Goal: Task Accomplishment & Management: Manage account settings

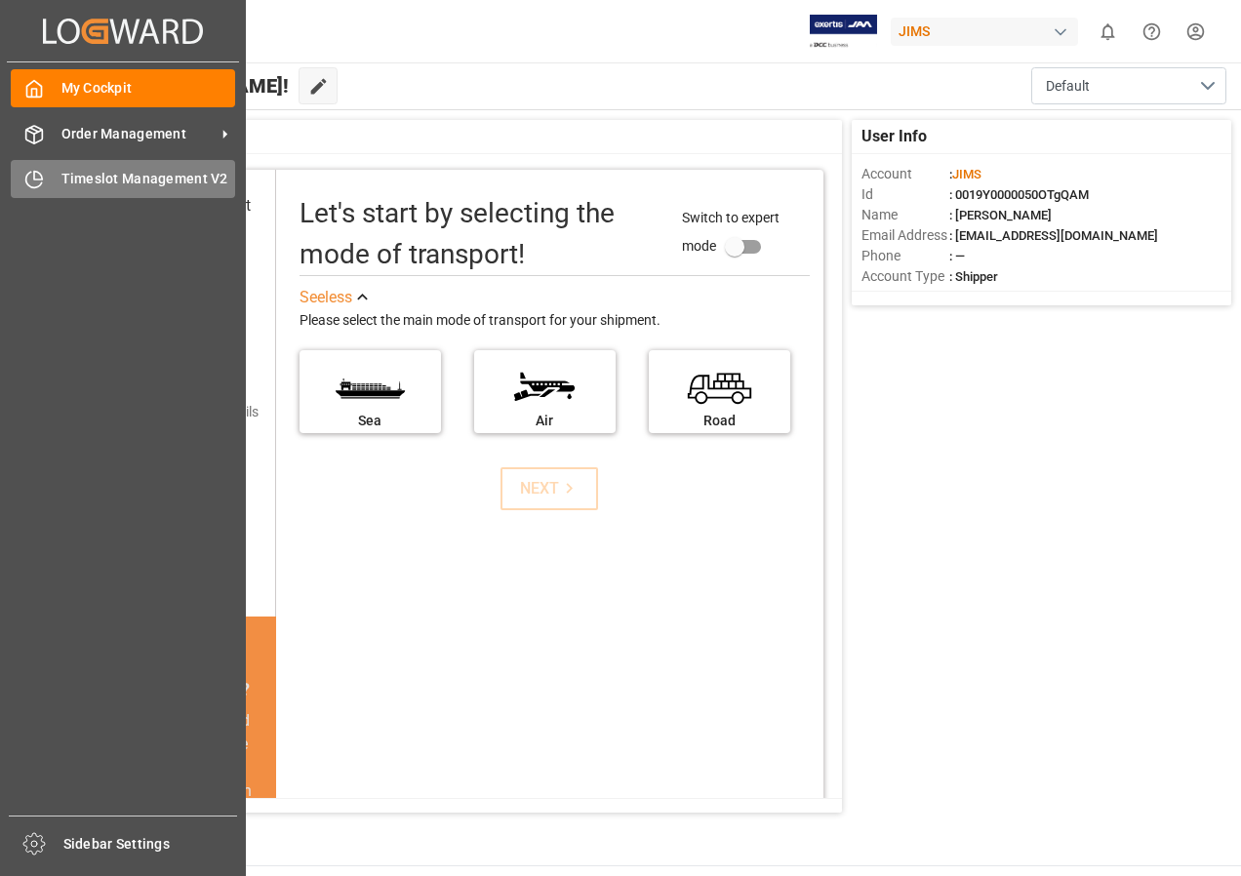
click at [92, 181] on span "Timeslot Management V2" at bounding box center [148, 179] width 175 height 20
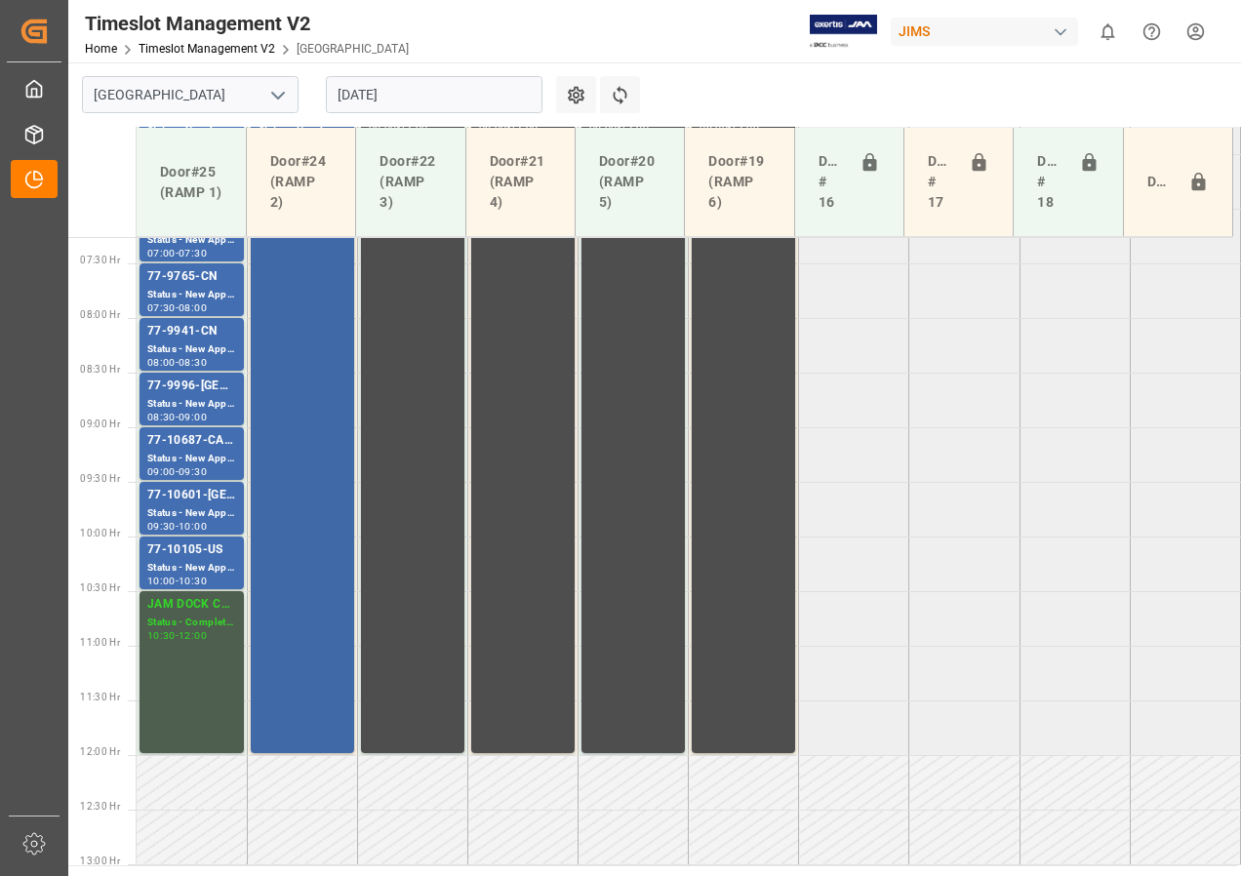
scroll to position [501, 0]
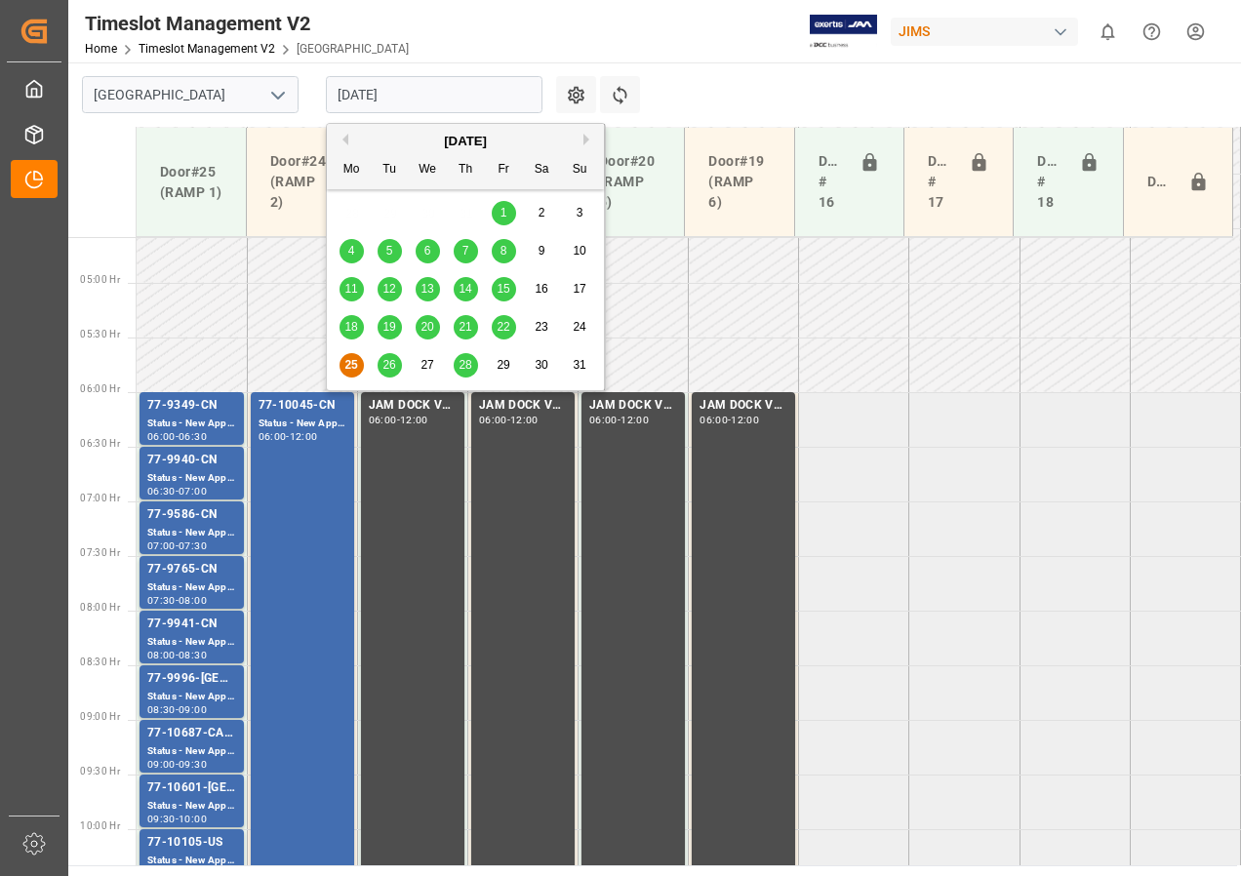
click at [373, 94] on input "[DATE]" at bounding box center [434, 94] width 217 height 37
click at [385, 366] on span "26" at bounding box center [388, 365] width 13 height 14
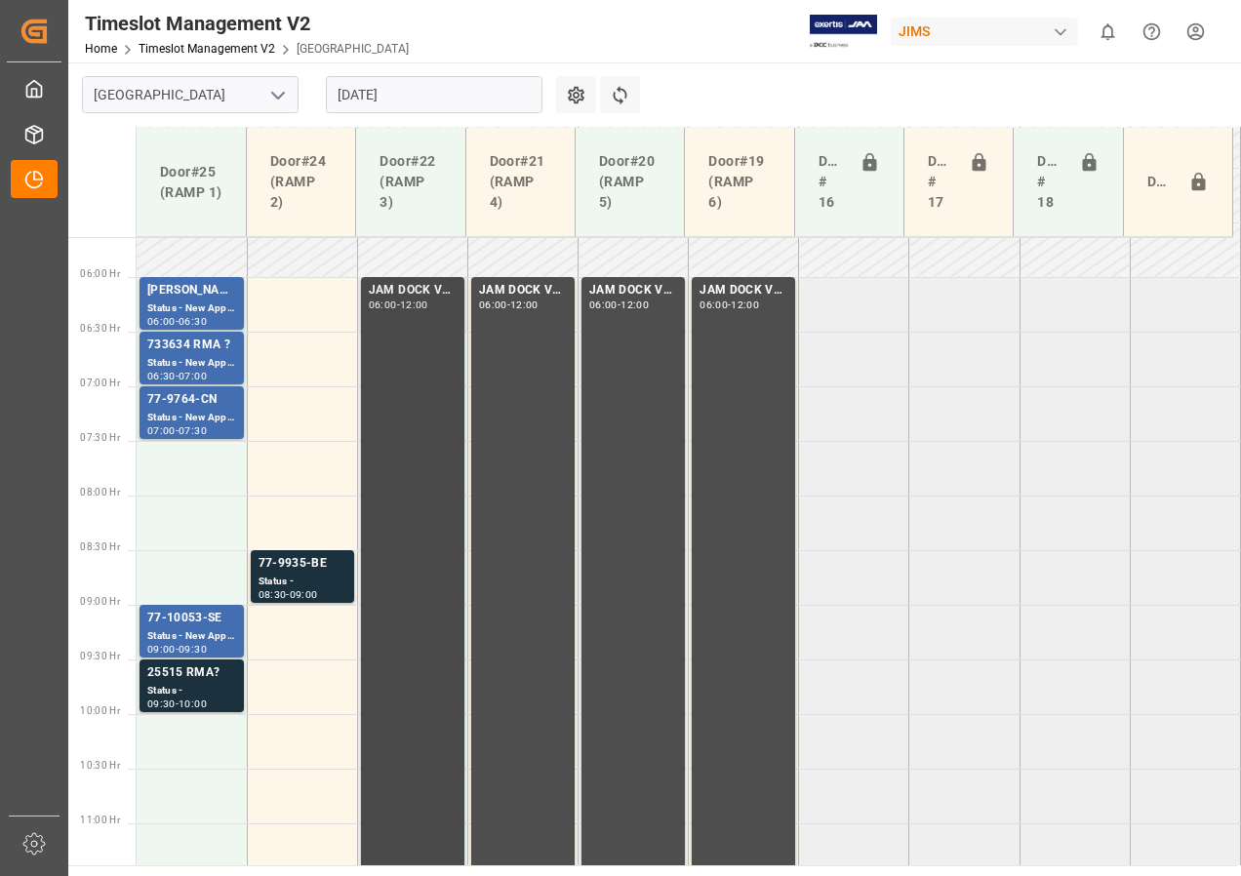
scroll to position [598, 0]
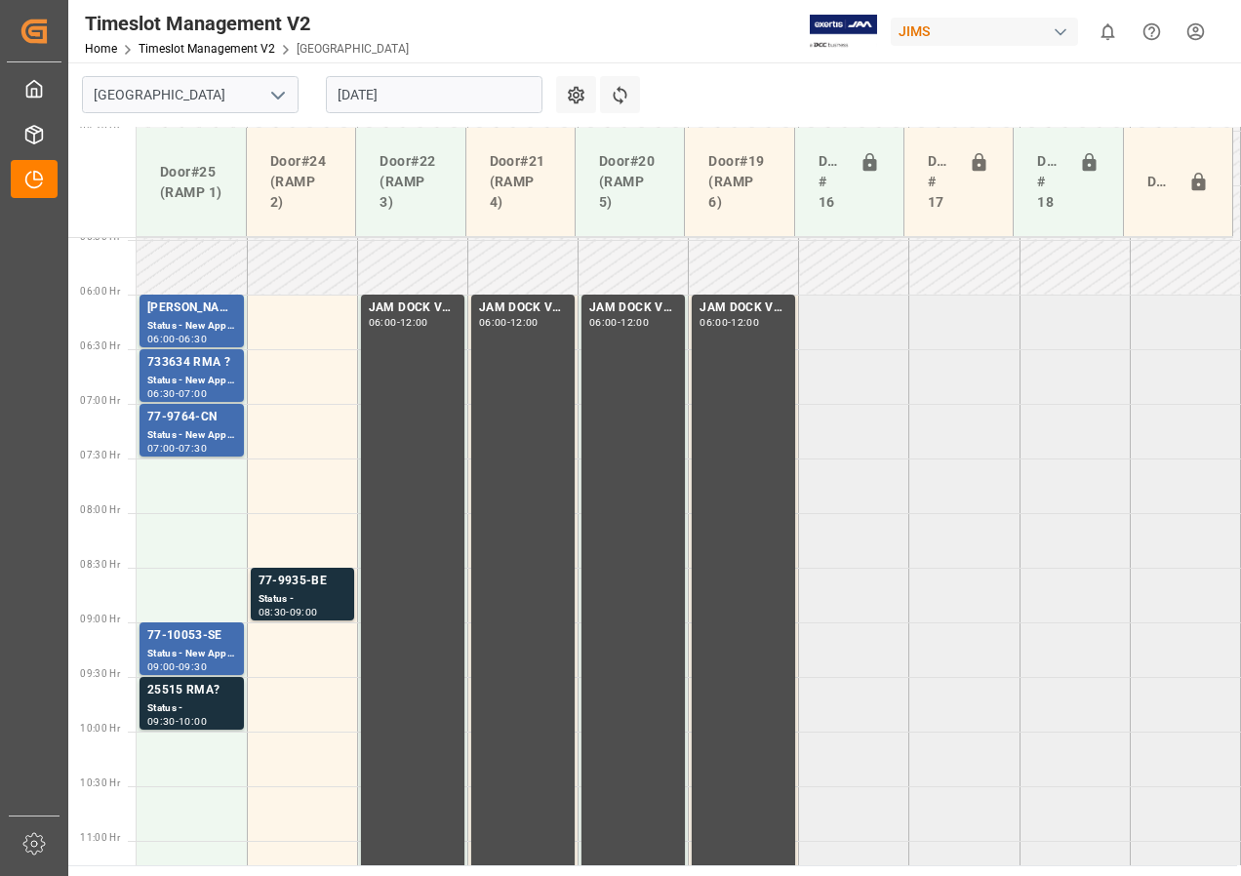
click at [379, 100] on input "[DATE]" at bounding box center [434, 94] width 217 height 37
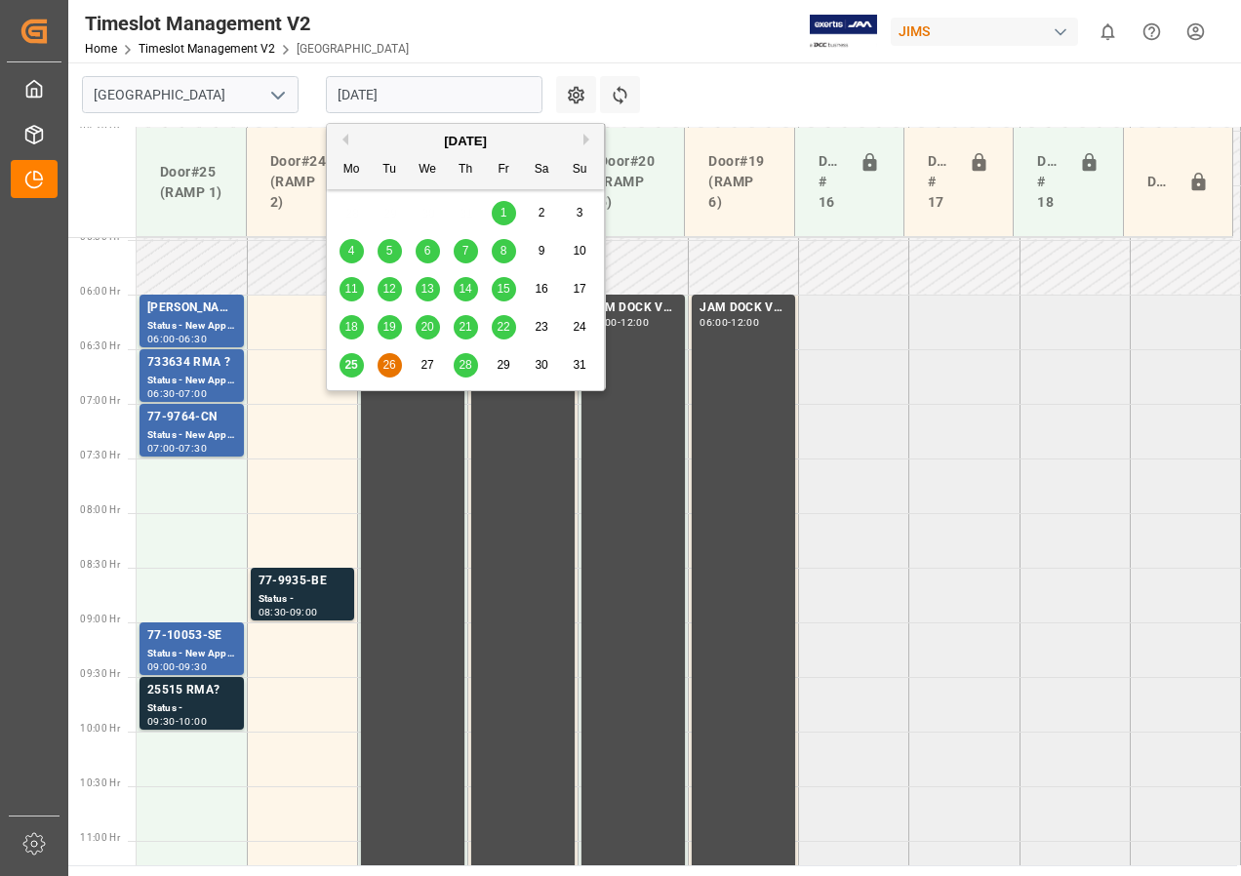
click at [469, 368] on span "28" at bounding box center [465, 365] width 13 height 14
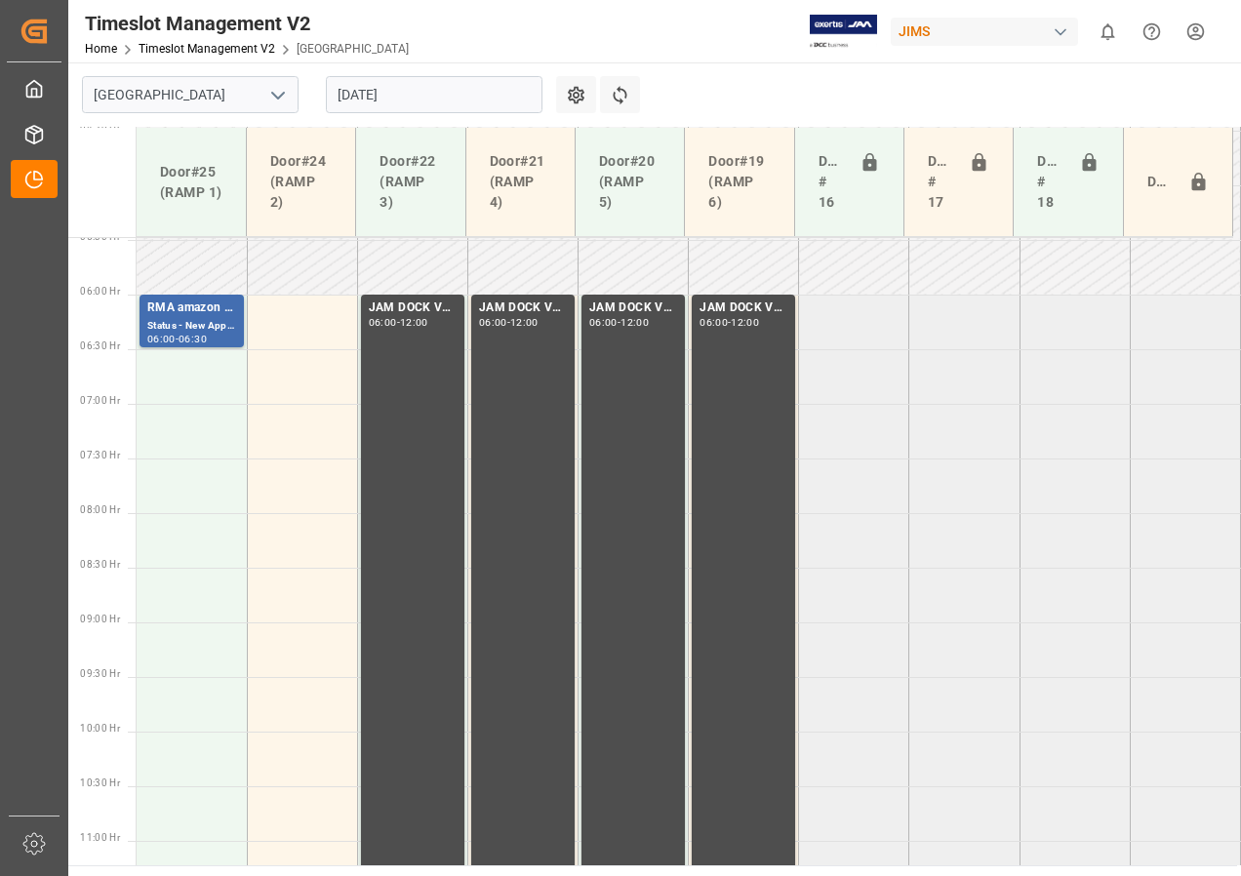
click at [393, 88] on input "[DATE]" at bounding box center [434, 94] width 217 height 37
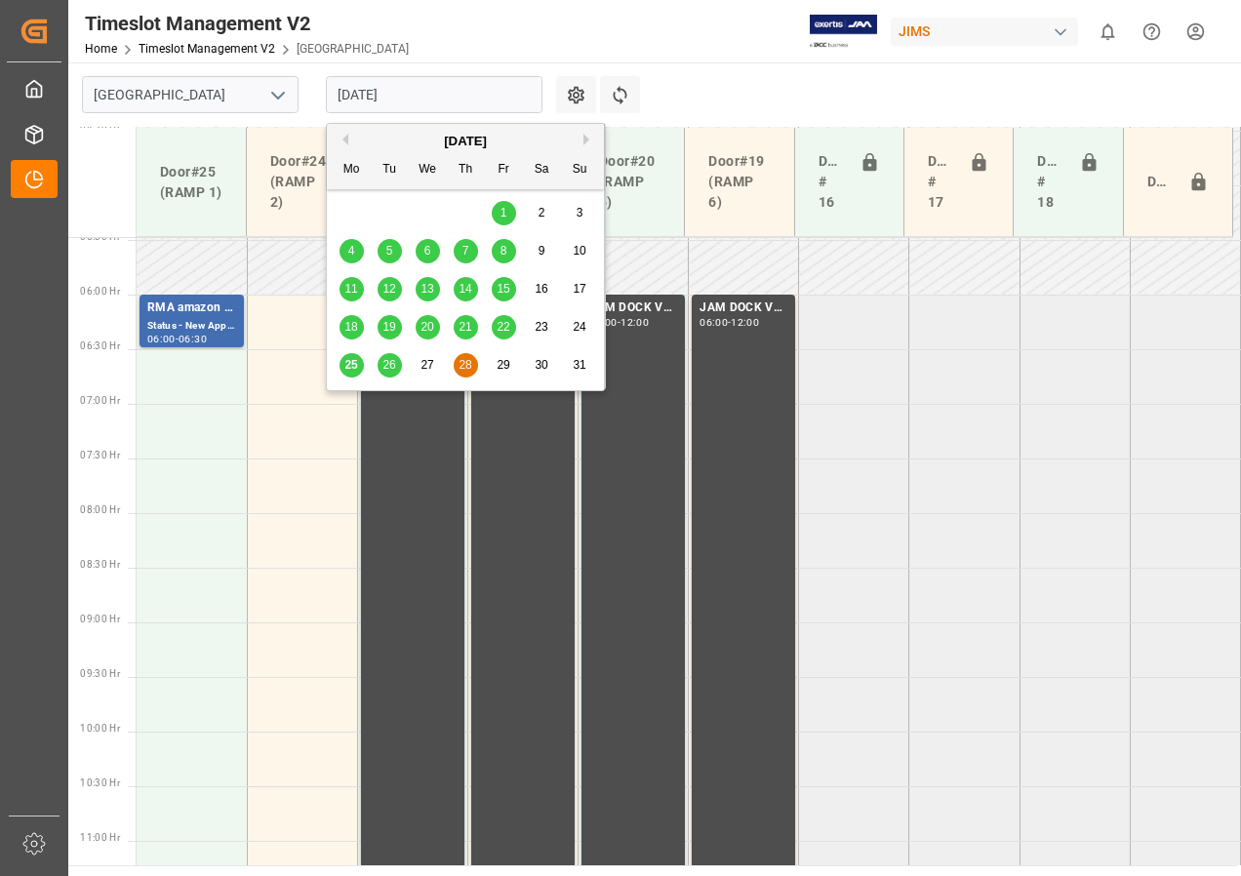
click at [389, 364] on span "26" at bounding box center [388, 365] width 13 height 14
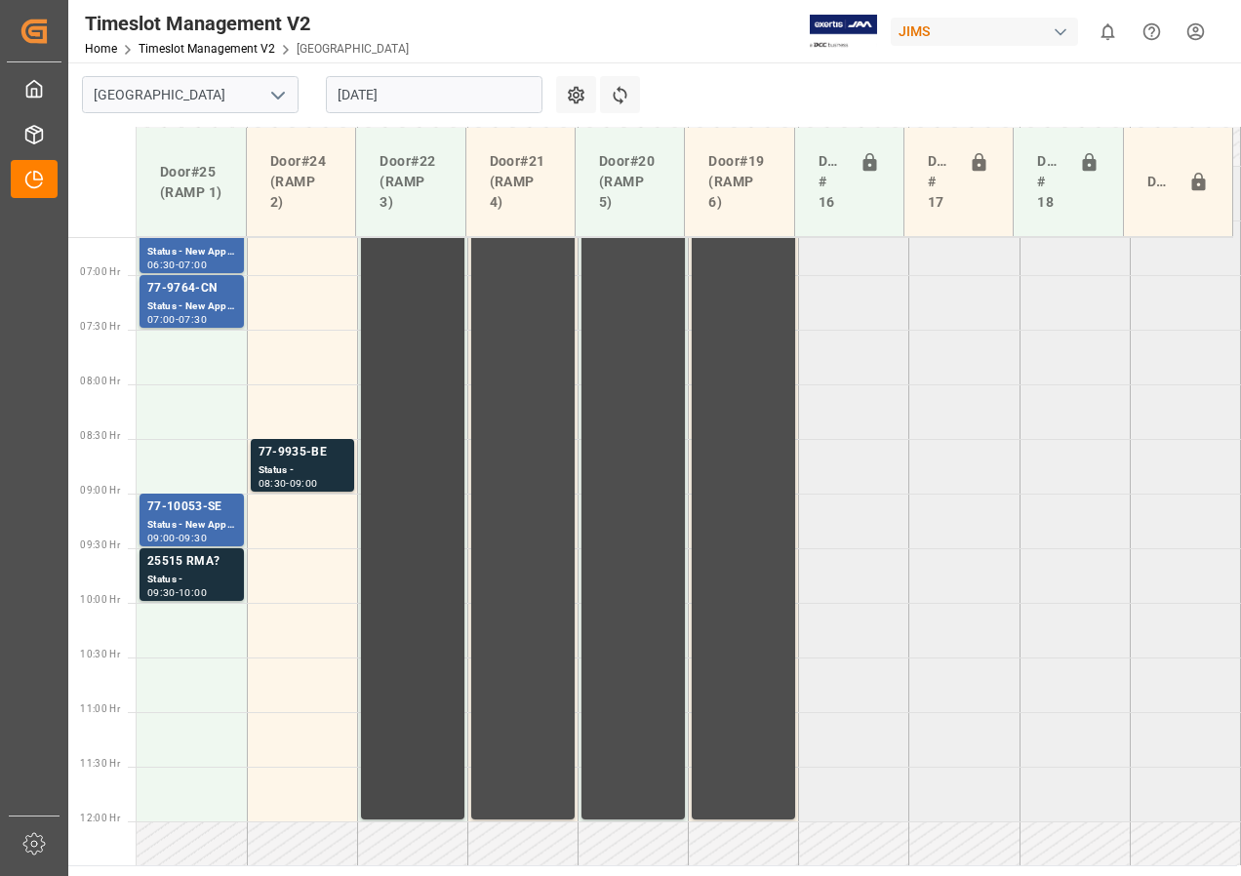
scroll to position [696, 0]
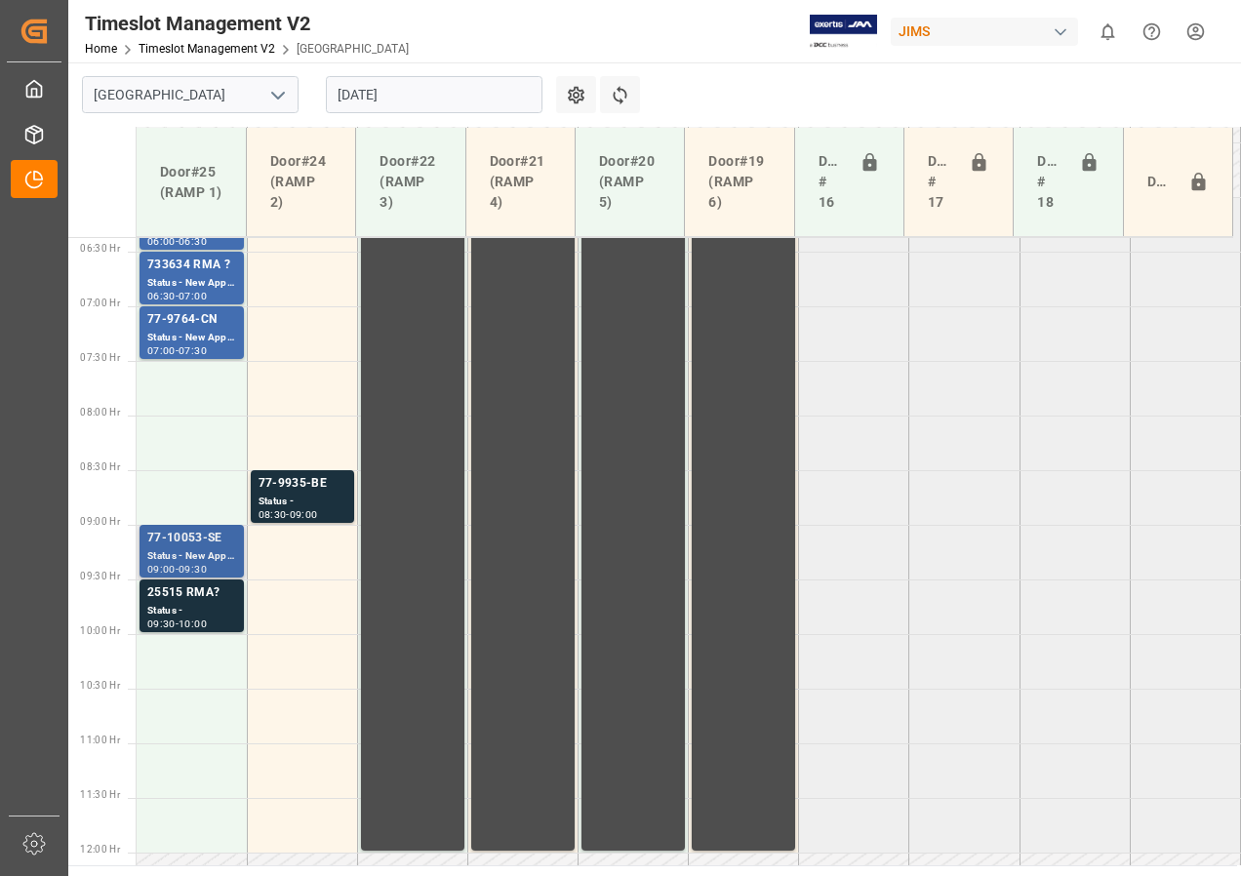
click at [202, 554] on div "Status - New Appointment" at bounding box center [191, 556] width 89 height 17
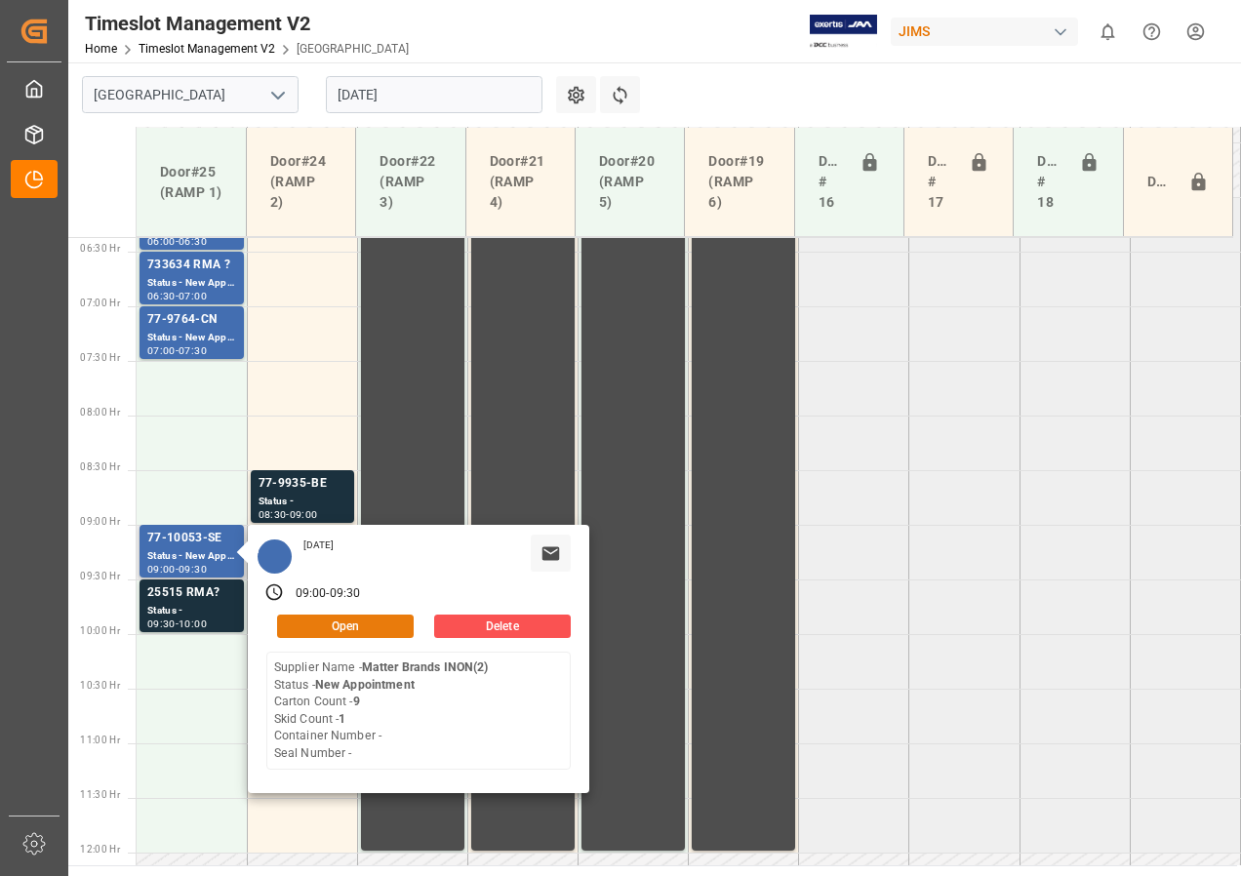
click at [307, 620] on button "Open" at bounding box center [345, 626] width 137 height 23
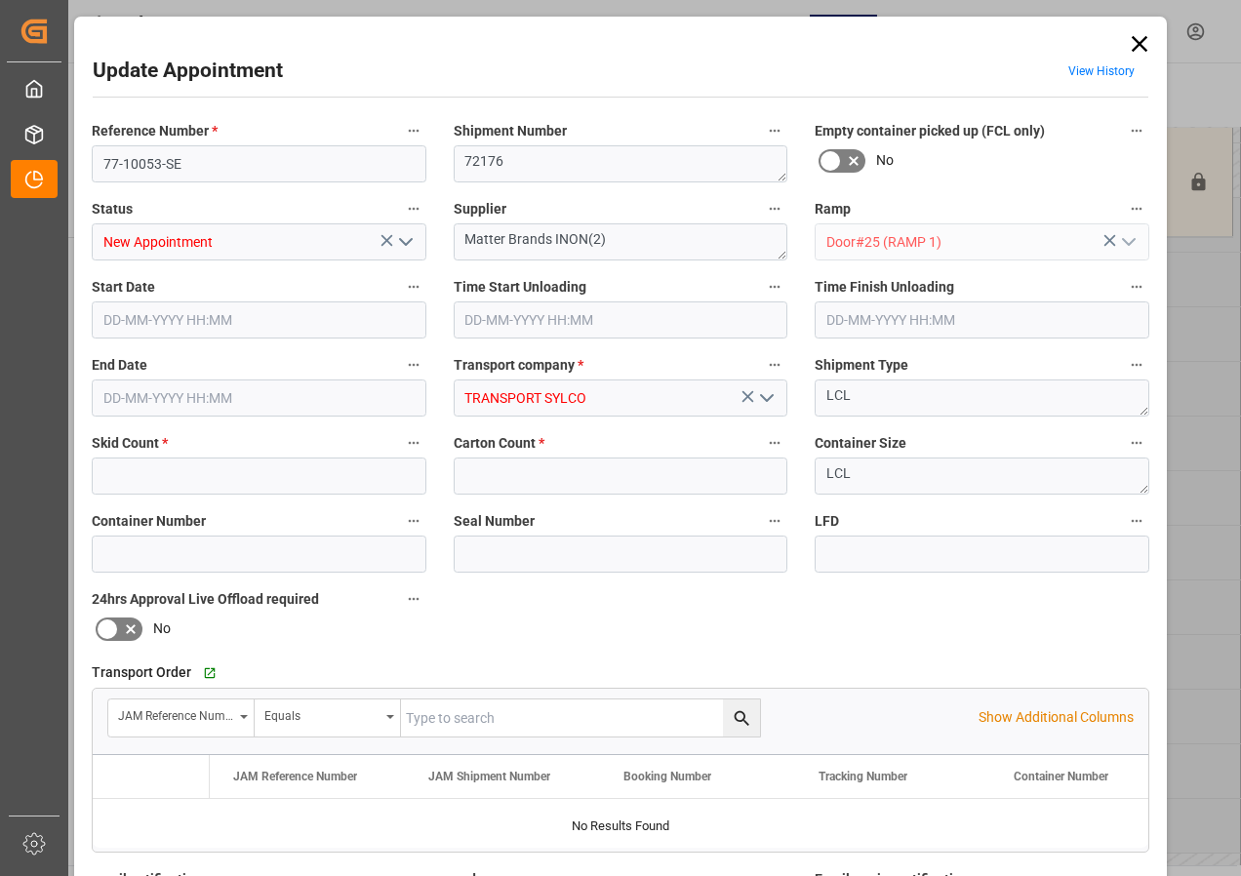
type input "1"
type input "9"
type input "[DATE] 09:00"
type input "[DATE] 09:30"
type input "[DATE] 17:53"
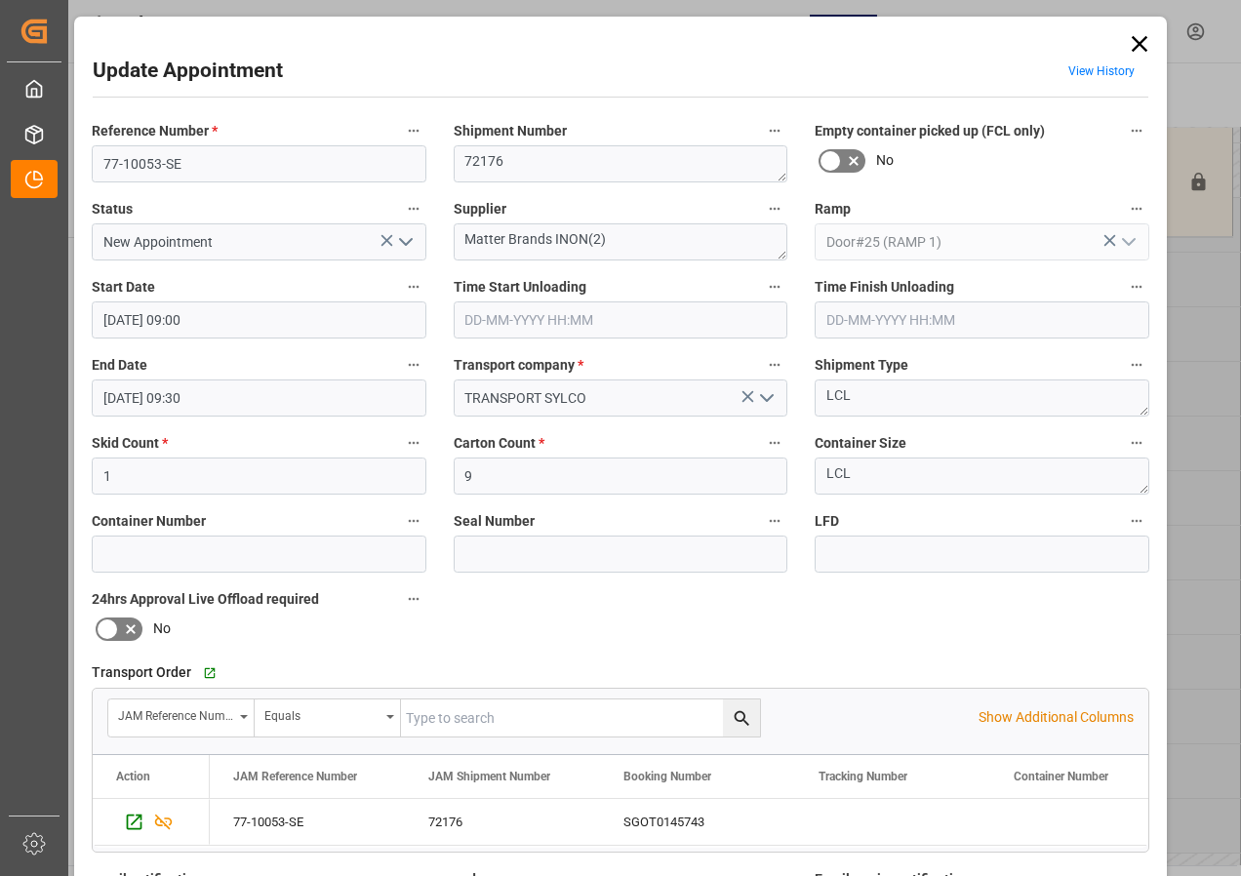
click at [150, 322] on input "[DATE] 09:00" at bounding box center [259, 319] width 335 height 37
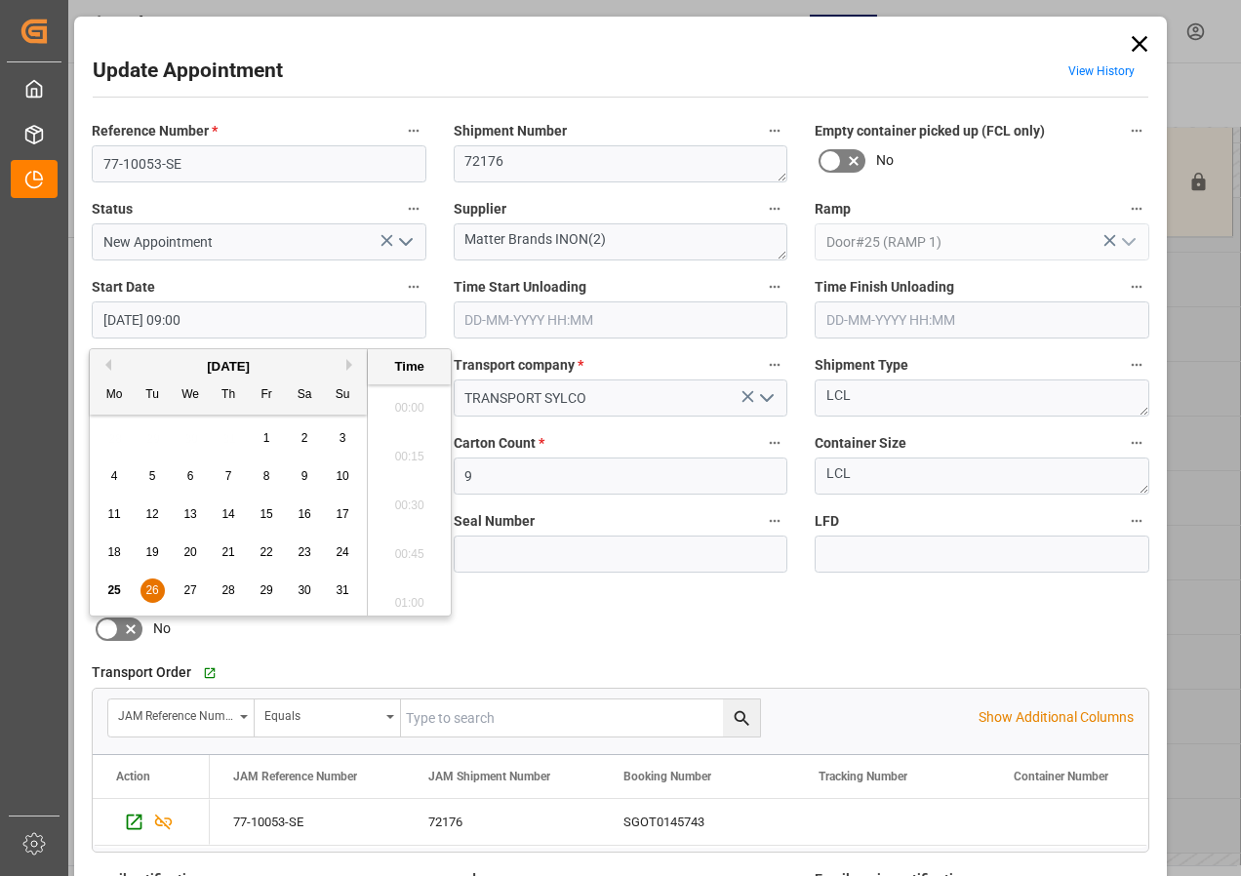
scroll to position [1666, 0]
click at [147, 592] on span "26" at bounding box center [151, 590] width 13 height 14
click at [422, 403] on li "07:00" at bounding box center [409, 402] width 83 height 49
type input "[DATE] 07:00"
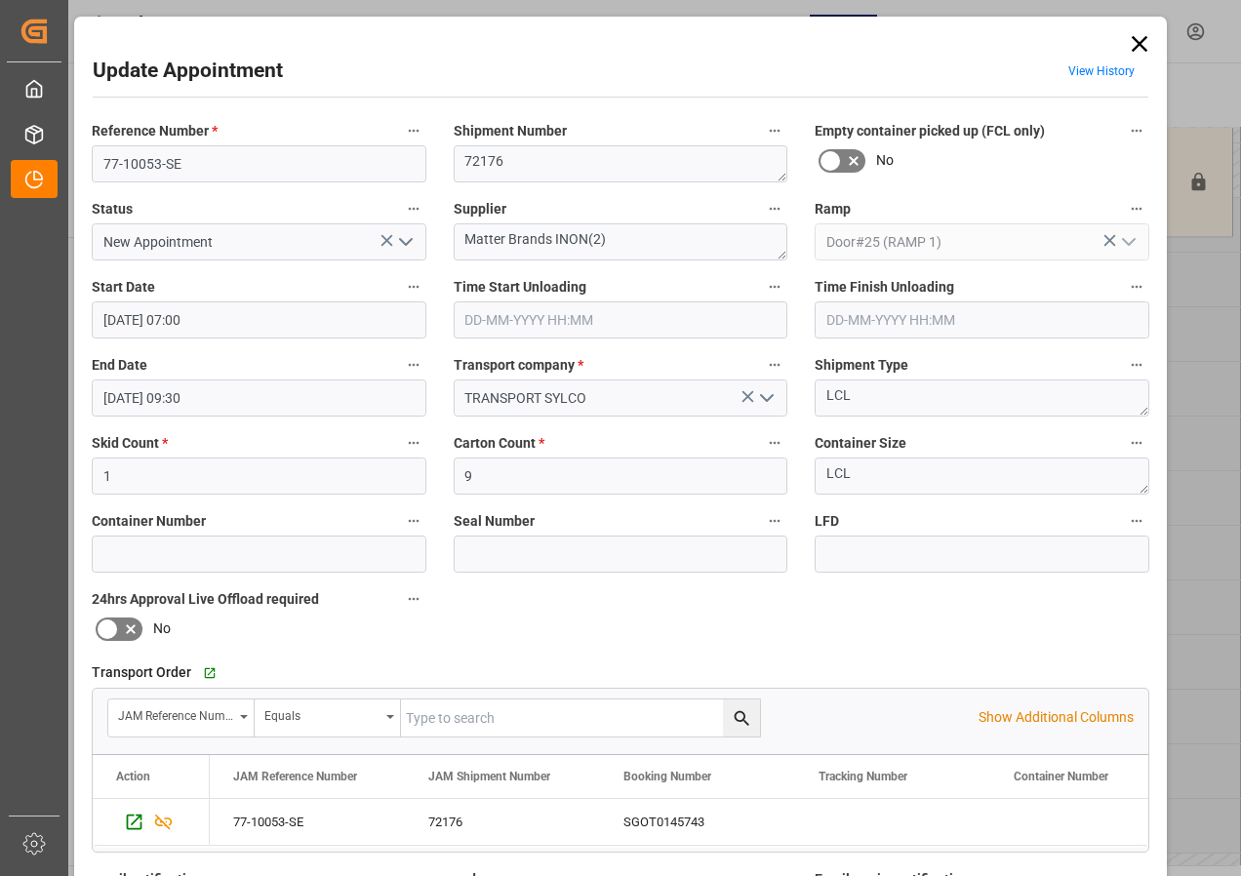
click at [132, 397] on input "[DATE] 09:30" at bounding box center [259, 398] width 335 height 37
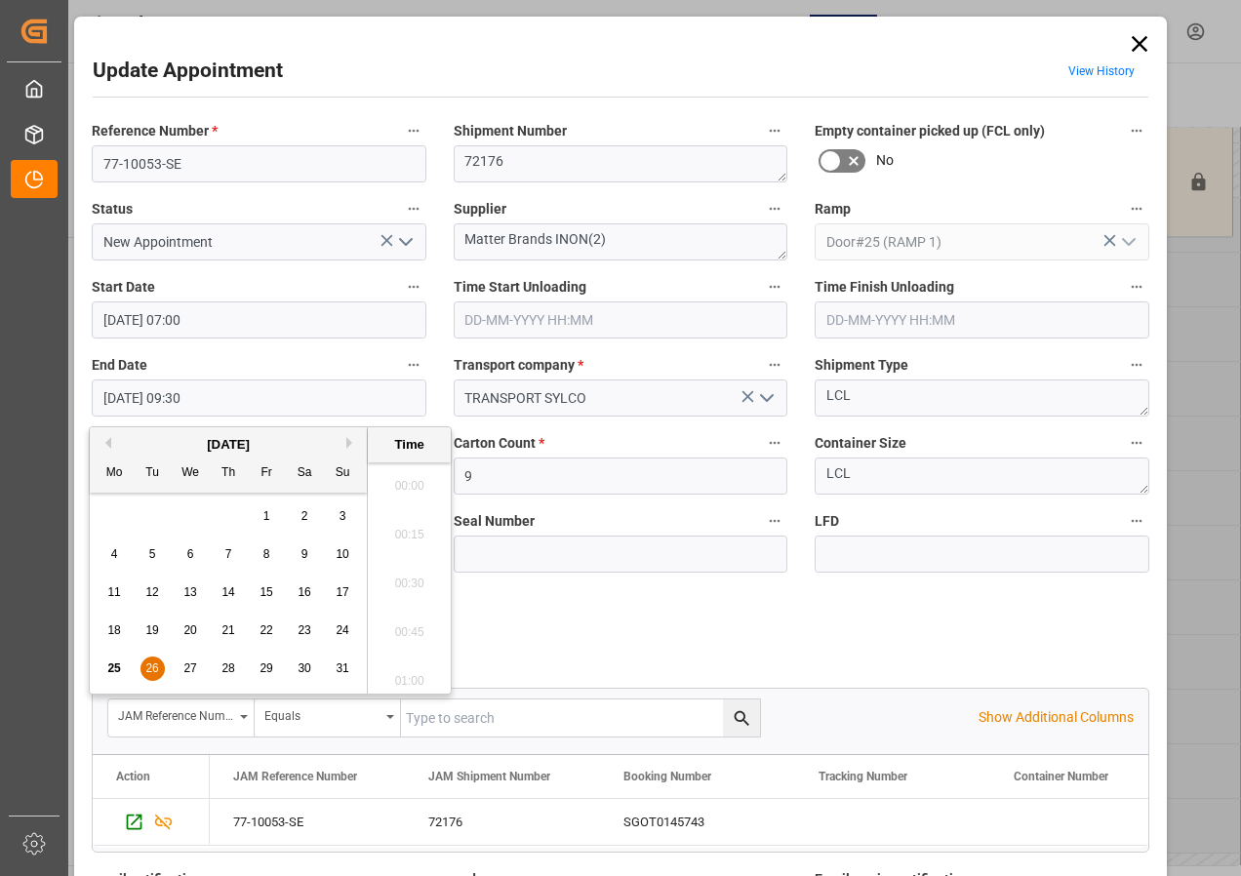
scroll to position [1763, 0]
drag, startPoint x: 151, startPoint y: 665, endPoint x: 300, endPoint y: 559, distance: 182.5
click at [152, 665] on span "26" at bounding box center [151, 669] width 13 height 14
click at [403, 576] on li "08:00" at bounding box center [409, 577] width 83 height 49
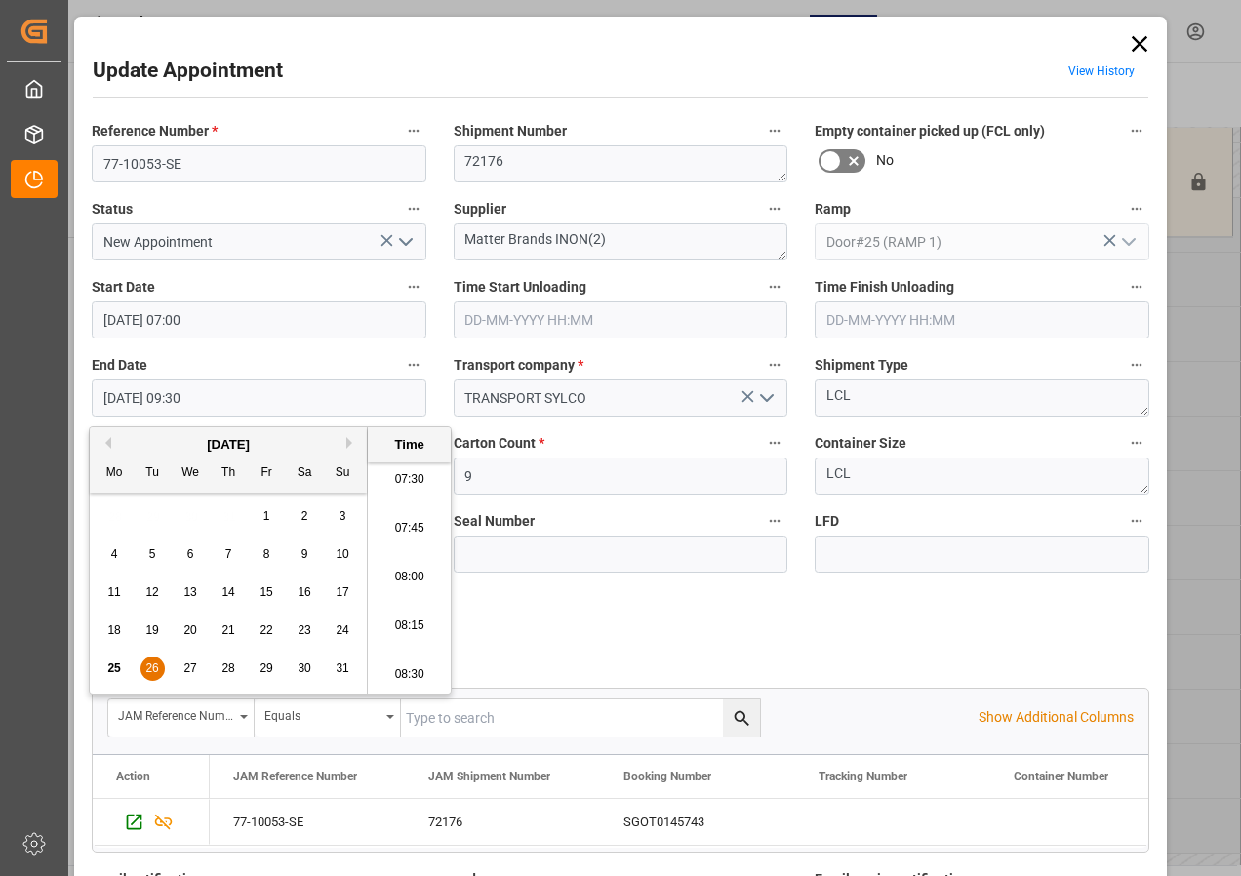
type input "[DATE] 08:00"
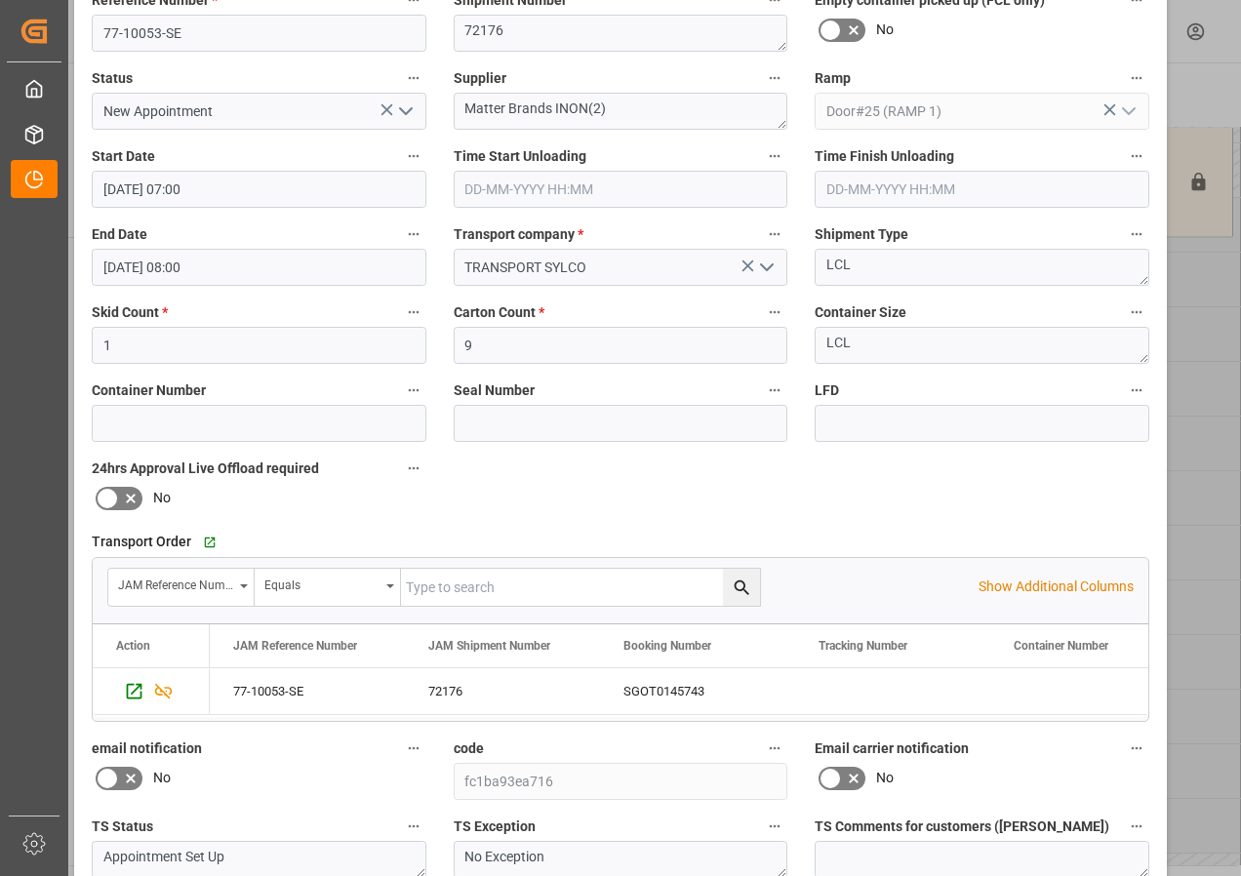
scroll to position [293, 0]
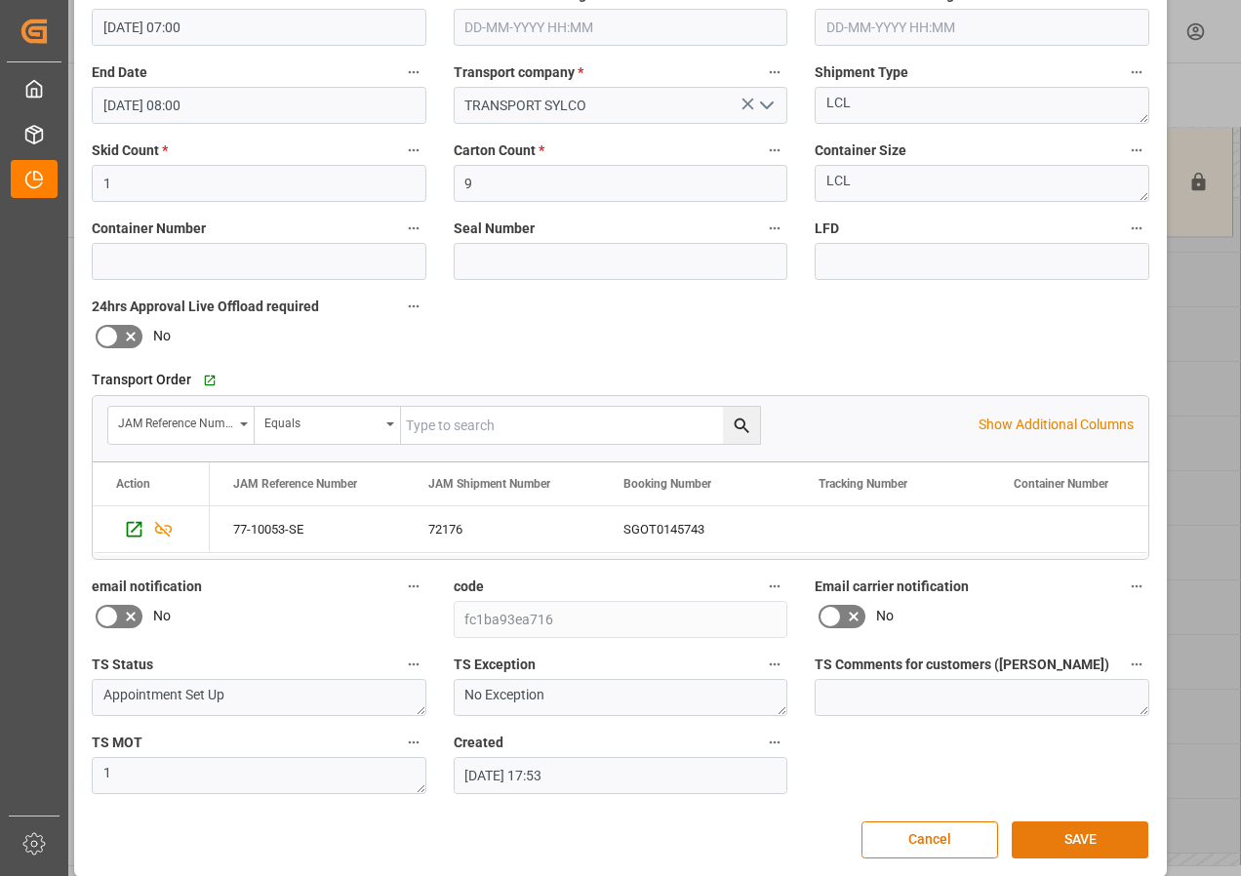
click at [1087, 842] on button "SAVE" at bounding box center [1080, 840] width 137 height 37
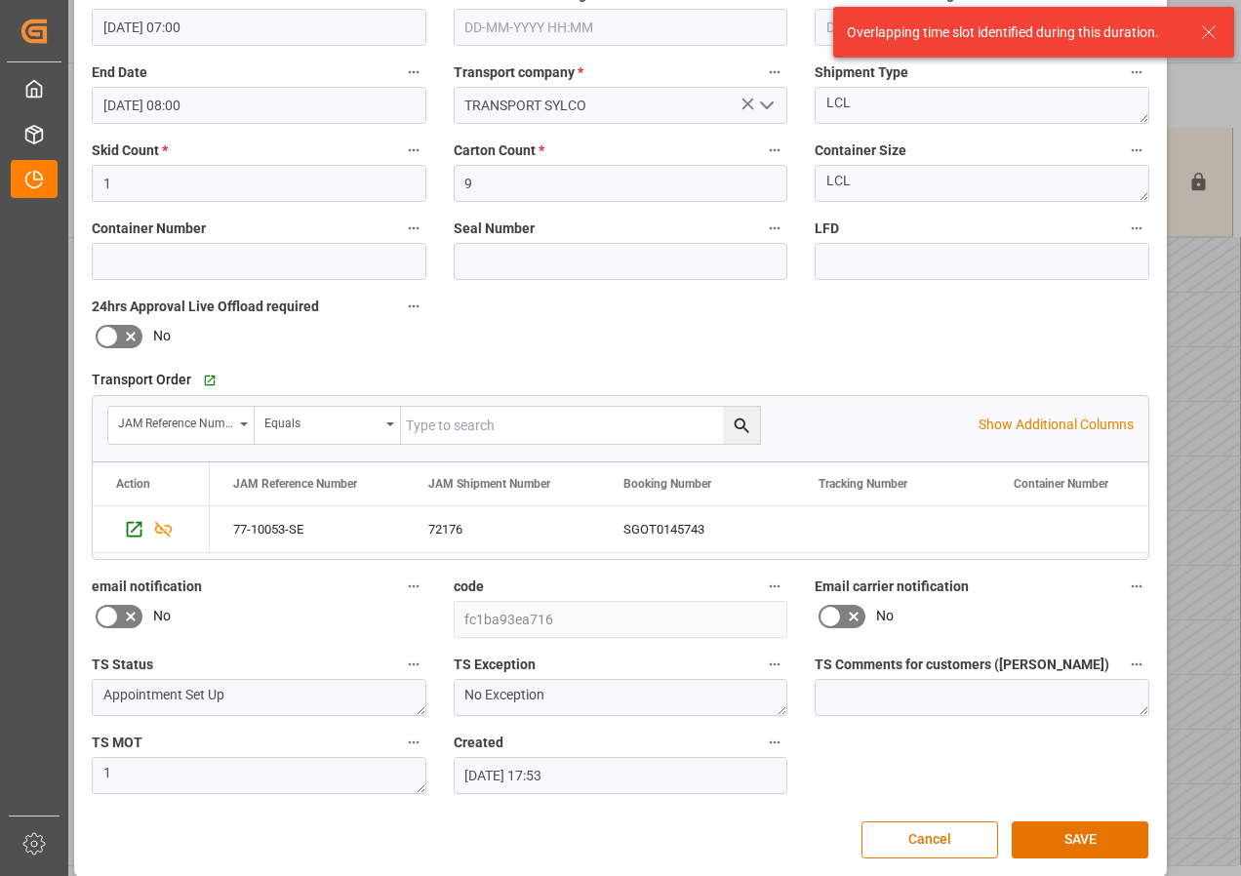
drag, startPoint x: 1208, startPoint y: 19, endPoint x: 1196, endPoint y: 38, distance: 22.8
click at [1208, 20] on div "Overlapping time slot identified during this duration." at bounding box center [1033, 32] width 401 height 51
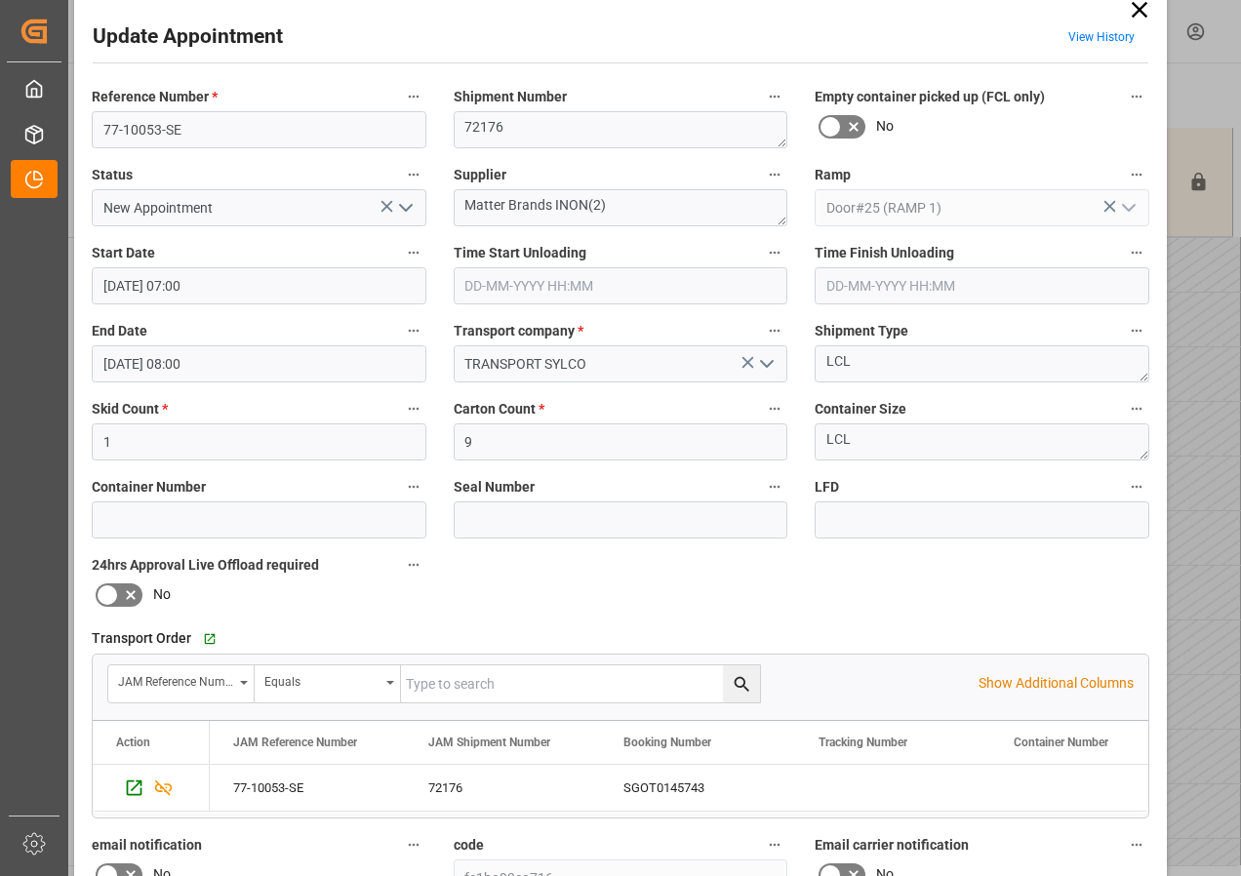
scroll to position [0, 0]
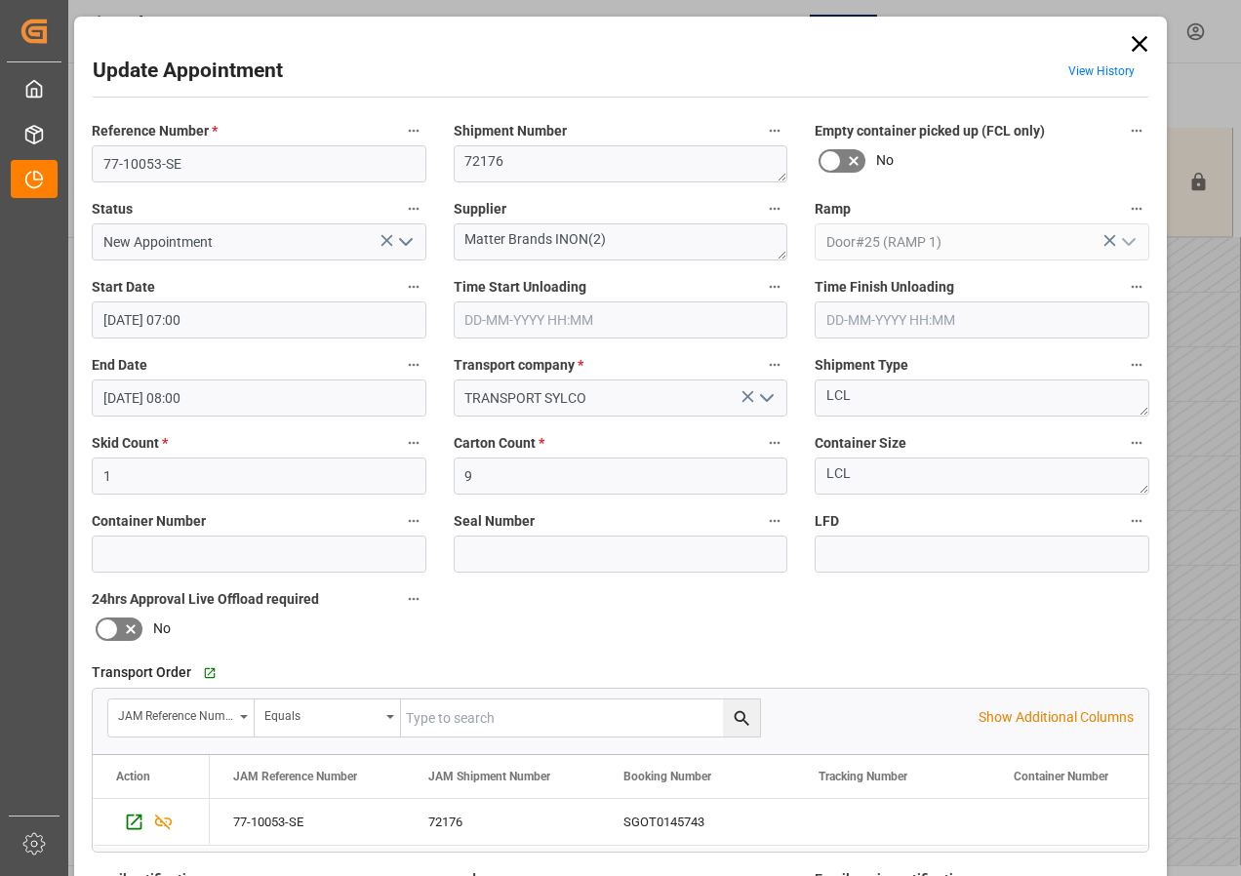
click at [1132, 34] on icon at bounding box center [1139, 43] width 27 height 27
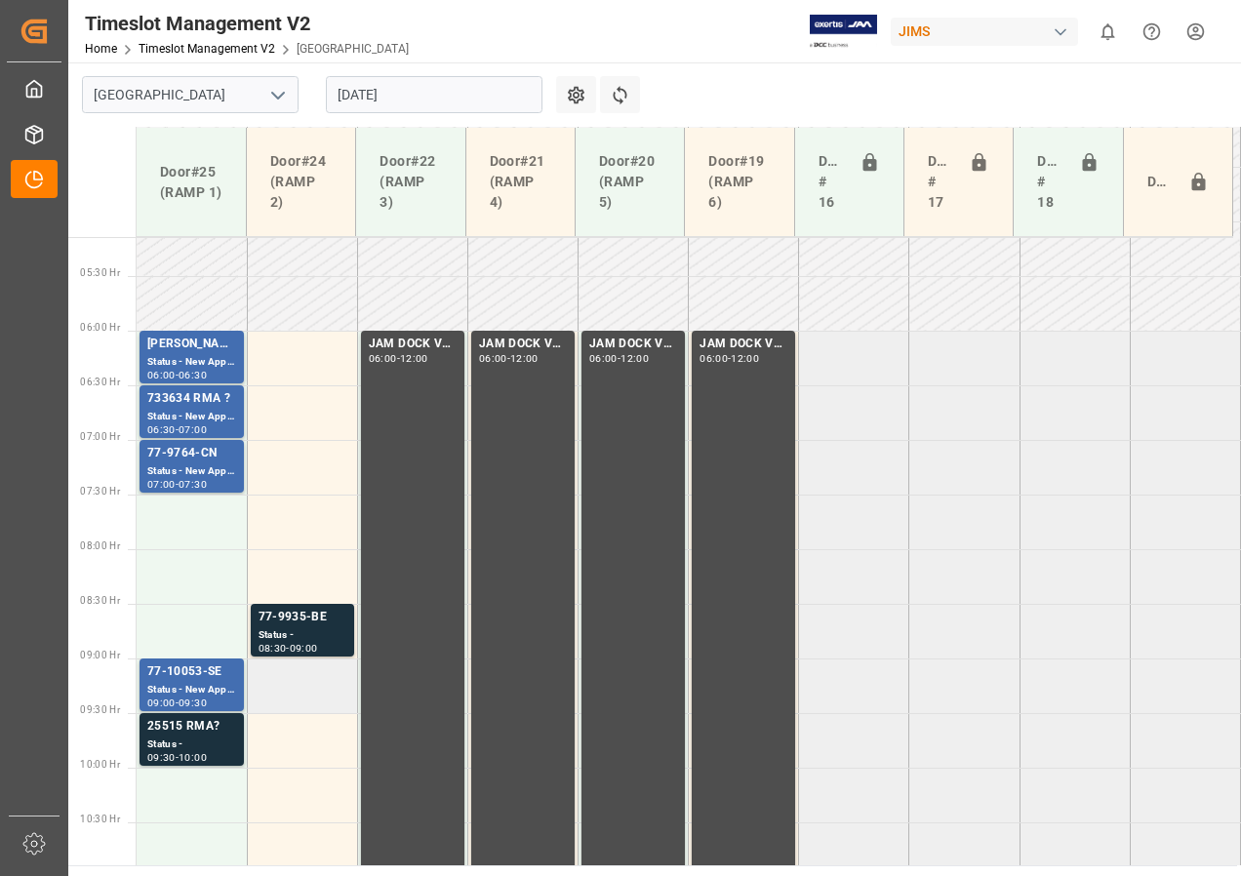
scroll to position [781, 0]
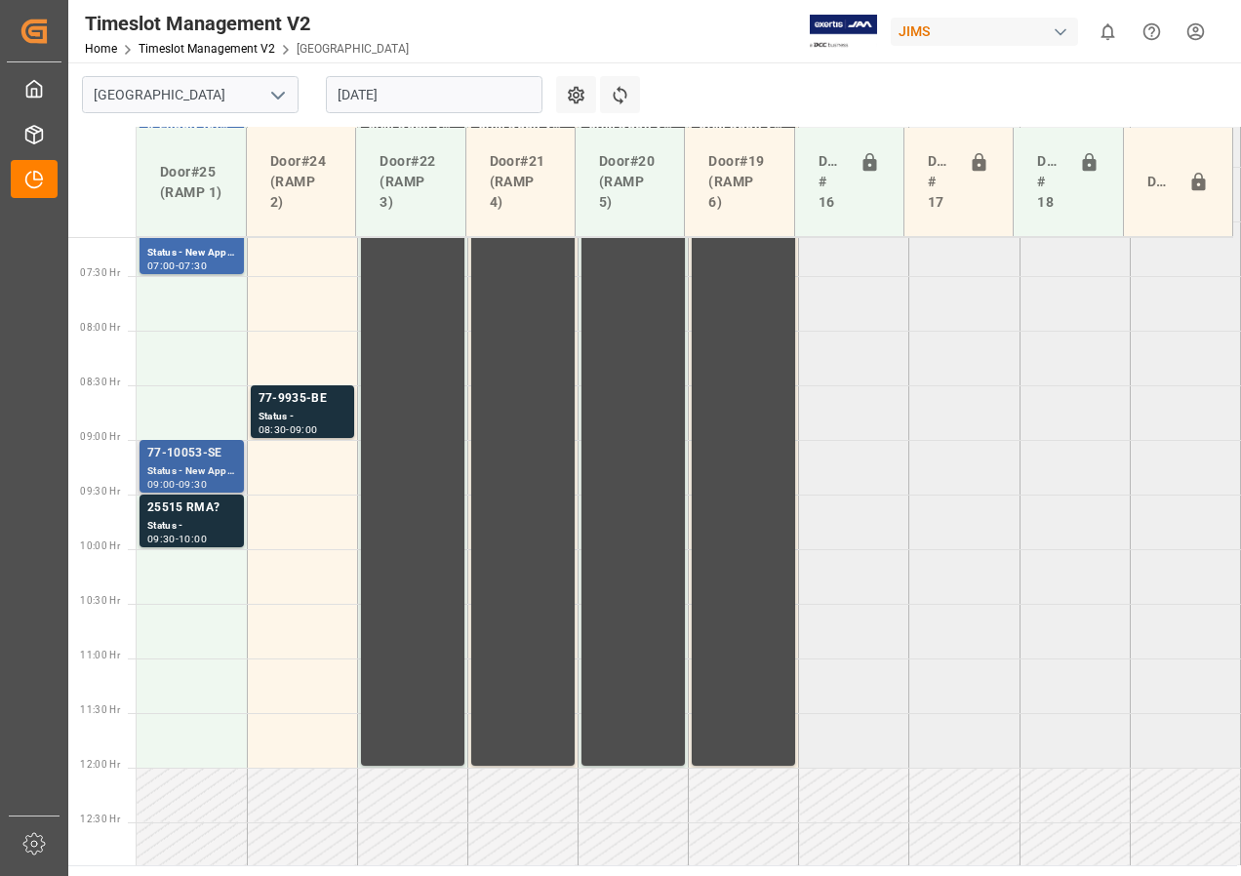
click at [185, 464] on div "Status - New Appointment" at bounding box center [191, 471] width 89 height 17
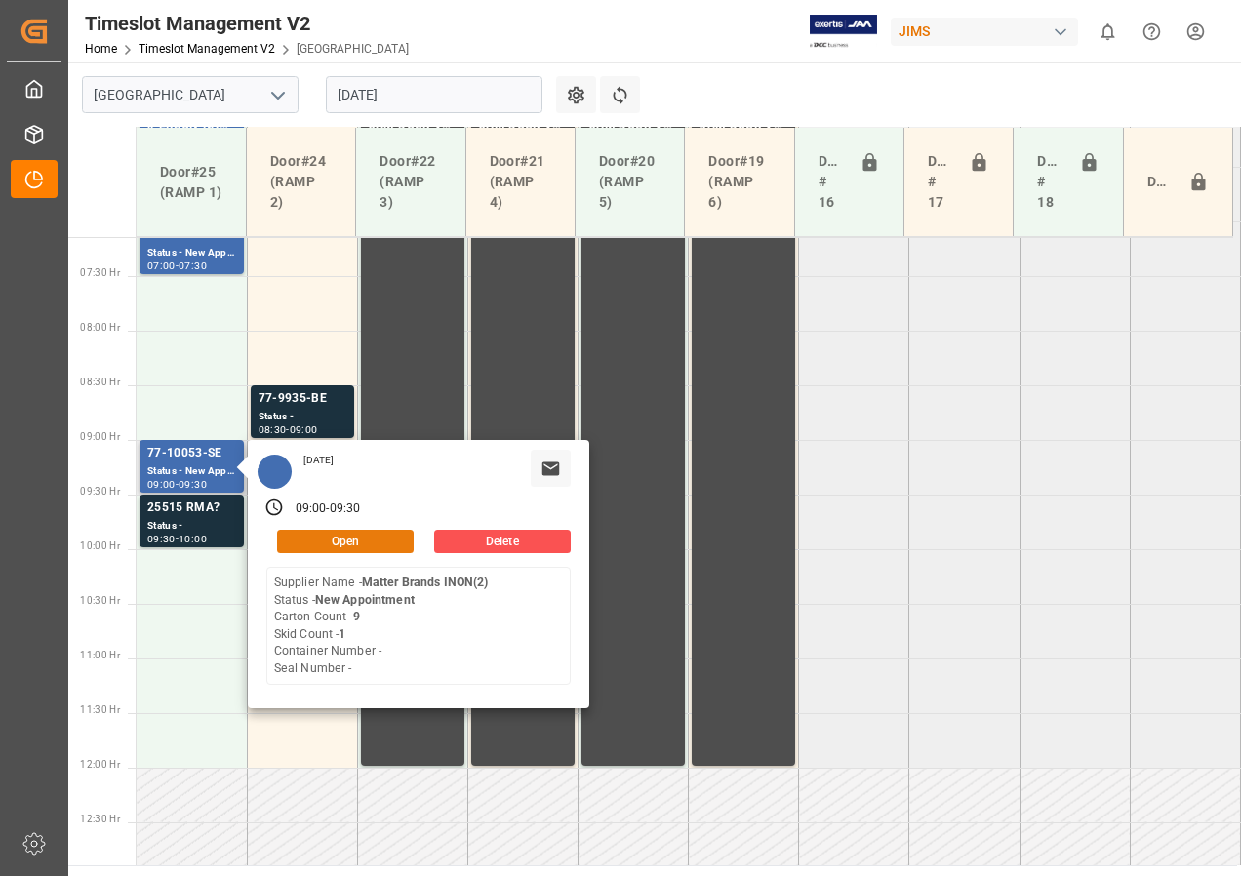
click at [290, 539] on button "Open" at bounding box center [345, 541] width 137 height 23
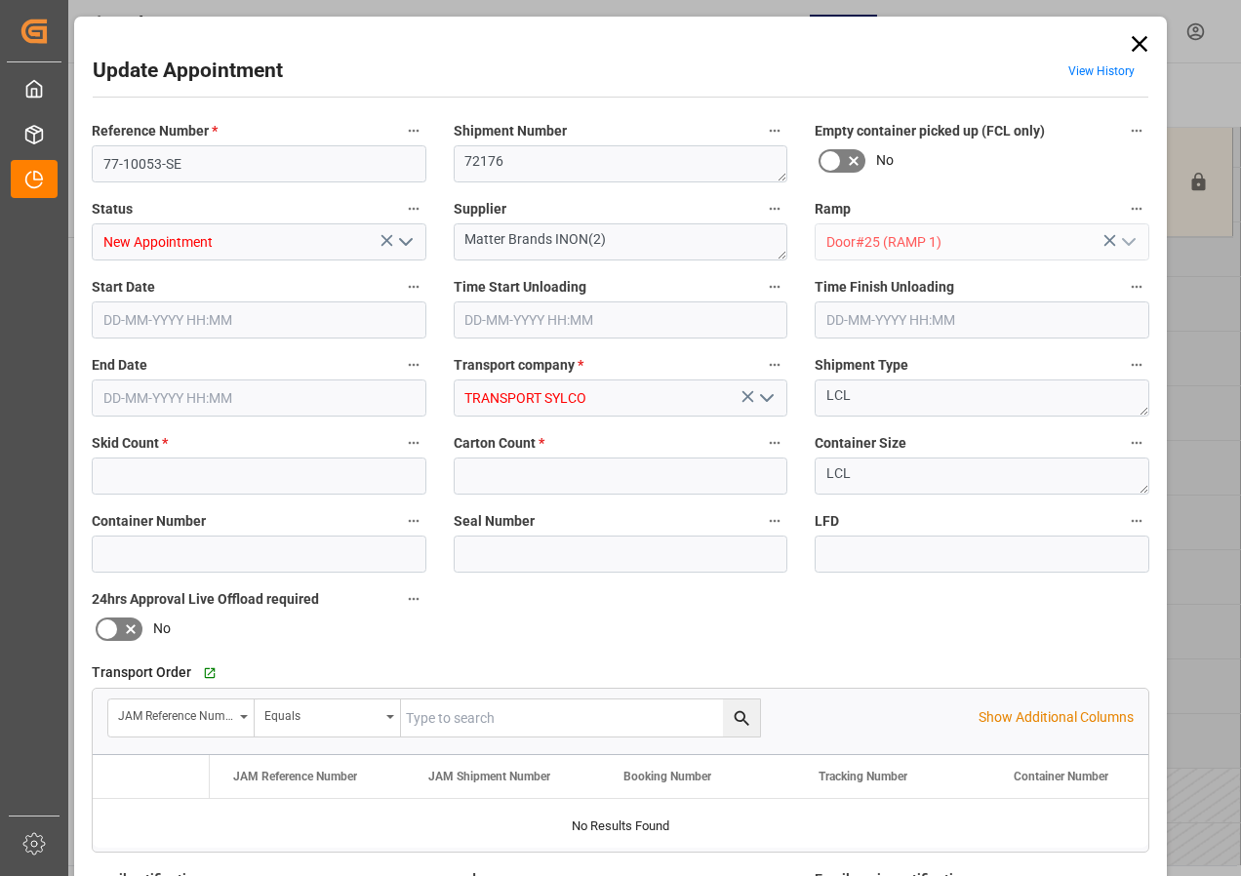
type input "1"
type input "9"
type input "[DATE] 09:00"
type input "[DATE] 09:30"
type input "[DATE] 17:53"
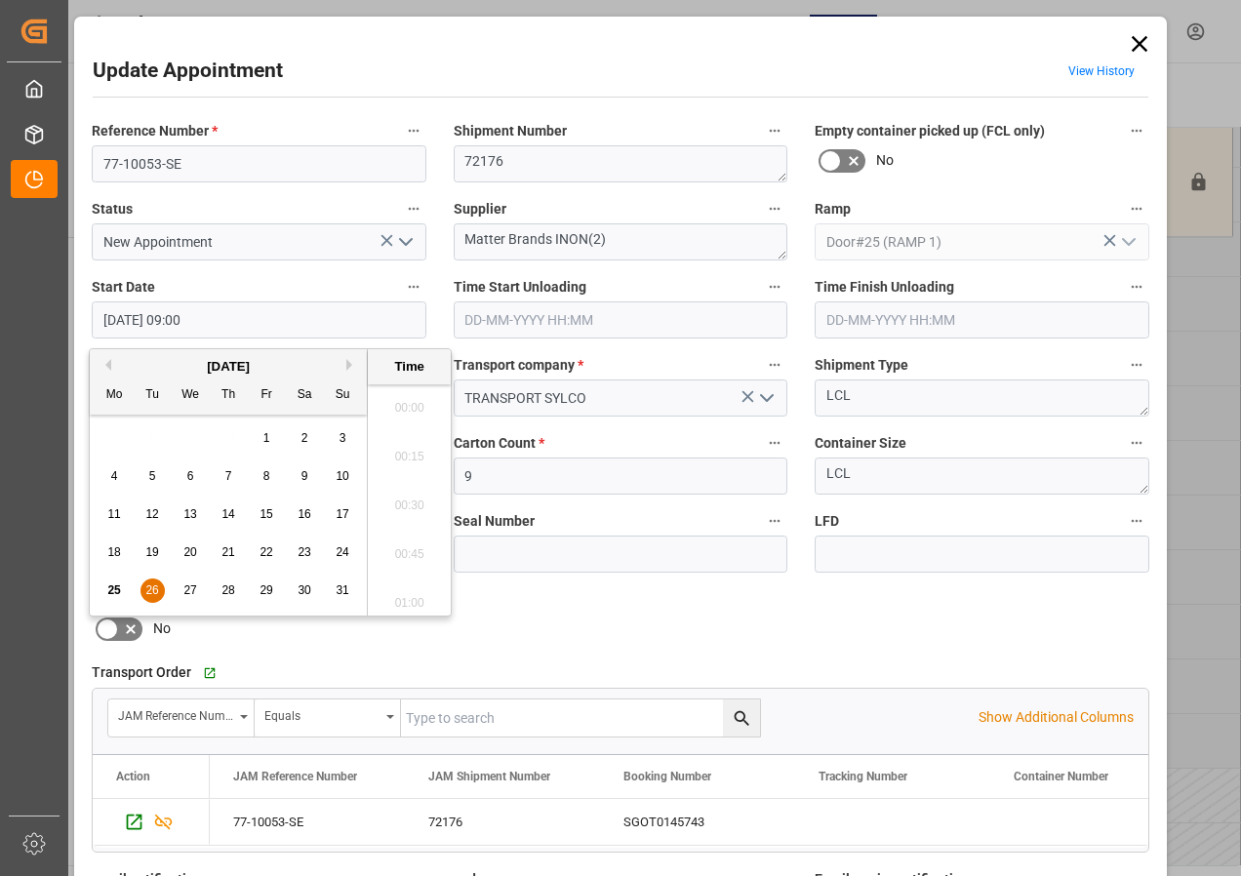
click at [124, 330] on input "[DATE] 09:00" at bounding box center [259, 319] width 335 height 37
click at [155, 590] on span "26" at bounding box center [151, 590] width 13 height 14
click at [405, 397] on li "07:30" at bounding box center [409, 402] width 83 height 49
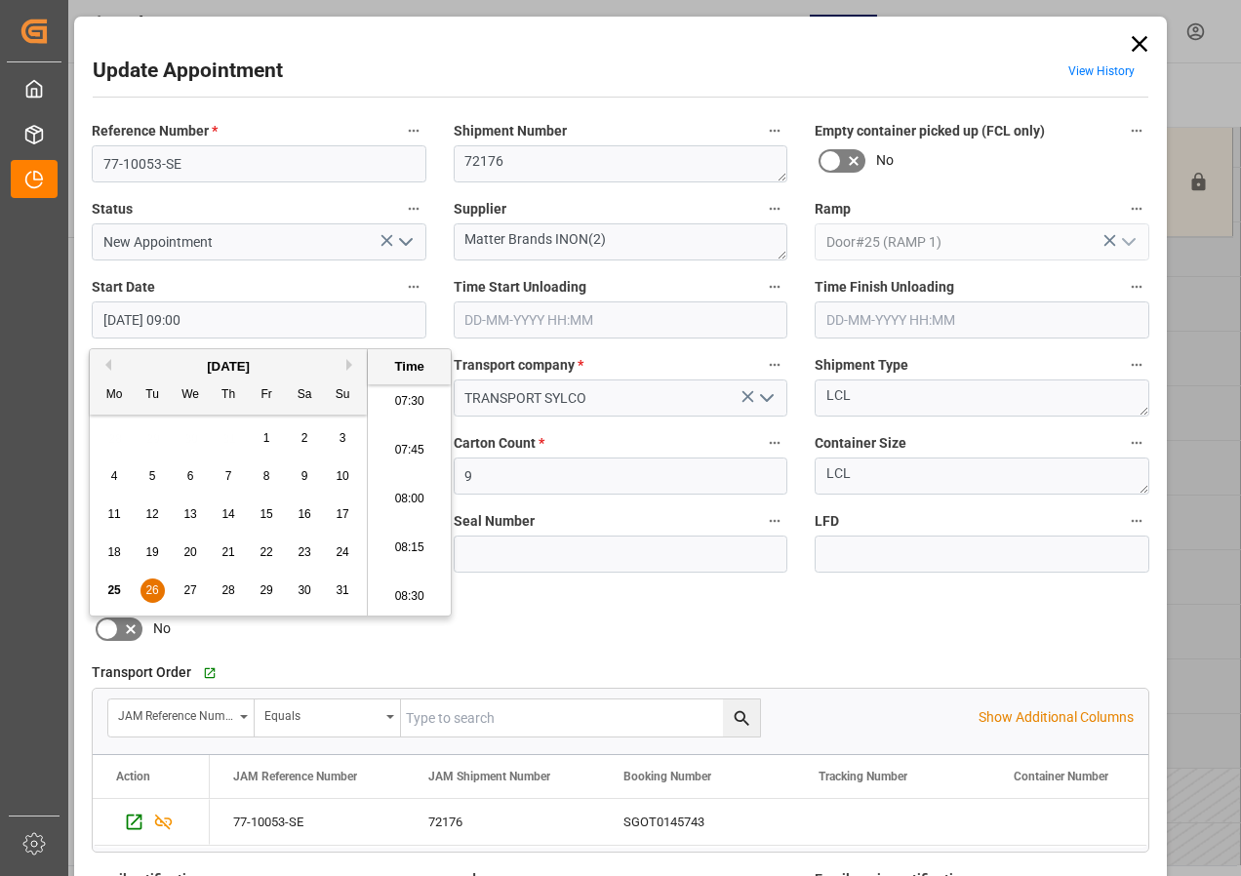
type input "[DATE] 07:30"
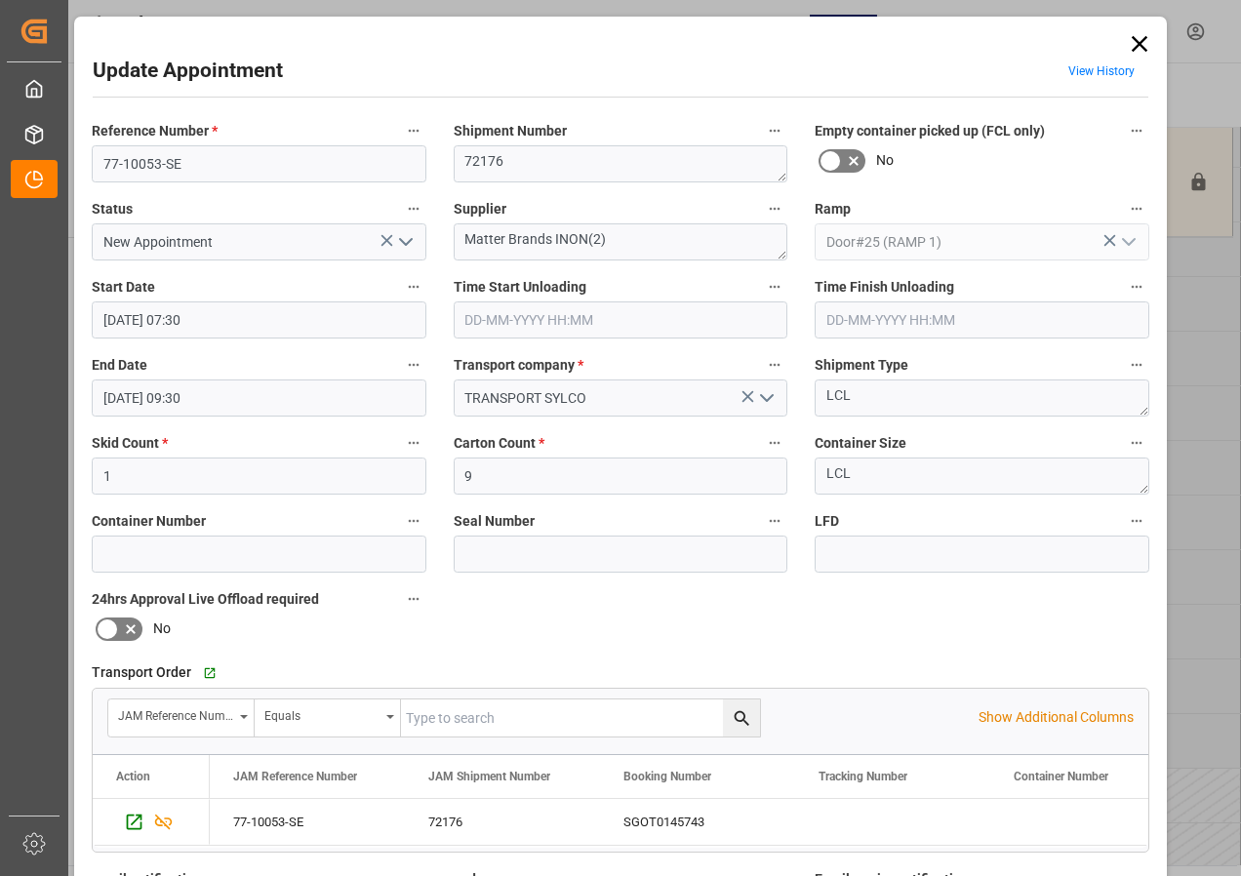
click at [96, 399] on input "[DATE] 09:30" at bounding box center [259, 398] width 335 height 37
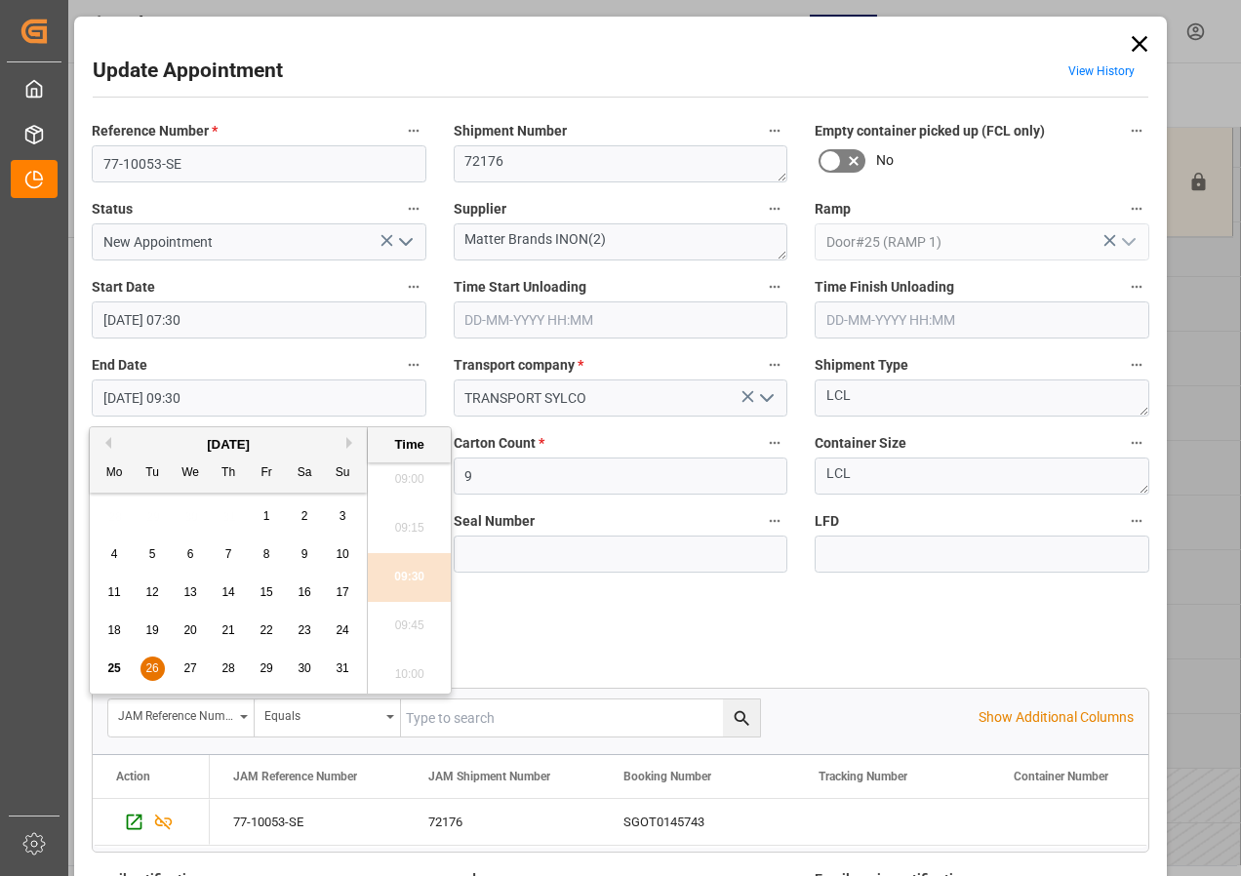
click at [146, 673] on span "26" at bounding box center [151, 669] width 13 height 14
click at [405, 476] on li "08:00" at bounding box center [409, 480] width 83 height 49
type input "[DATE] 08:00"
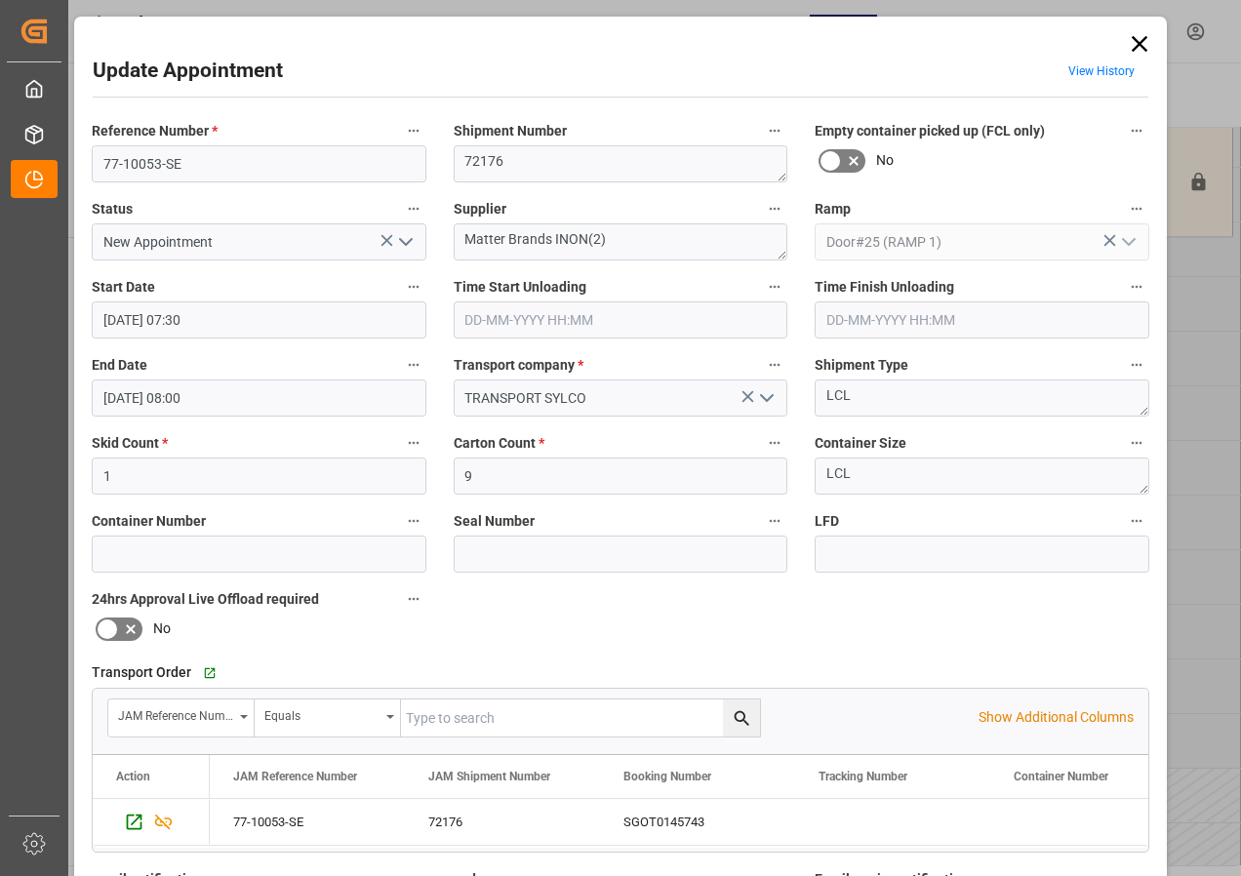
scroll to position [293, 0]
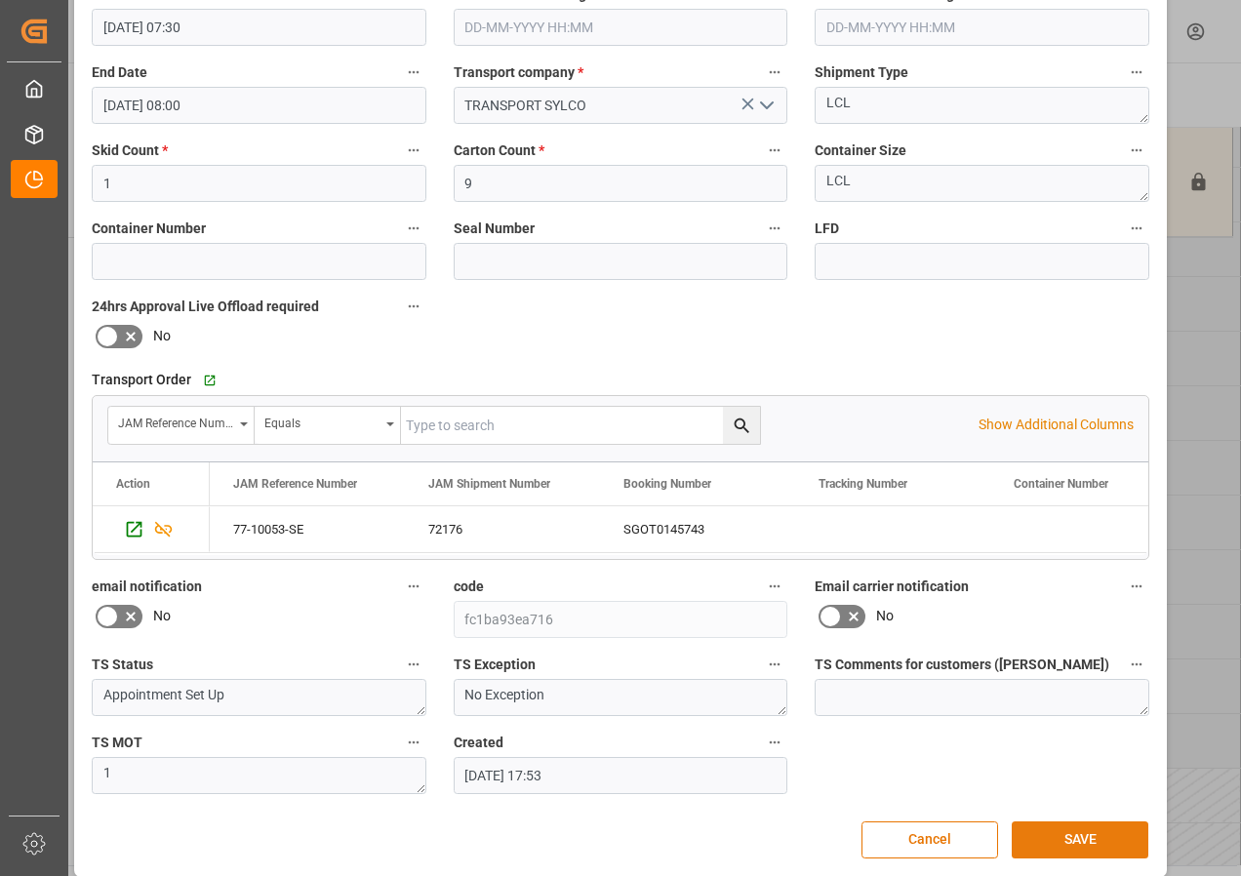
click at [1087, 840] on button "SAVE" at bounding box center [1080, 840] width 137 height 37
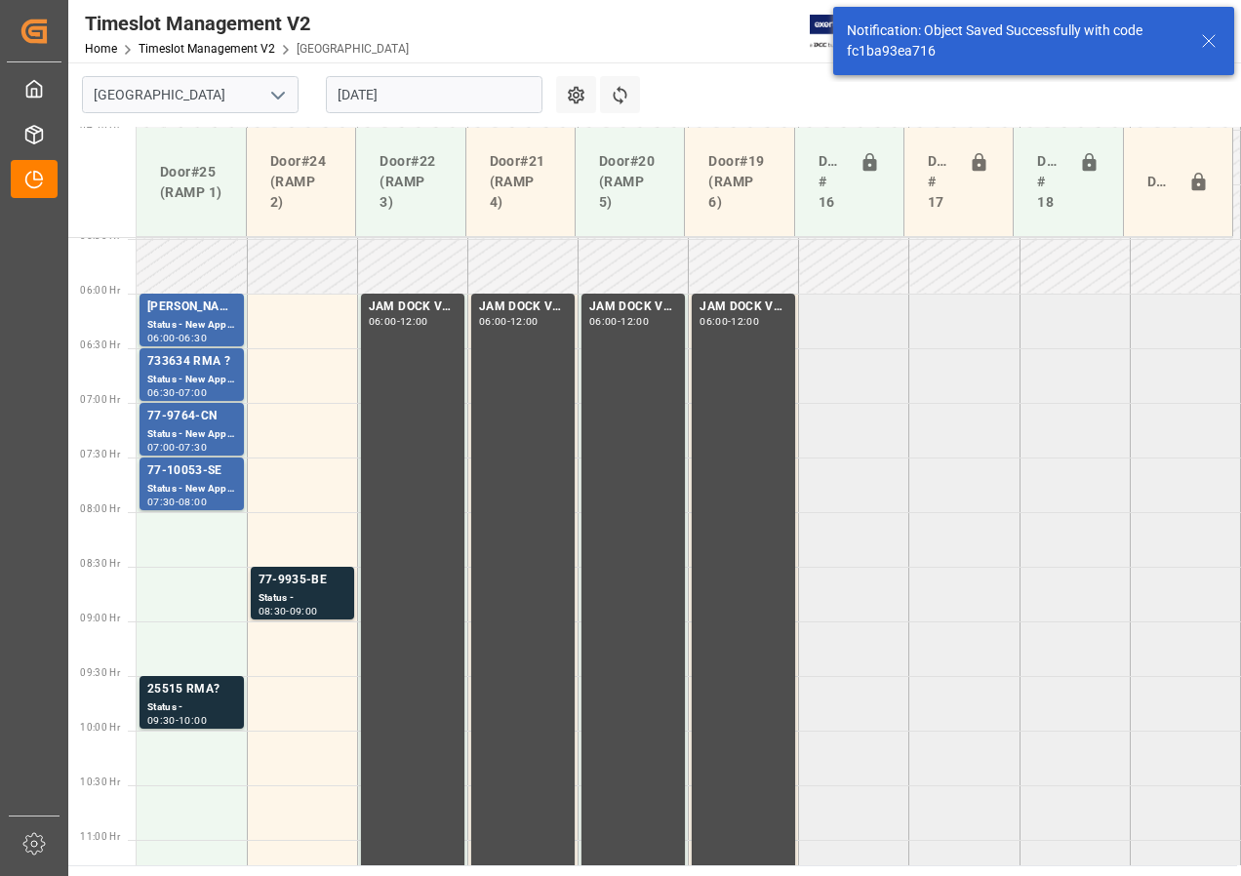
scroll to position [684, 0]
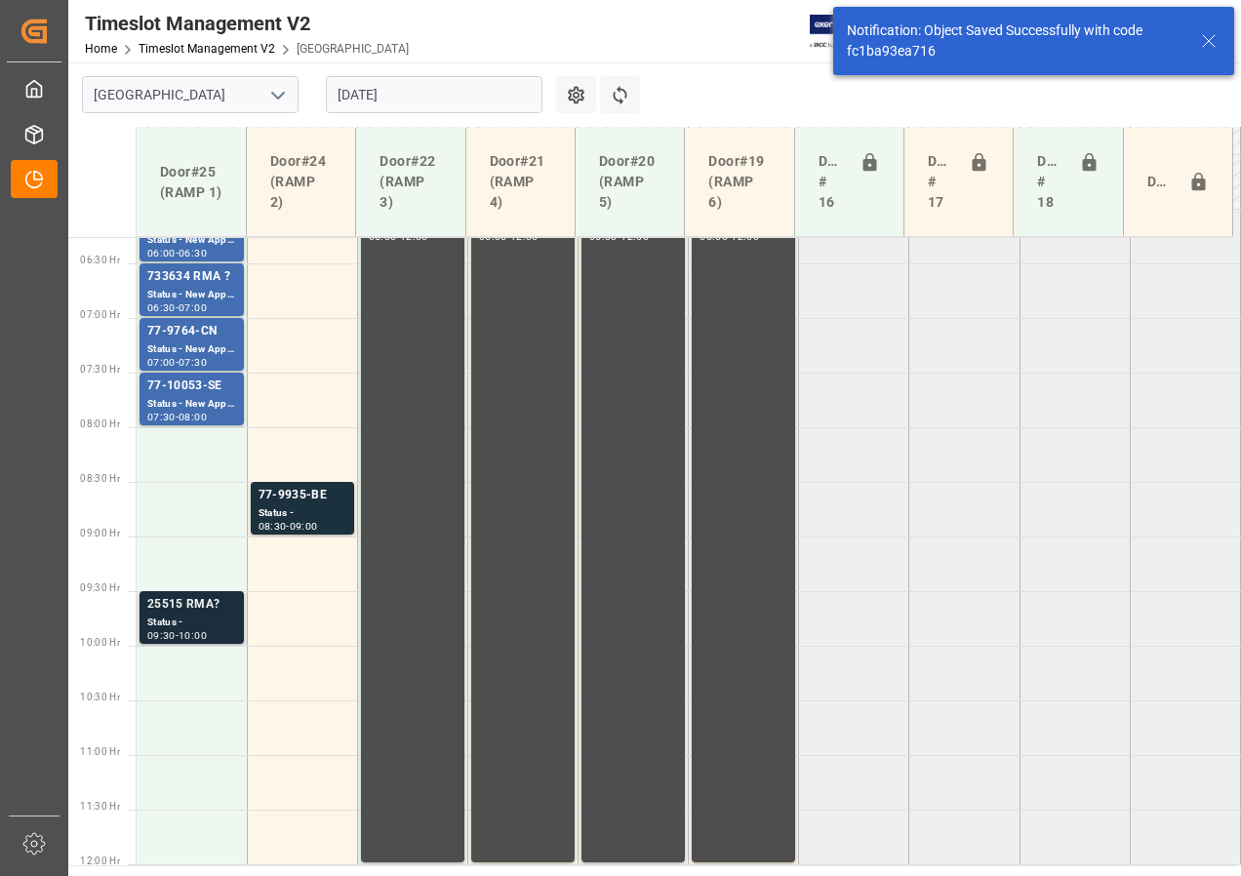
click at [189, 621] on div "Status -" at bounding box center [191, 623] width 89 height 17
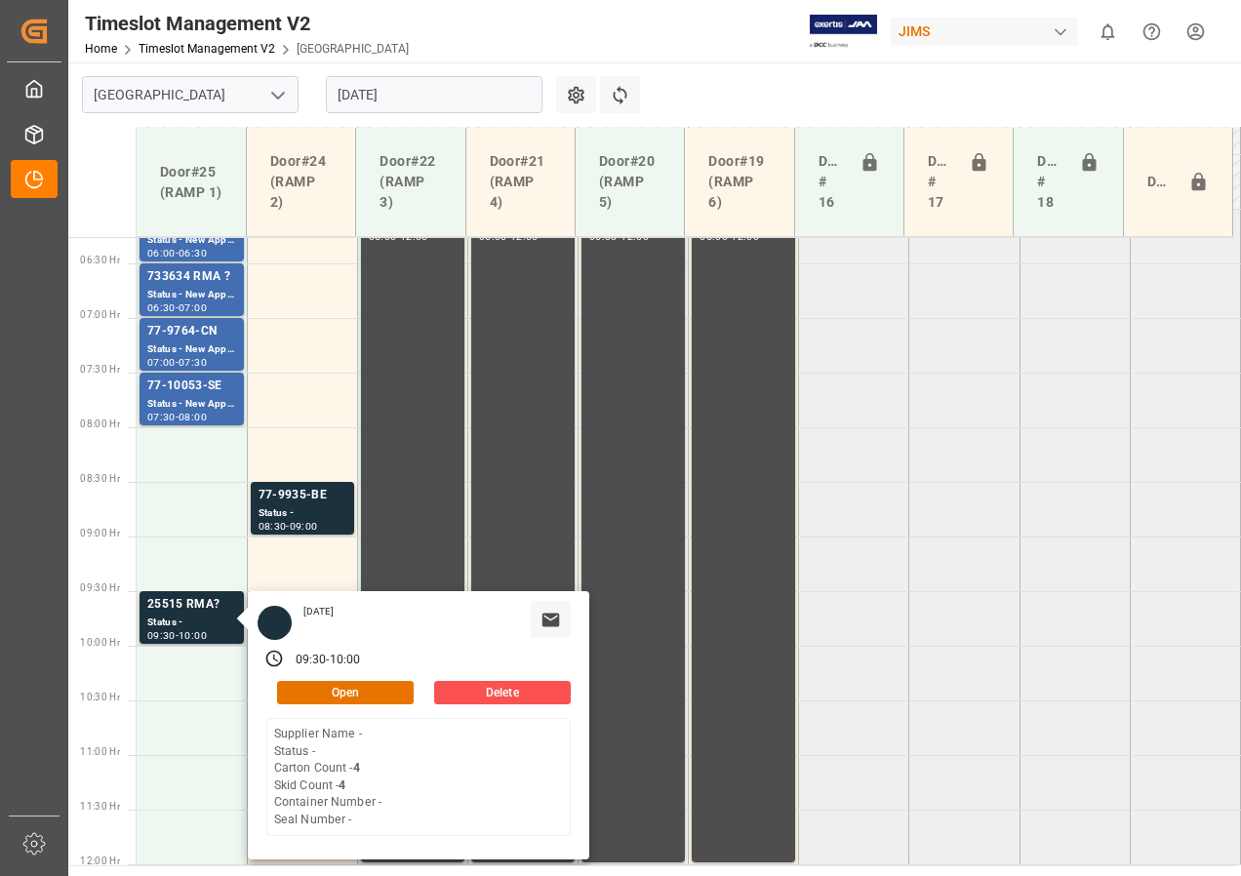
click at [317, 706] on div "[DATE] 09:30 - 10:00 Open Delete Supplier Name - Status - Carton Count - 4 Skid…" at bounding box center [418, 725] width 341 height 268
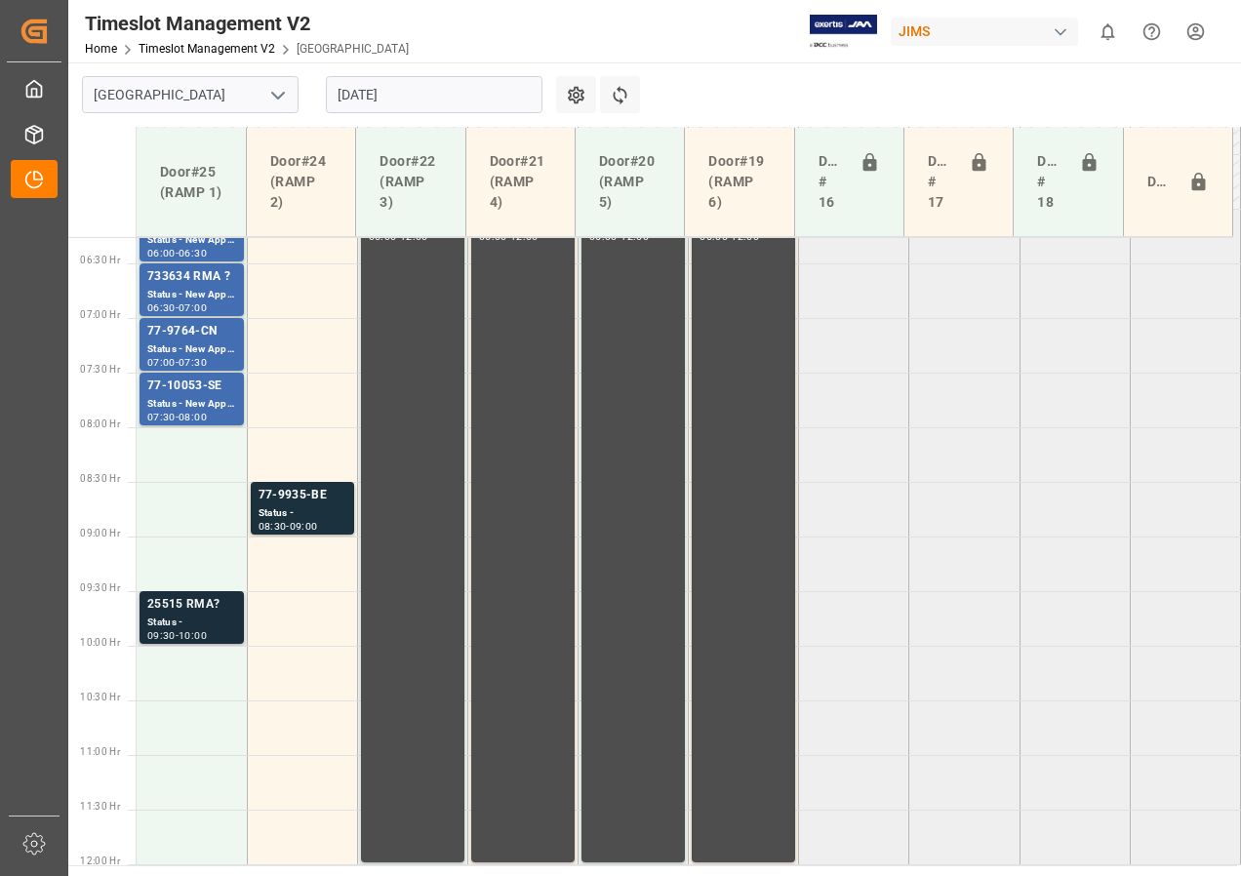
click at [176, 610] on div "25515 RMA?" at bounding box center [191, 605] width 89 height 20
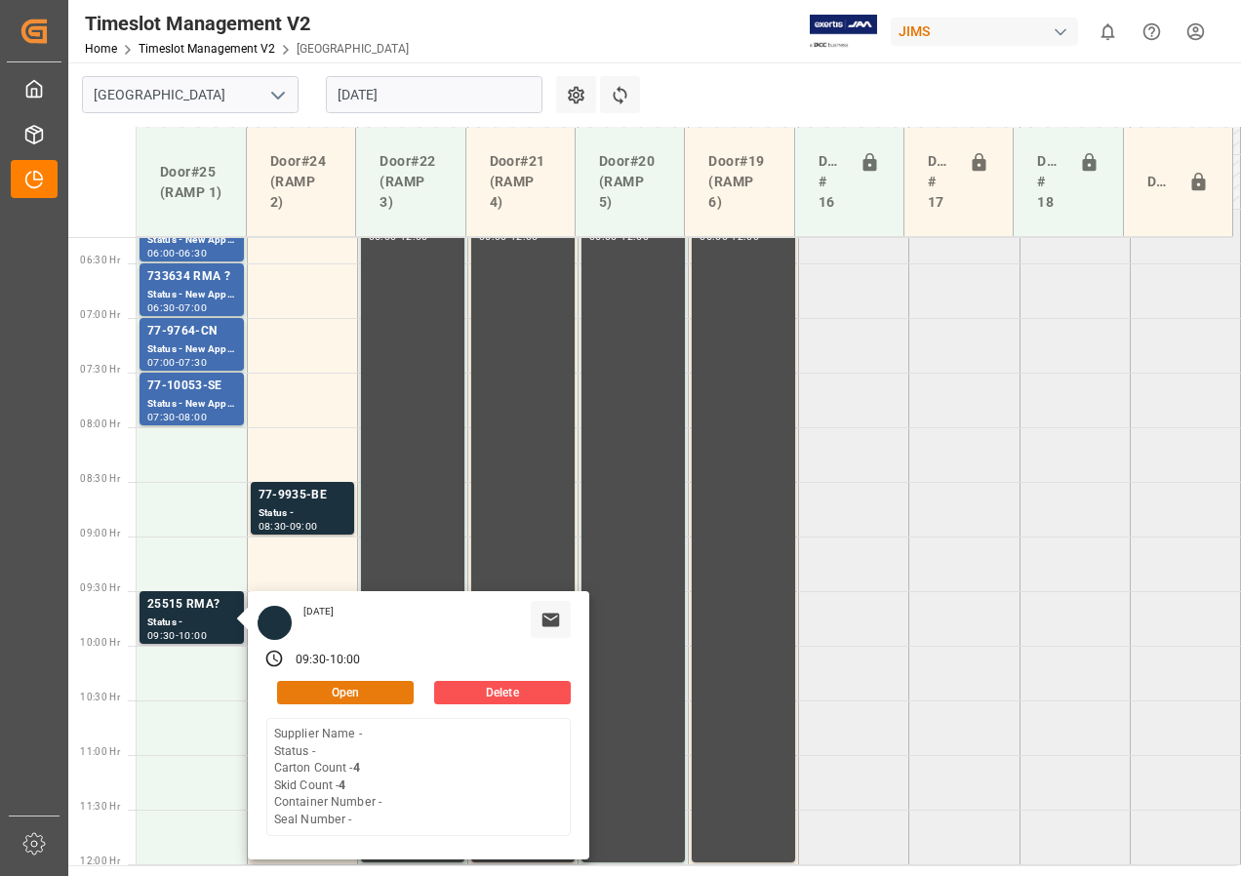
click at [324, 690] on button "Open" at bounding box center [345, 692] width 137 height 23
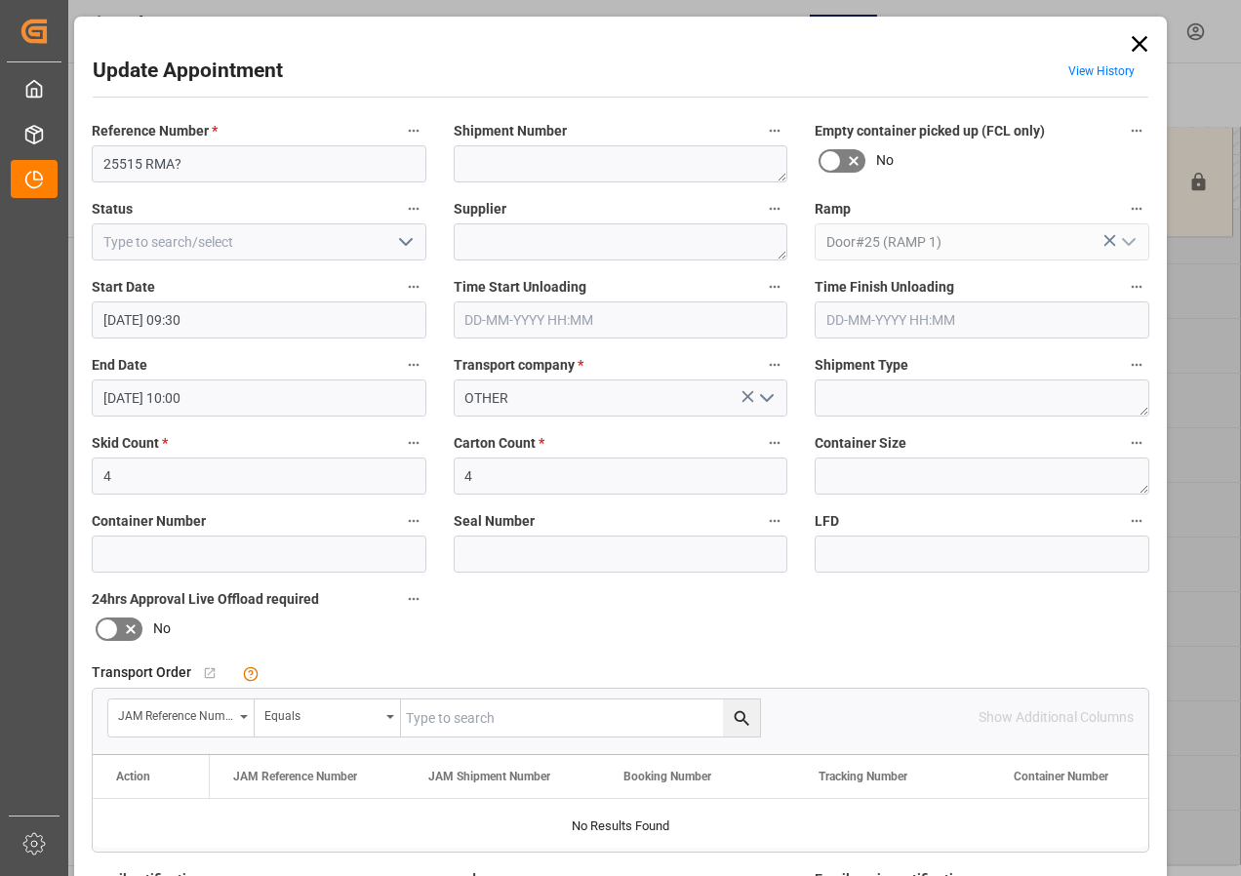
click at [142, 324] on input "[DATE] 09:30" at bounding box center [259, 319] width 335 height 37
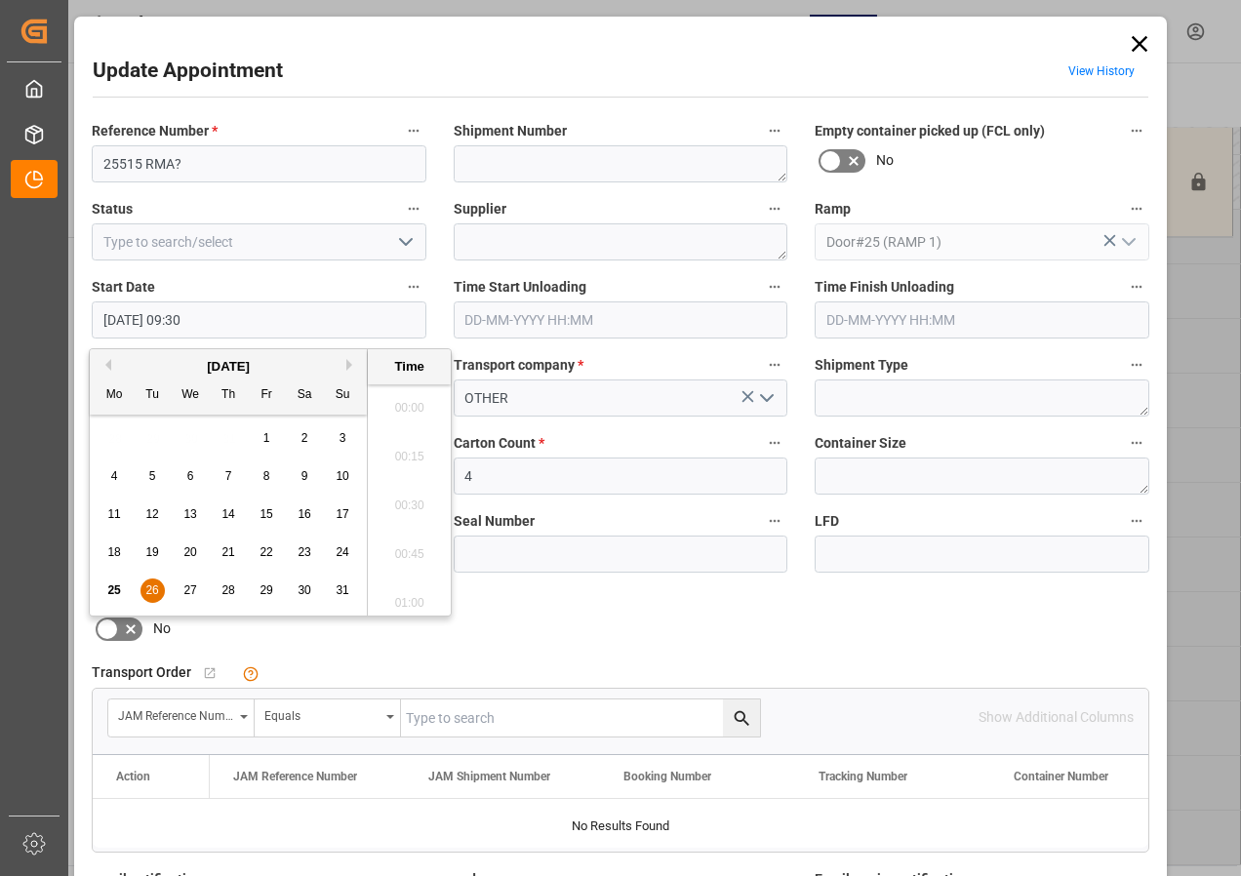
scroll to position [1763, 0]
click at [150, 586] on span "26" at bounding box center [151, 590] width 13 height 14
click at [404, 499] on li "08:00" at bounding box center [409, 499] width 83 height 49
type input "[DATE] 08:00"
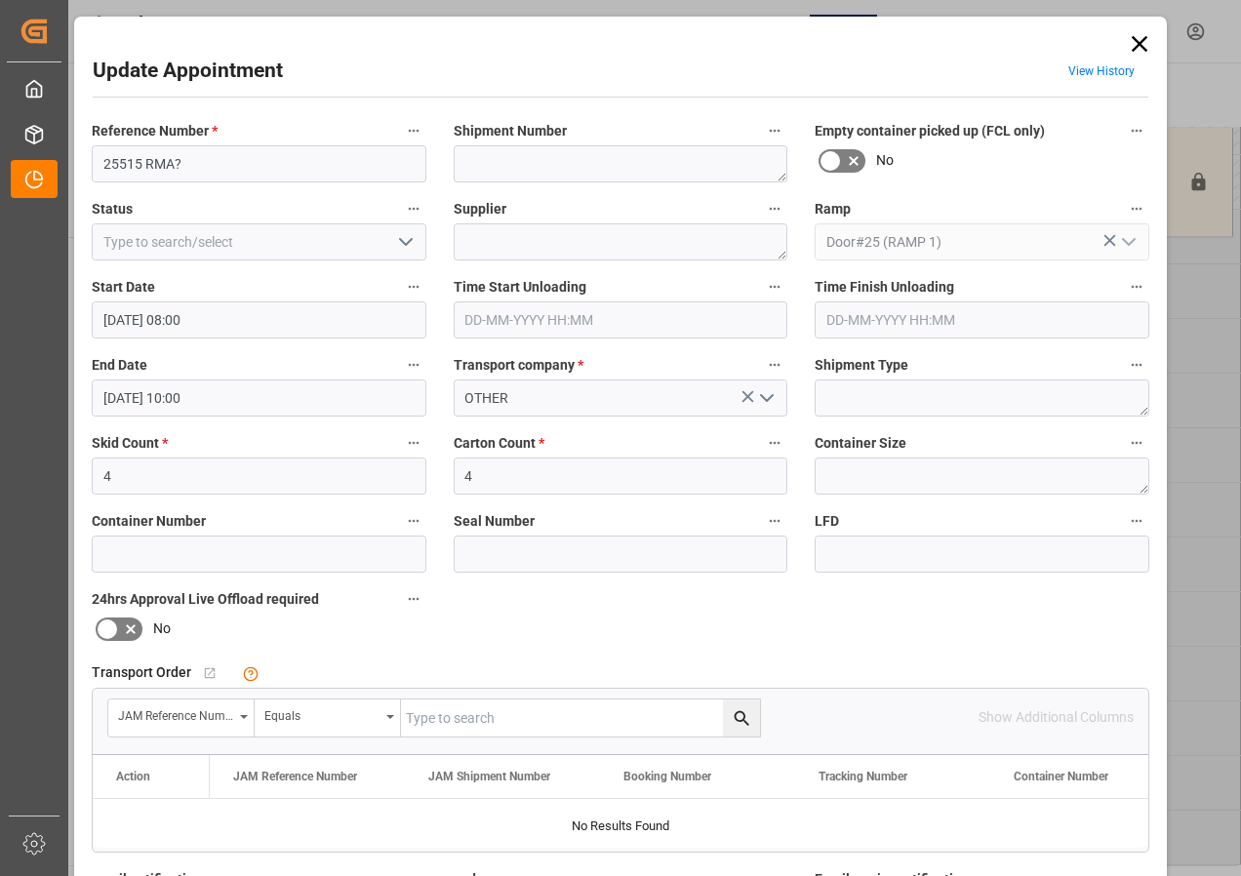
click at [102, 403] on input "[DATE] 10:00" at bounding box center [259, 398] width 335 height 37
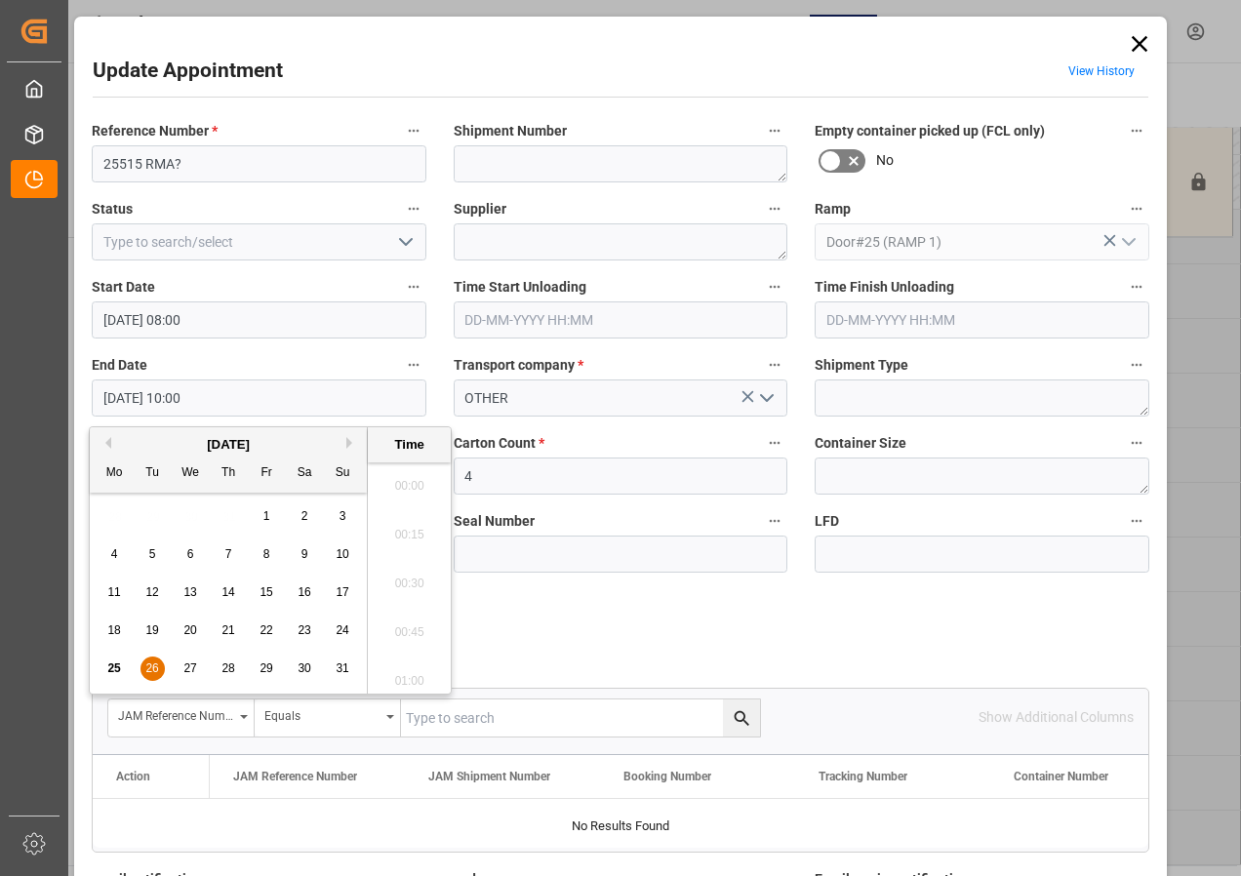
scroll to position [1861, 0]
click at [150, 663] on span "26" at bounding box center [151, 669] width 13 height 14
click at [416, 475] on li "08:30" at bounding box center [409, 480] width 83 height 49
type input "[DATE] 08:30"
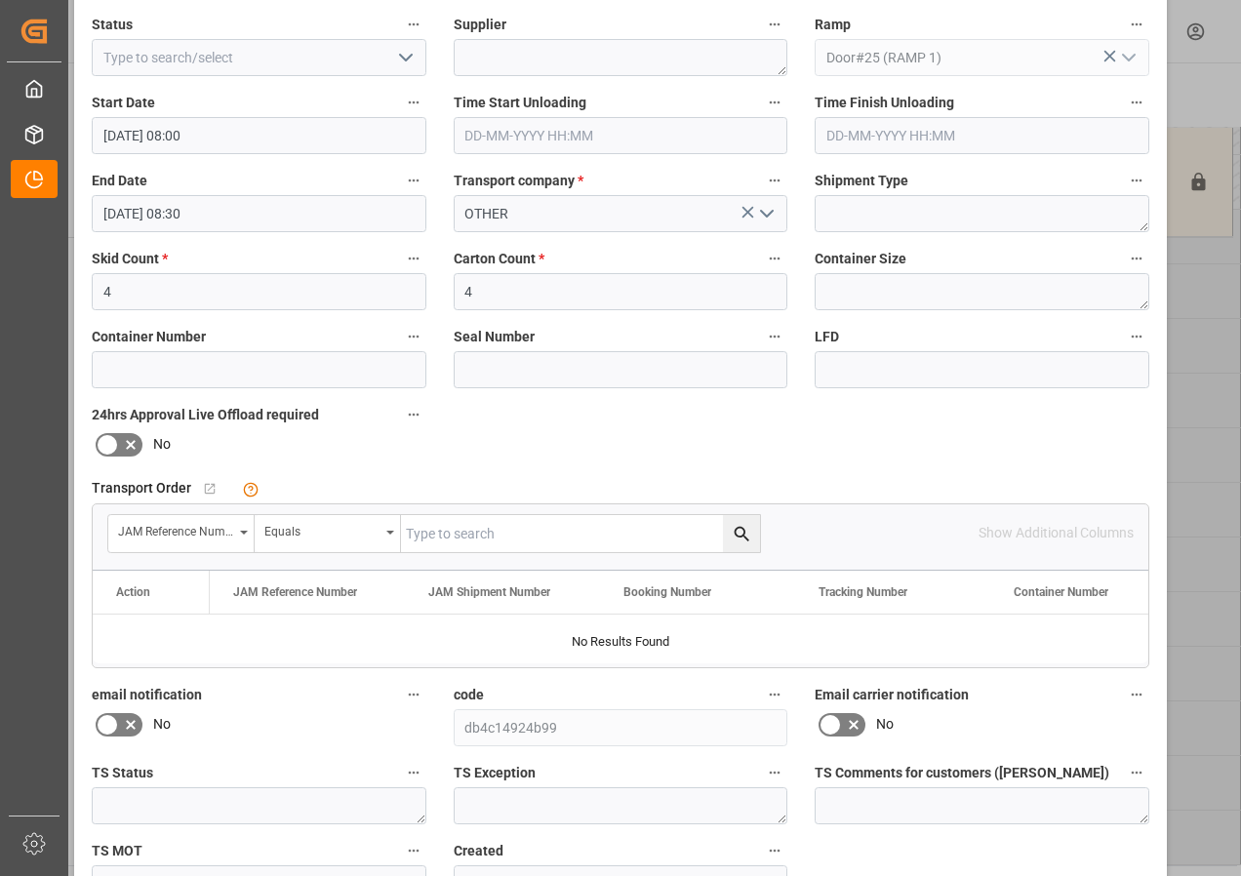
scroll to position [293, 0]
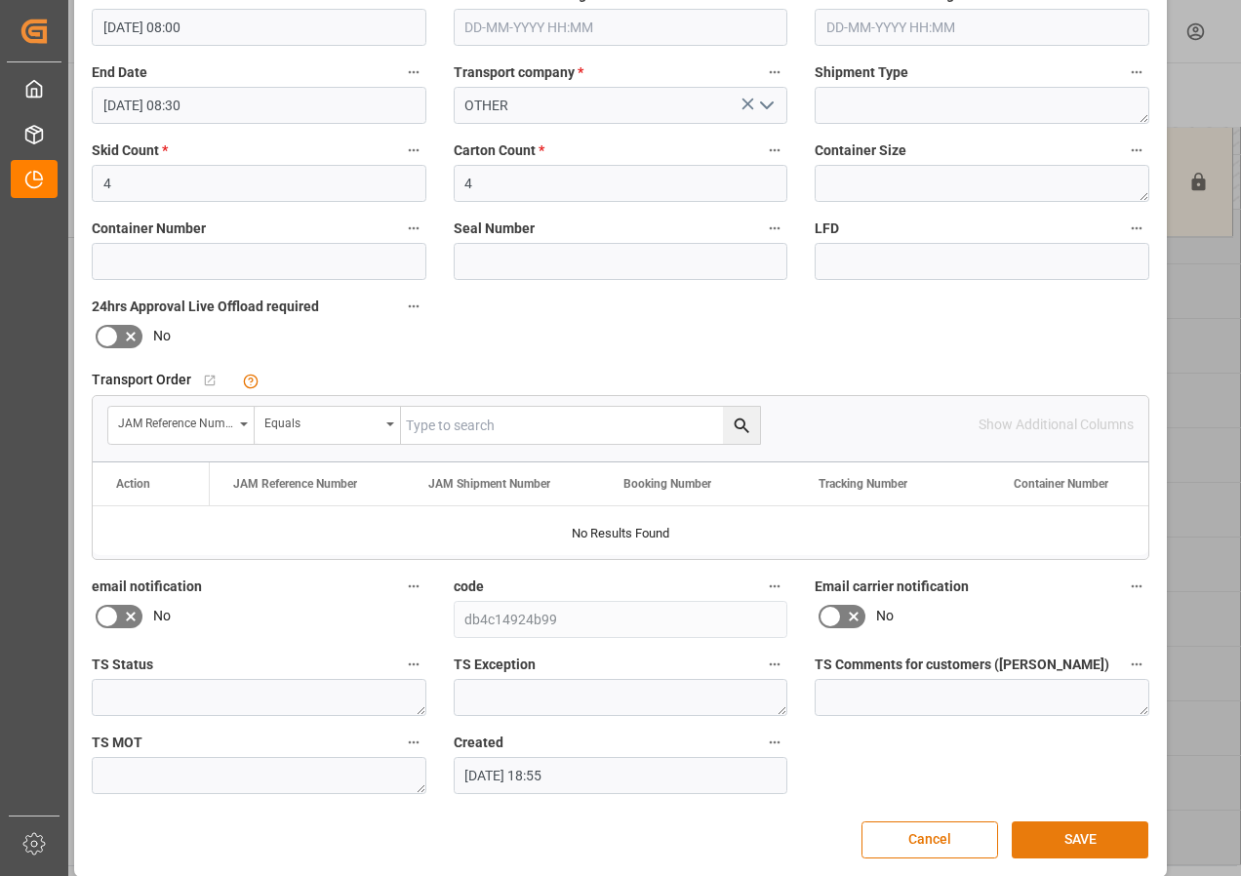
click at [1054, 843] on button "SAVE" at bounding box center [1080, 840] width 137 height 37
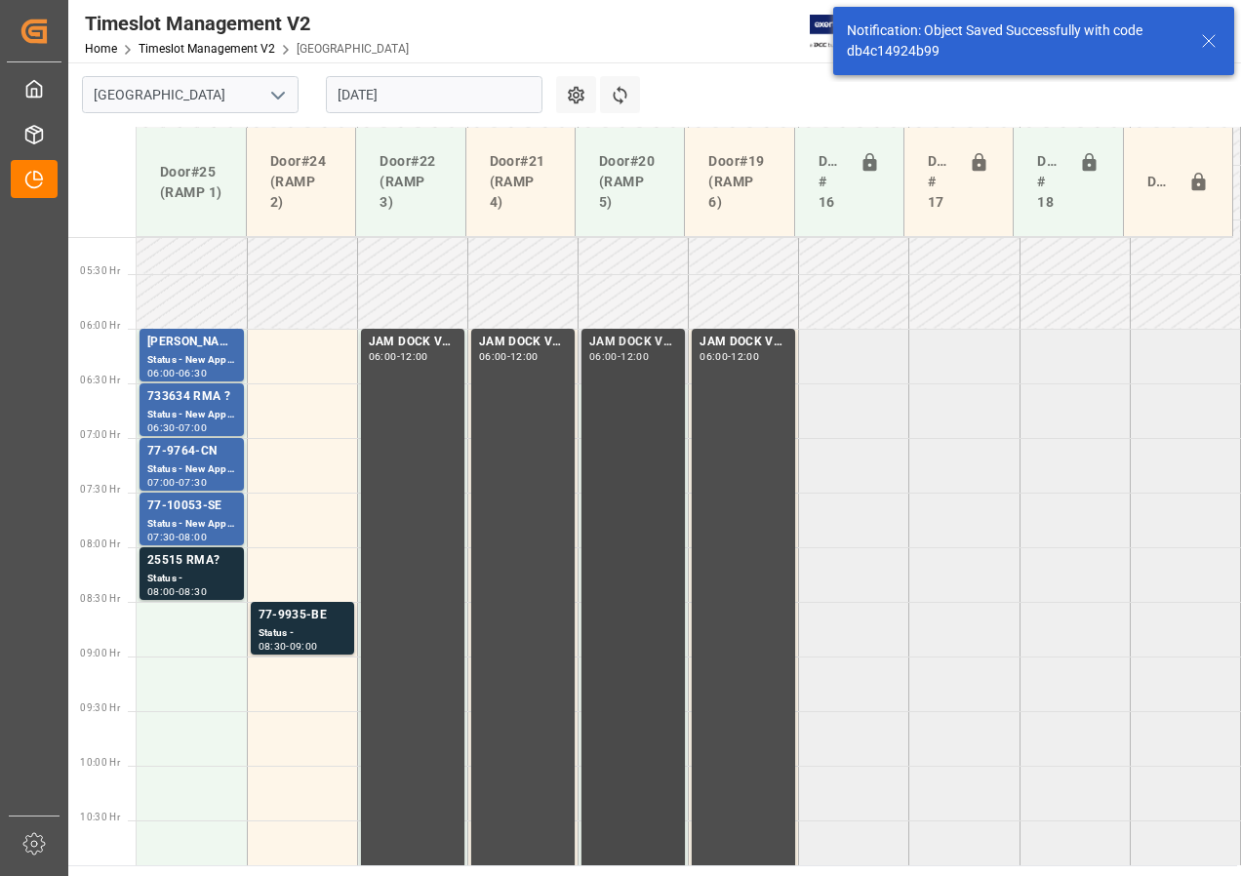
scroll to position [598, 0]
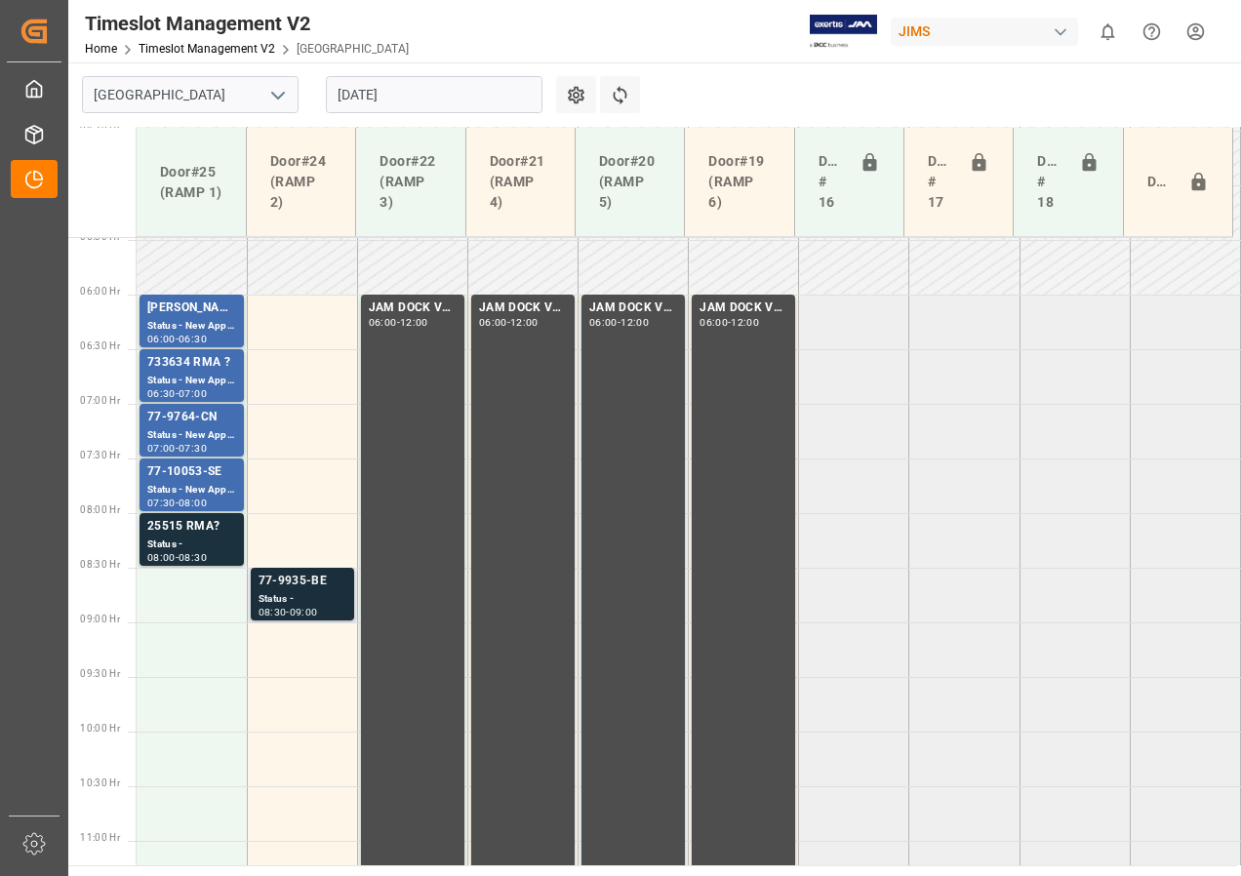
click at [315, 589] on div "77-9935-BE" at bounding box center [303, 582] width 88 height 20
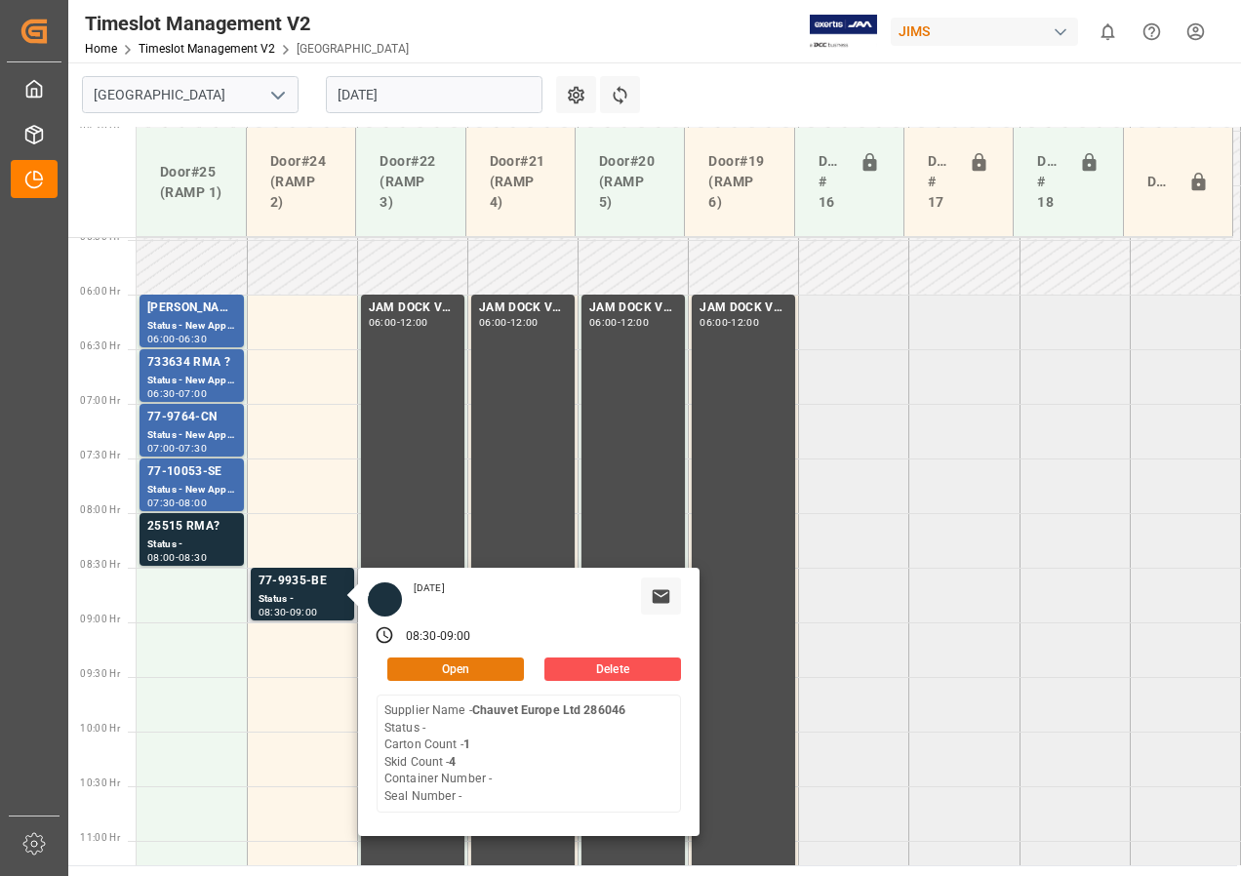
click at [427, 669] on button "Open" at bounding box center [455, 669] width 137 height 23
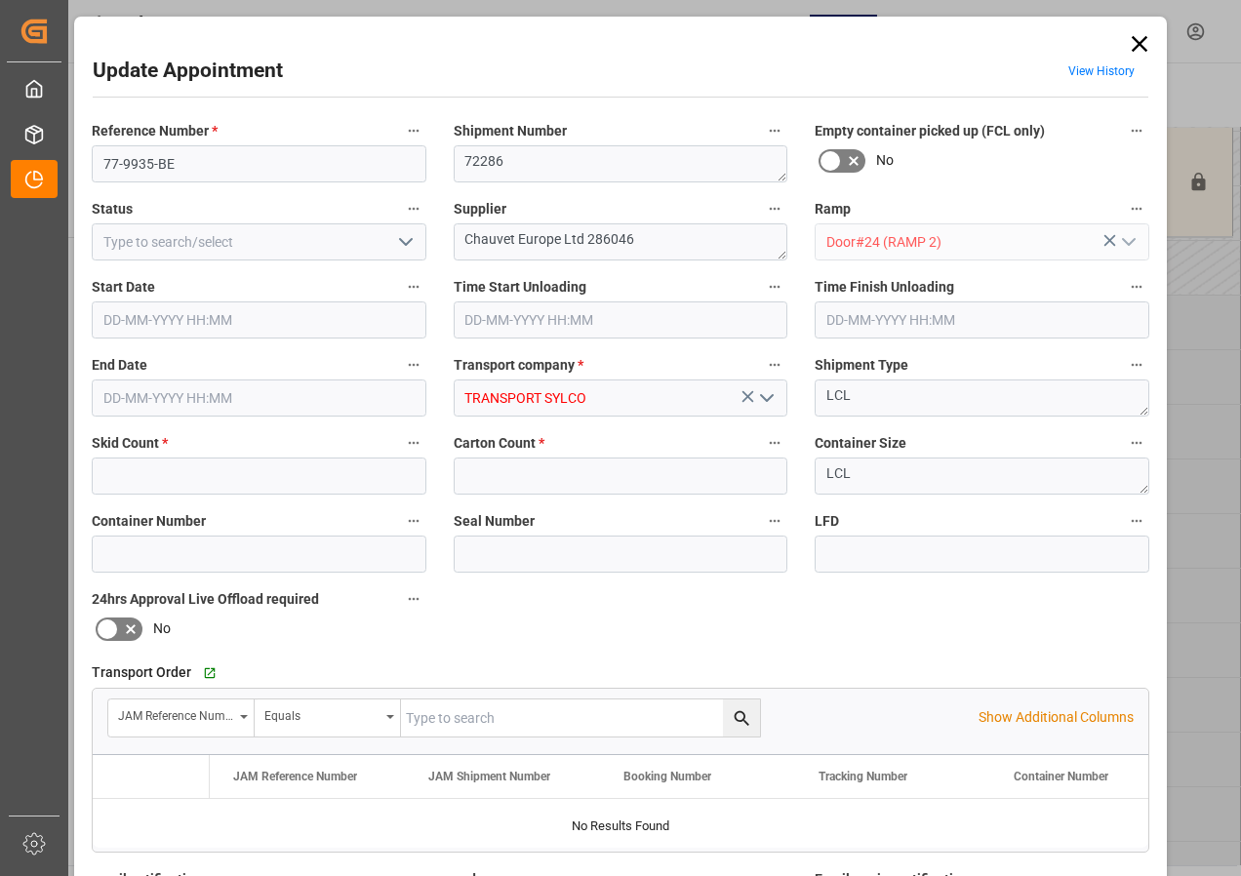
type input "4"
type input "1"
type input "[DATE] 08:30"
type input "[DATE] 09:00"
type input "[DATE] 11:45"
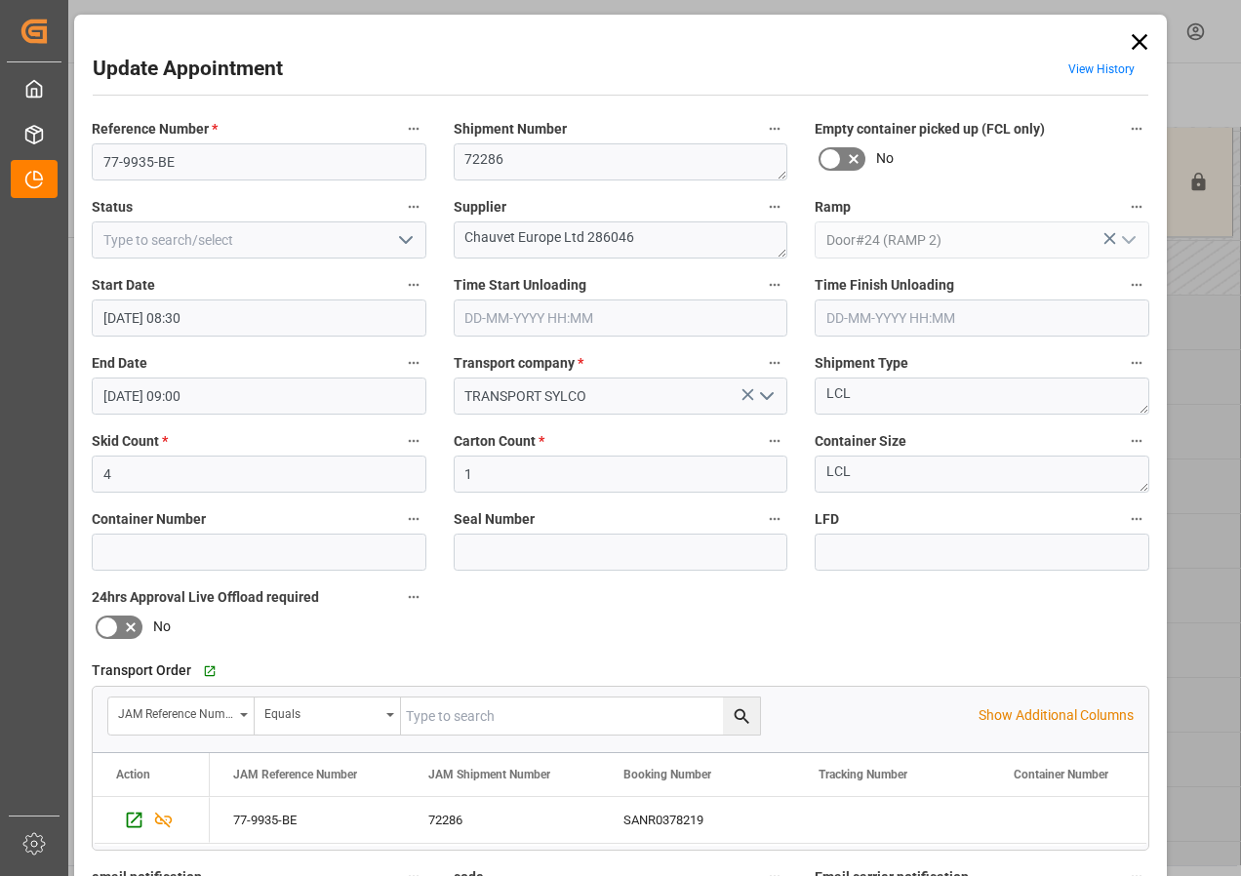
scroll to position [0, 0]
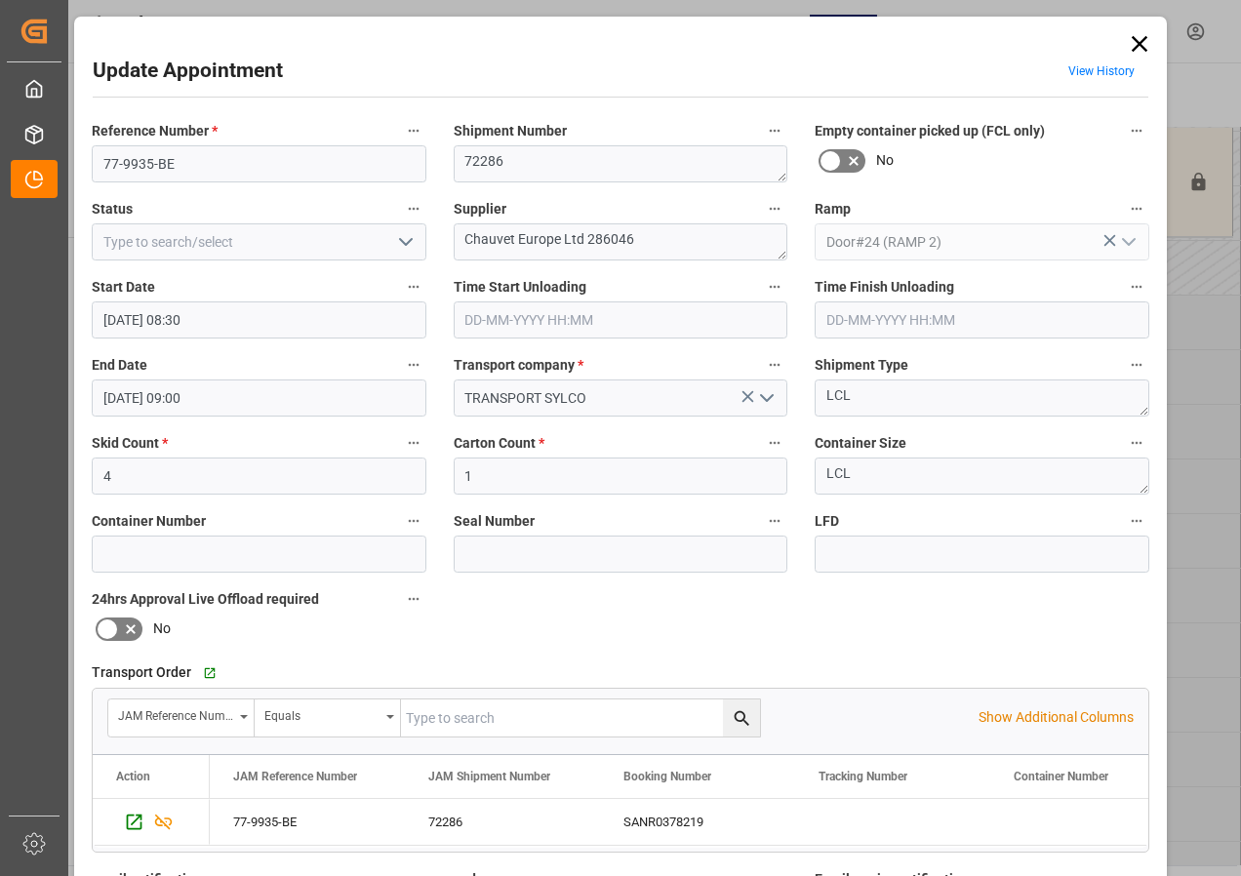
click at [1126, 38] on icon at bounding box center [1139, 43] width 27 height 27
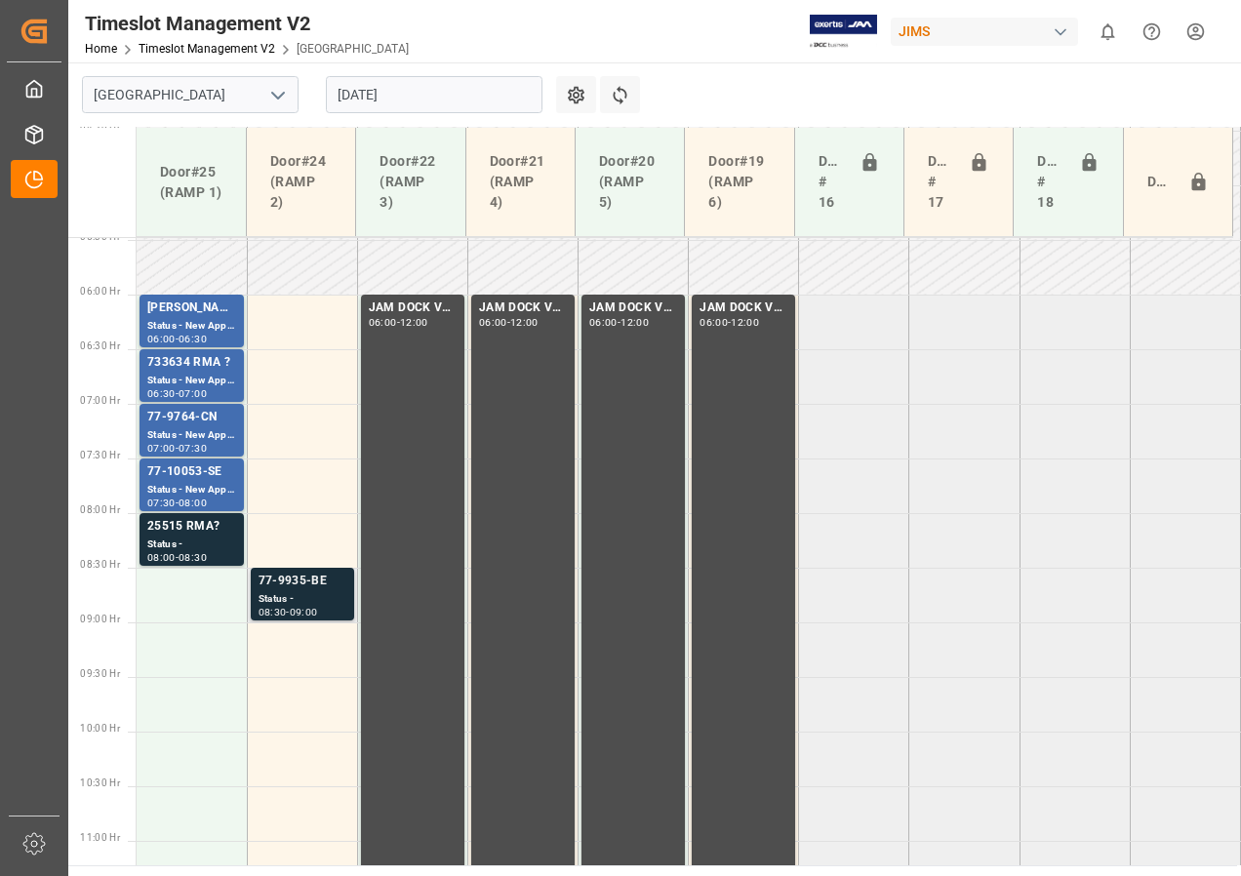
click at [303, 596] on div "Status -" at bounding box center [303, 599] width 88 height 17
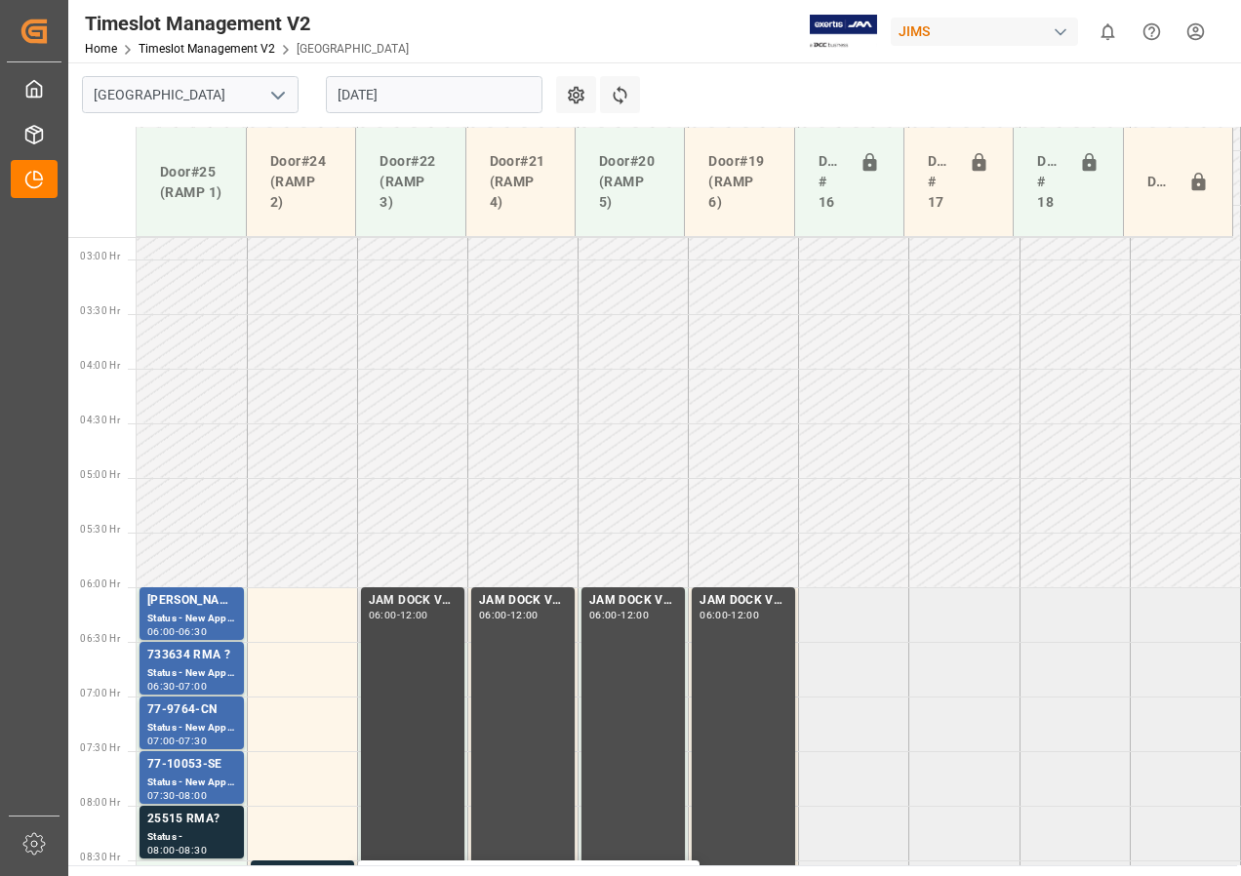
scroll to position [598, 0]
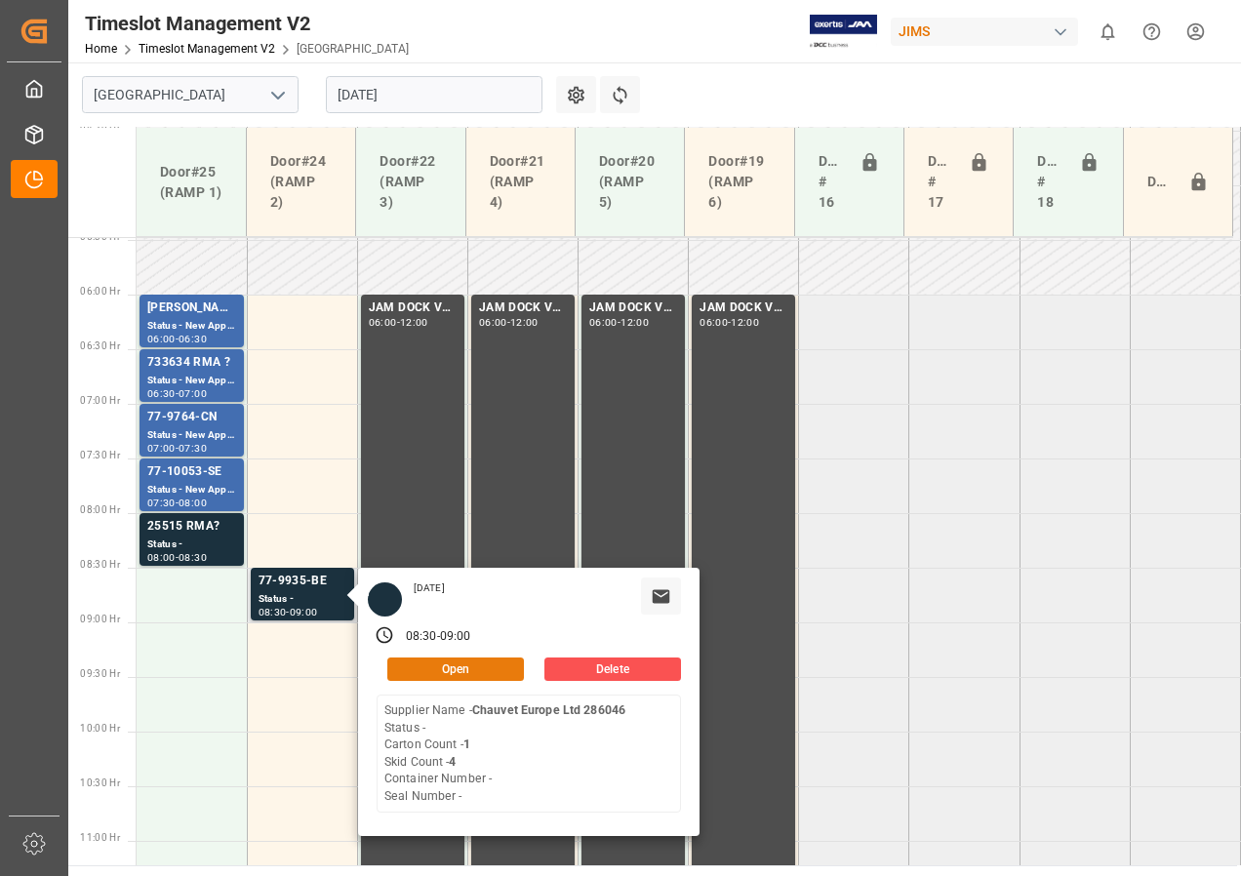
click at [465, 666] on button "Open" at bounding box center [455, 669] width 137 height 23
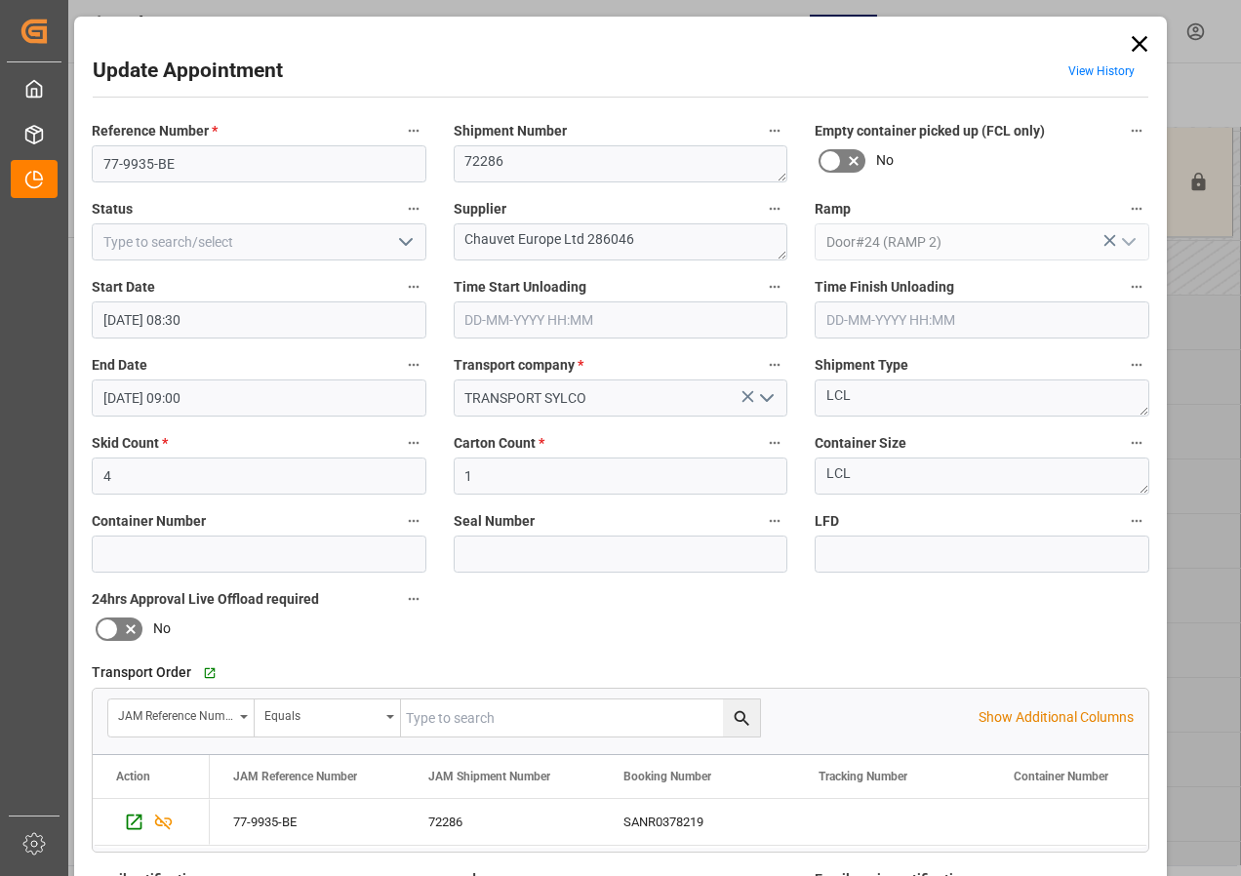
click at [127, 316] on input "[DATE] 08:30" at bounding box center [259, 319] width 335 height 37
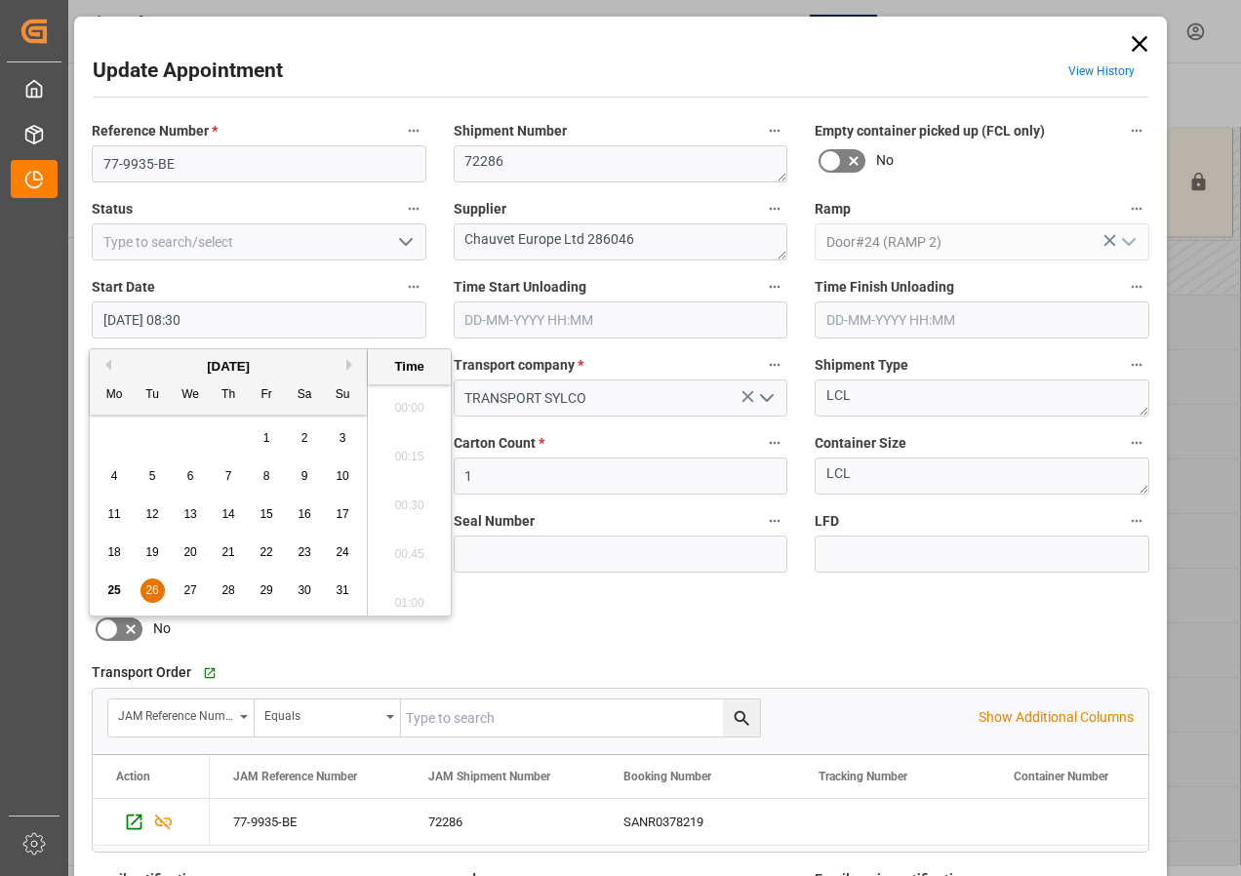
scroll to position [1568, 0]
click at [149, 584] on span "26" at bounding box center [151, 590] width 13 height 14
click at [406, 401] on li "06:00" at bounding box center [409, 402] width 83 height 49
type input "[DATE] 06:00"
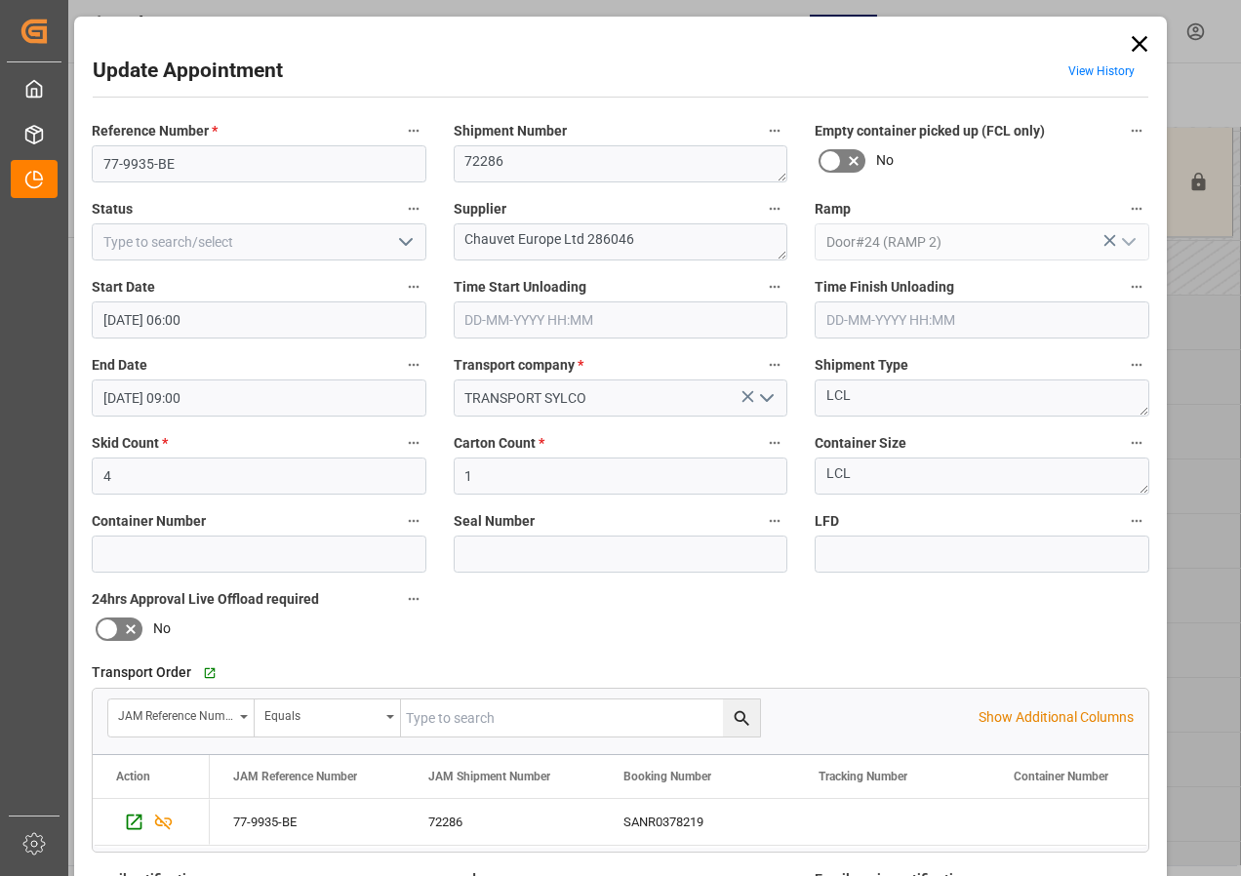
click at [116, 400] on input "[DATE] 09:00" at bounding box center [259, 398] width 335 height 37
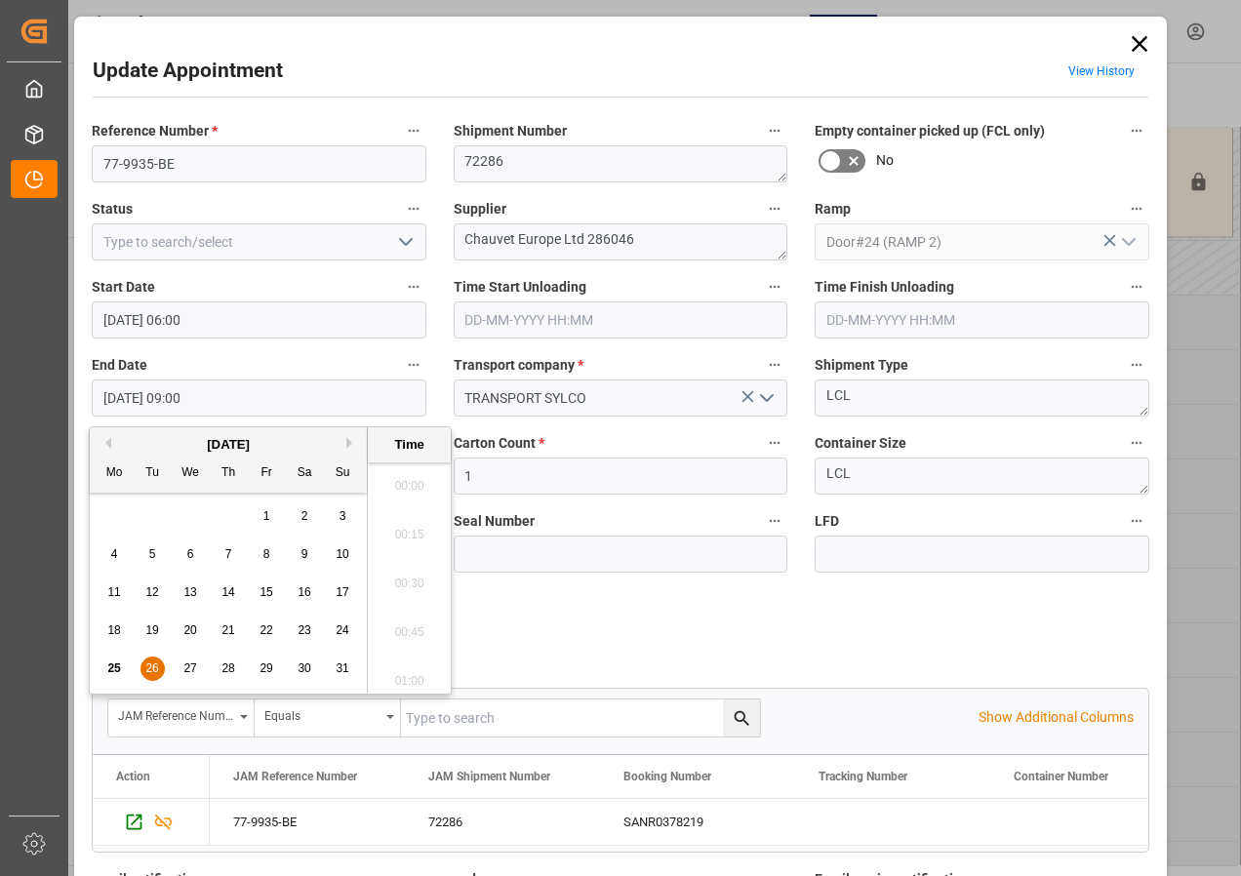
scroll to position [1666, 0]
click at [147, 668] on span "26" at bounding box center [151, 669] width 13 height 14
click at [408, 671] on li "06:30" at bounding box center [409, 675] width 83 height 49
type input "[DATE] 06:30"
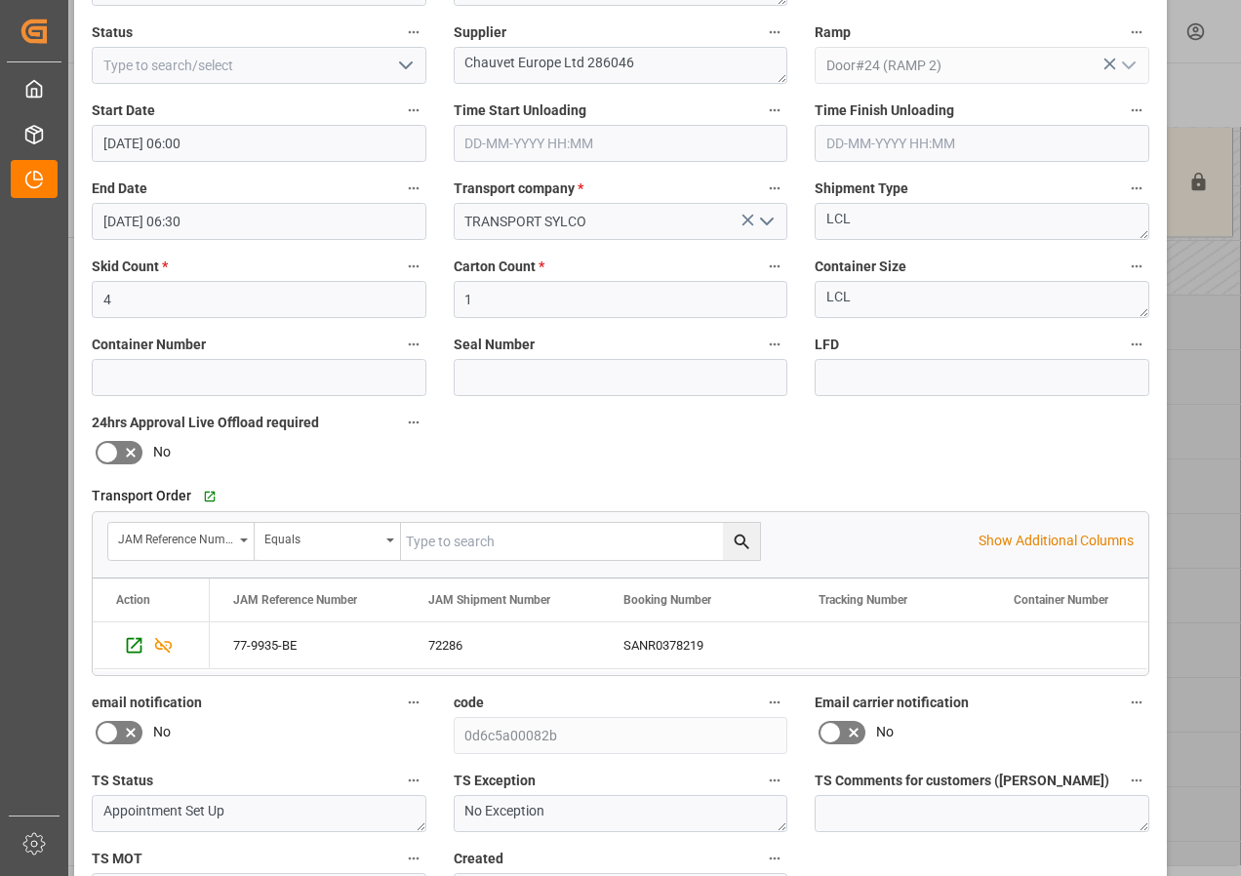
scroll to position [310, 0]
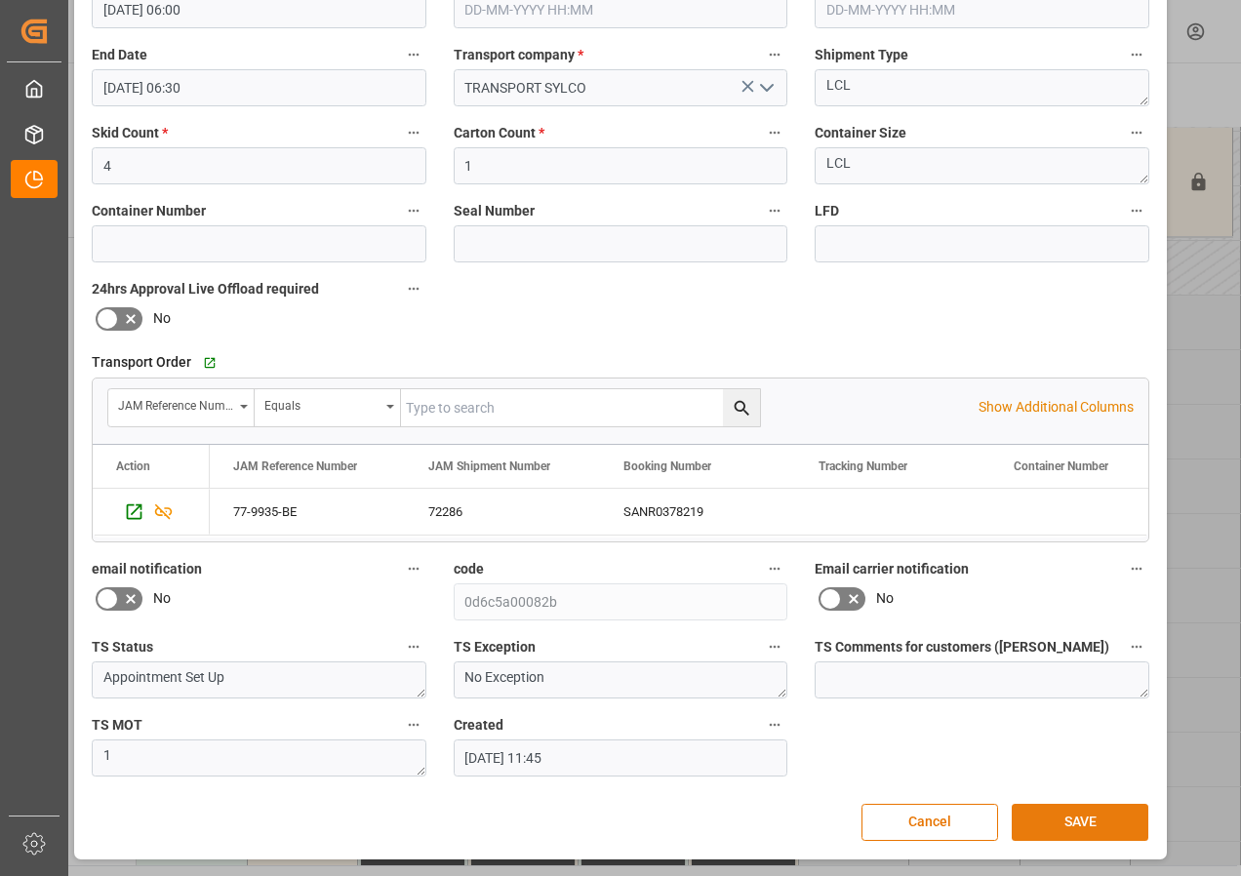
click at [1065, 820] on button "SAVE" at bounding box center [1080, 822] width 137 height 37
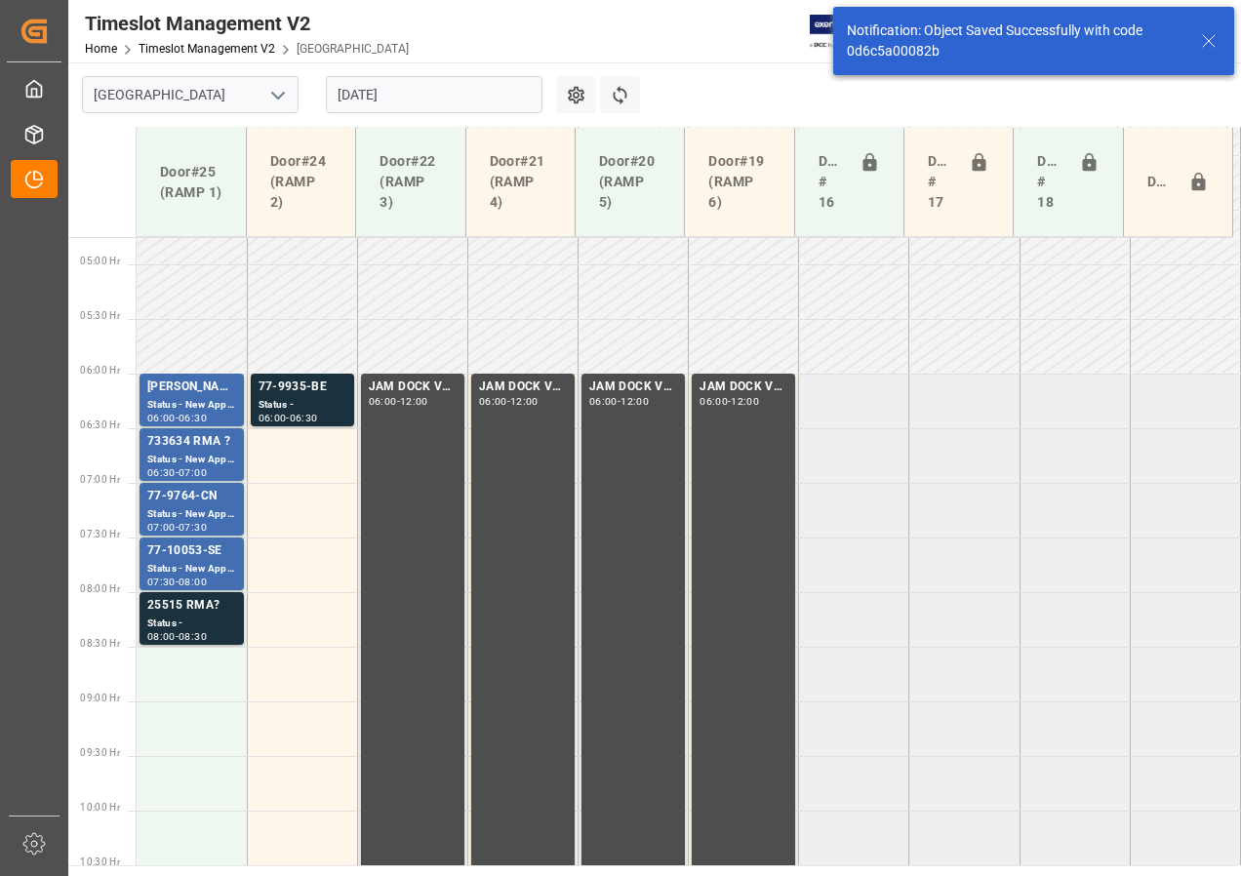
scroll to position [575, 0]
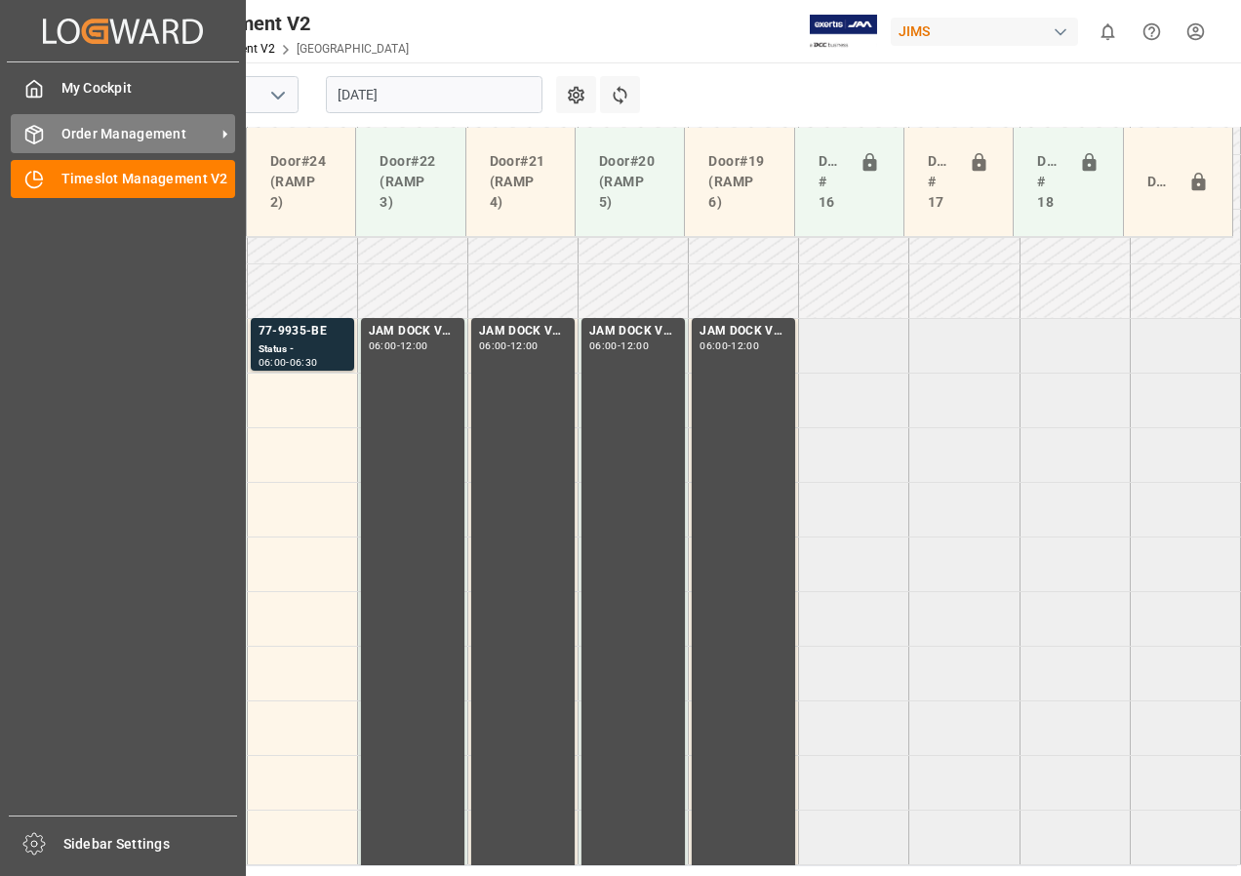
click at [107, 139] on span "Order Management" at bounding box center [138, 134] width 154 height 20
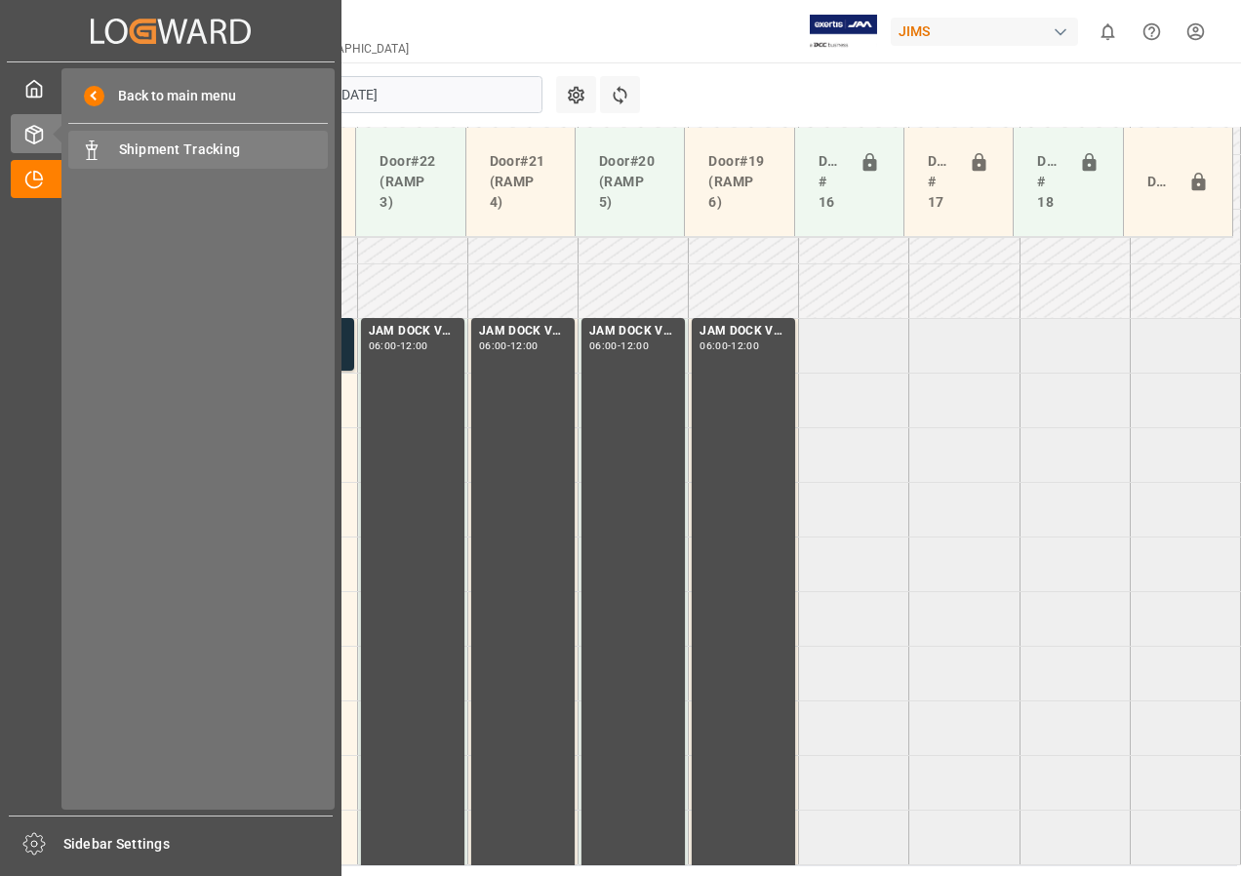
click at [136, 148] on span "Shipment Tracking" at bounding box center [224, 150] width 210 height 20
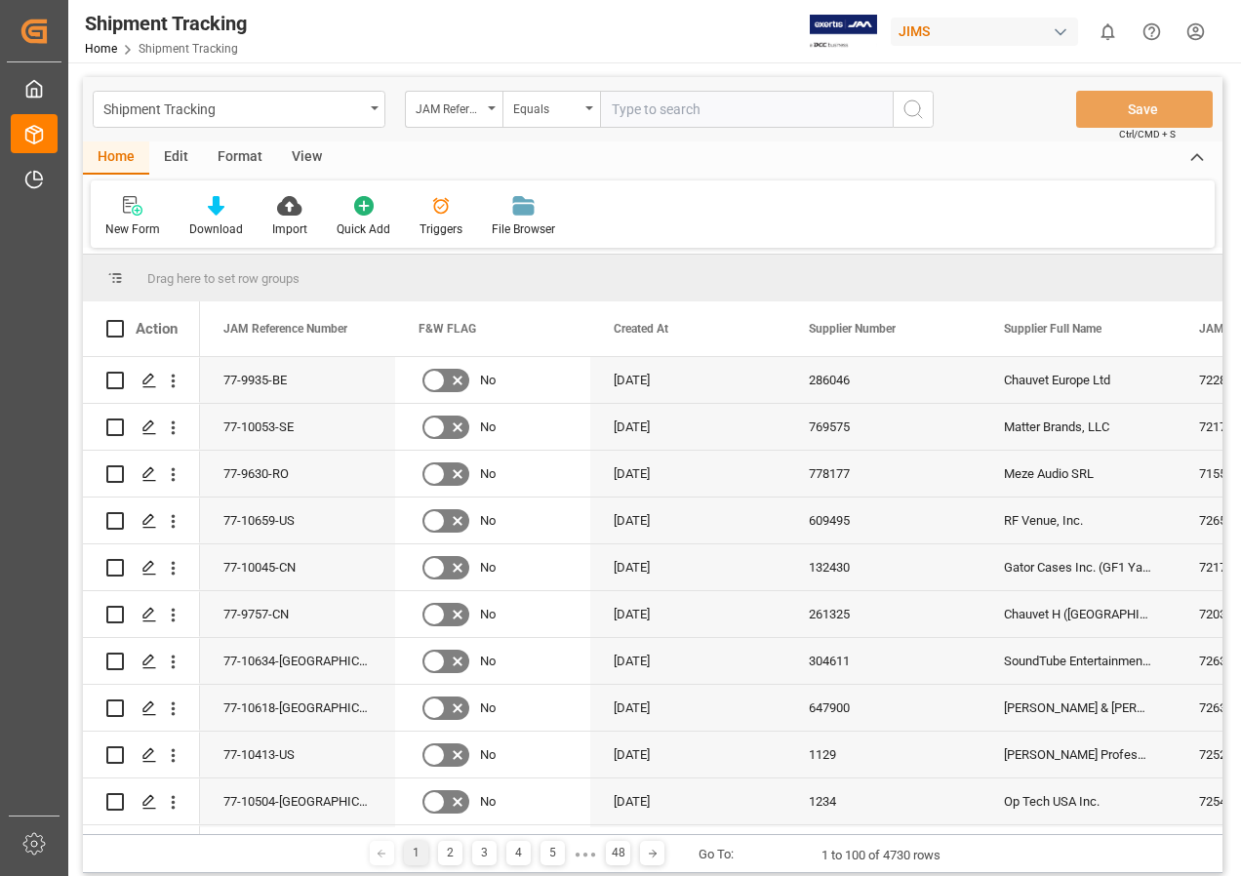
click at [302, 155] on div "View" at bounding box center [307, 157] width 60 height 33
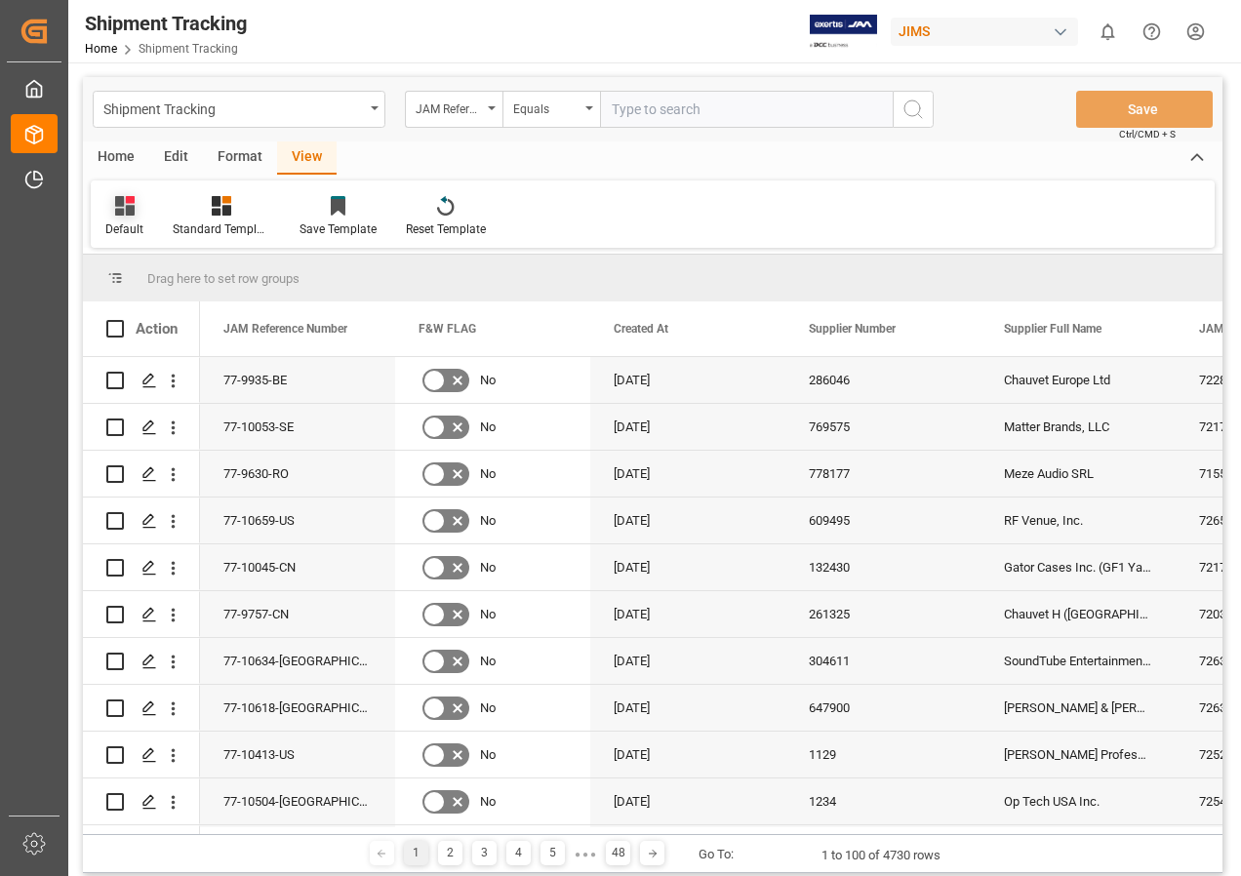
click at [122, 203] on icon at bounding box center [125, 206] width 20 height 20
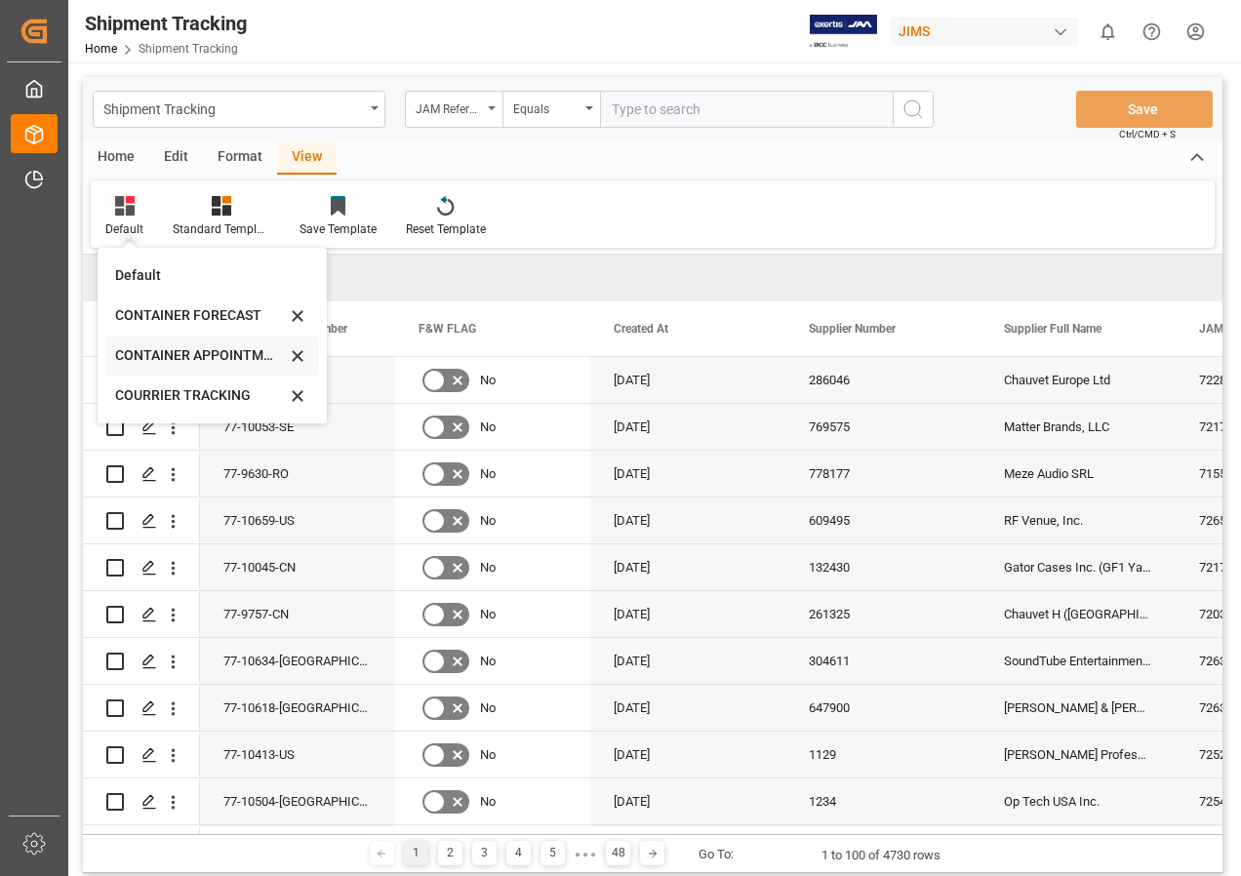
click at [165, 353] on div "CONTAINER APPOINTMENT" at bounding box center [200, 355] width 171 height 20
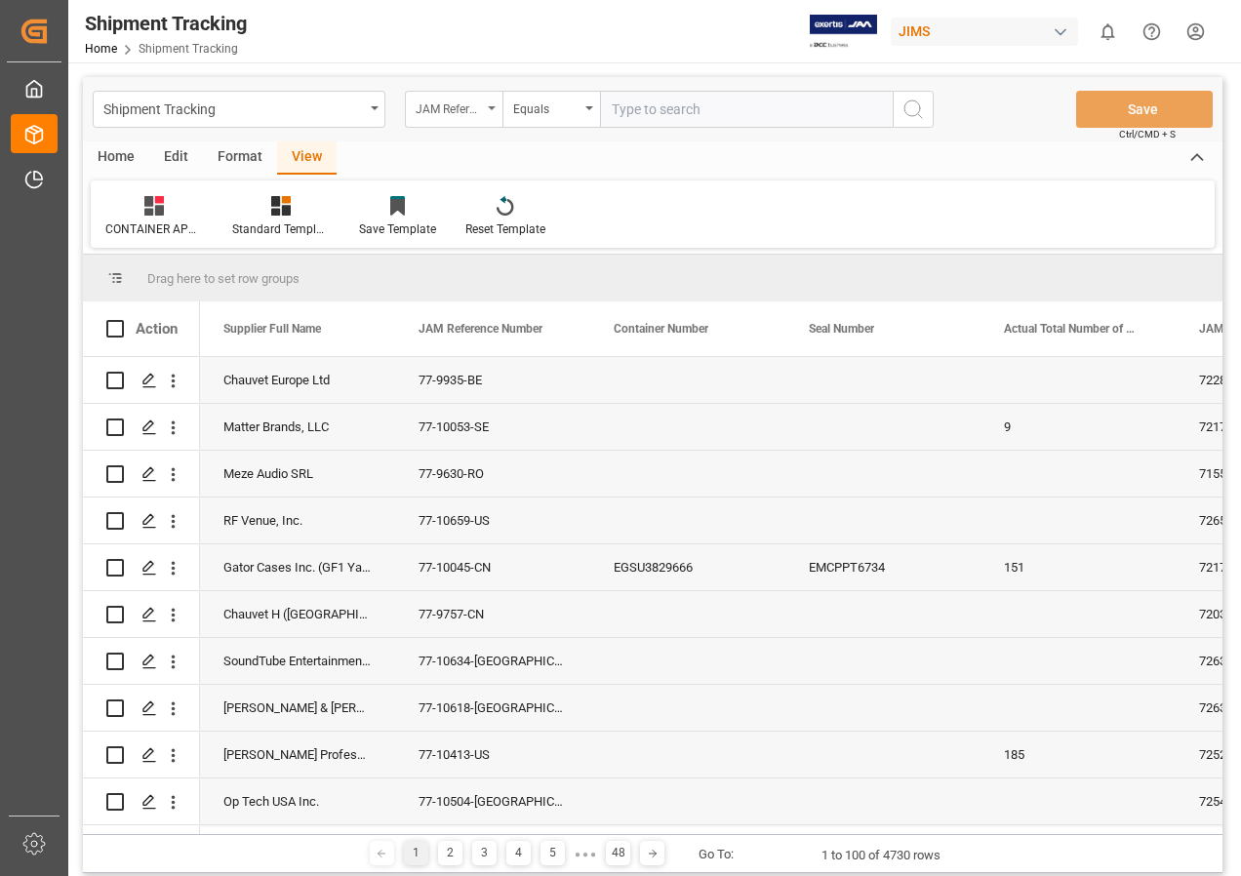
click at [495, 105] on div "JAM Reference Number" at bounding box center [454, 109] width 98 height 37
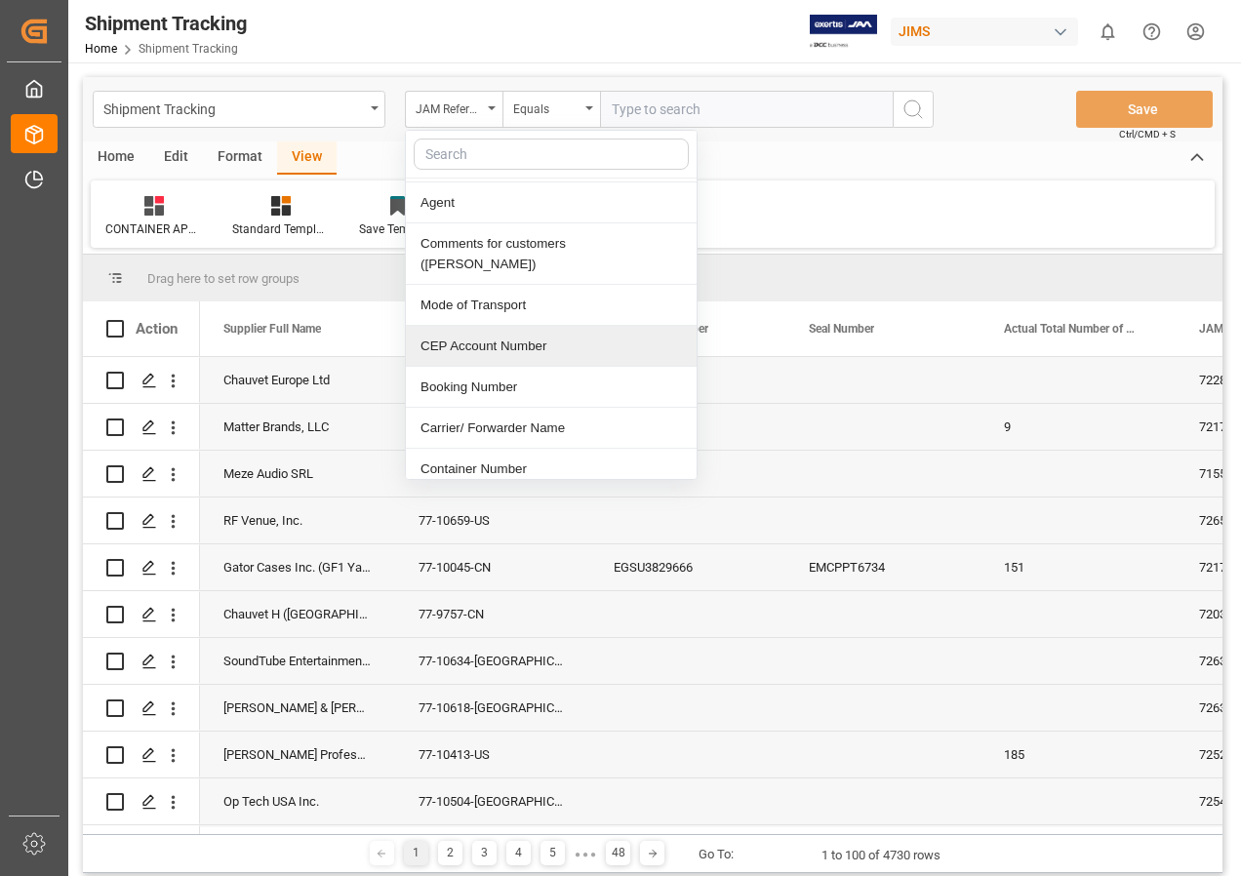
scroll to position [585, 0]
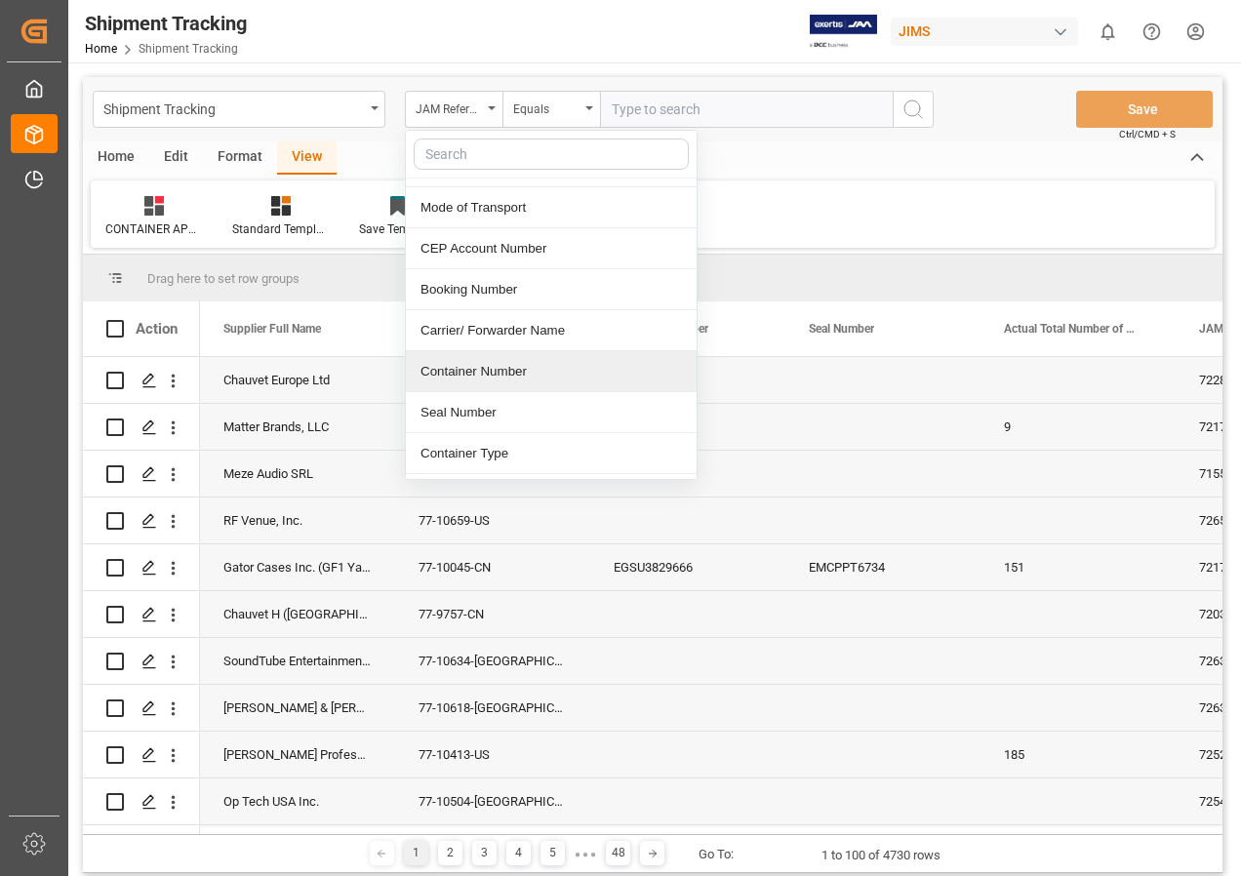
click at [481, 351] on div "Container Number" at bounding box center [551, 371] width 291 height 41
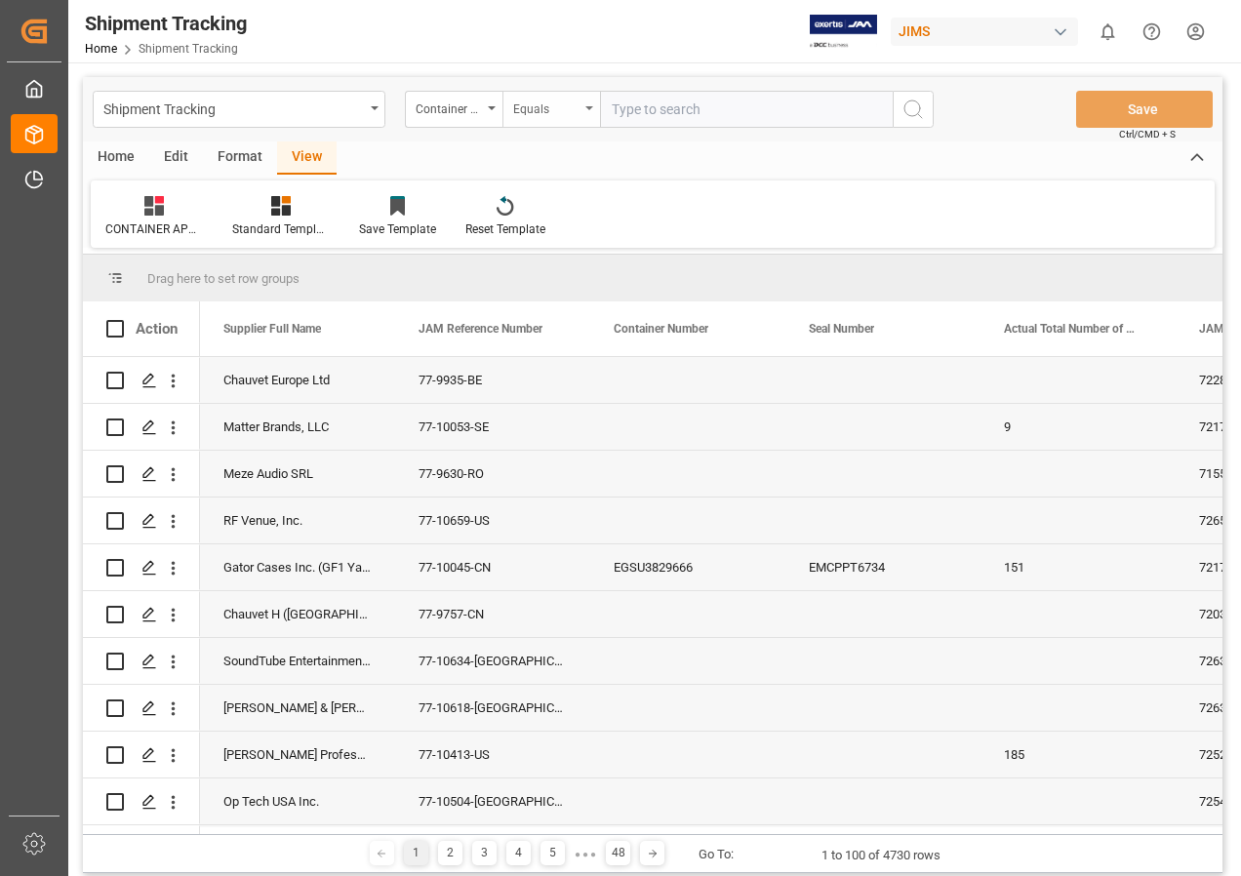
click at [585, 105] on div "Equals" at bounding box center [551, 109] width 98 height 37
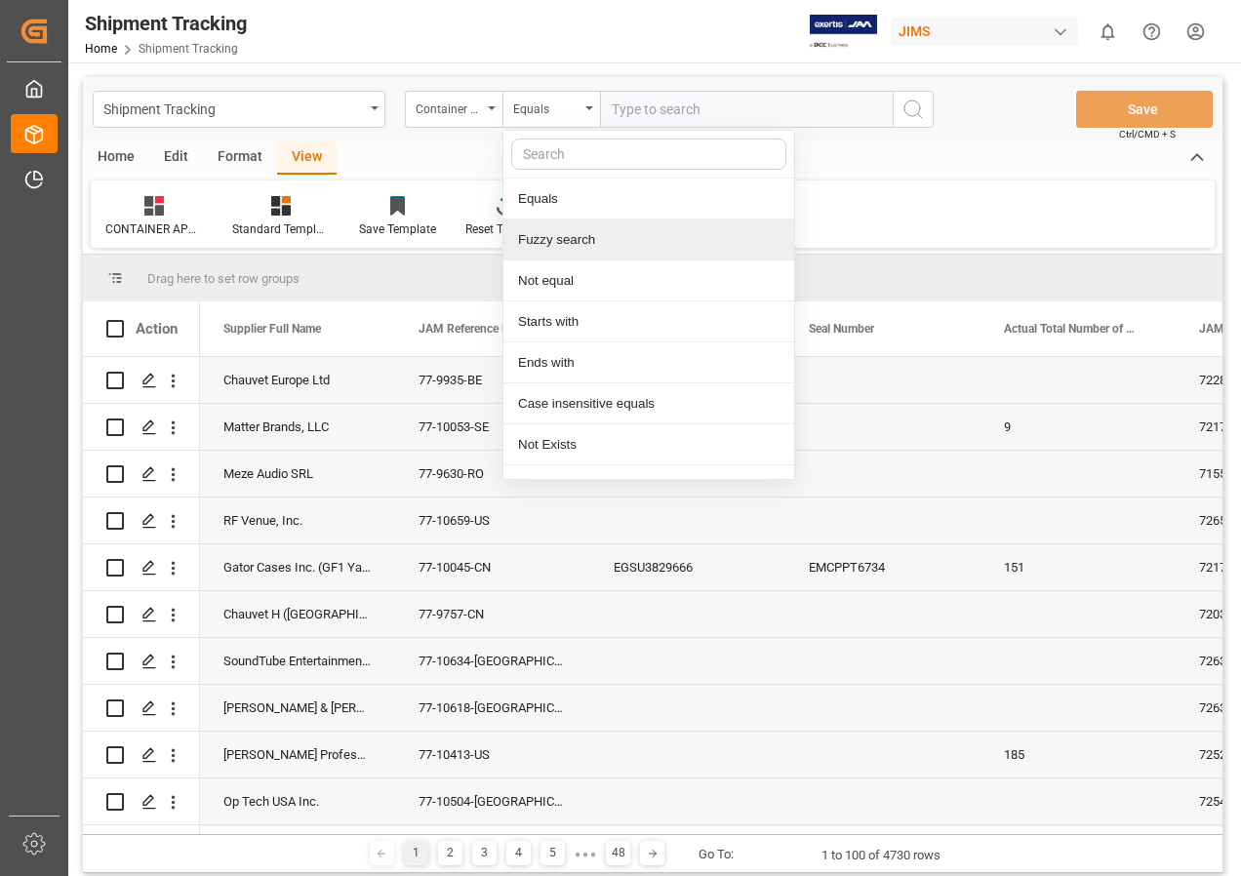
drag, startPoint x: 538, startPoint y: 239, endPoint x: 494, endPoint y: 238, distance: 43.9
click at [537, 239] on div "Fuzzy search" at bounding box center [648, 240] width 291 height 41
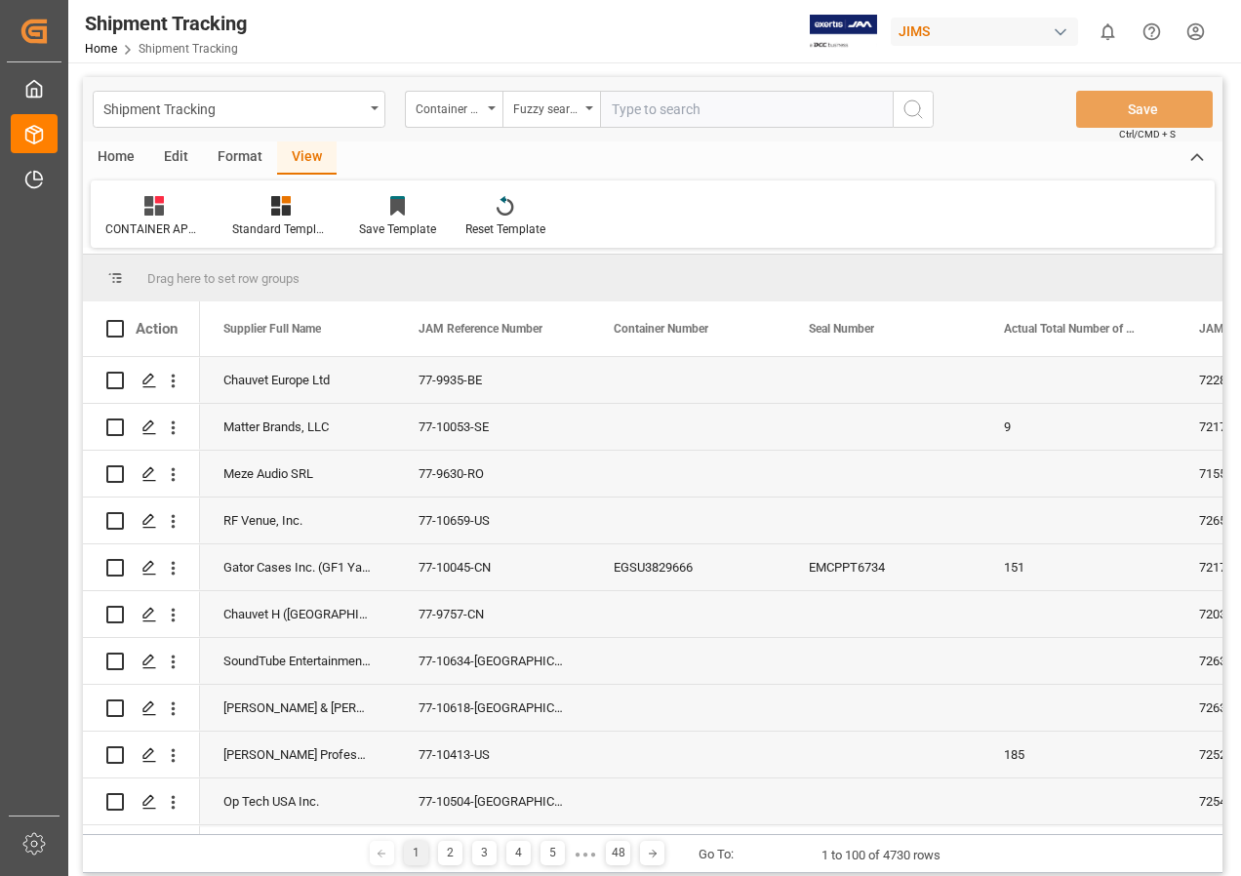
click at [652, 111] on input "text" at bounding box center [746, 109] width 293 height 37
paste input "TRHU8116001"
type input "TRHU8116001"
click at [917, 112] on icon "search button" at bounding box center [913, 109] width 23 height 23
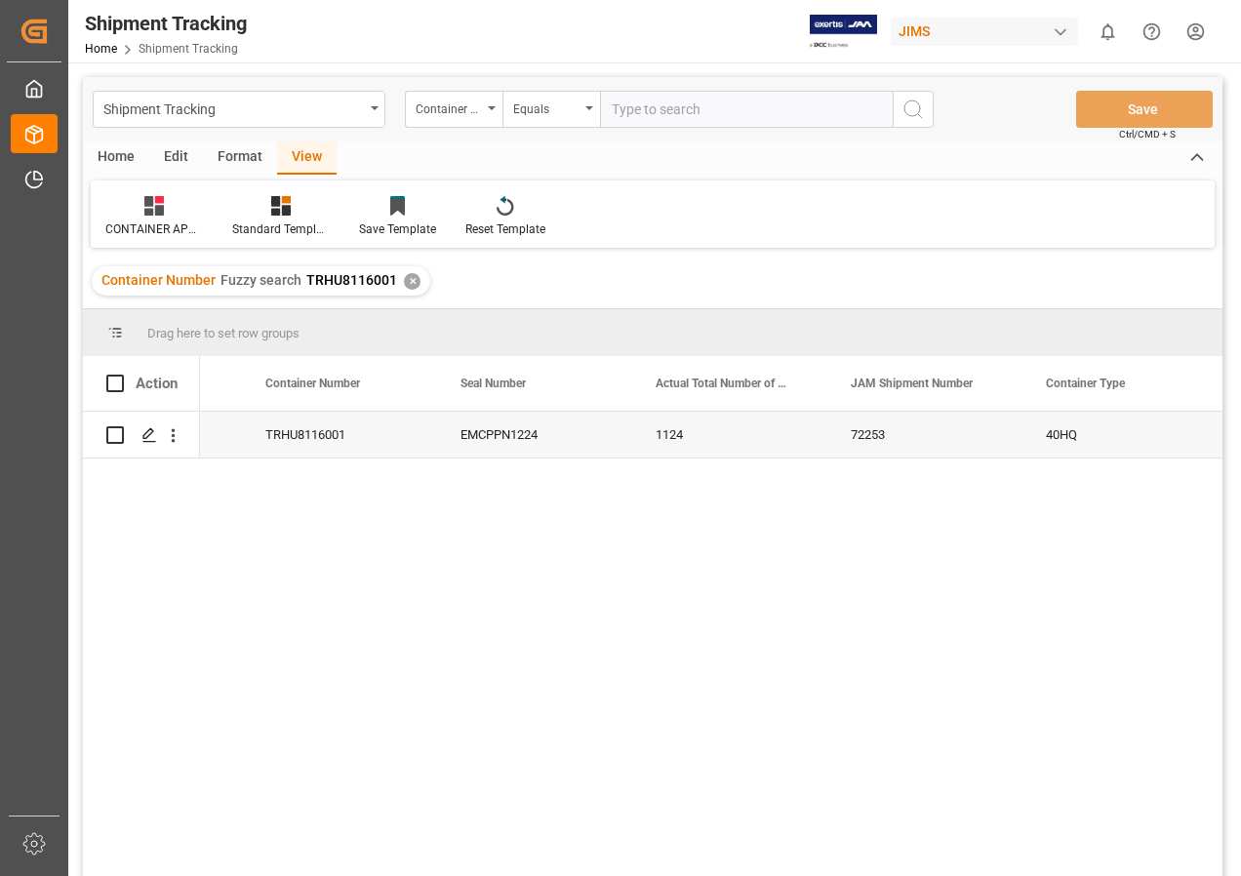
click at [407, 278] on div "✕" at bounding box center [412, 281] width 17 height 17
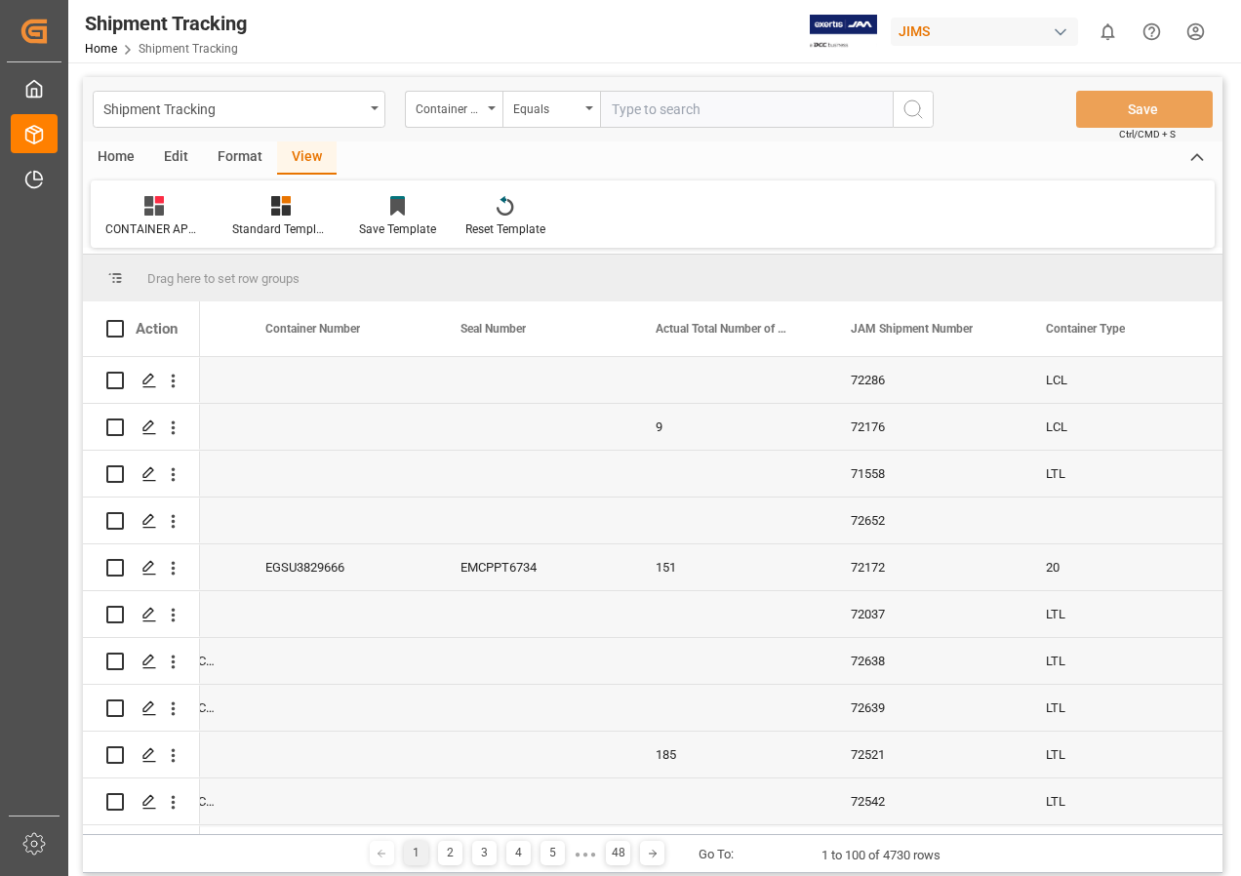
click at [667, 108] on input "text" at bounding box center [746, 109] width 293 height 37
paste input "TXGU6079910"
type input "TXGU6079910"
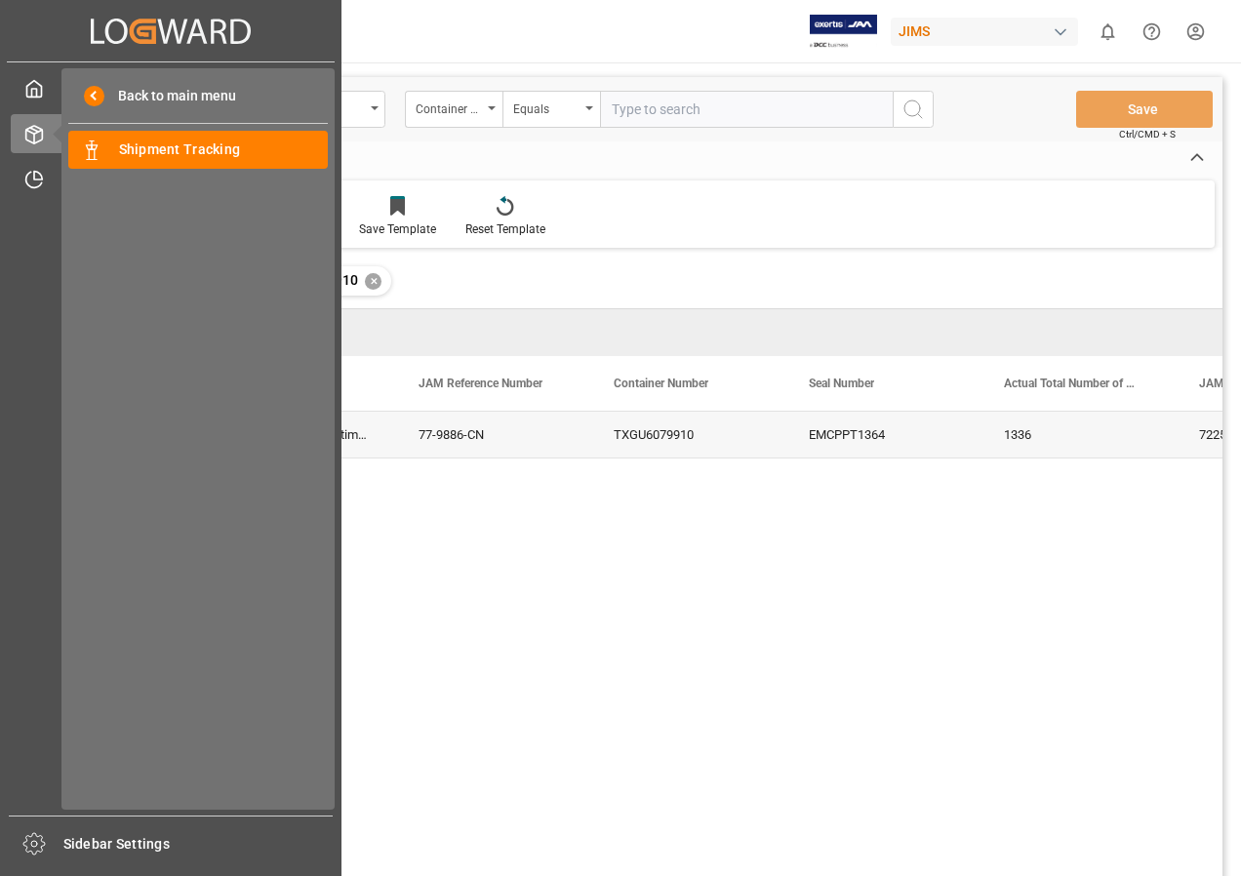
drag, startPoint x: 145, startPoint y: 272, endPoint x: 144, endPoint y: 258, distance: 14.7
click at [145, 272] on div "Back to main menu Shipment Tracking Shipment Tracking" at bounding box center [197, 439] width 273 height 742
click at [178, 152] on span "Shipment Tracking" at bounding box center [224, 150] width 210 height 20
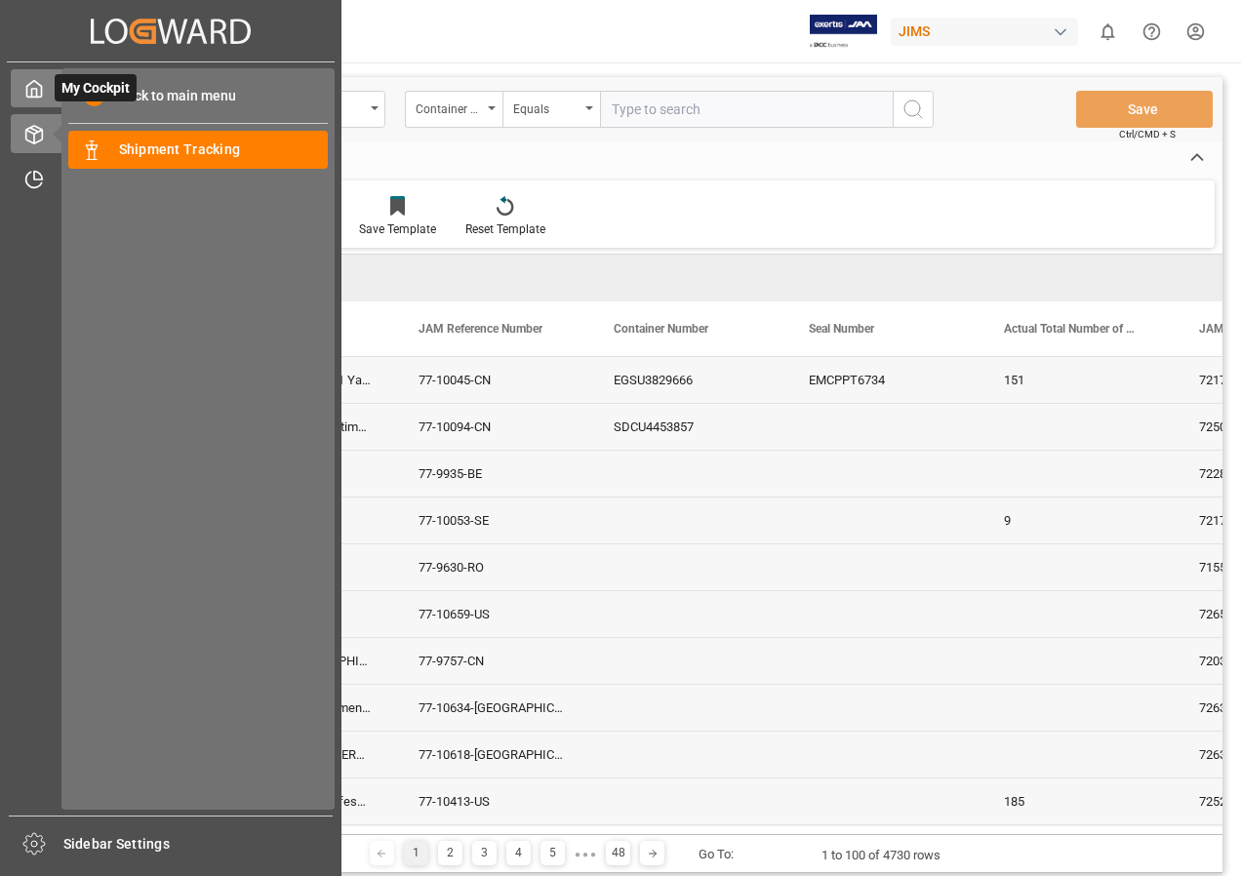
click at [30, 75] on div "My Cockpit My Cockpit" at bounding box center [171, 88] width 320 height 38
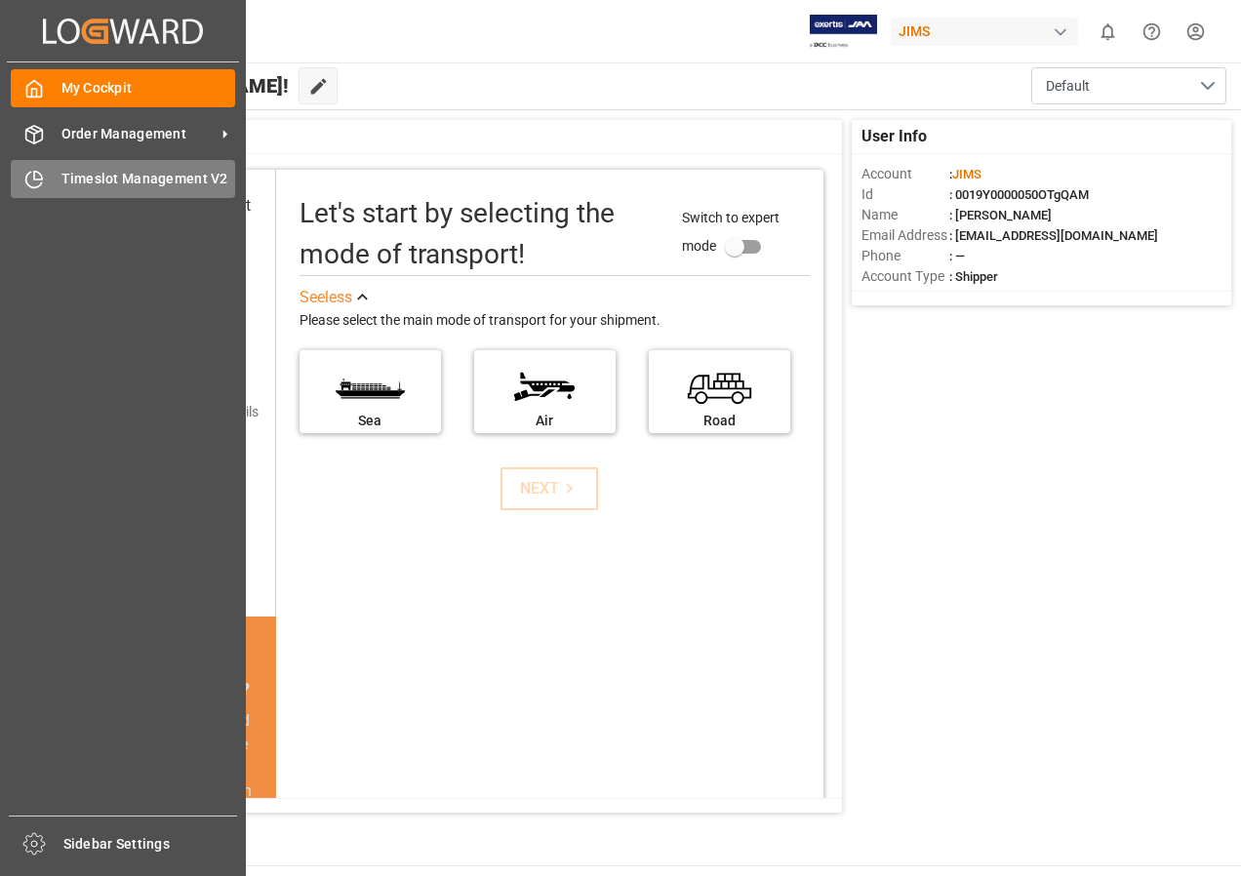
click at [112, 172] on span "Timeslot Management V2" at bounding box center [148, 179] width 175 height 20
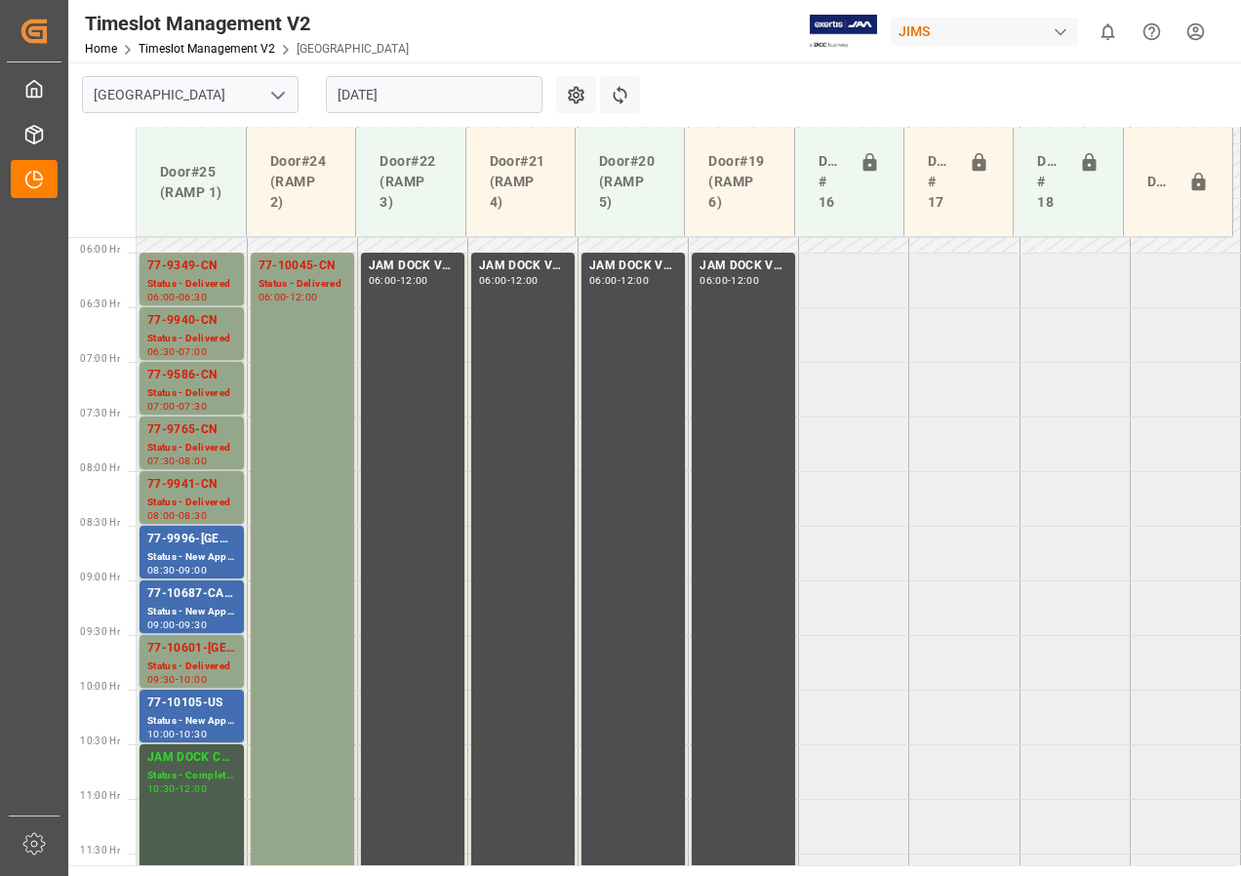
scroll to position [610, 0]
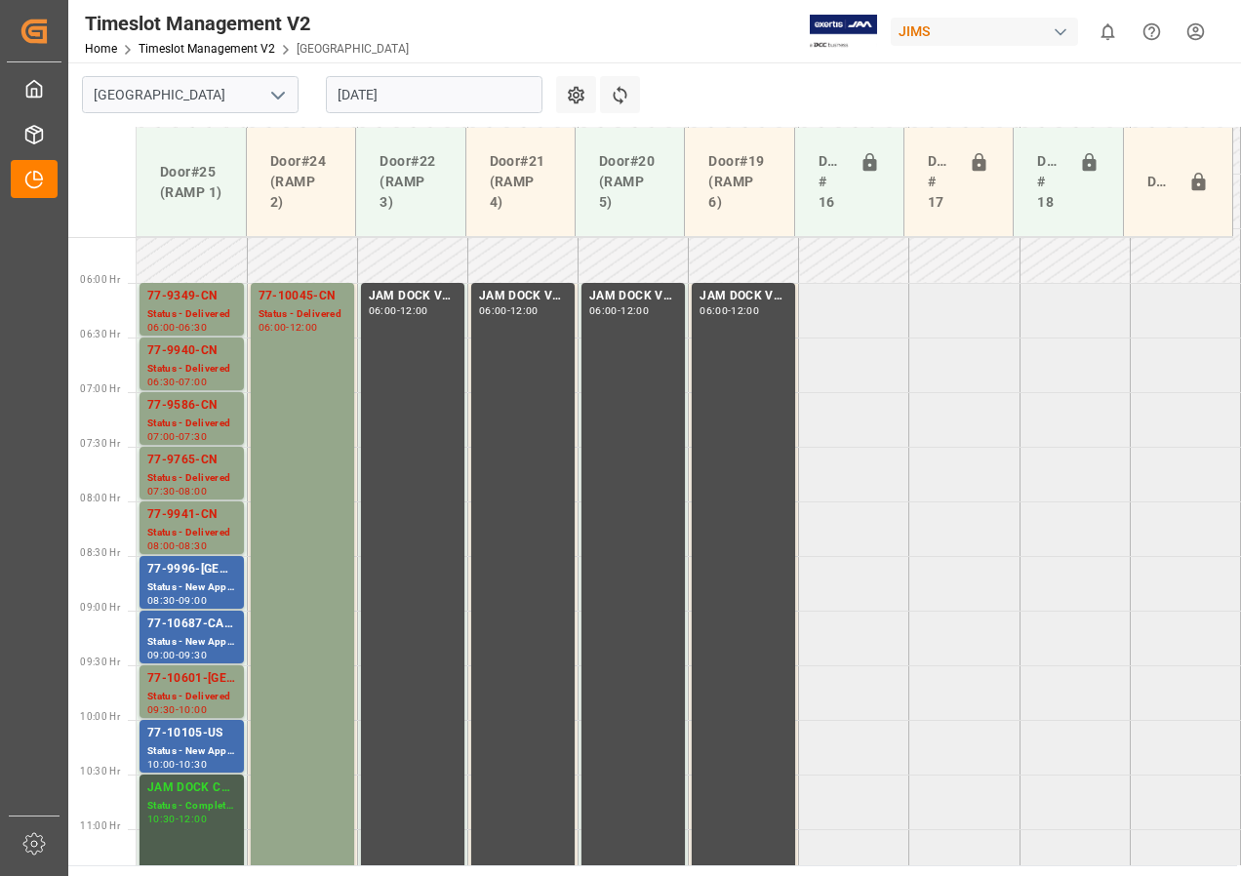
click at [369, 99] on input "[DATE]" at bounding box center [434, 94] width 217 height 37
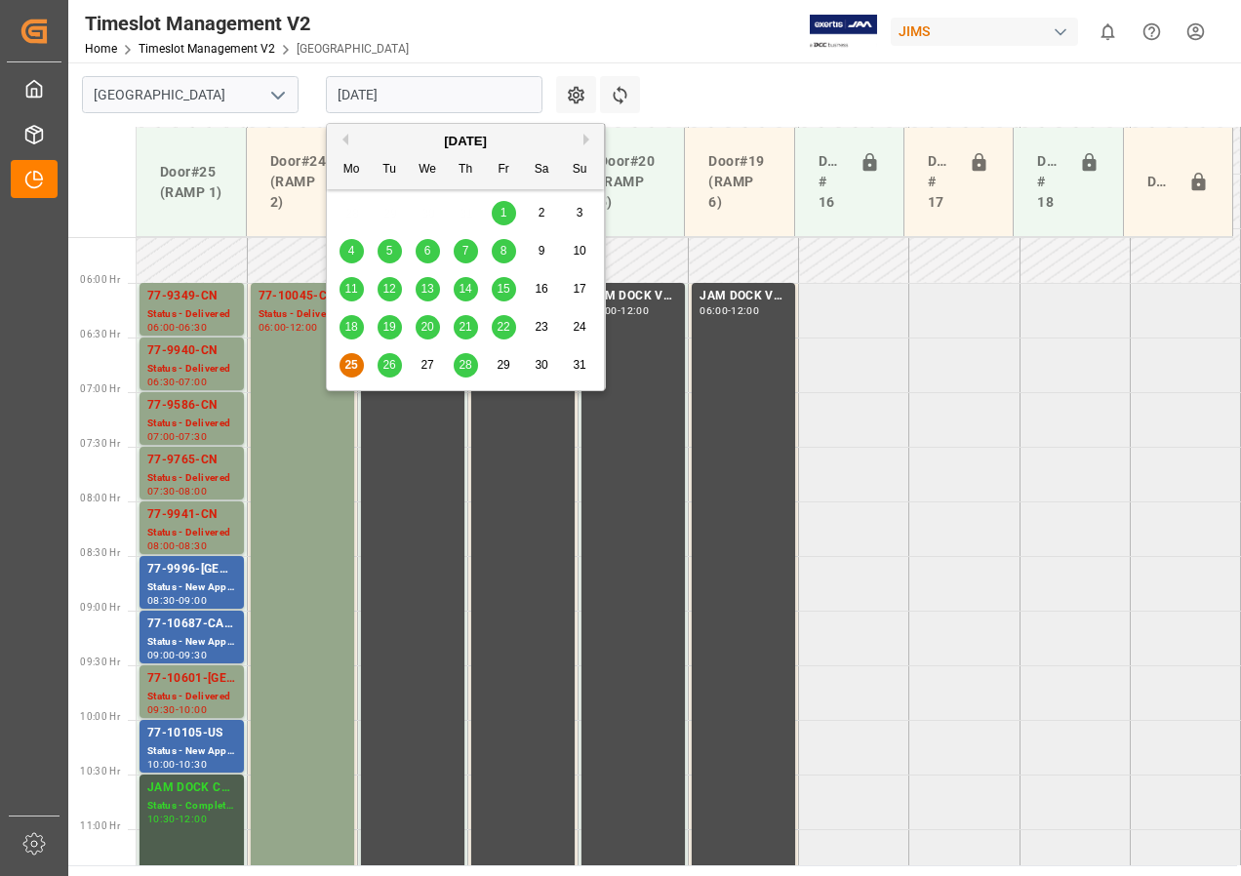
click at [391, 361] on span "26" at bounding box center [388, 365] width 13 height 14
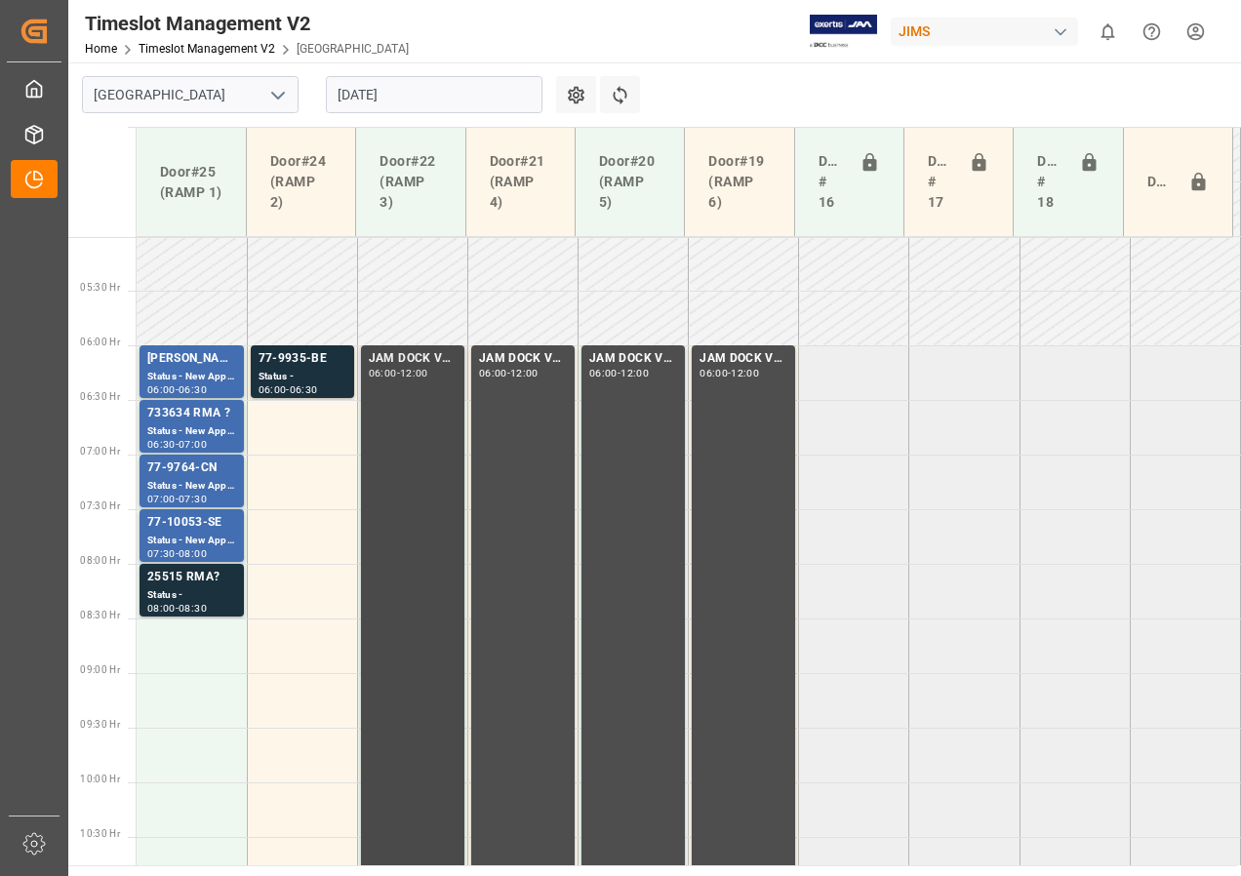
scroll to position [512, 0]
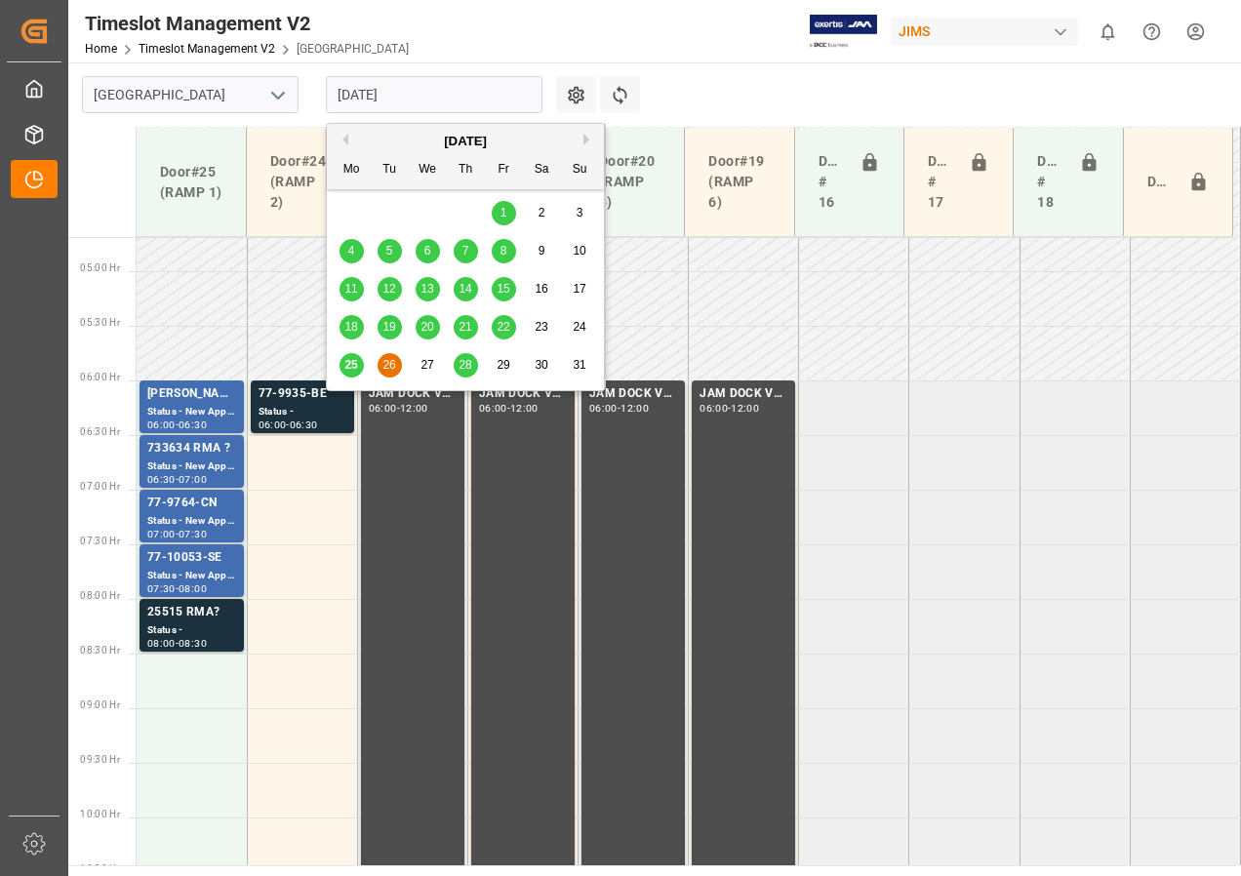
click at [428, 100] on input "[DATE]" at bounding box center [434, 94] width 217 height 37
click at [510, 326] on div "22" at bounding box center [504, 327] width 24 height 23
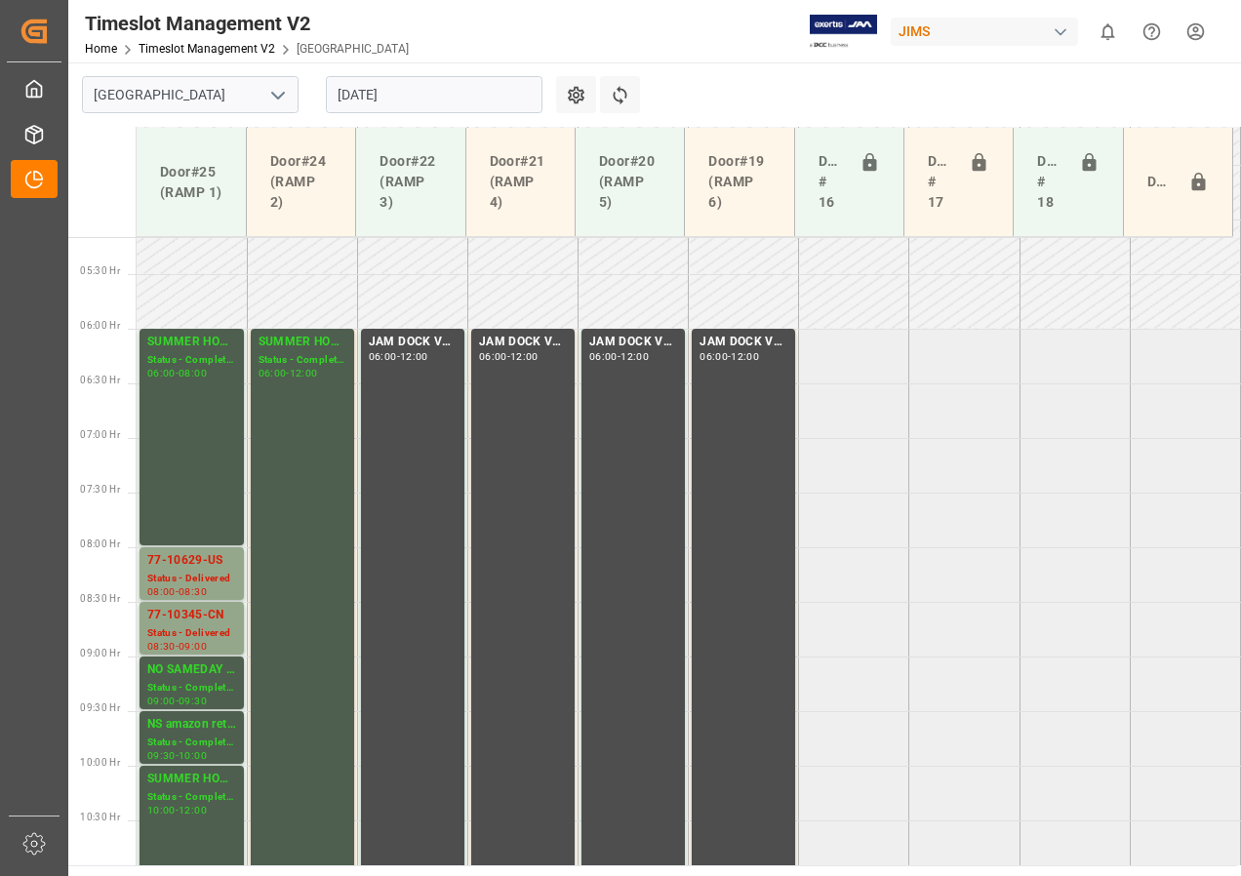
scroll to position [610, 0]
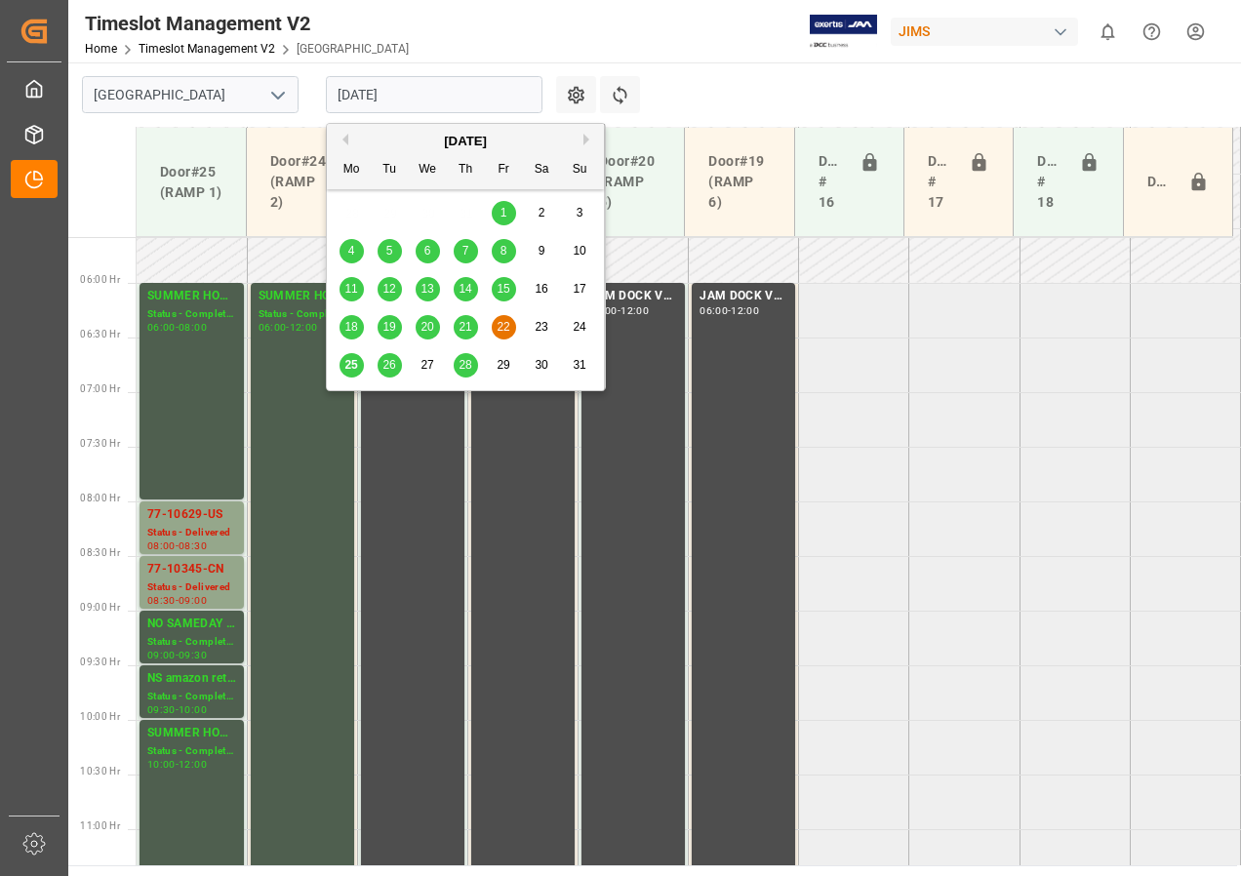
click at [372, 98] on input "[DATE]" at bounding box center [434, 94] width 217 height 37
click at [468, 321] on span "21" at bounding box center [465, 327] width 13 height 14
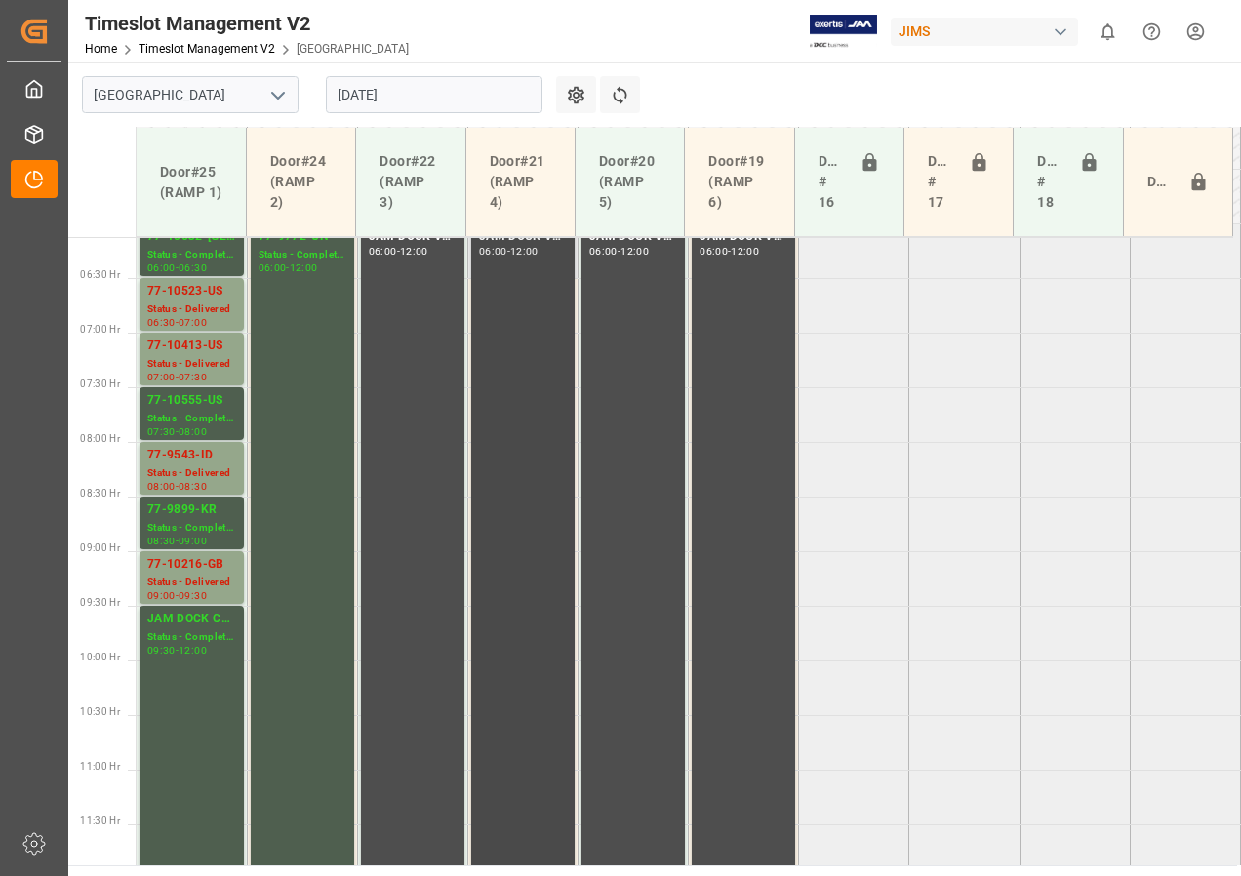
scroll to position [572, 0]
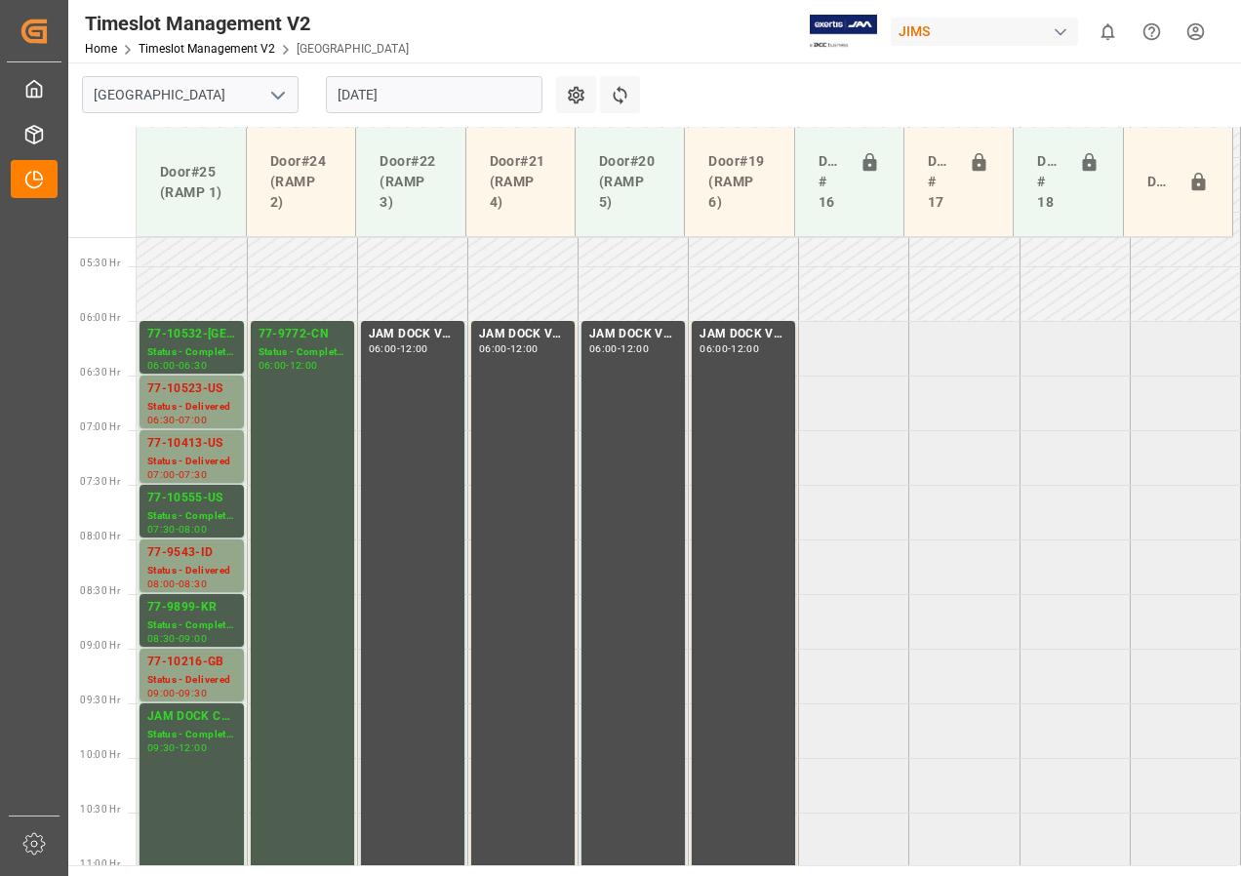
click at [362, 90] on input "[DATE]" at bounding box center [434, 94] width 217 height 37
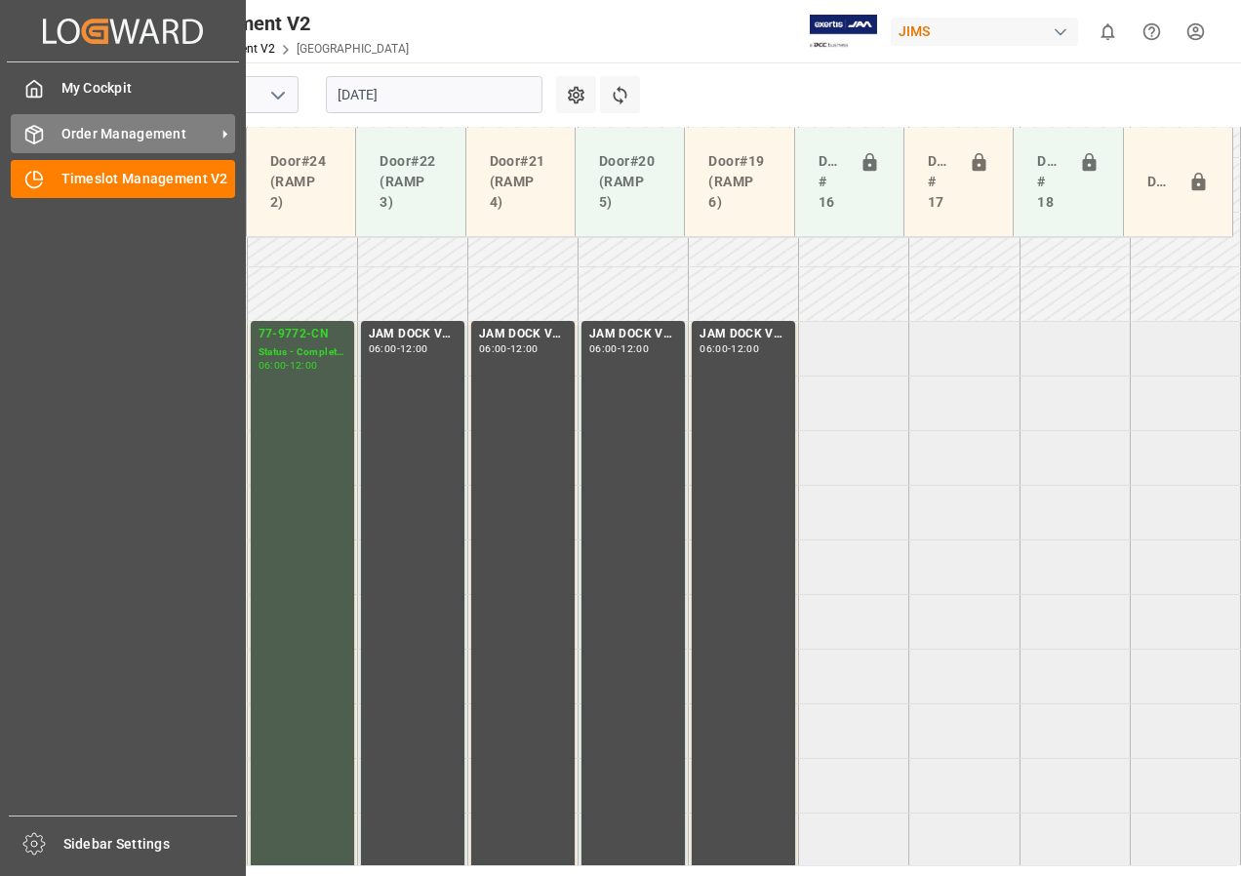
click at [114, 132] on span "Order Management" at bounding box center [138, 134] width 154 height 20
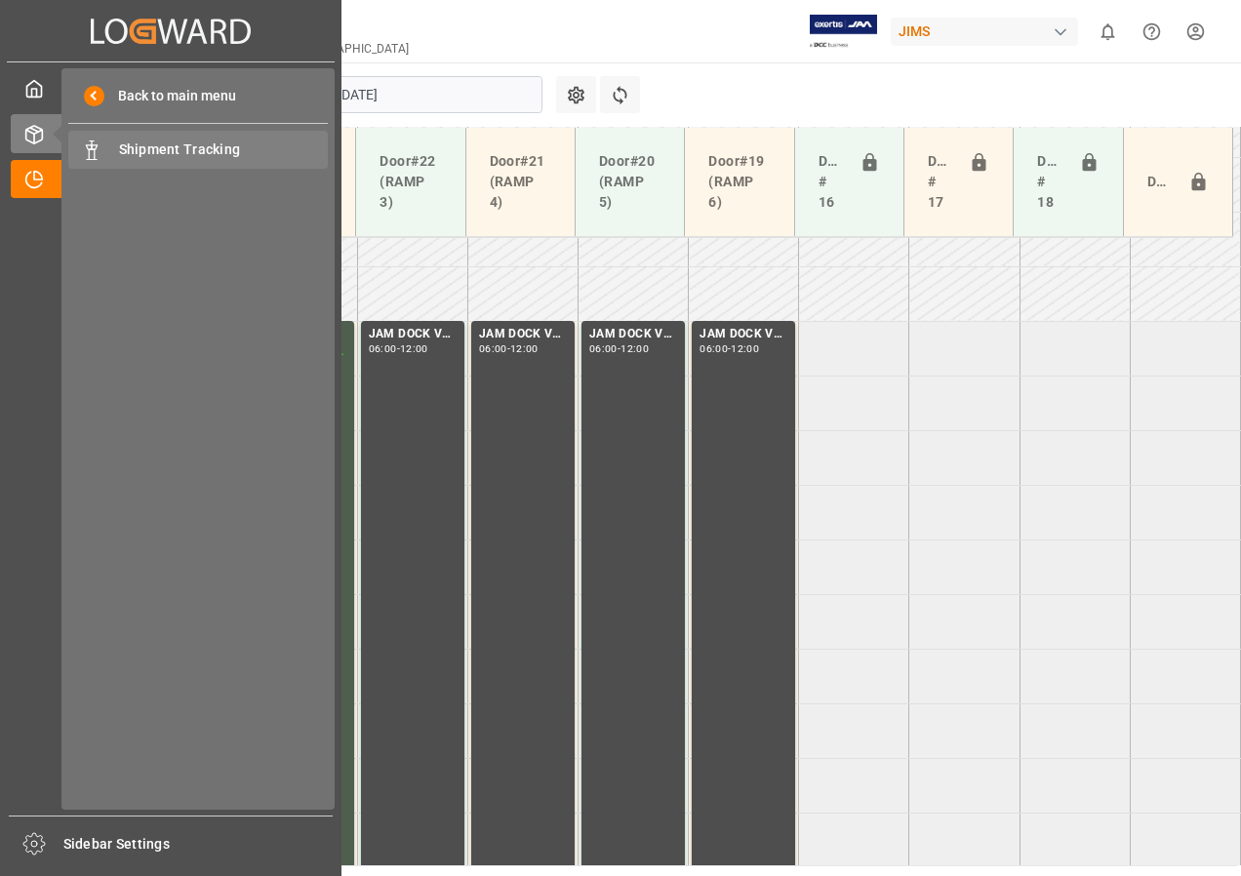
click at [160, 152] on span "Shipment Tracking" at bounding box center [224, 150] width 210 height 20
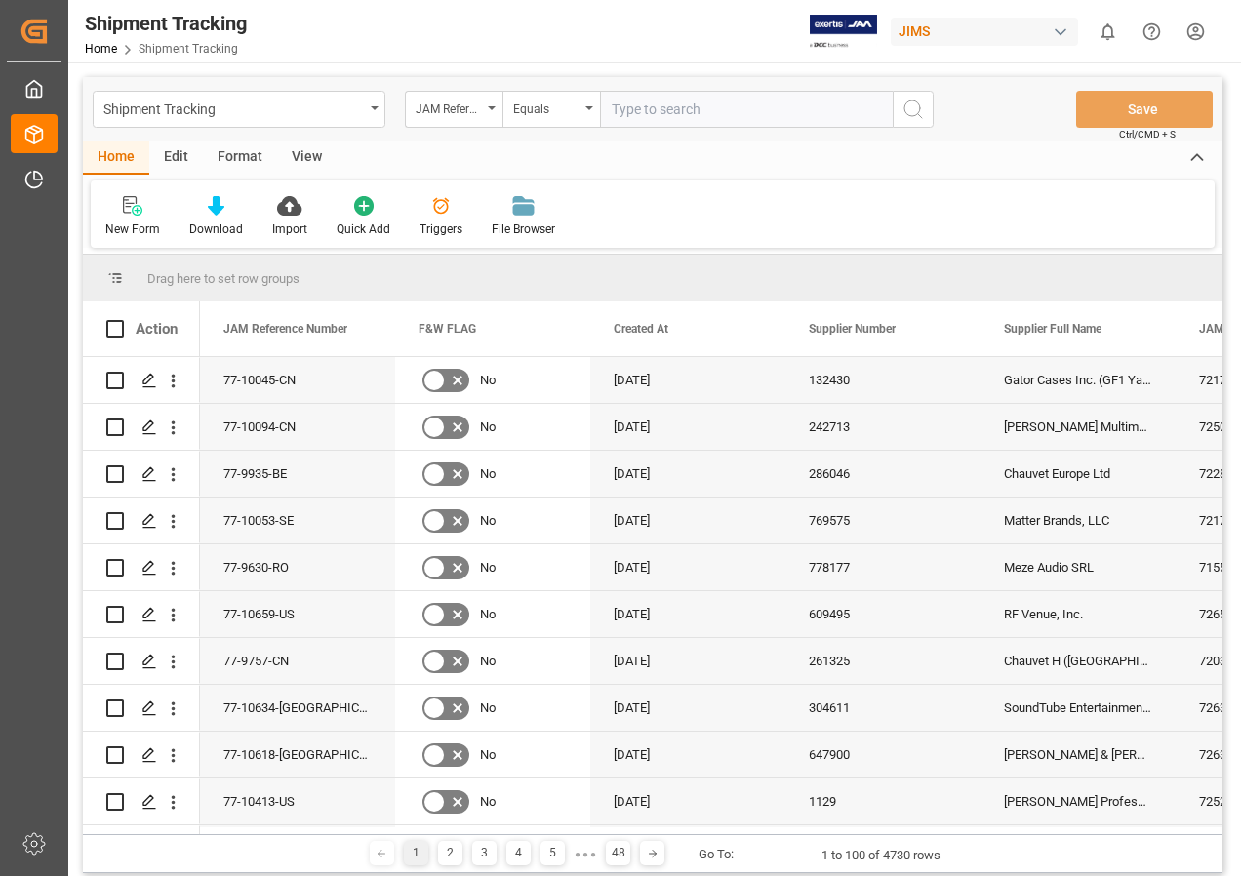
click at [313, 150] on div "View" at bounding box center [307, 157] width 60 height 33
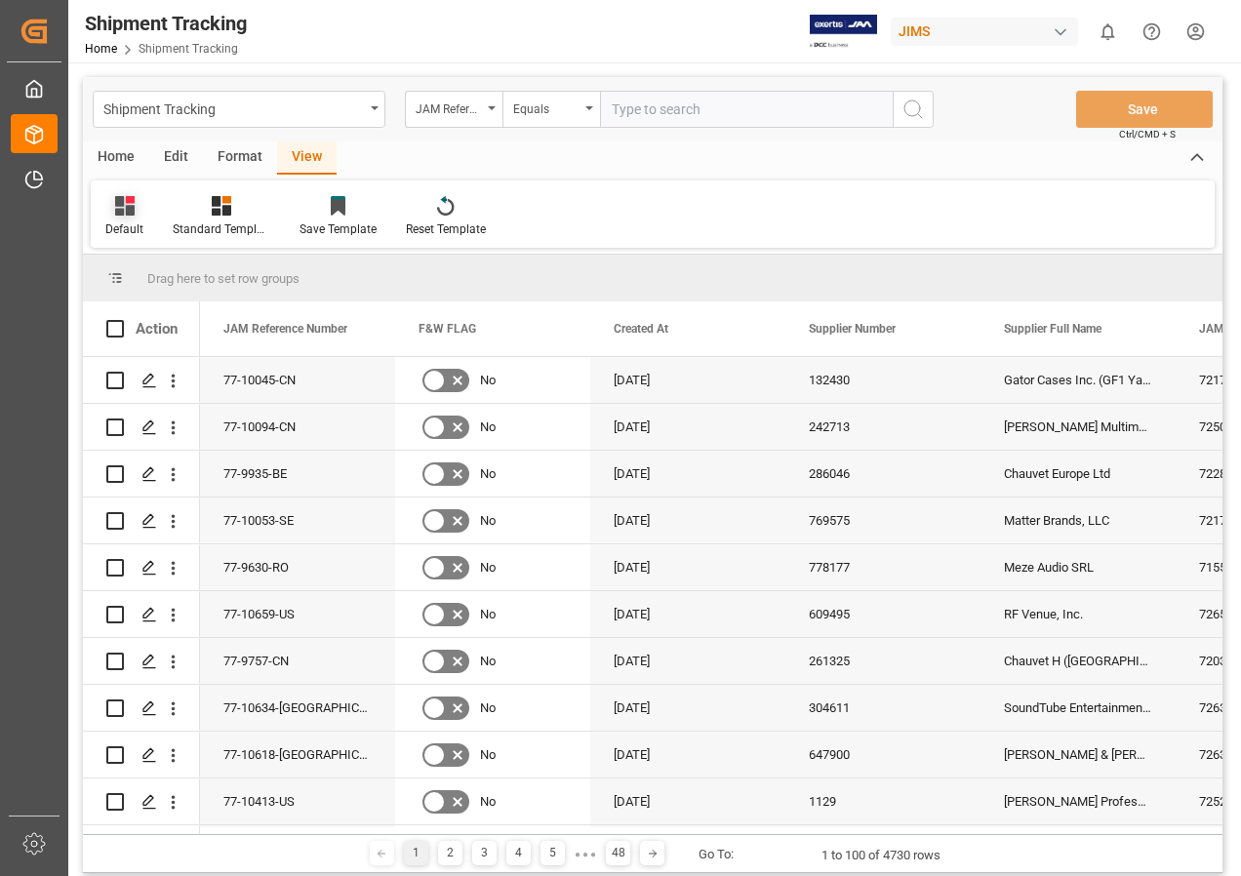
click at [117, 206] on icon at bounding box center [125, 206] width 20 height 20
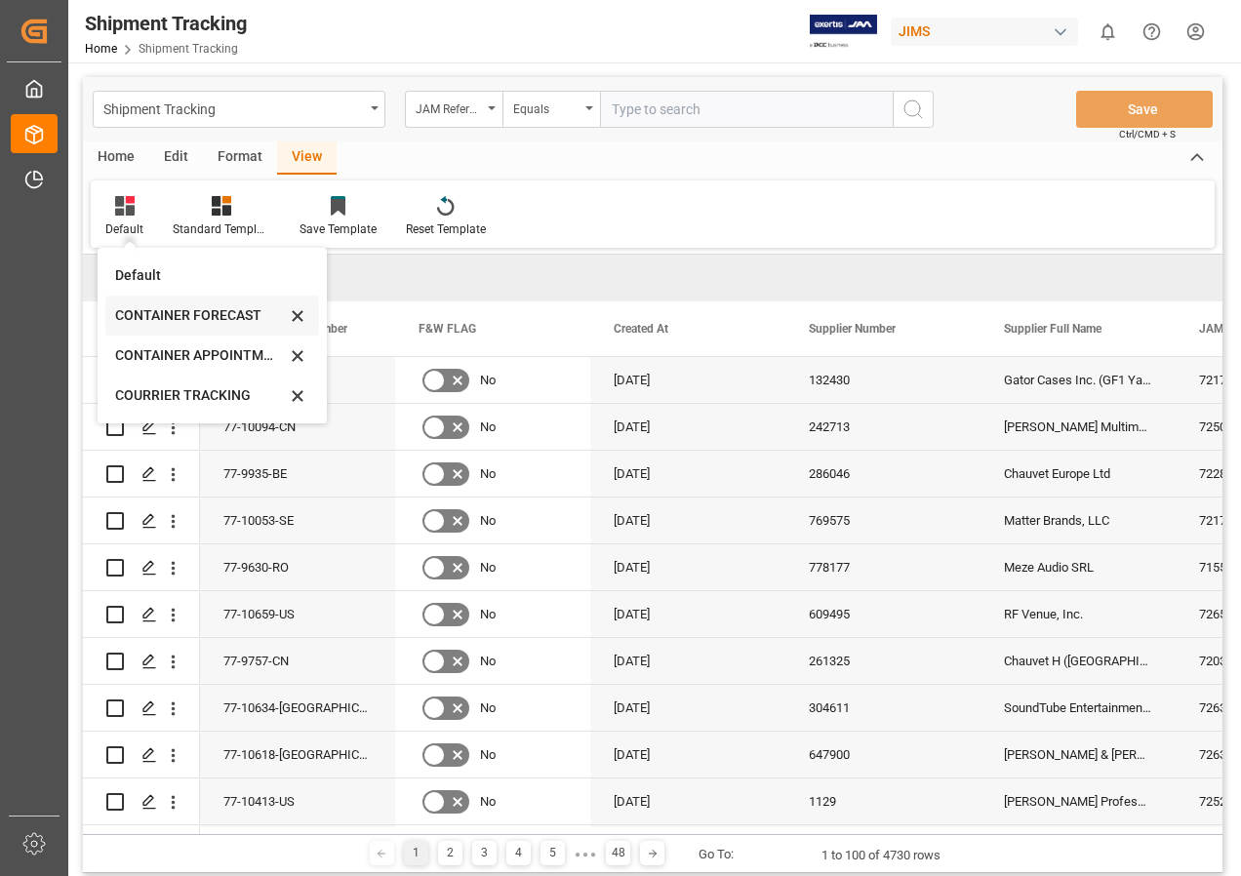
click at [166, 312] on div "CONTAINER FORECAST" at bounding box center [200, 315] width 171 height 20
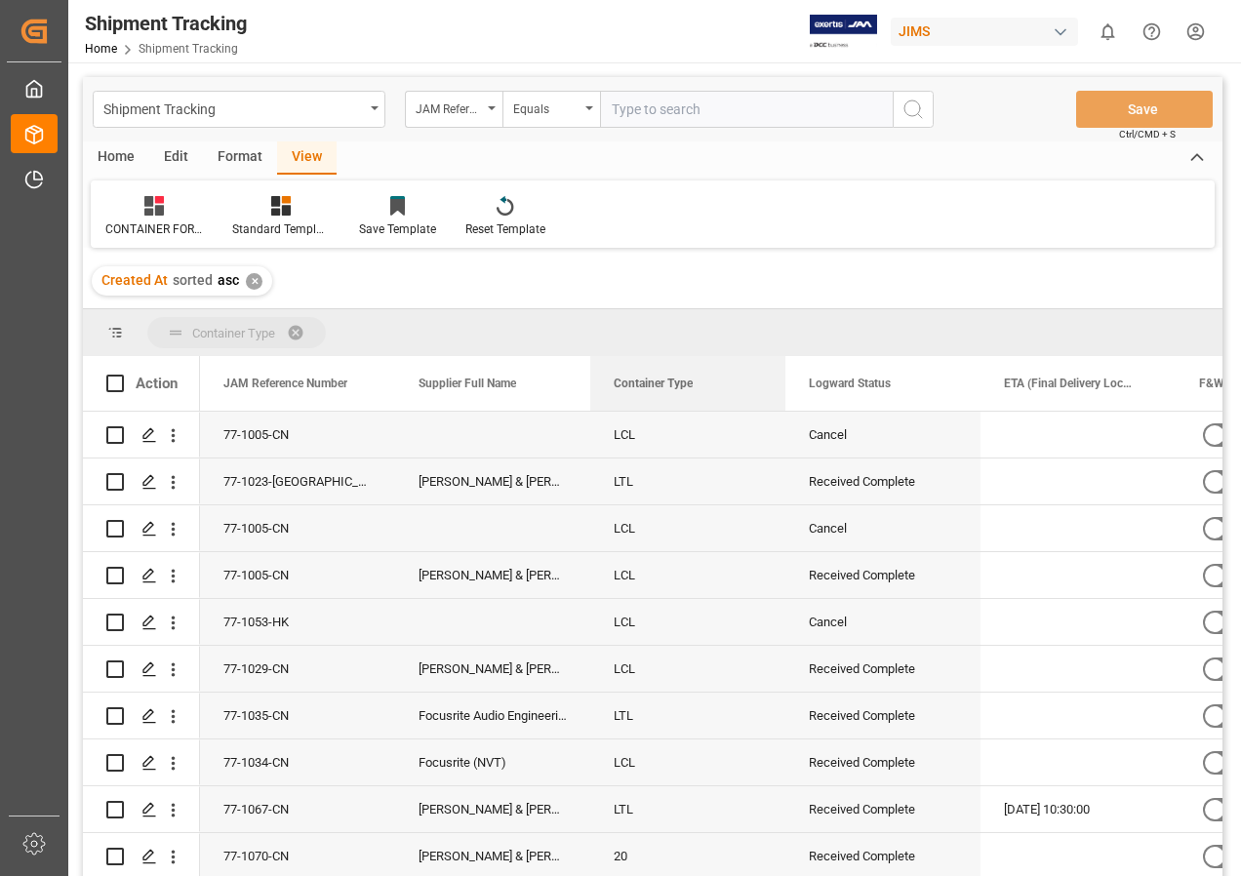
drag, startPoint x: 871, startPoint y: 382, endPoint x: 729, endPoint y: 339, distance: 149.1
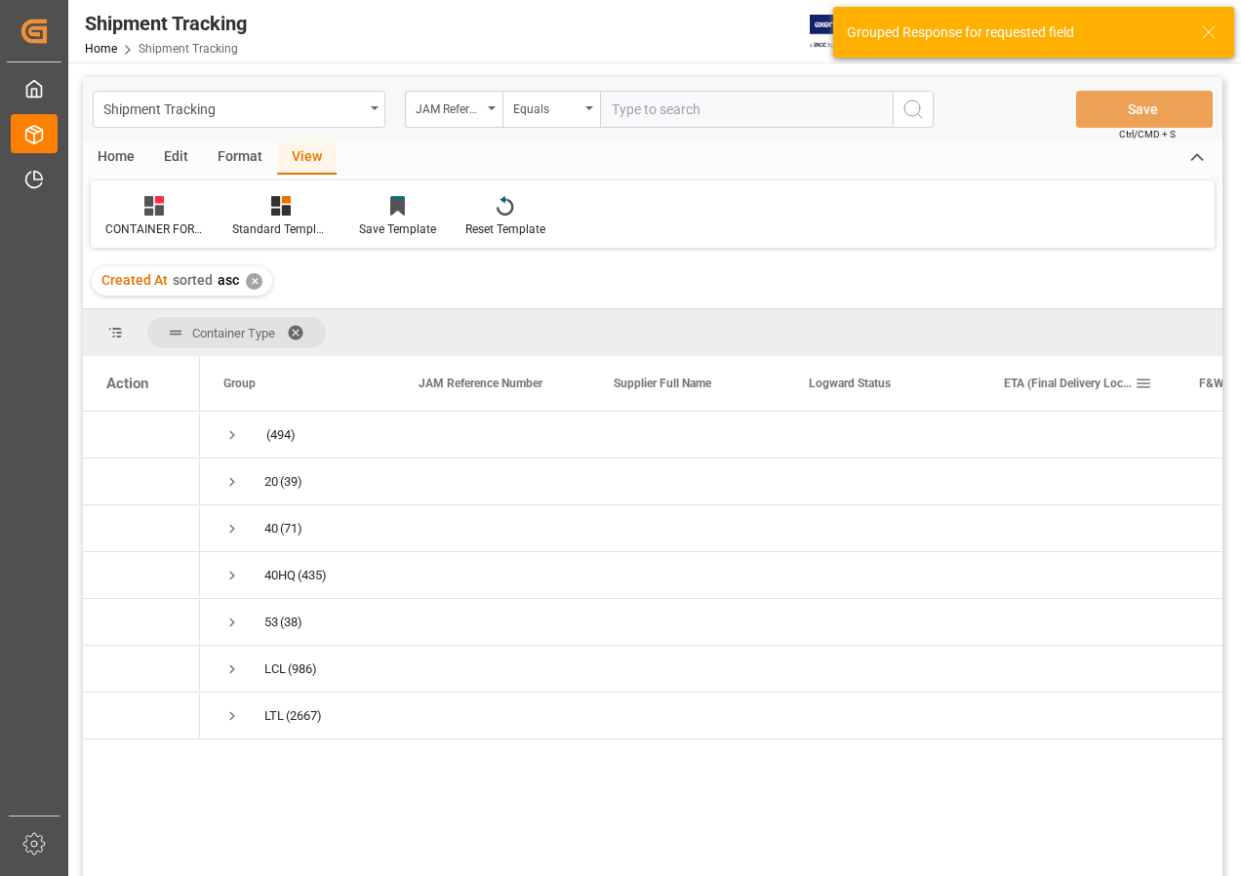
click at [1140, 383] on span at bounding box center [1144, 384] width 18 height 18
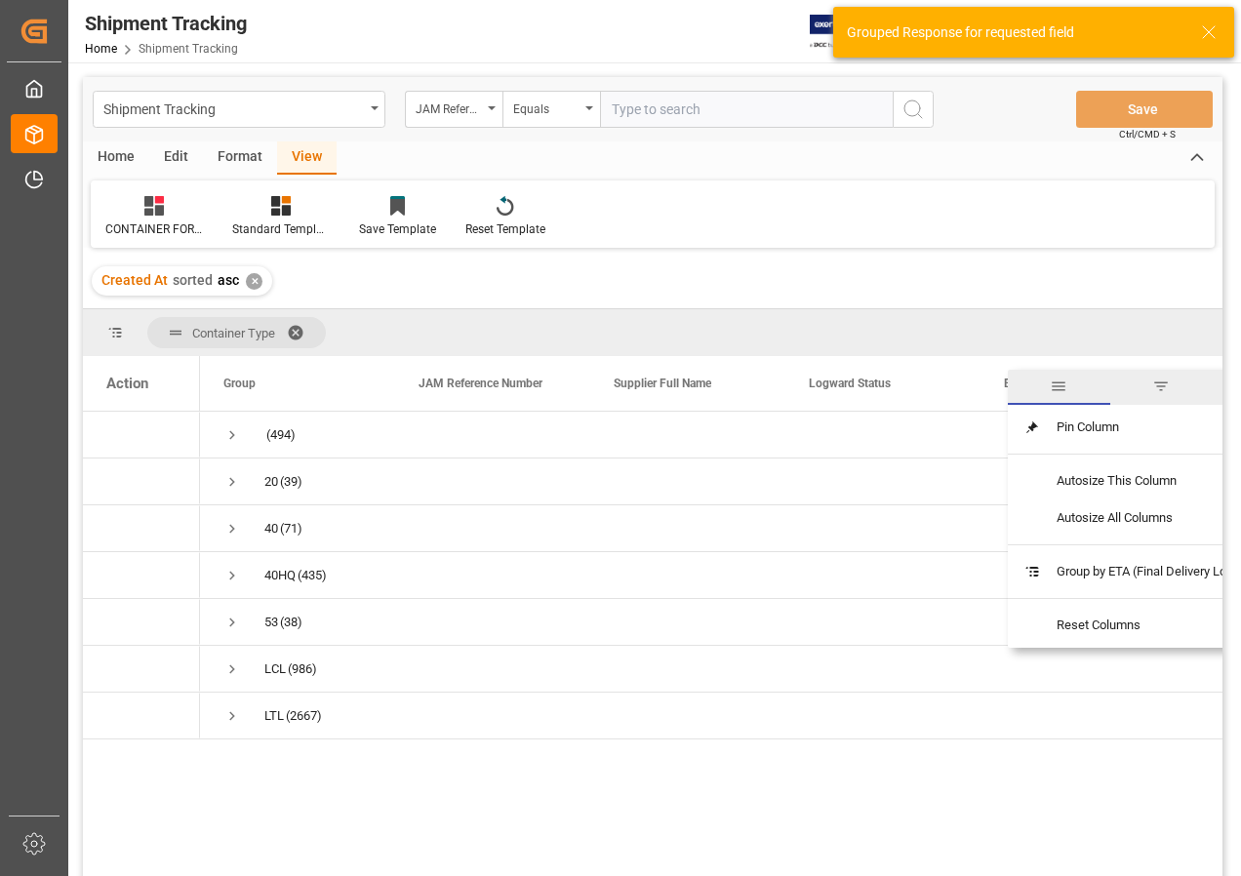
click at [1162, 382] on span "filter" at bounding box center [1161, 387] width 18 height 18
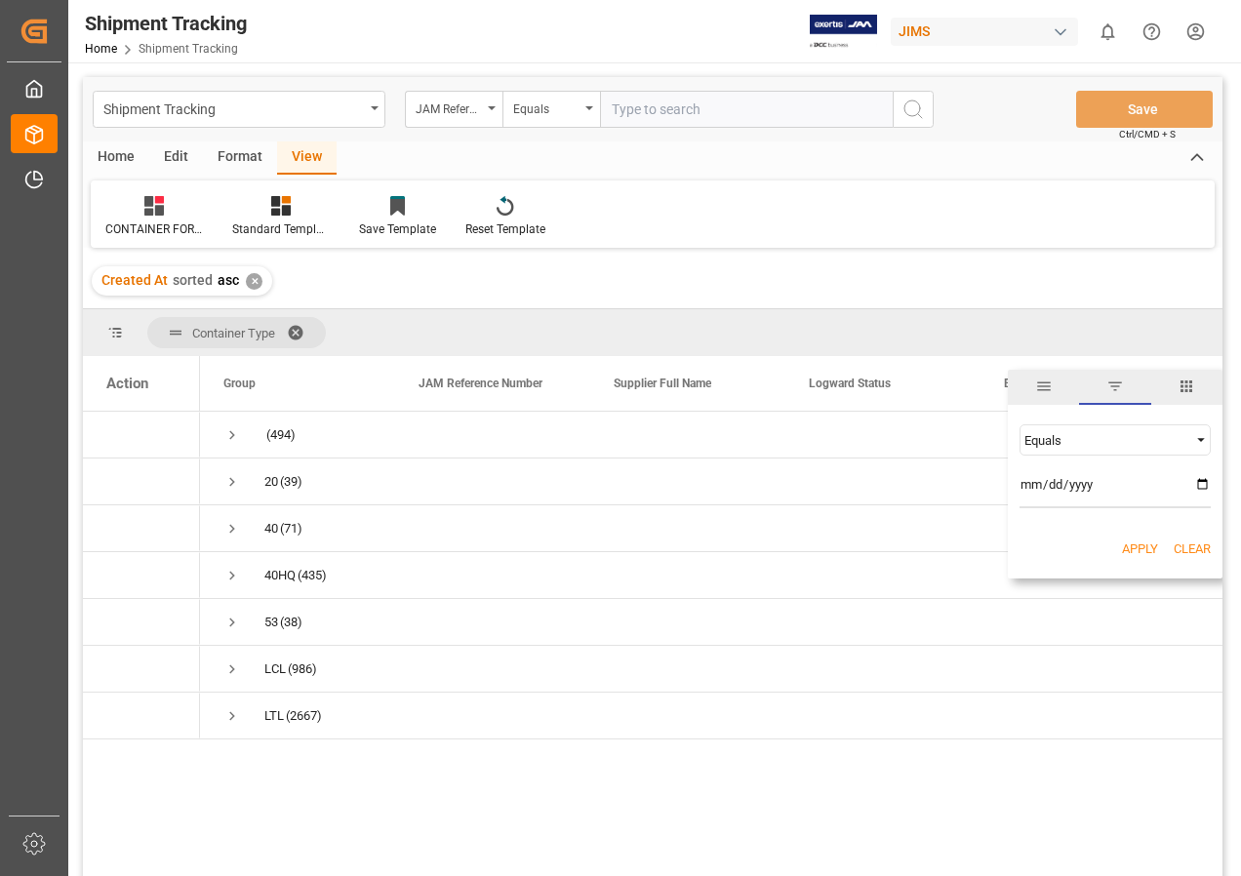
click at [1201, 480] on input "date" at bounding box center [1115, 488] width 191 height 39
click at [1201, 437] on span "Filtering operator" at bounding box center [1201, 440] width 18 height 18
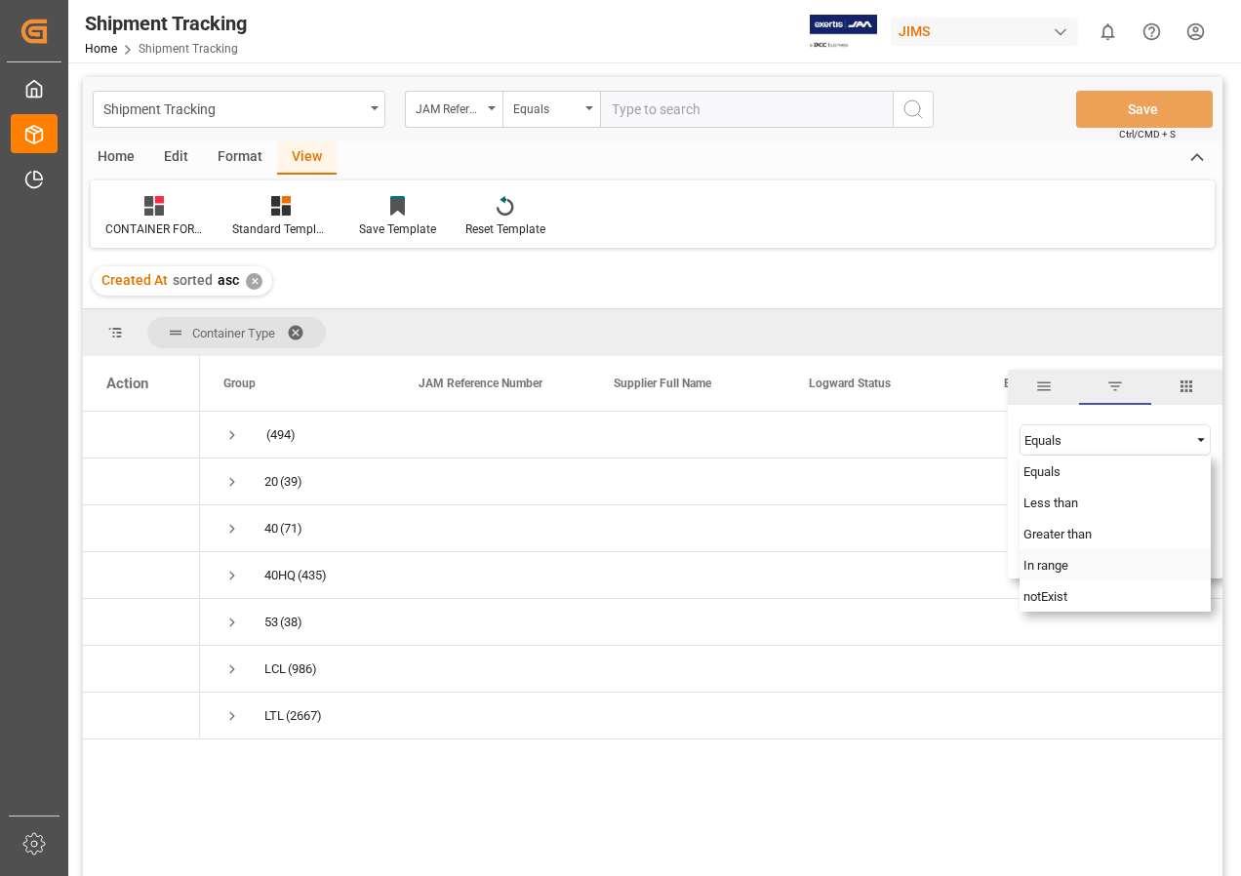
click at [1066, 565] on span "In range" at bounding box center [1046, 565] width 45 height 15
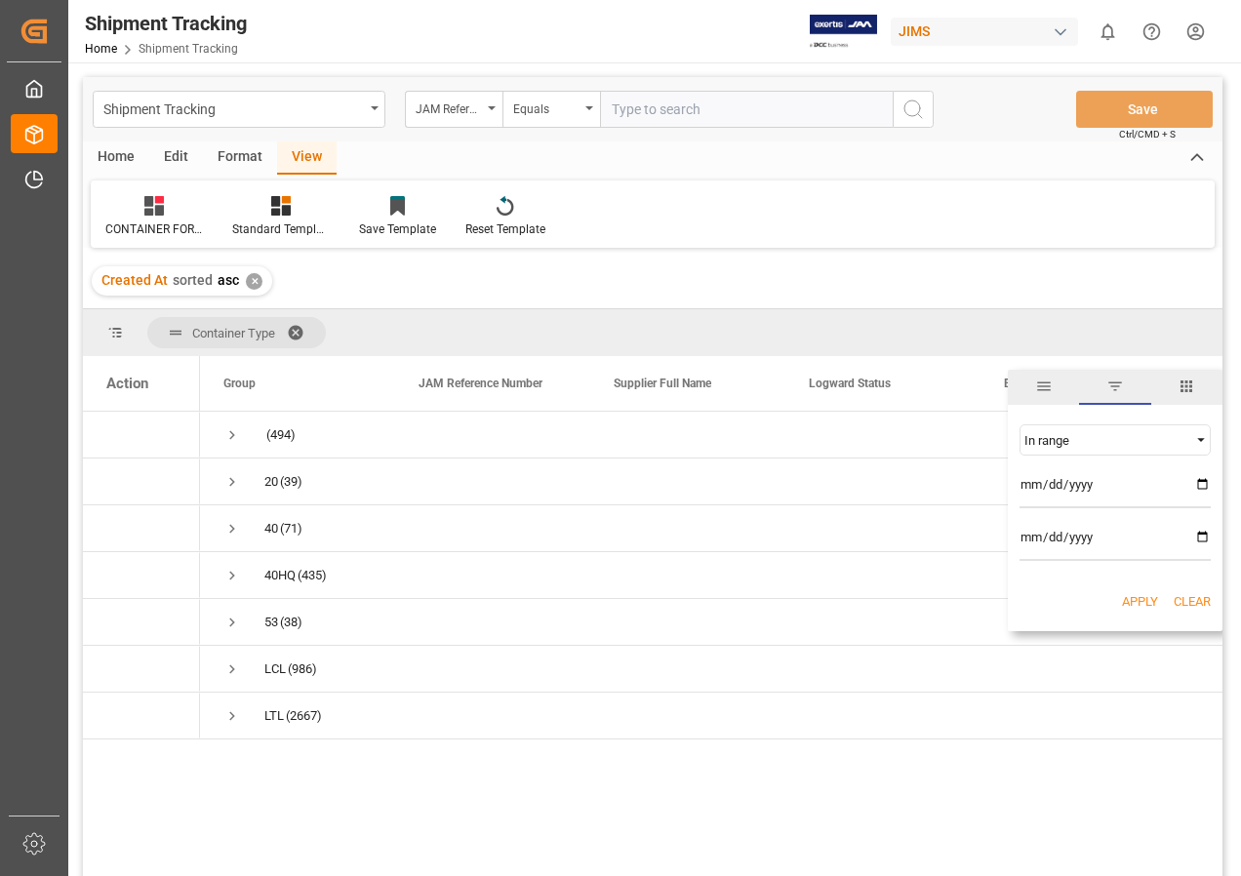
click at [1199, 478] on input "date" at bounding box center [1115, 488] width 191 height 39
type input "[DATE]"
click at [1205, 536] on input "date" at bounding box center [1115, 541] width 191 height 39
type input "[DATE]"
click at [1136, 600] on button "Apply" at bounding box center [1140, 602] width 36 height 20
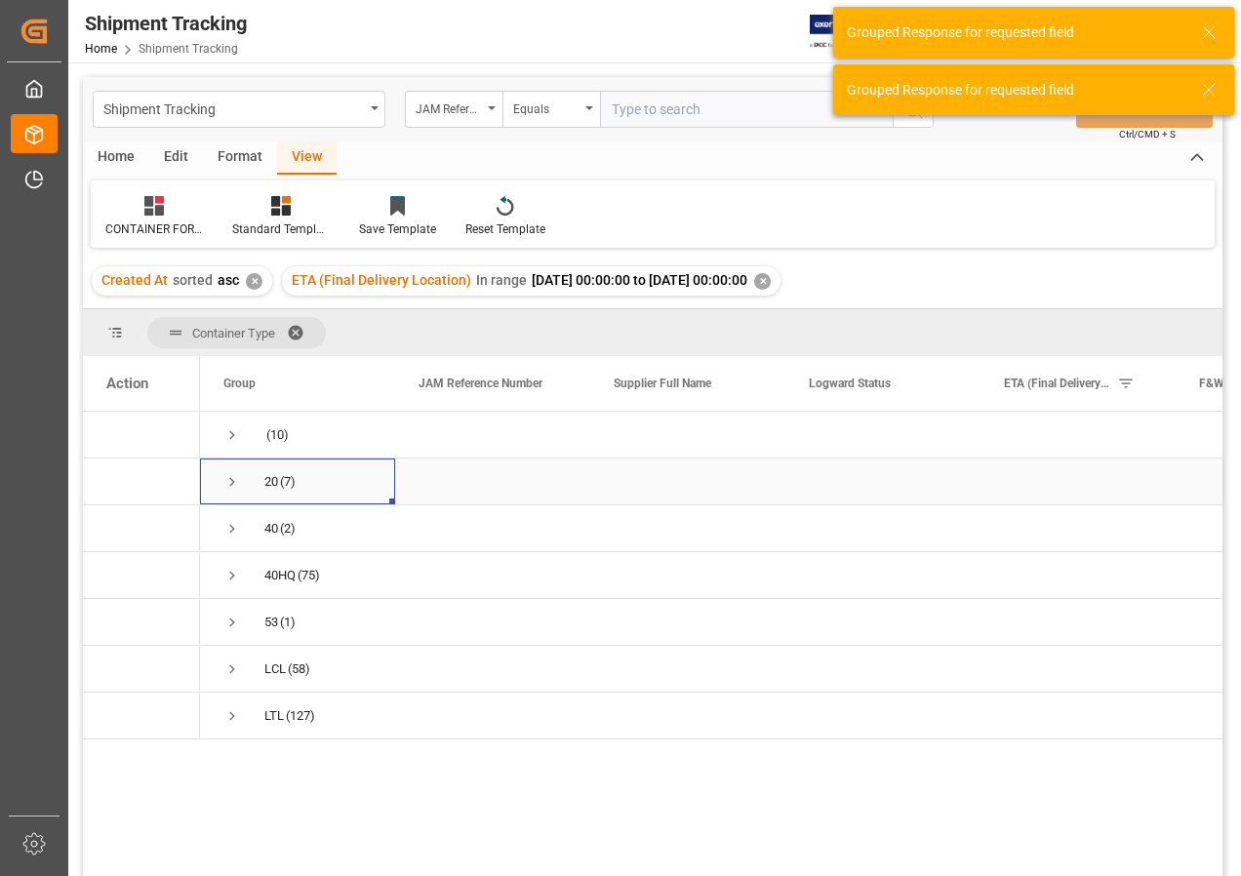
click at [234, 485] on span "Press SPACE to select this row." at bounding box center [232, 482] width 18 height 18
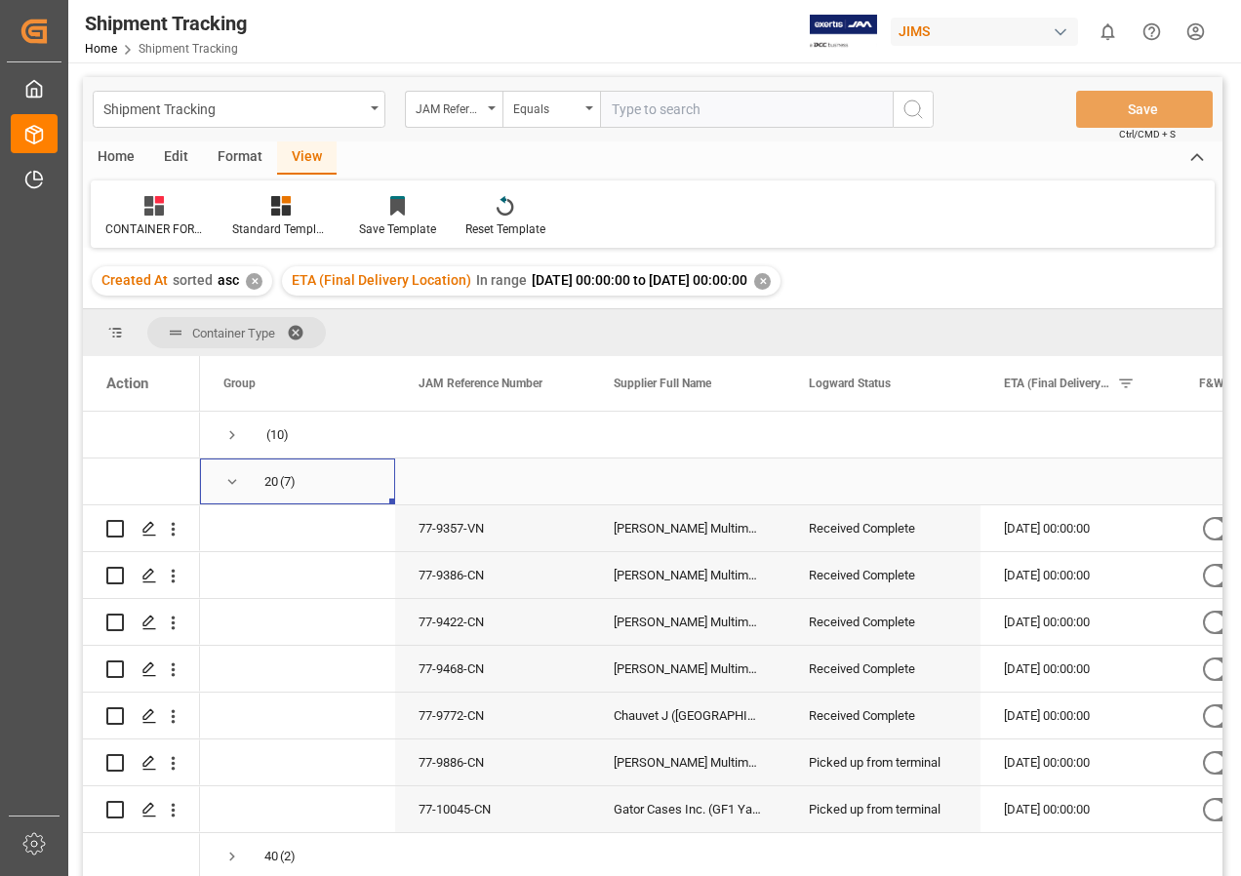
click at [229, 480] on span "Press SPACE to select this row." at bounding box center [232, 482] width 18 height 18
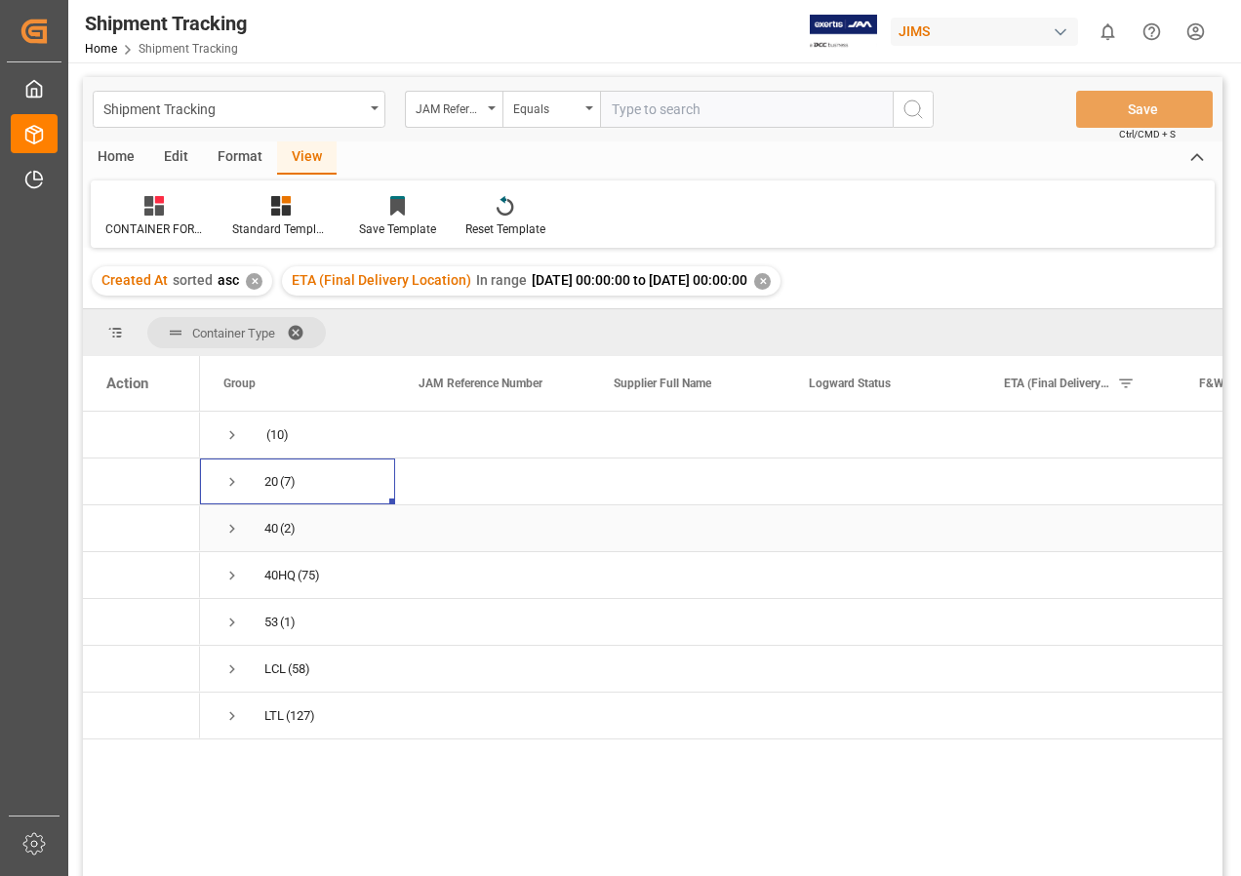
click at [230, 526] on span "Press SPACE to select this row." at bounding box center [232, 529] width 18 height 18
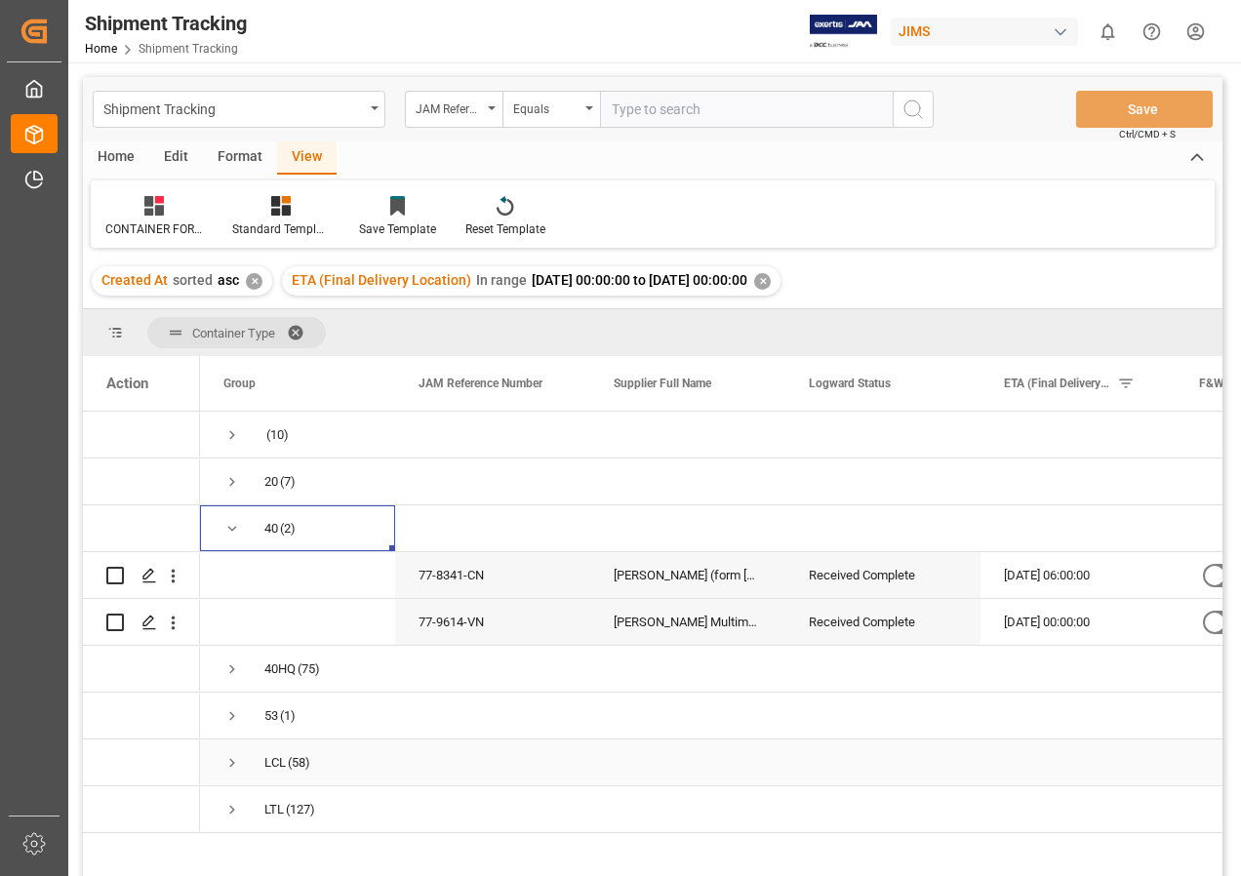
scroll to position [98, 0]
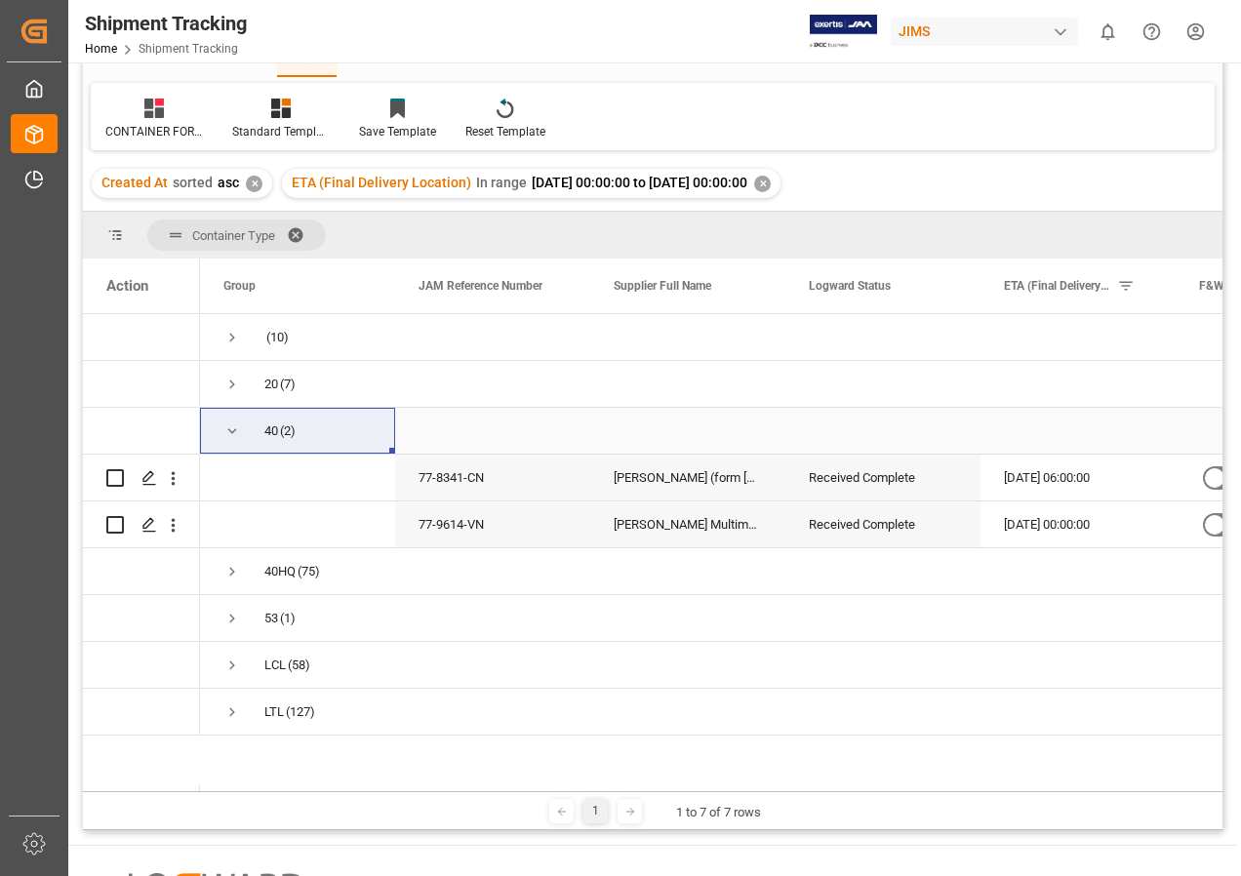
click at [231, 426] on span "Press SPACE to select this row." at bounding box center [232, 431] width 18 height 18
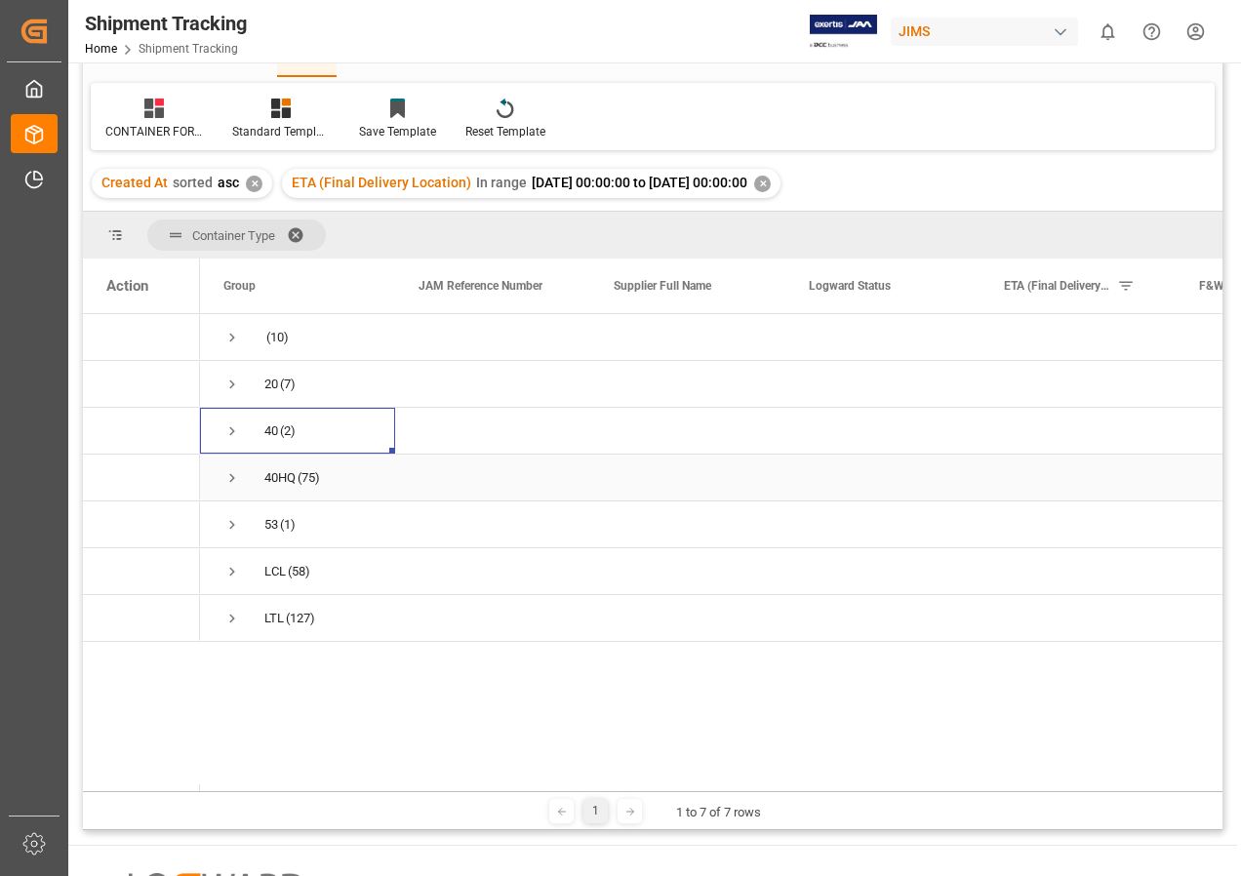
click at [230, 478] on span "Press SPACE to select this row." at bounding box center [232, 478] width 18 height 18
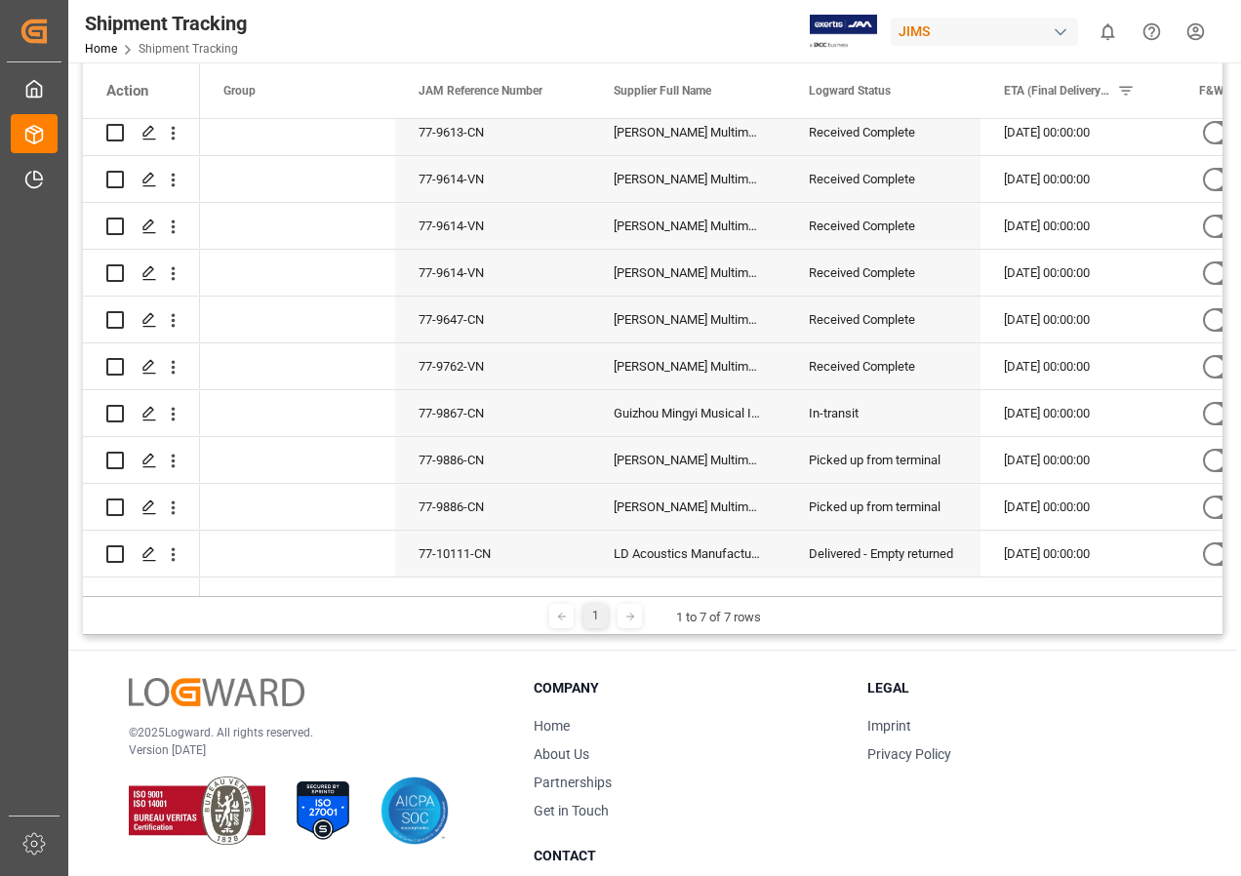
scroll to position [2987, 0]
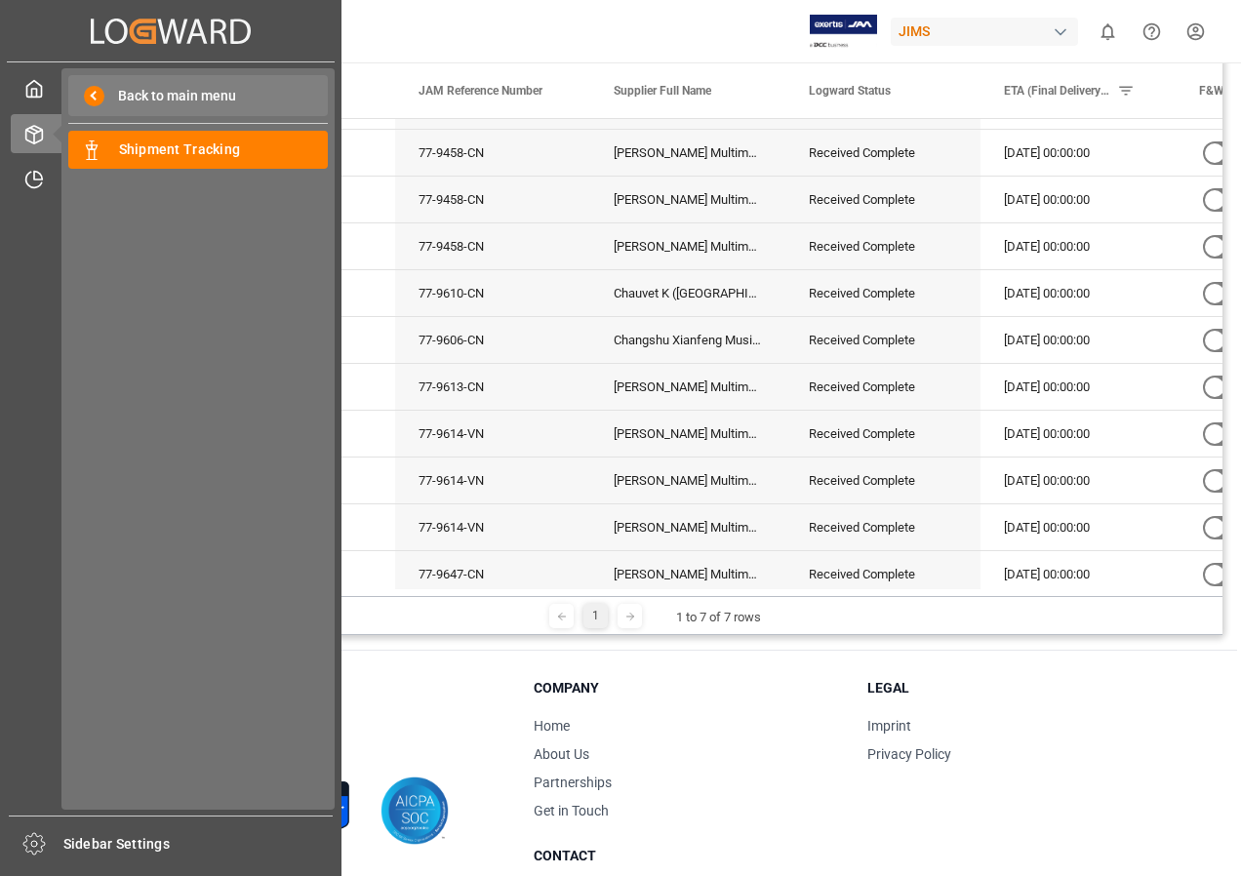
click at [142, 95] on span "Back to main menu" at bounding box center [170, 96] width 132 height 20
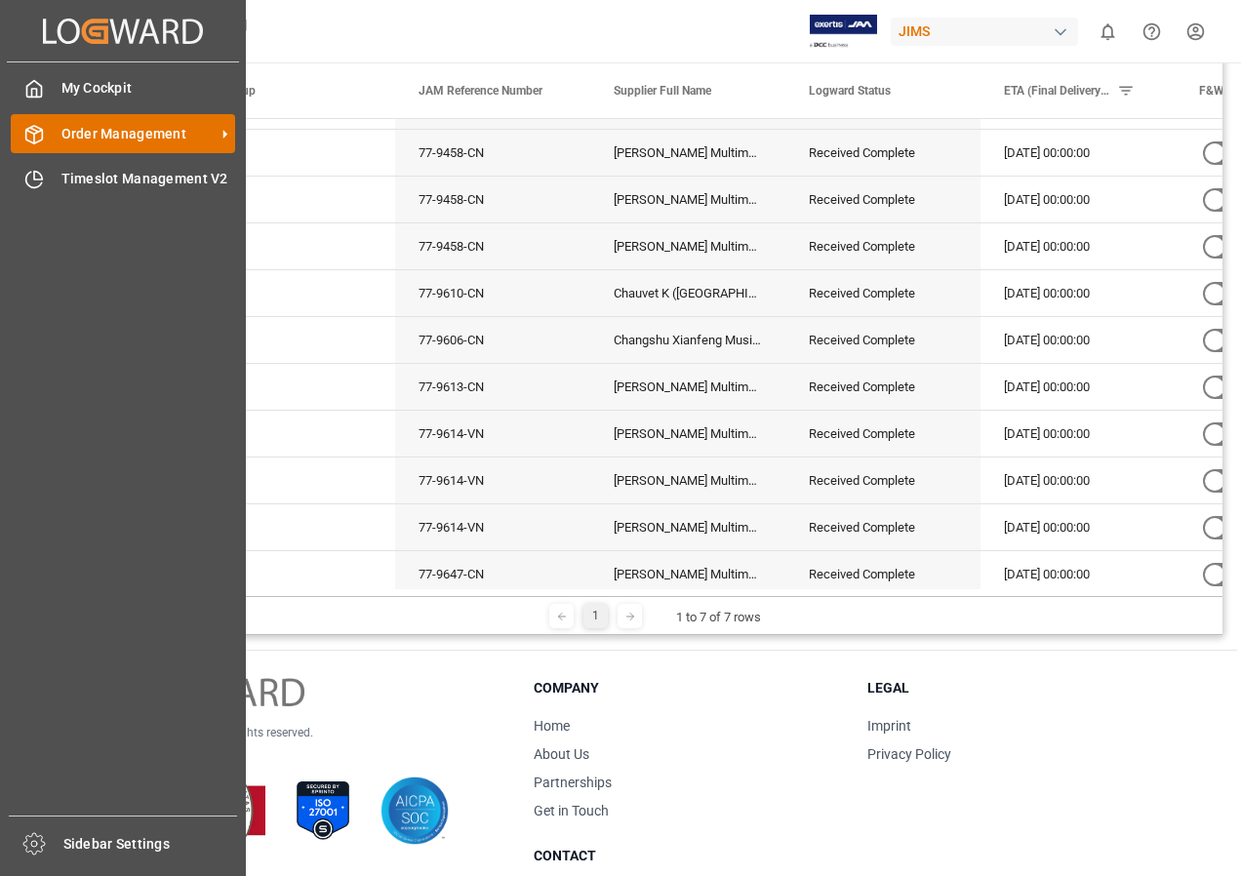
click at [146, 138] on span "Order Management" at bounding box center [138, 134] width 154 height 20
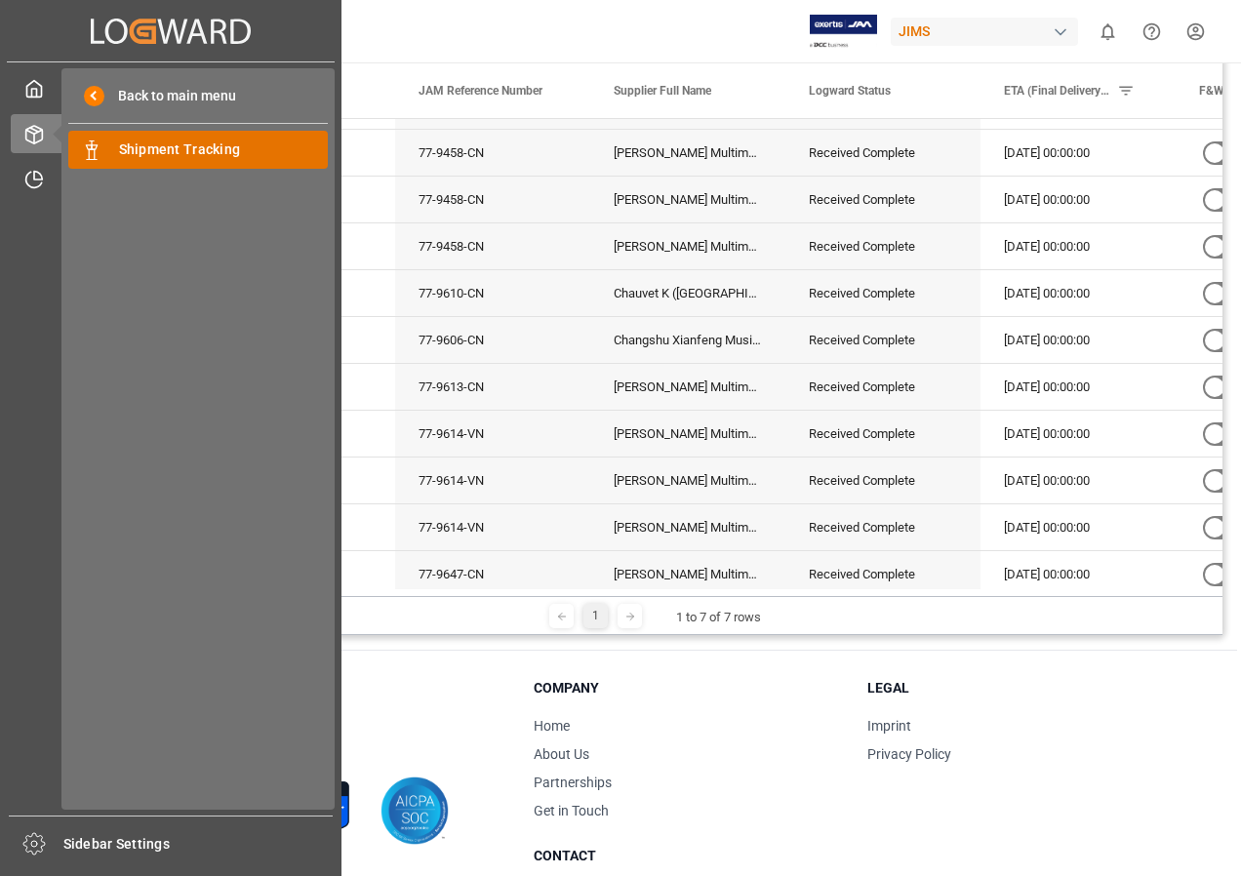
click at [168, 148] on span "Shipment Tracking" at bounding box center [224, 150] width 210 height 20
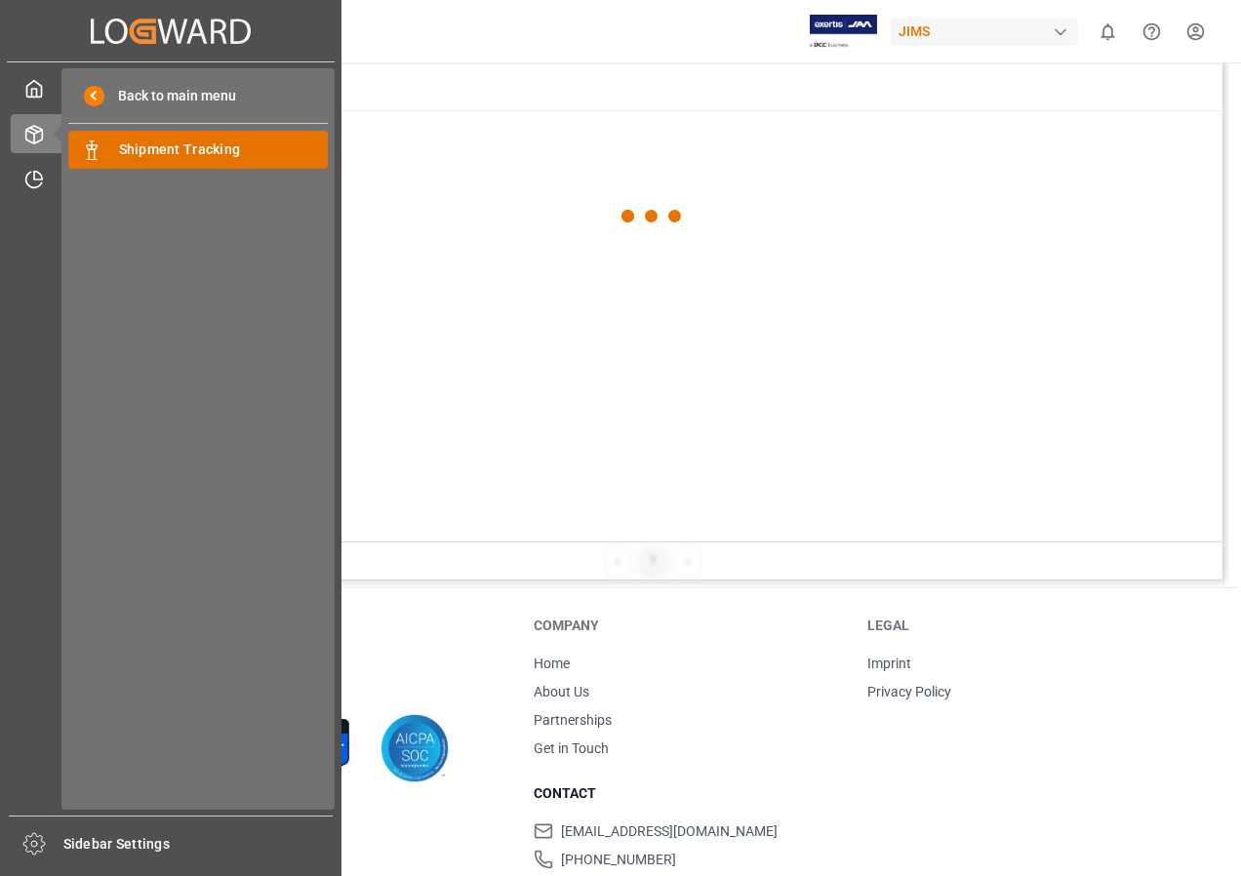
scroll to position [238, 0]
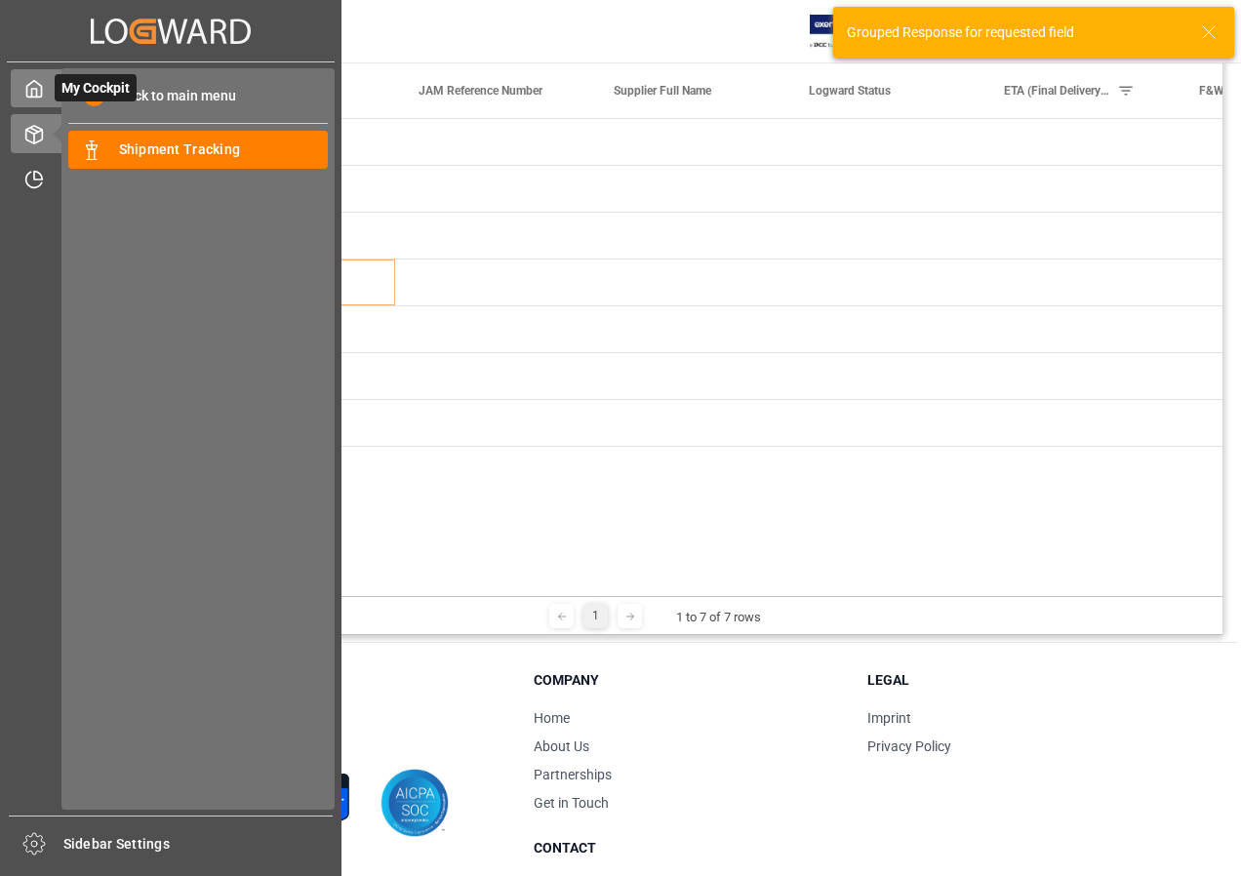
click at [35, 95] on icon at bounding box center [34, 89] width 20 height 20
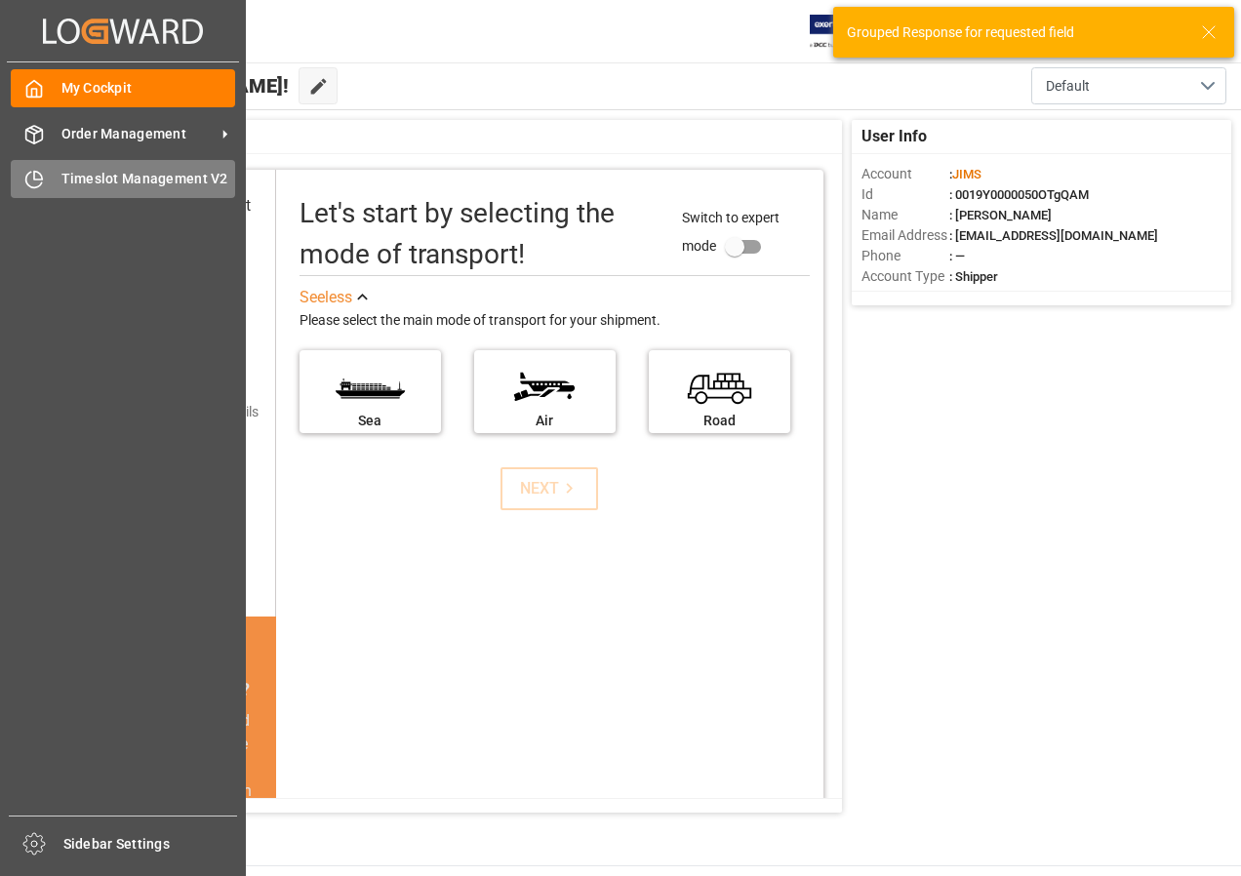
click at [114, 172] on span "Timeslot Management V2" at bounding box center [148, 179] width 175 height 20
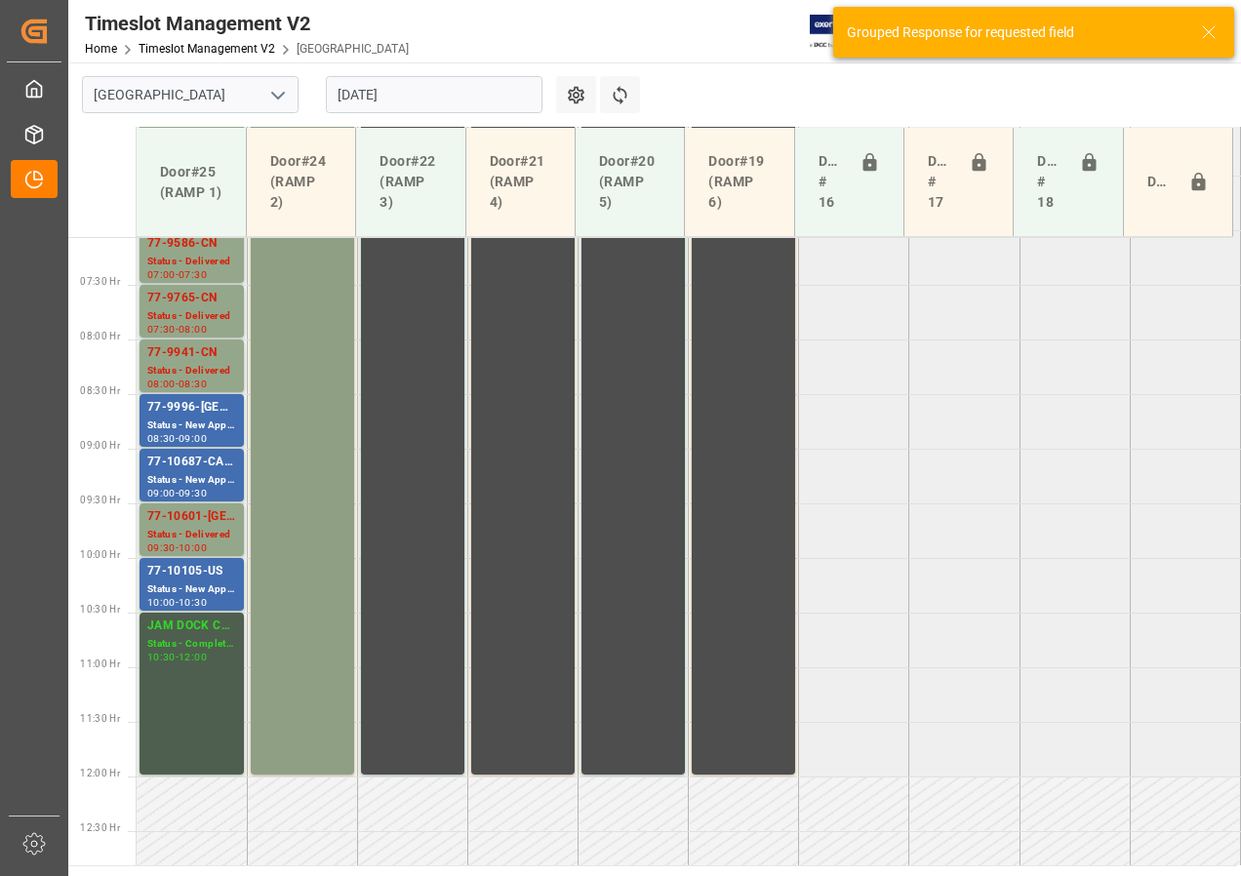
scroll to position [610, 0]
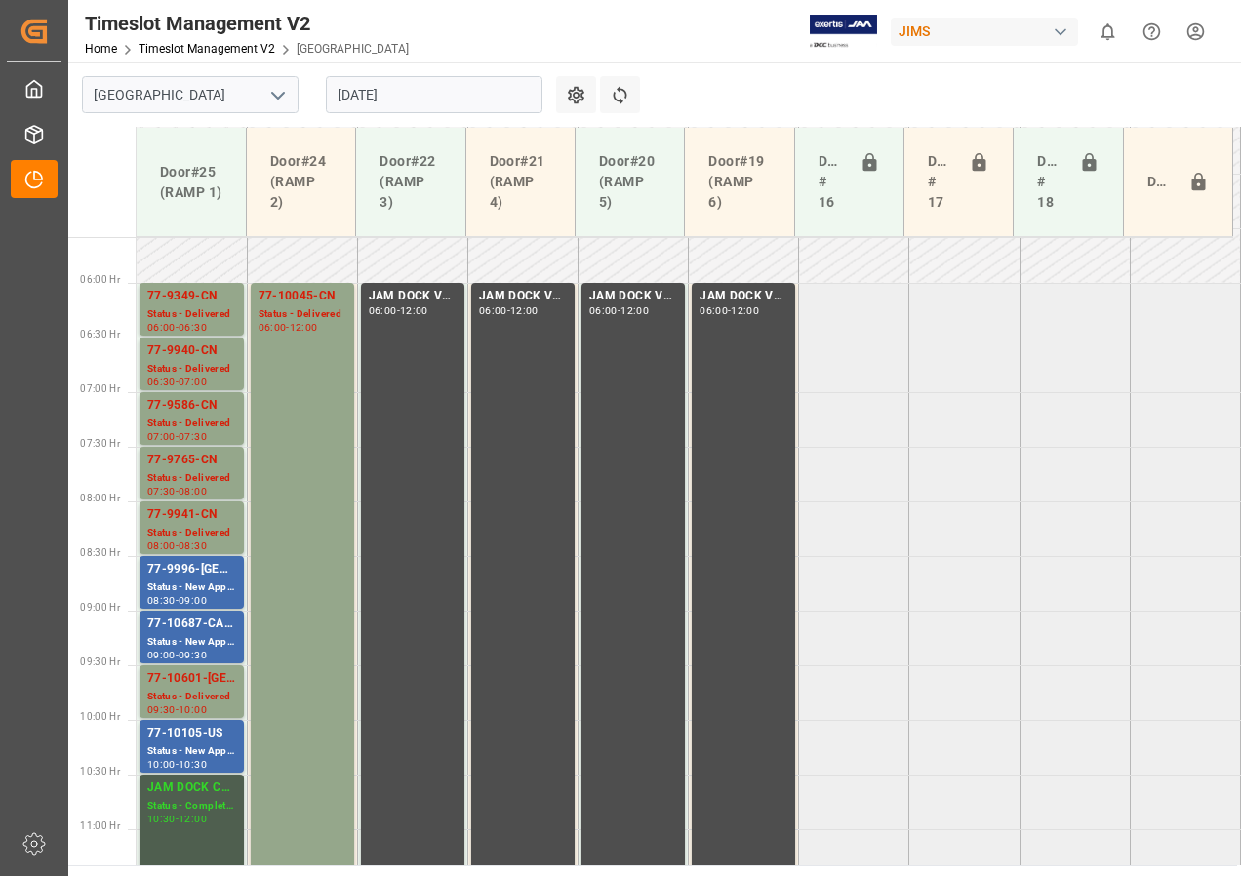
click at [369, 100] on input "[DATE]" at bounding box center [434, 94] width 217 height 37
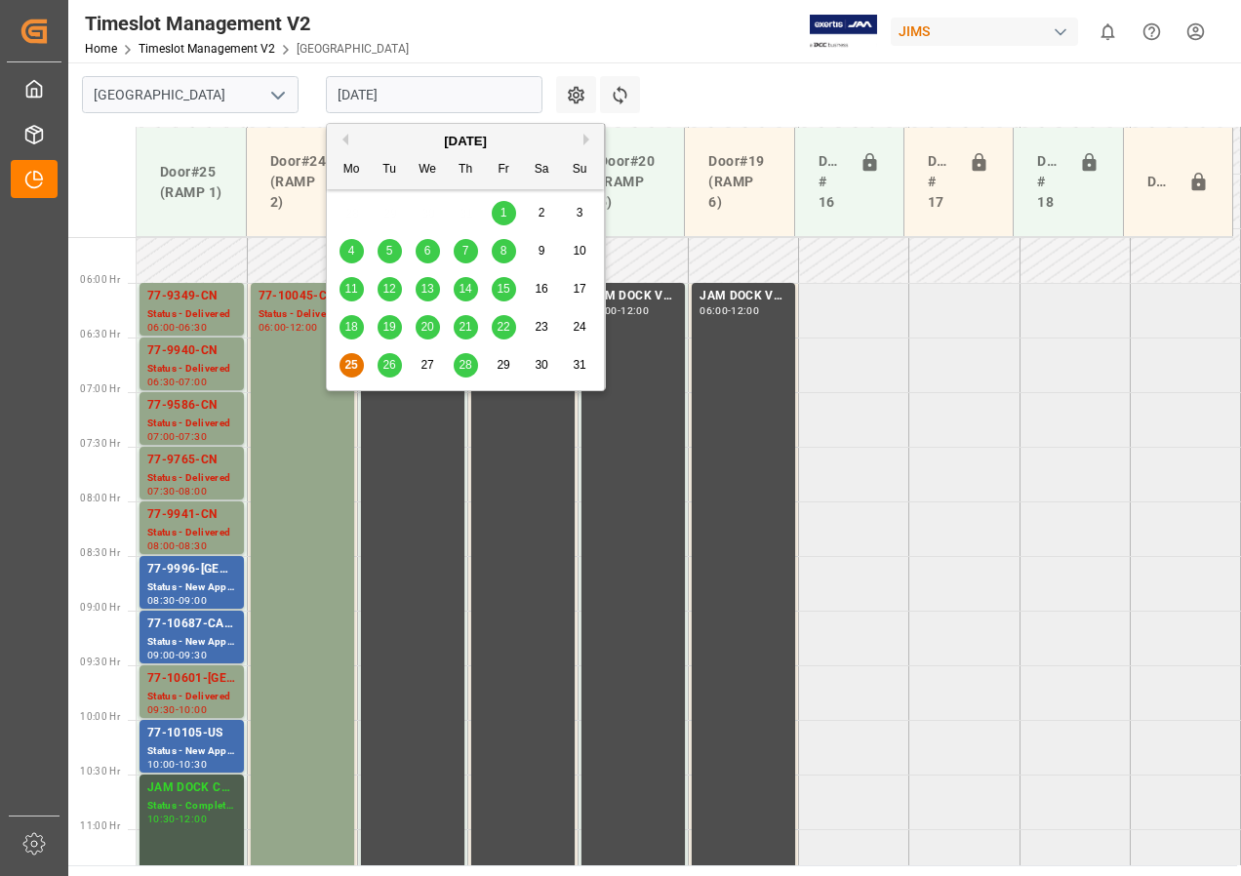
click at [466, 363] on span "28" at bounding box center [465, 365] width 13 height 14
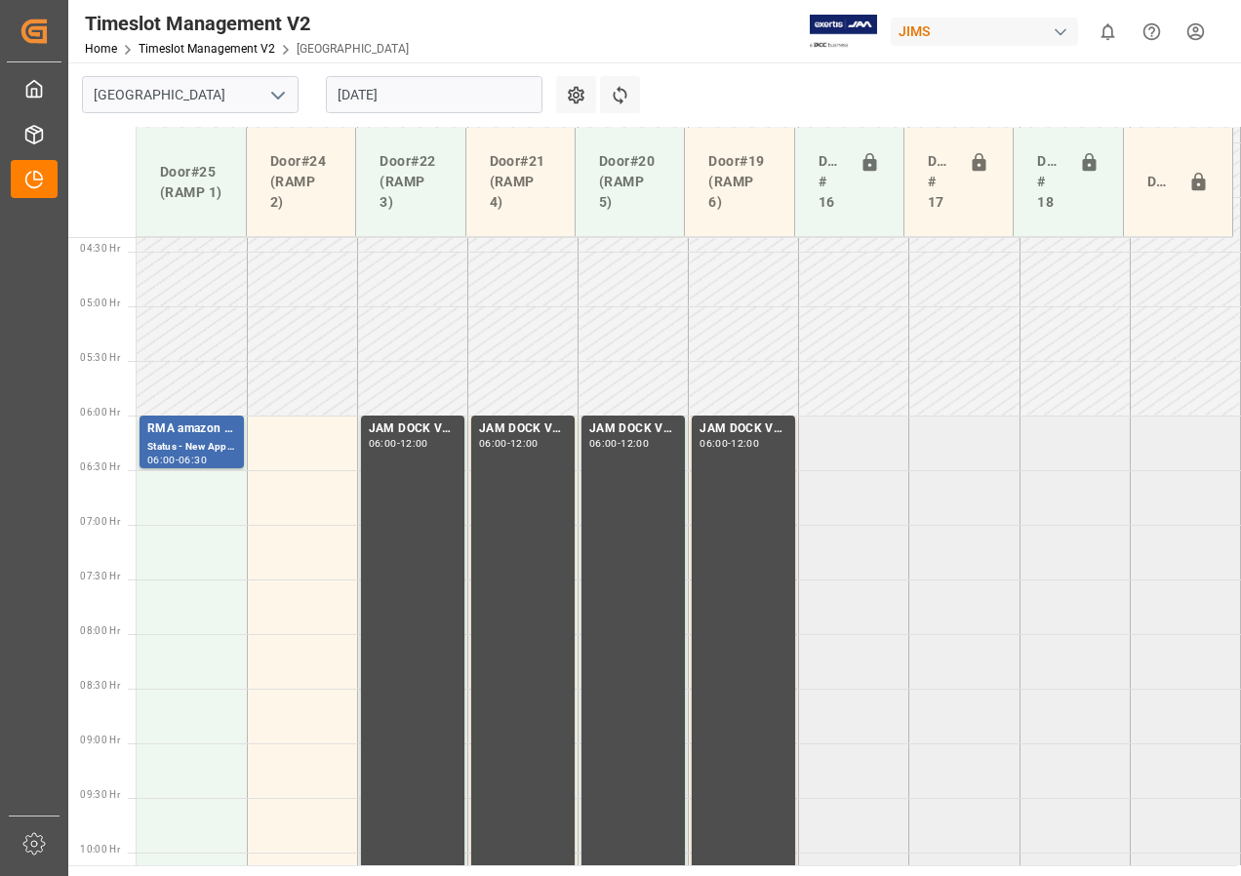
scroll to position [512, 0]
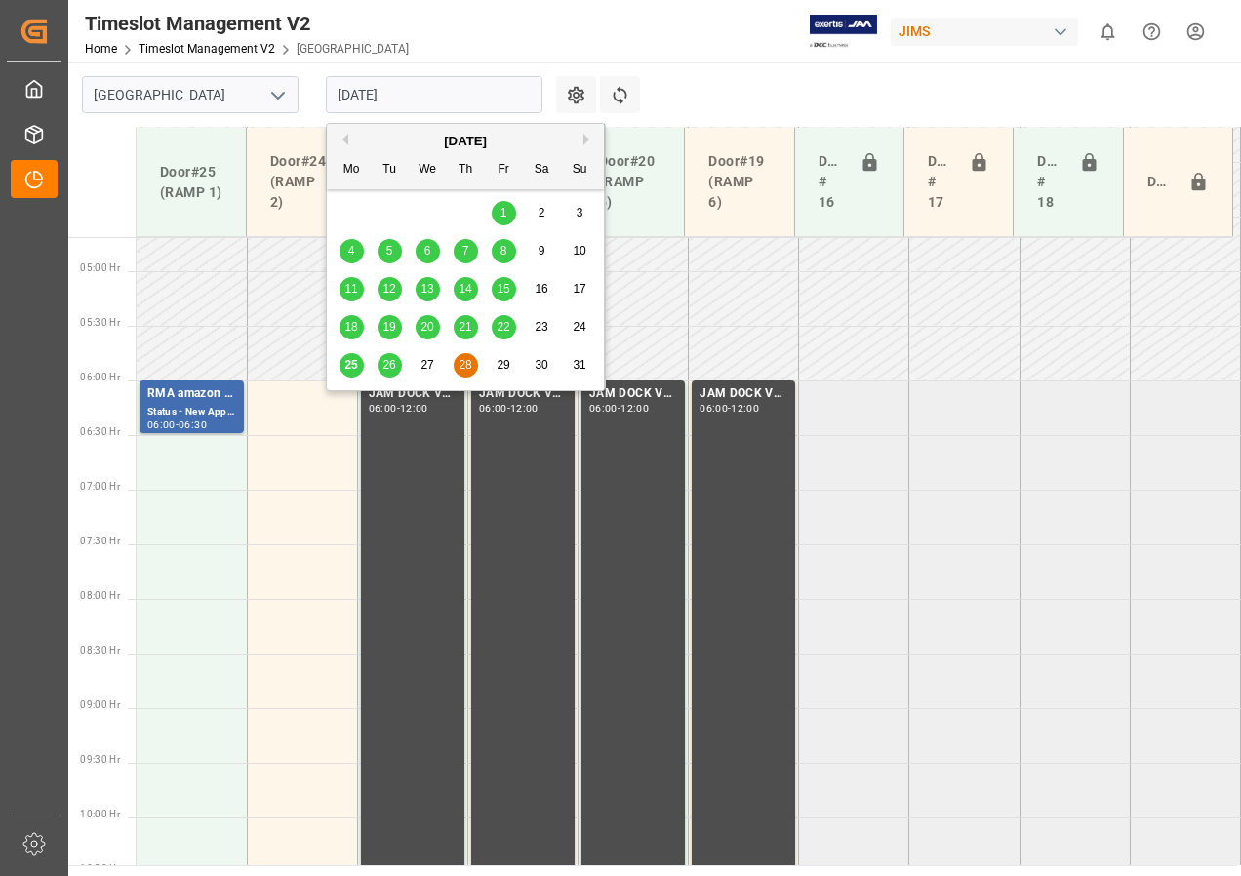
click at [409, 95] on input "[DATE]" at bounding box center [434, 94] width 217 height 37
click at [390, 363] on span "26" at bounding box center [388, 365] width 13 height 14
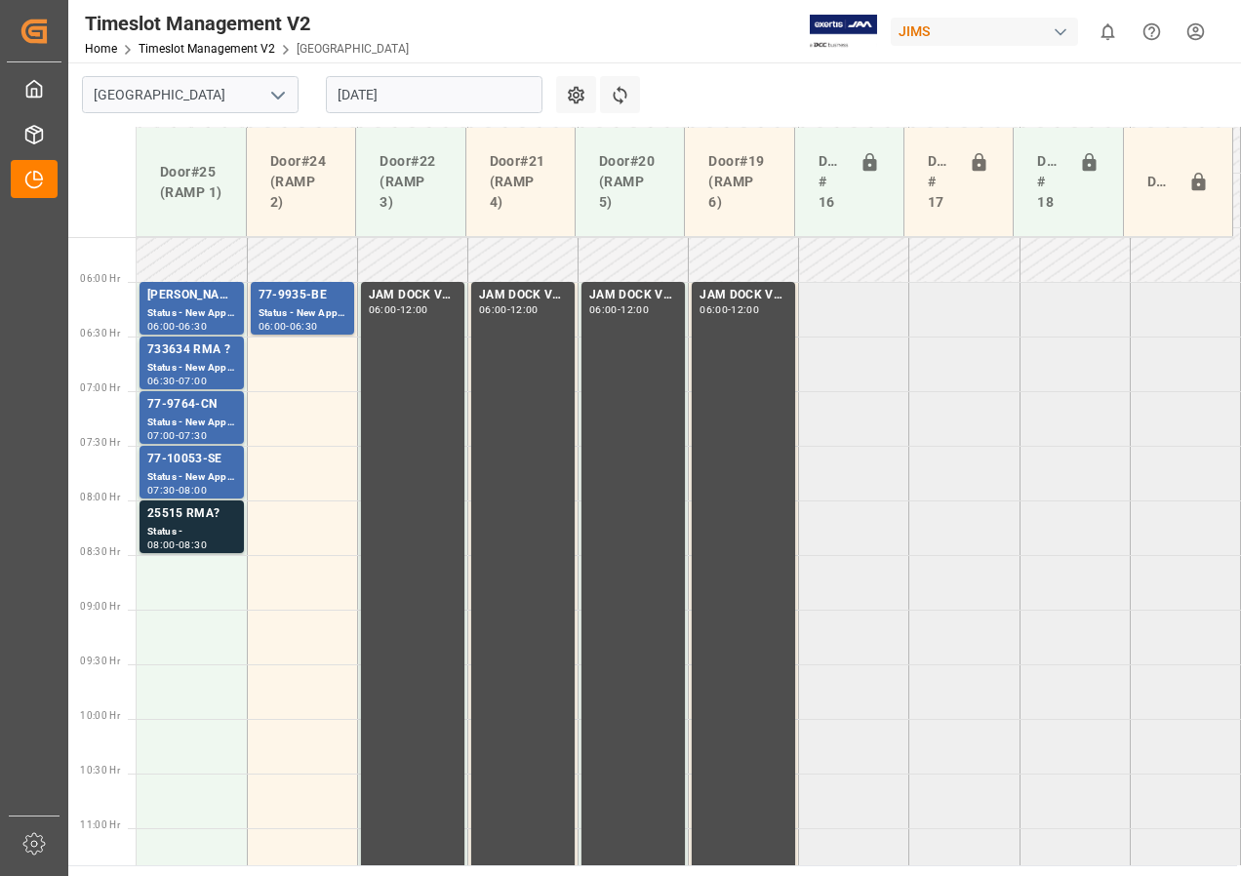
scroll to position [610, 0]
click at [197, 521] on div "25515 RMA?" at bounding box center [191, 515] width 89 height 20
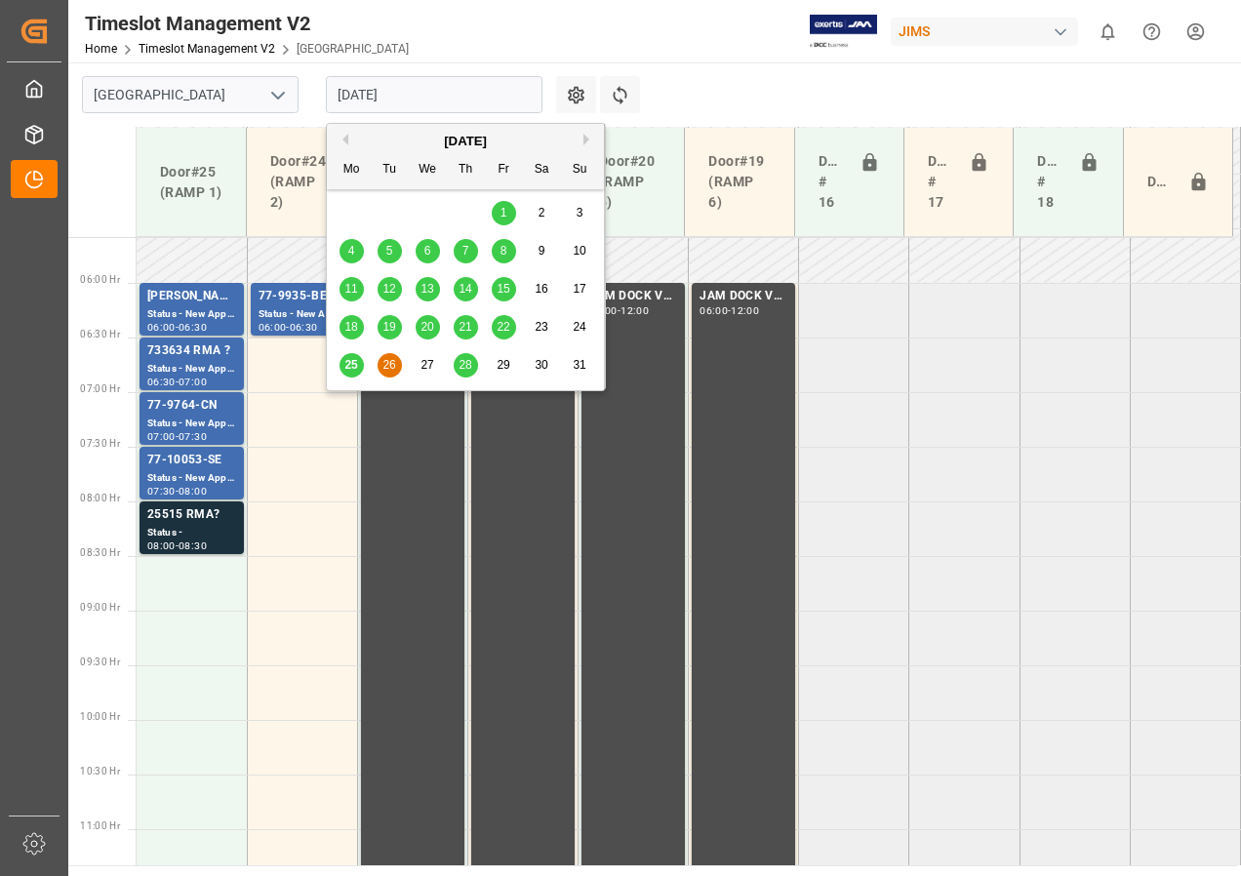
drag, startPoint x: 364, startPoint y: 100, endPoint x: 359, endPoint y: 121, distance: 21.1
click at [365, 100] on input "[DATE]" at bounding box center [434, 94] width 217 height 37
click at [351, 372] on span "25" at bounding box center [350, 365] width 13 height 14
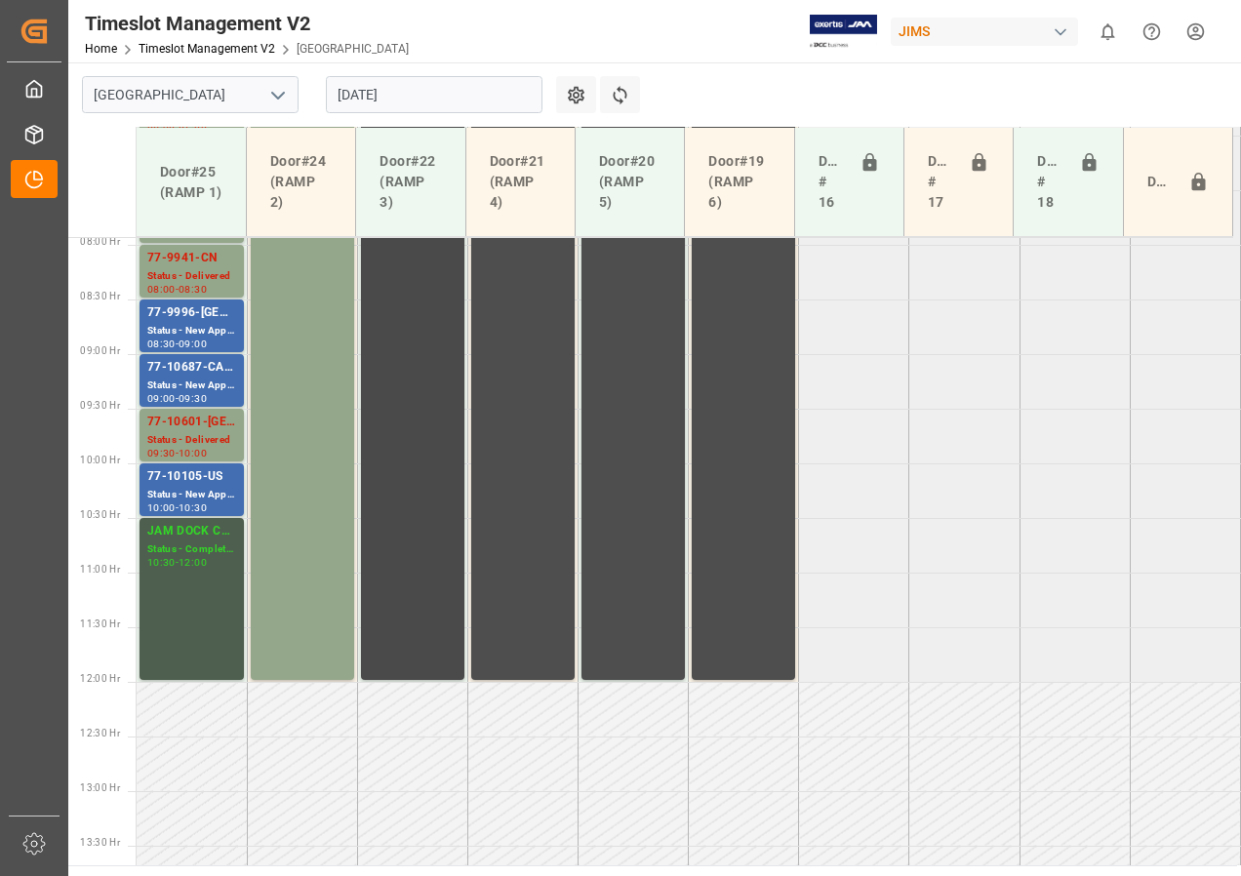
scroll to position [805, 0]
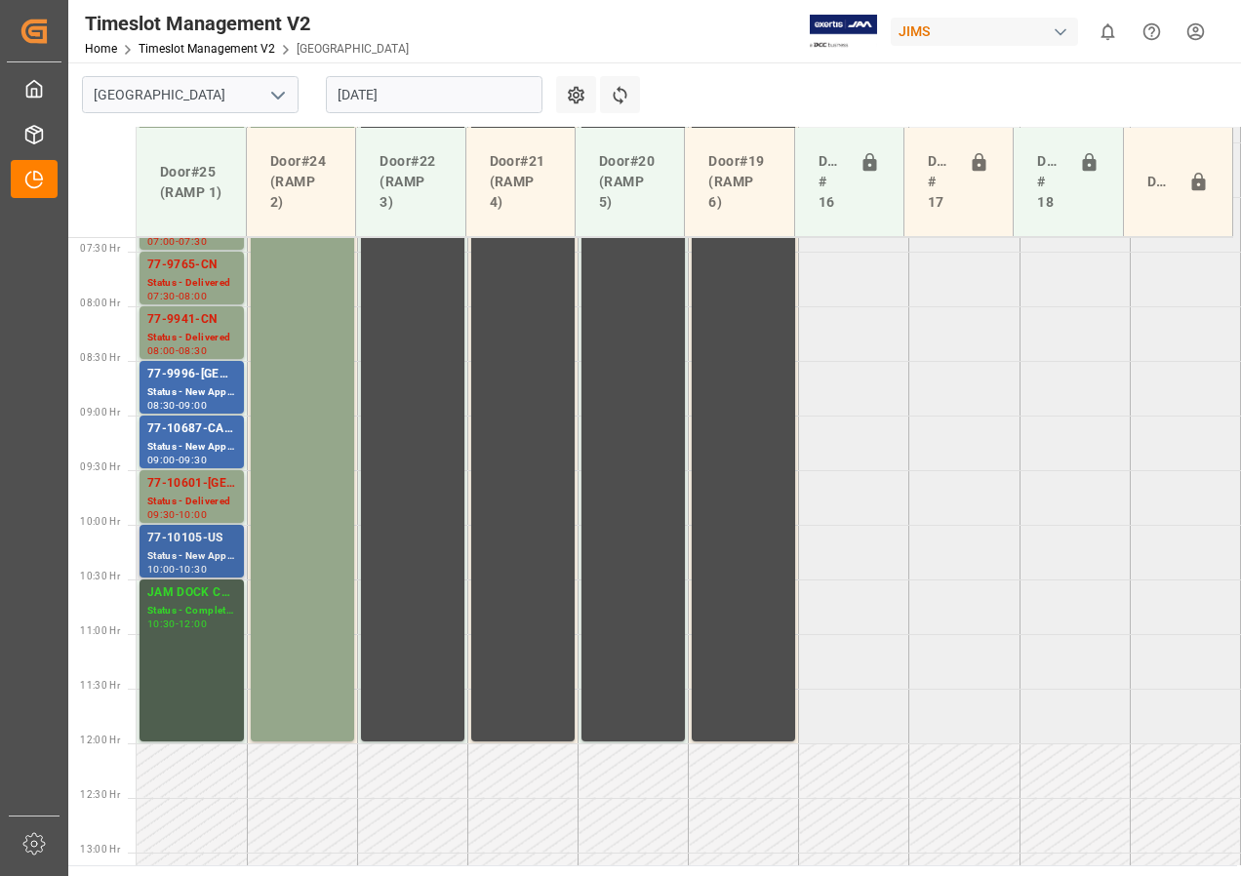
click at [188, 552] on div "Status - New Appointment" at bounding box center [191, 556] width 89 height 17
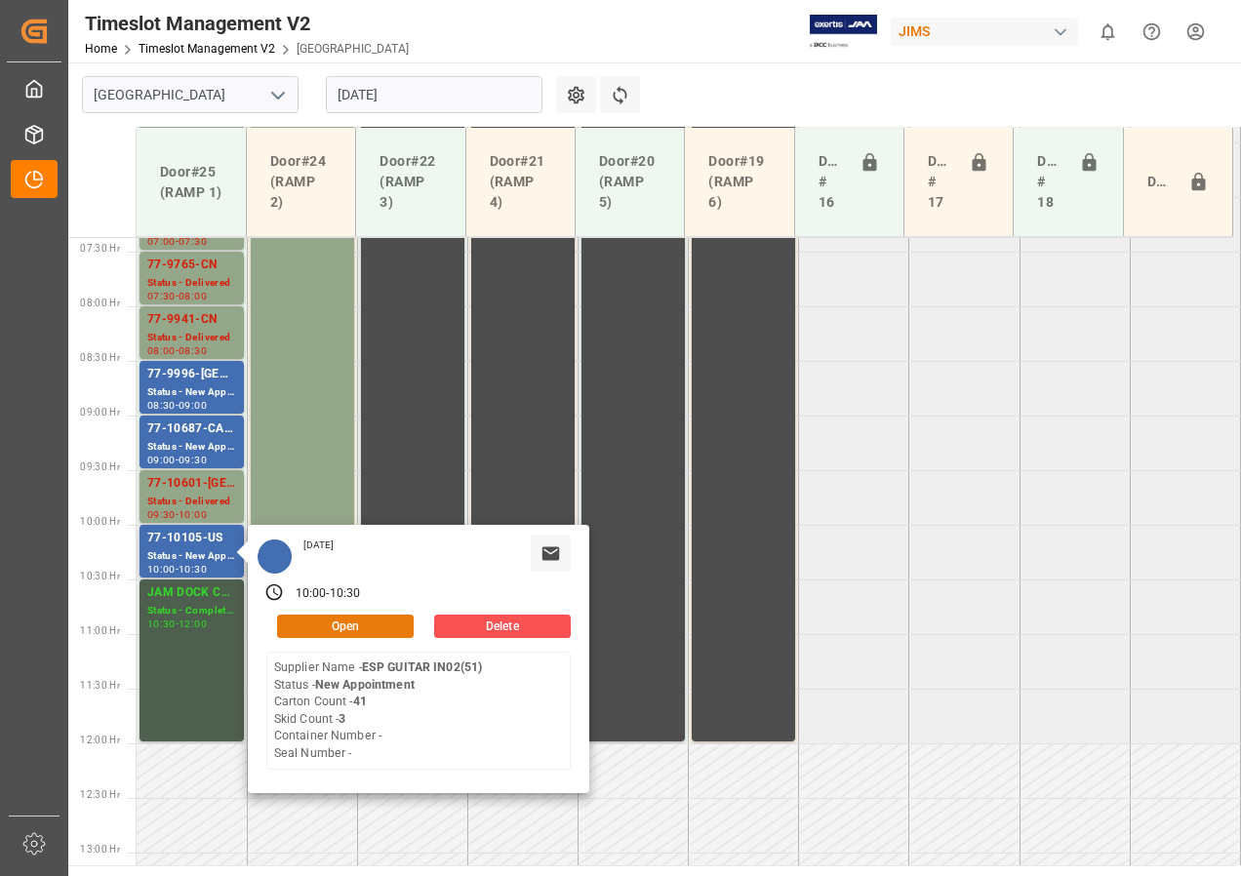
click at [341, 627] on button "Open" at bounding box center [345, 626] width 137 height 23
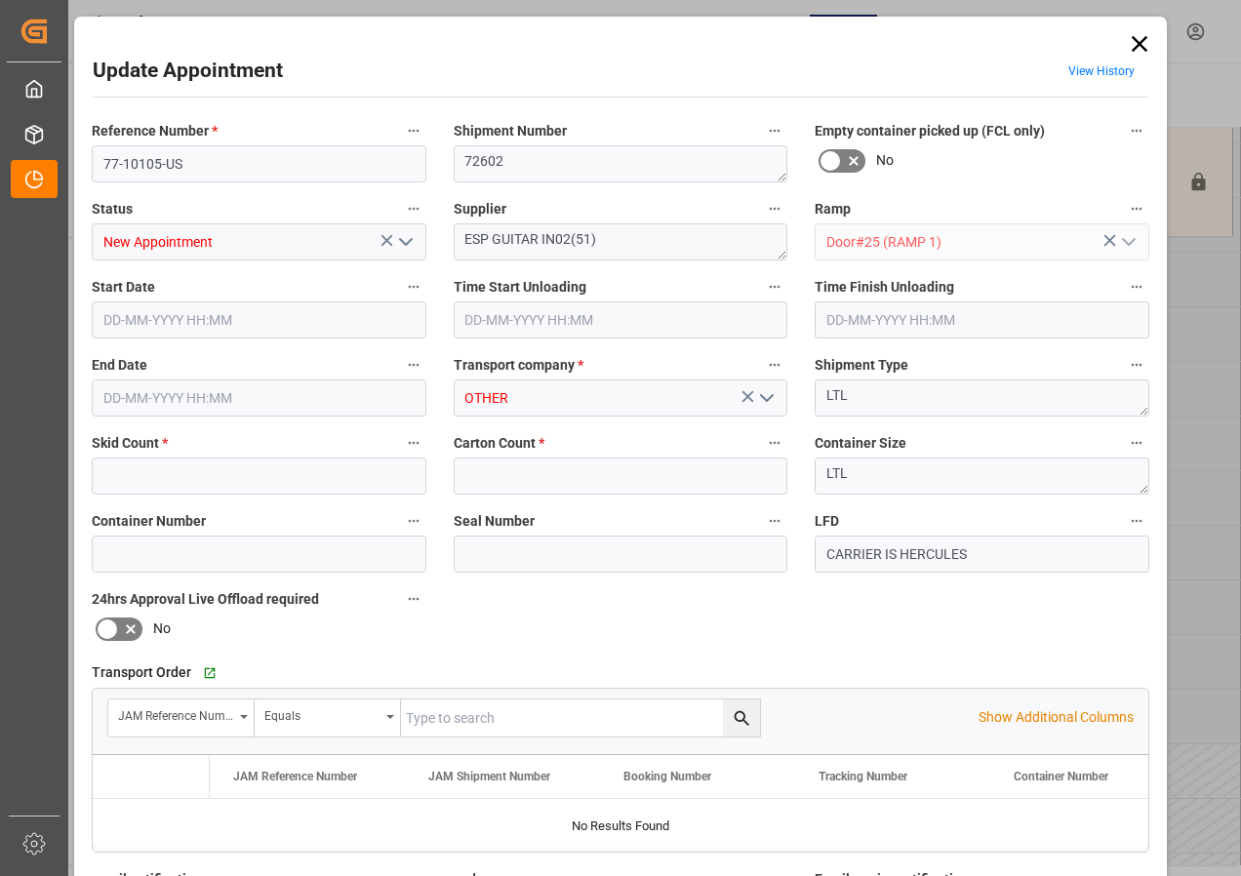
type input "3"
type input "41"
type input "[DATE] 10:00"
type input "[DATE] 10:30"
type input "[DATE] 17:29"
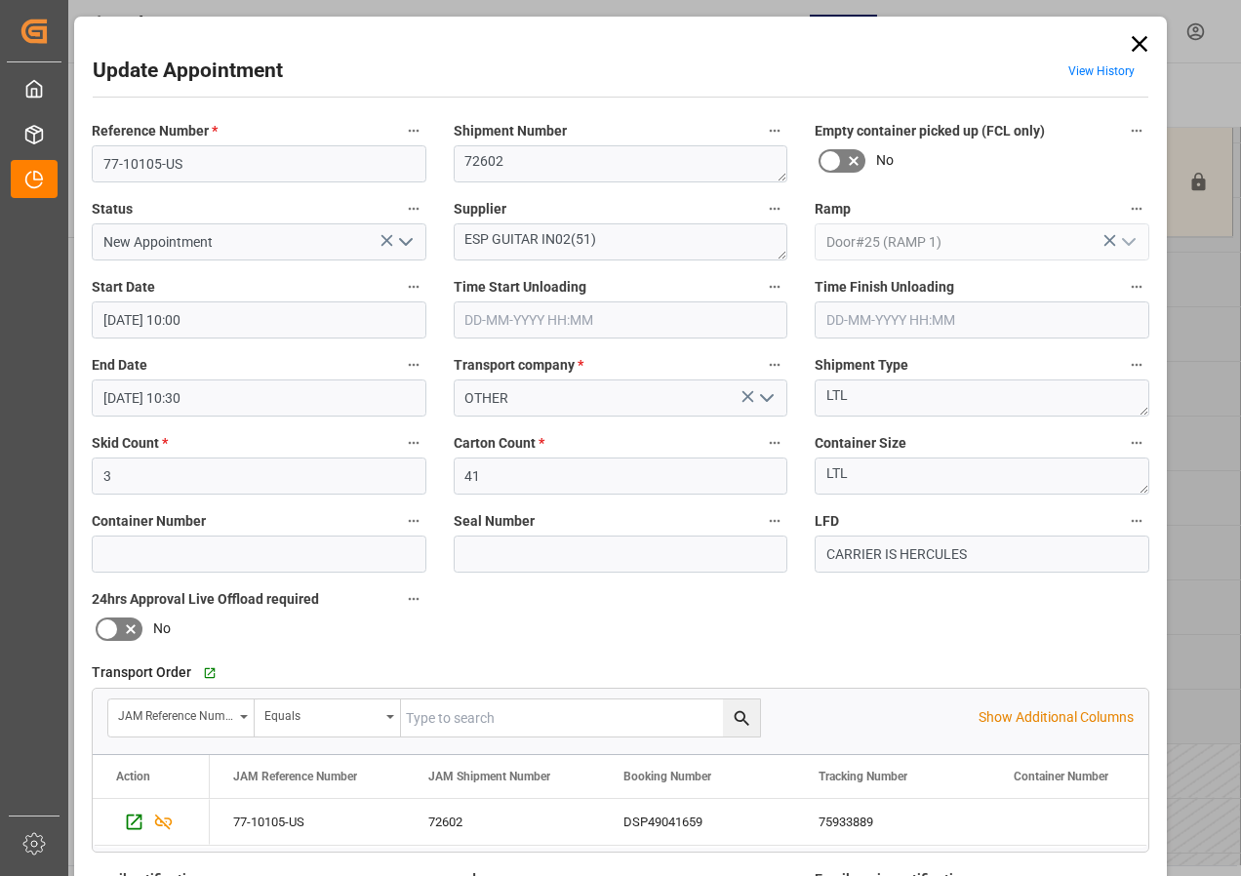
click at [1132, 32] on icon at bounding box center [1139, 43] width 27 height 27
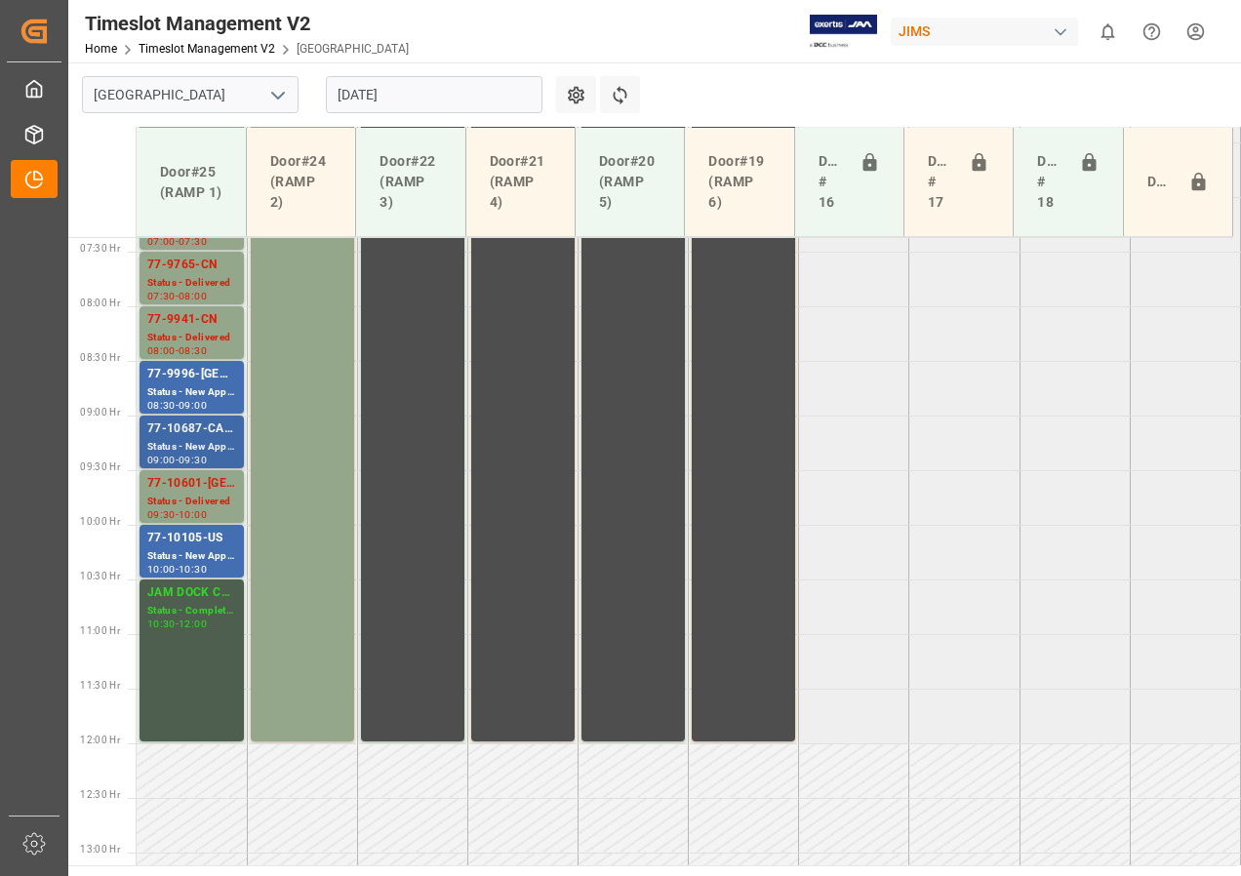
click at [198, 419] on div "77-10687-CA SHIPM#/M Status - New Appointment 09:00 - 09:30" at bounding box center [192, 442] width 104 height 53
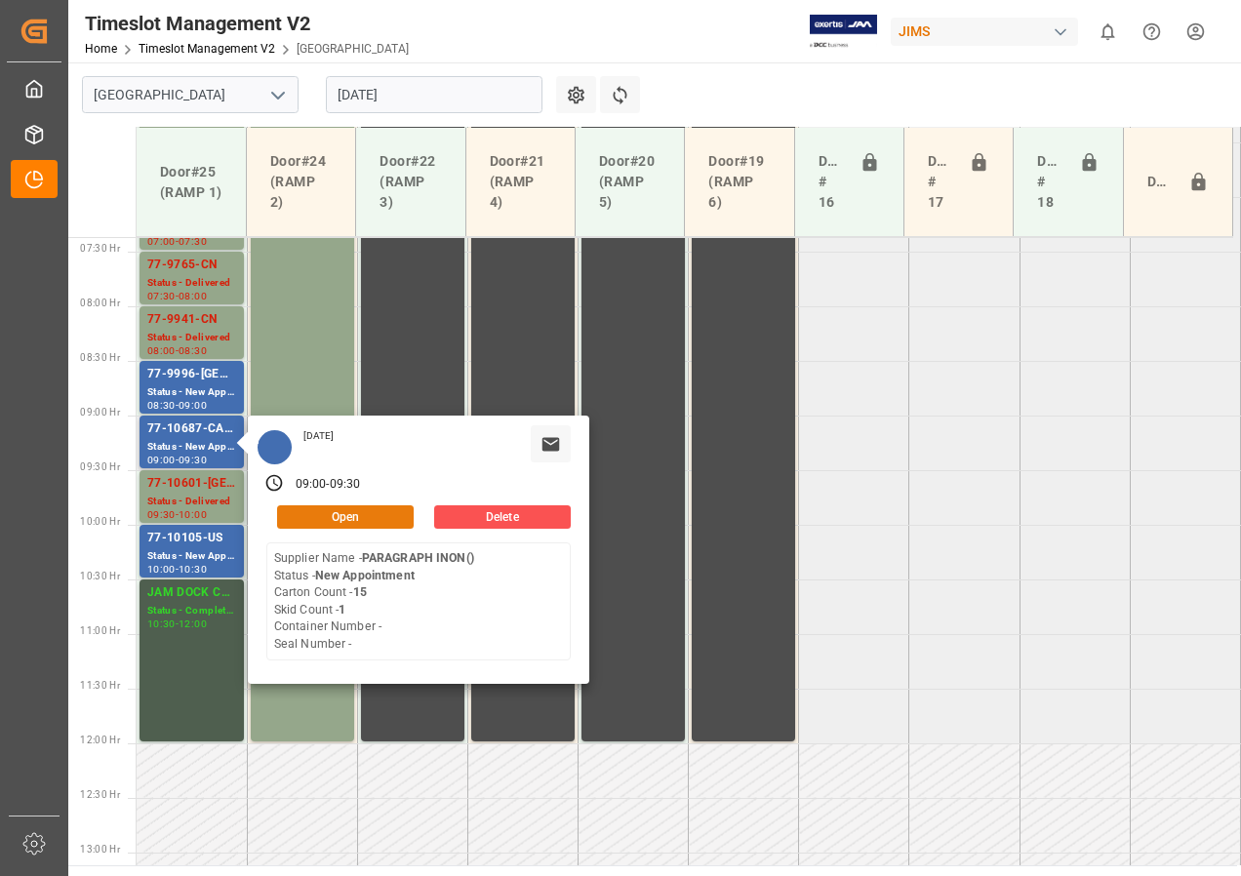
click at [330, 520] on button "Open" at bounding box center [345, 516] width 137 height 23
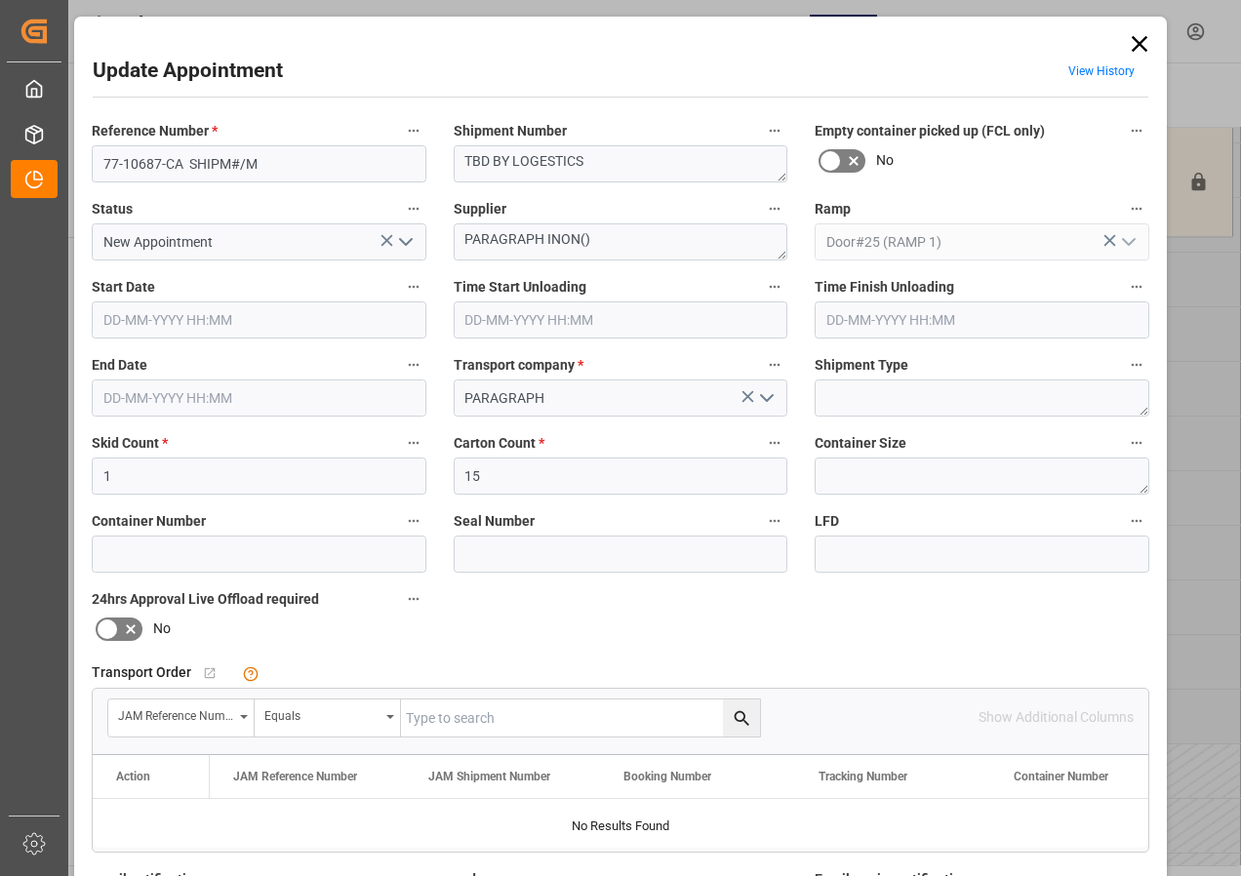
type input "[DATE] 09:00"
type input "[DATE] 09:30"
type input "[DATE] 15:59"
click at [1134, 38] on icon at bounding box center [1139, 43] width 27 height 27
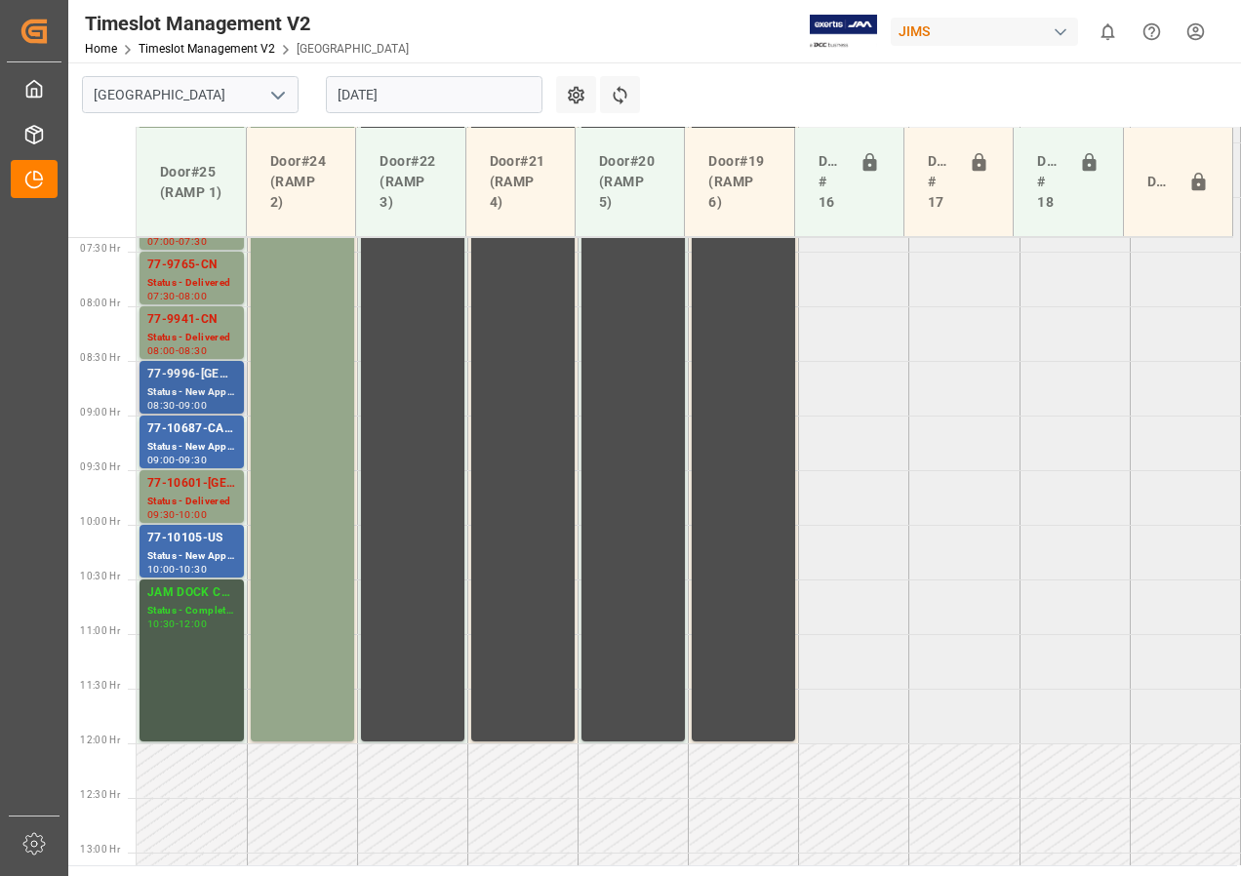
click at [142, 391] on div "77-9996-CA Status - New Appointment 08:30 - 09:00" at bounding box center [192, 387] width 104 height 53
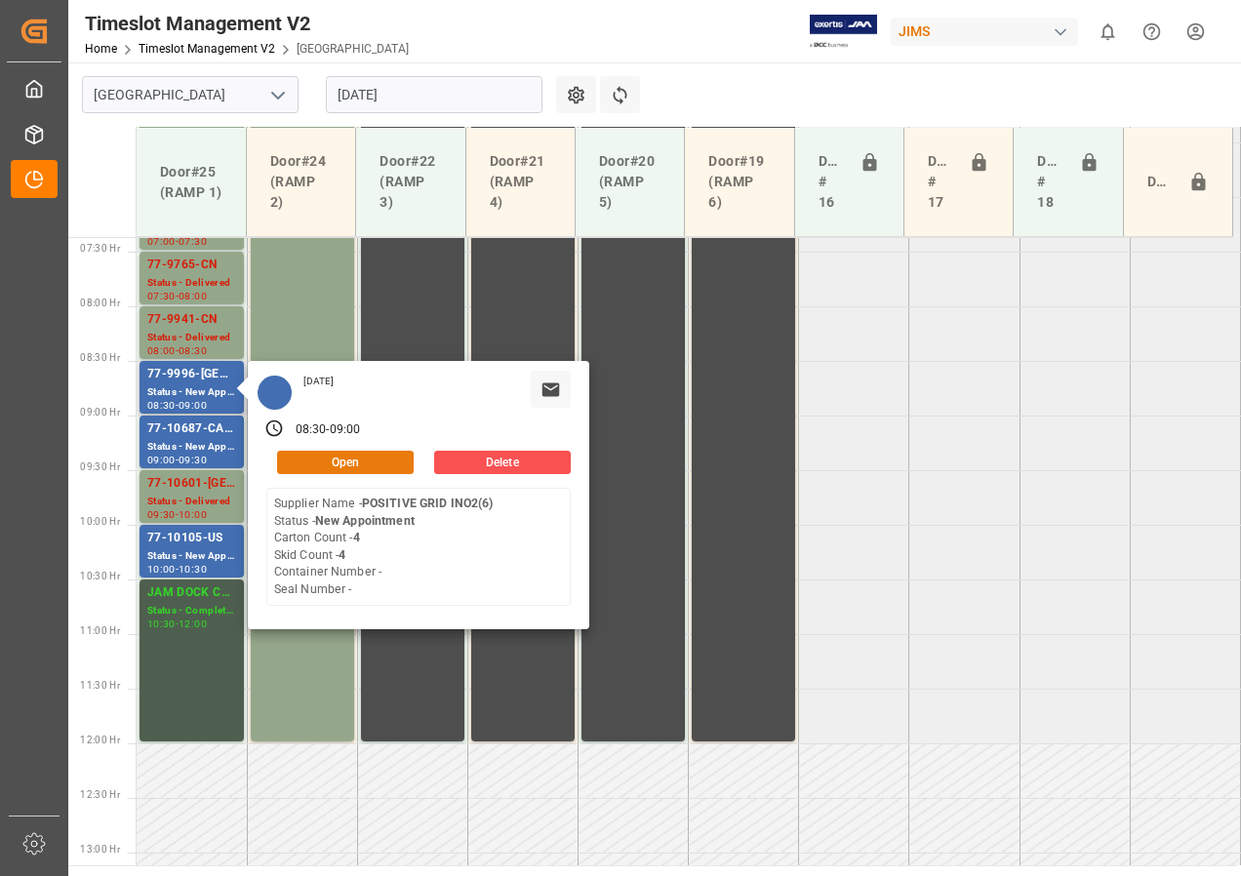
click at [311, 462] on button "Open" at bounding box center [345, 462] width 137 height 23
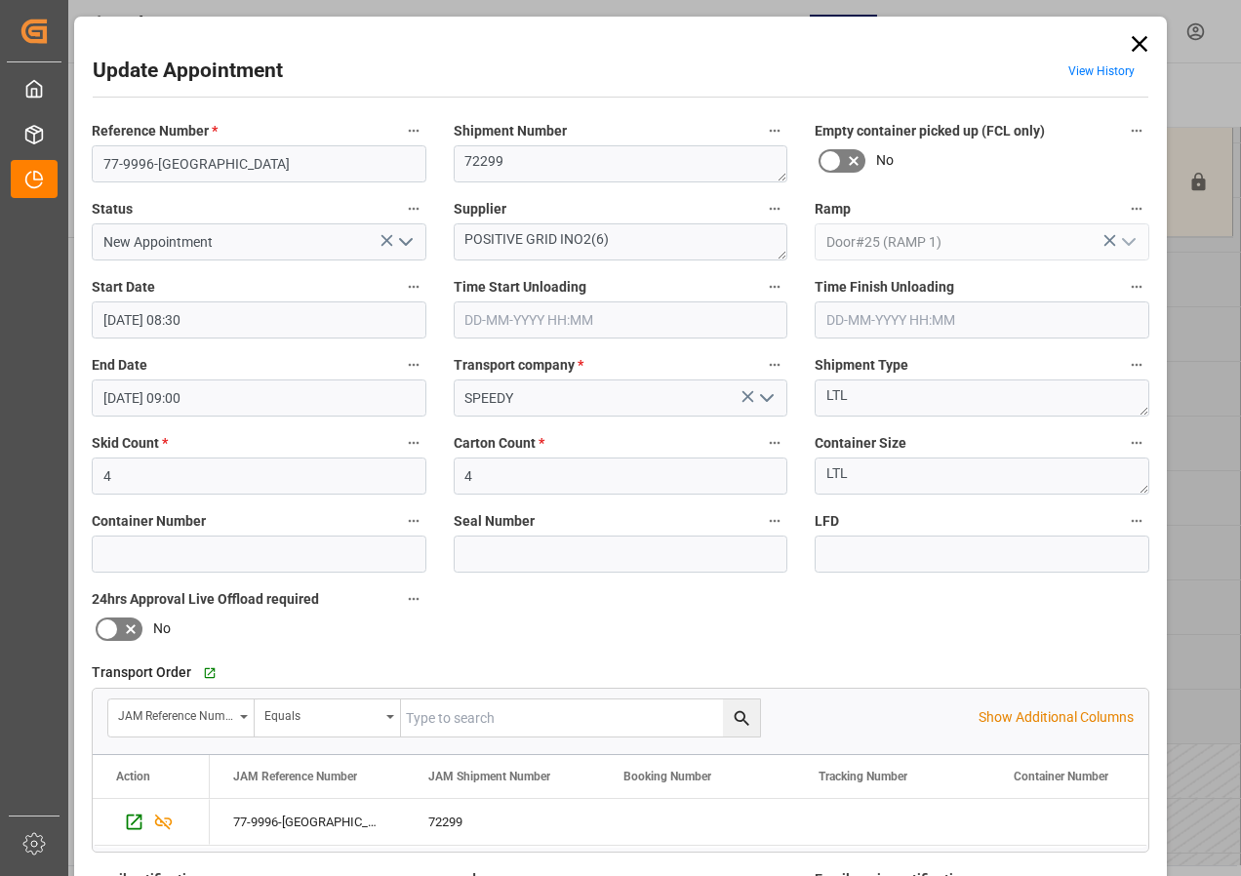
click at [1132, 37] on icon at bounding box center [1139, 43] width 27 height 27
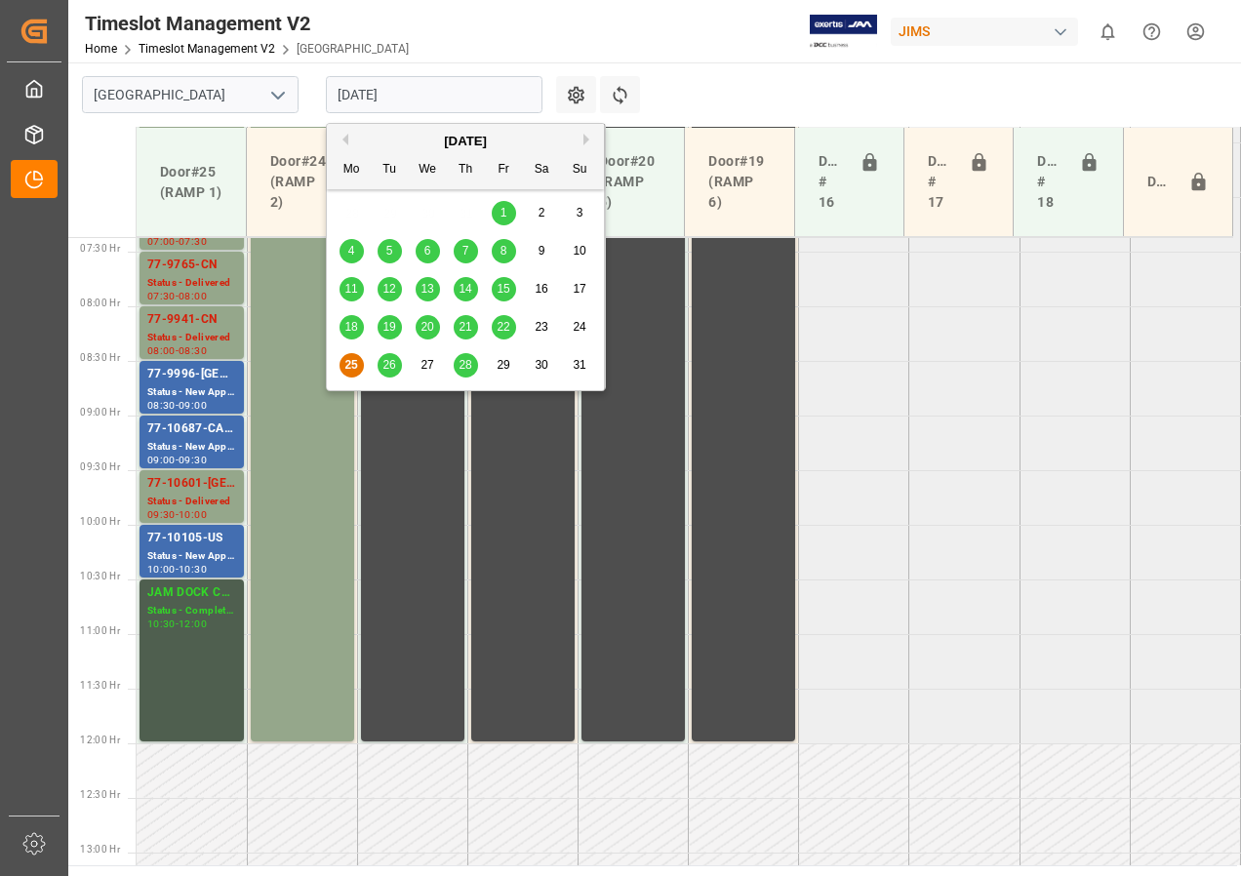
click at [385, 97] on input "[DATE]" at bounding box center [434, 94] width 217 height 37
click at [389, 359] on span "26" at bounding box center [388, 365] width 13 height 14
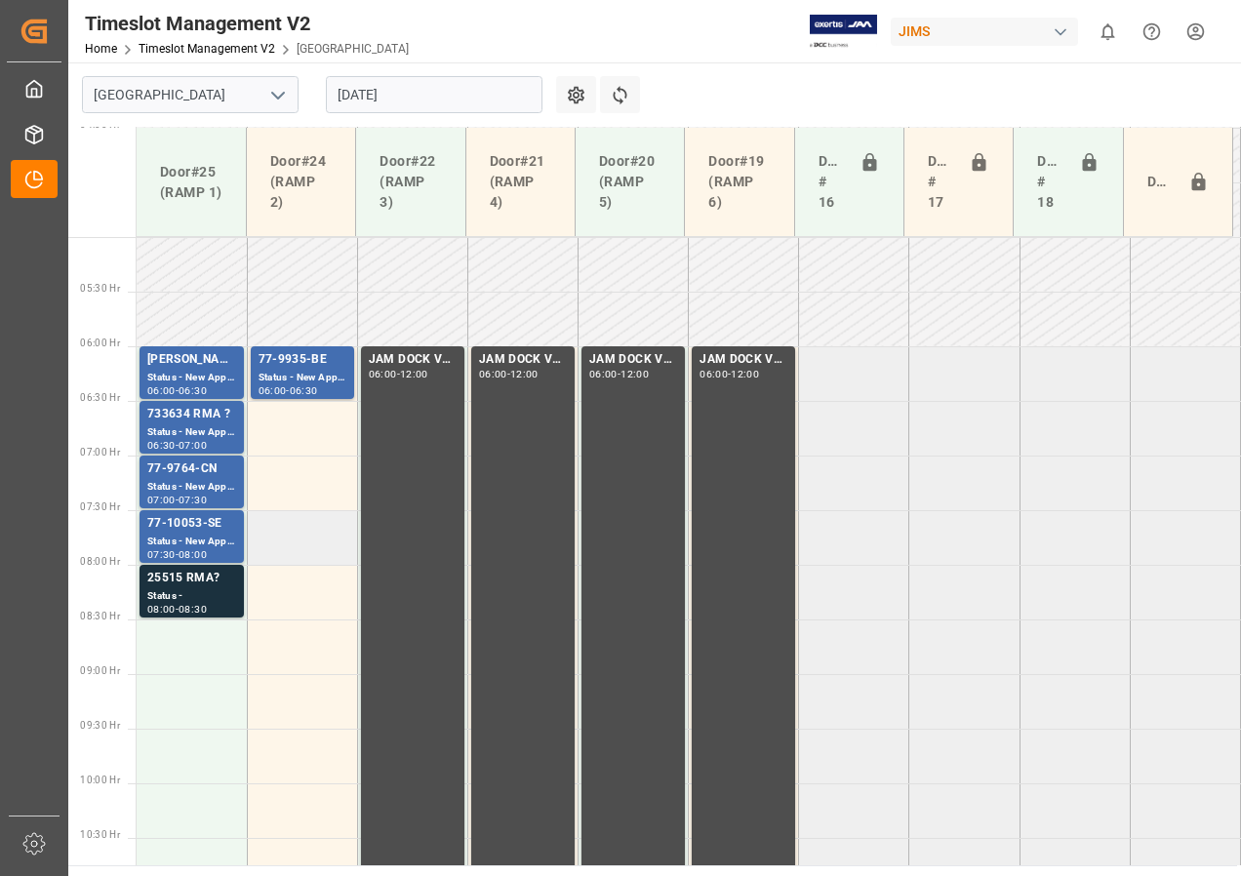
scroll to position [512, 0]
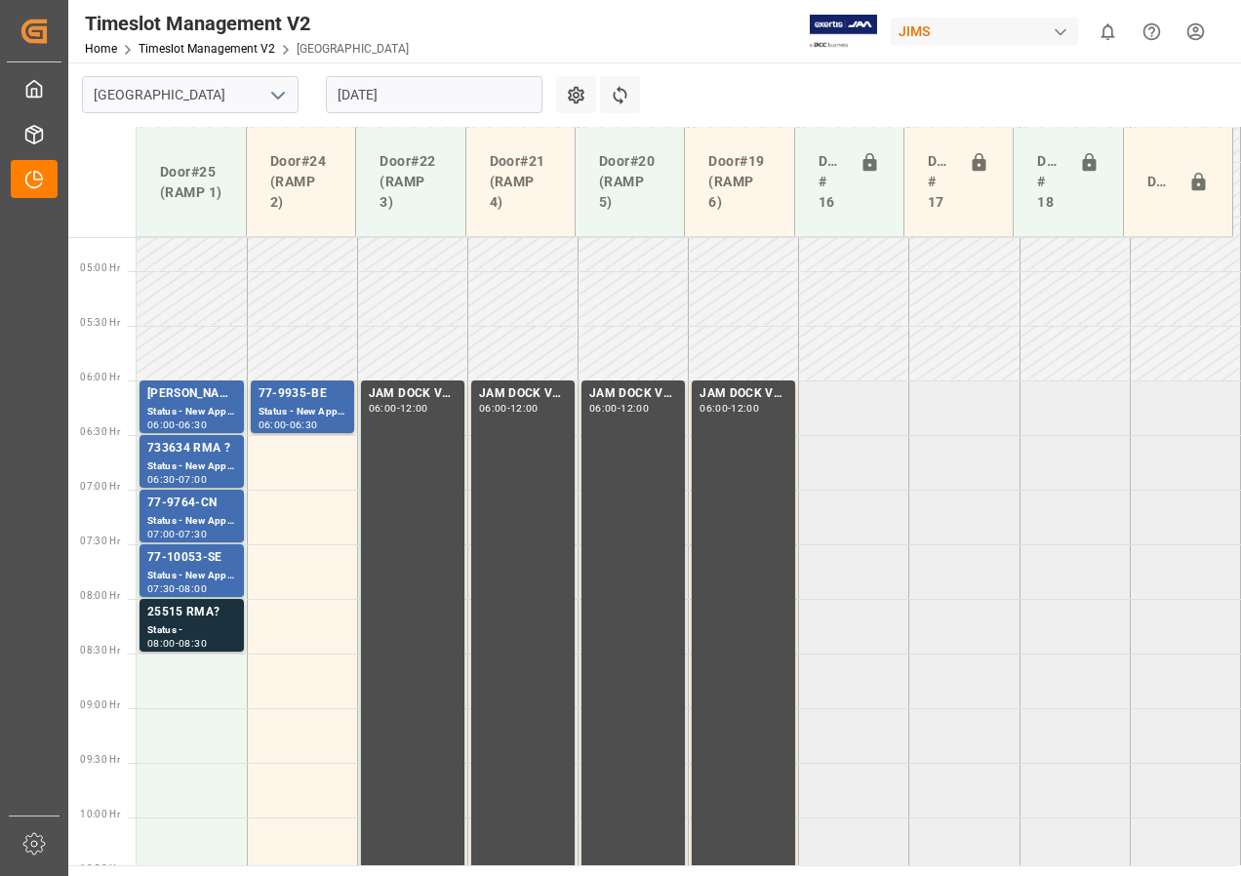
click at [394, 100] on input "[DATE]" at bounding box center [434, 94] width 217 height 37
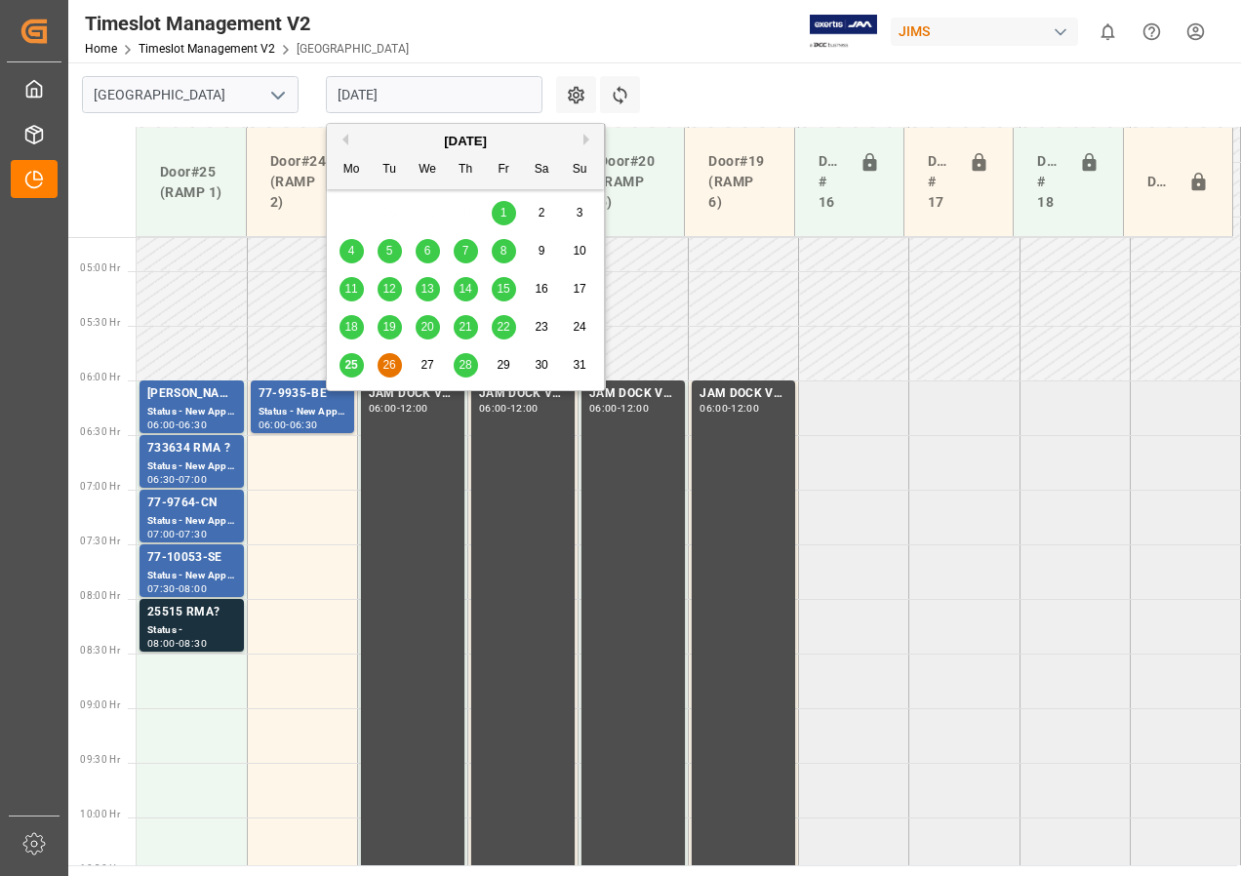
click at [504, 363] on span "29" at bounding box center [503, 365] width 13 height 14
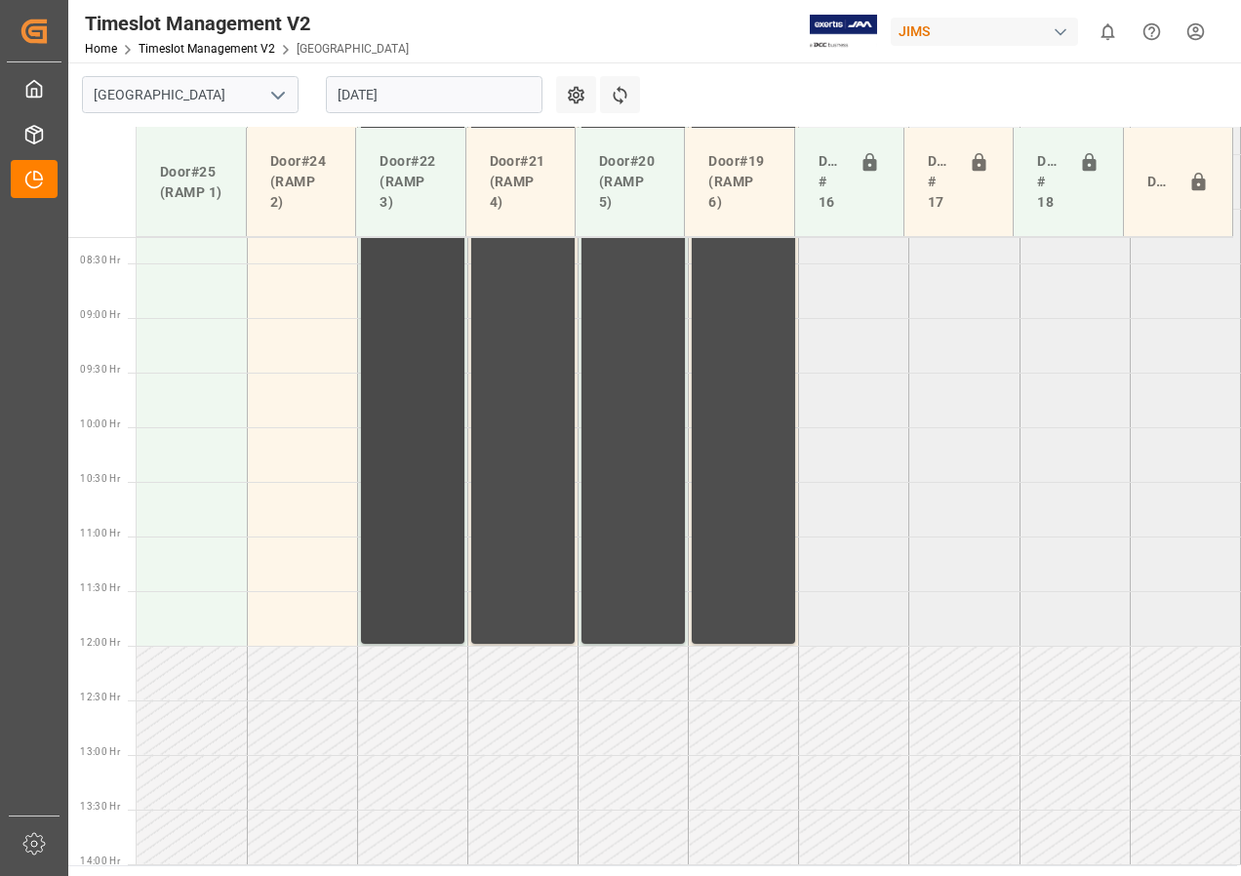
scroll to position [805, 0]
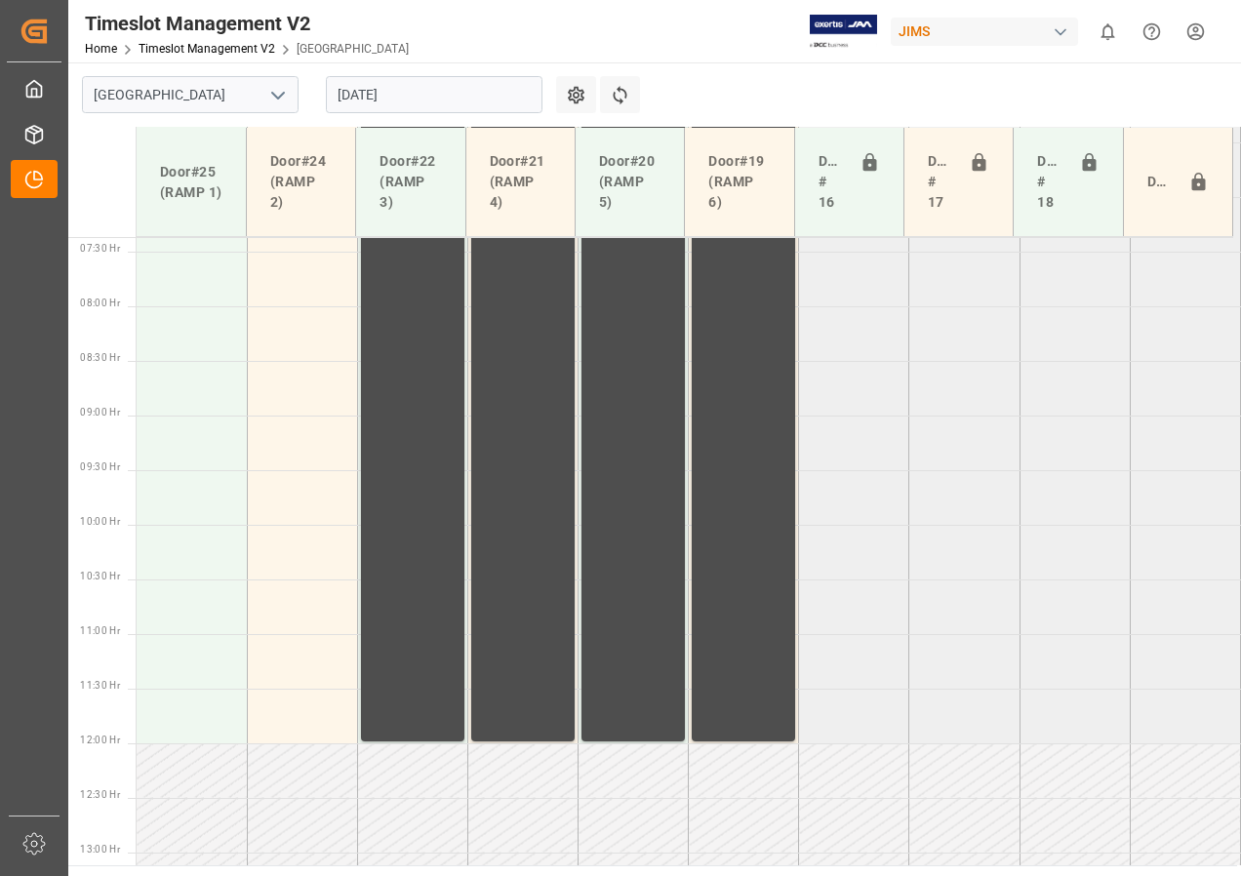
click at [376, 100] on input "[DATE]" at bounding box center [434, 94] width 217 height 37
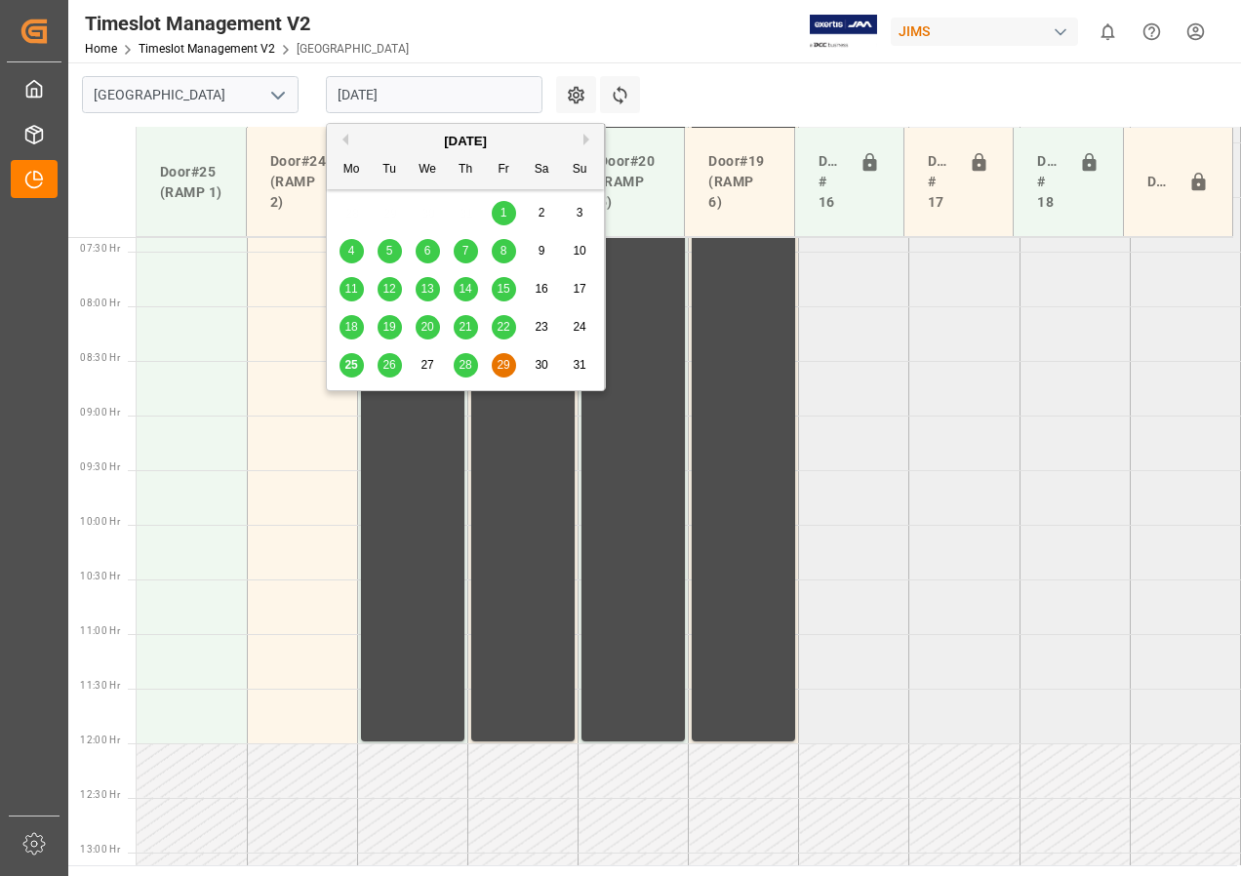
click at [346, 362] on span "25" at bounding box center [350, 365] width 13 height 14
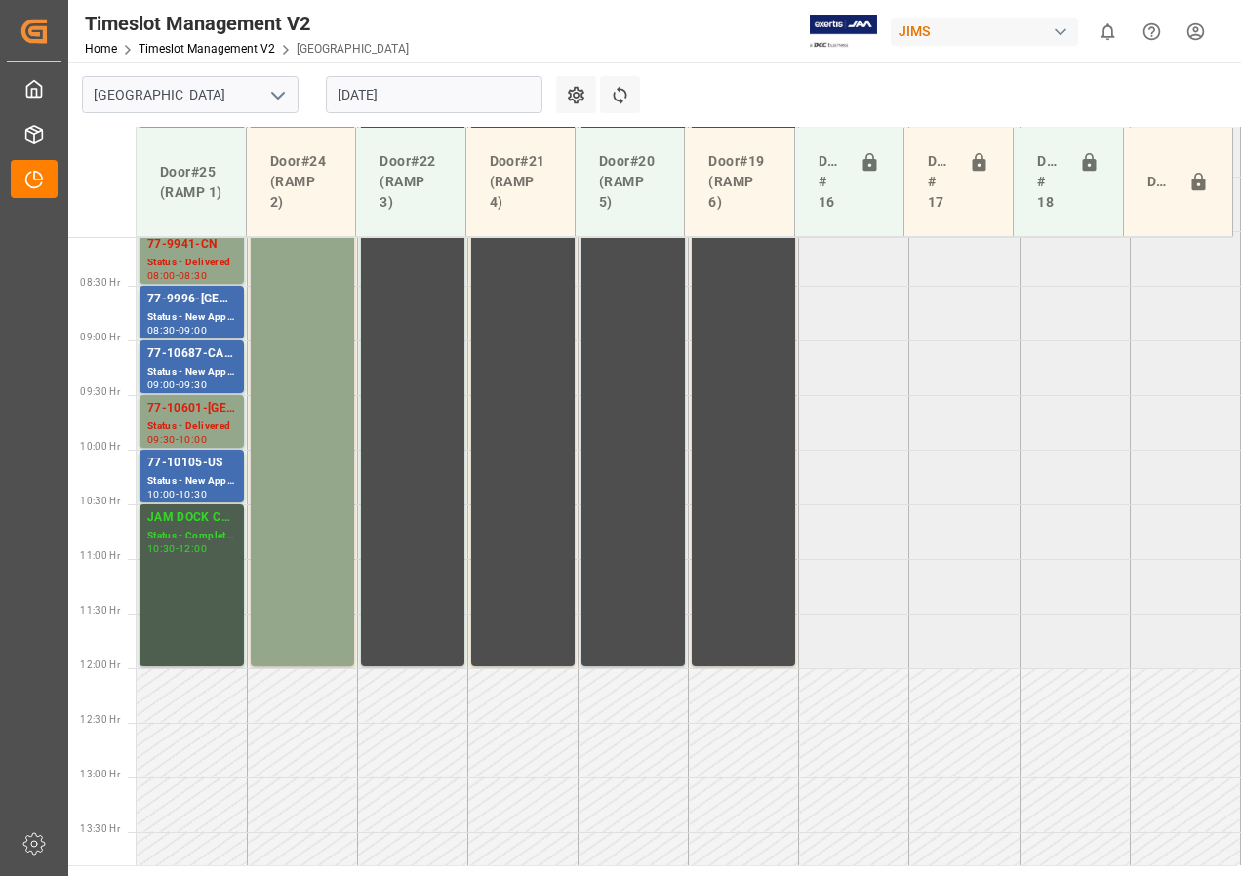
scroll to position [903, 0]
